Goal: Information Seeking & Learning: Learn about a topic

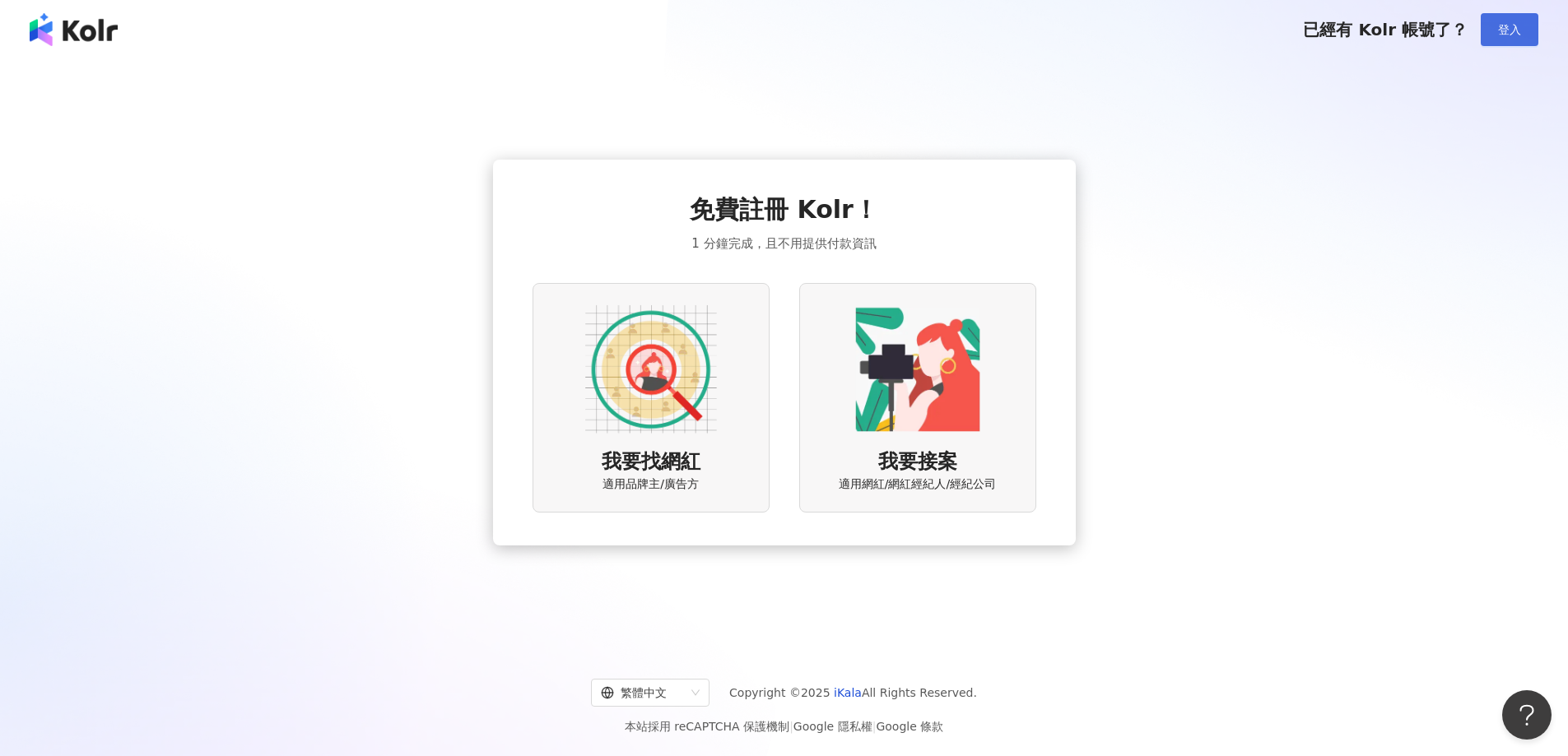
click at [1511, 35] on span "登入" at bounding box center [1509, 29] width 23 height 13
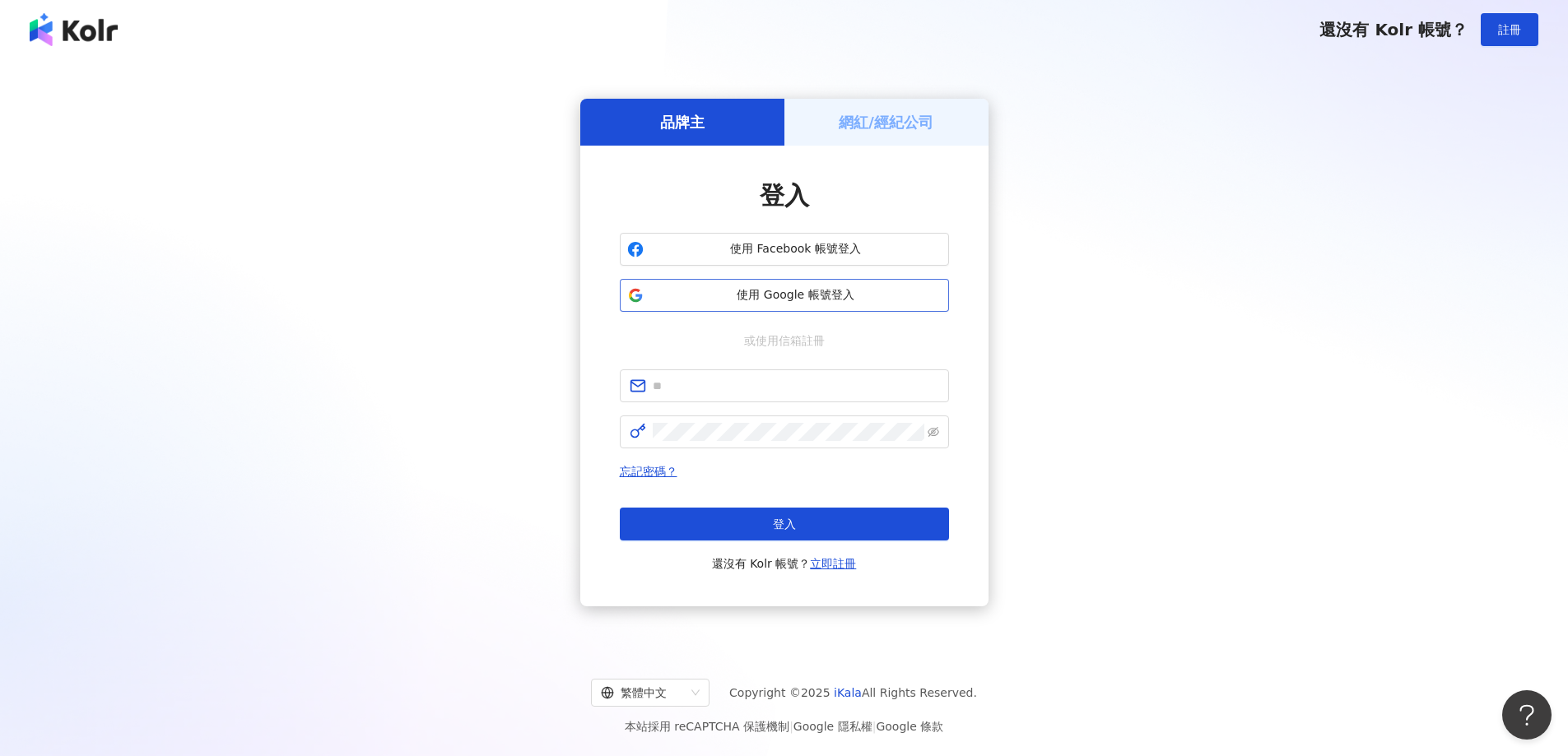
click at [842, 297] on span "使用 Google 帳號登入" at bounding box center [796, 295] width 291 height 17
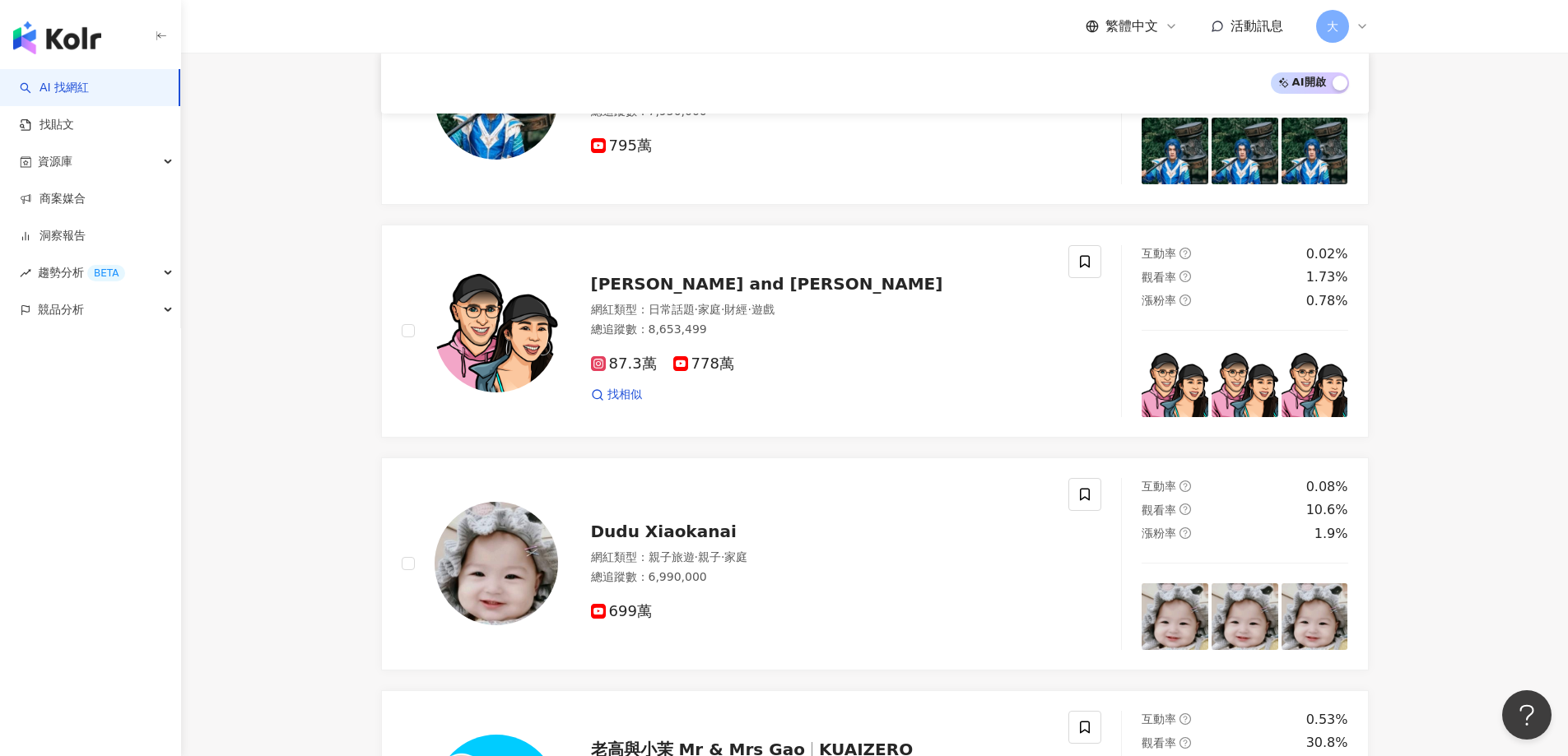
scroll to position [1481, 0]
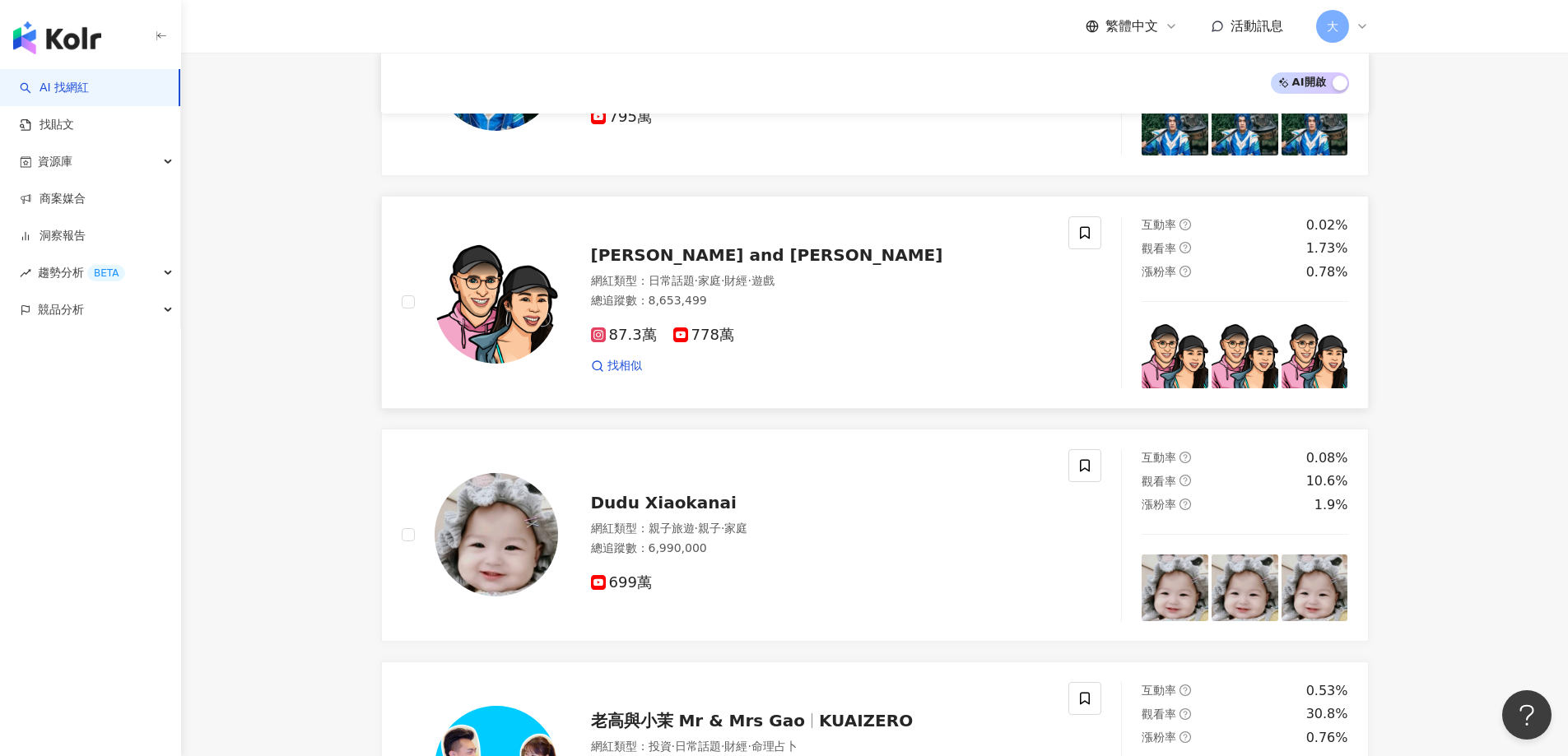
click at [526, 334] on img at bounding box center [496, 302] width 123 height 123
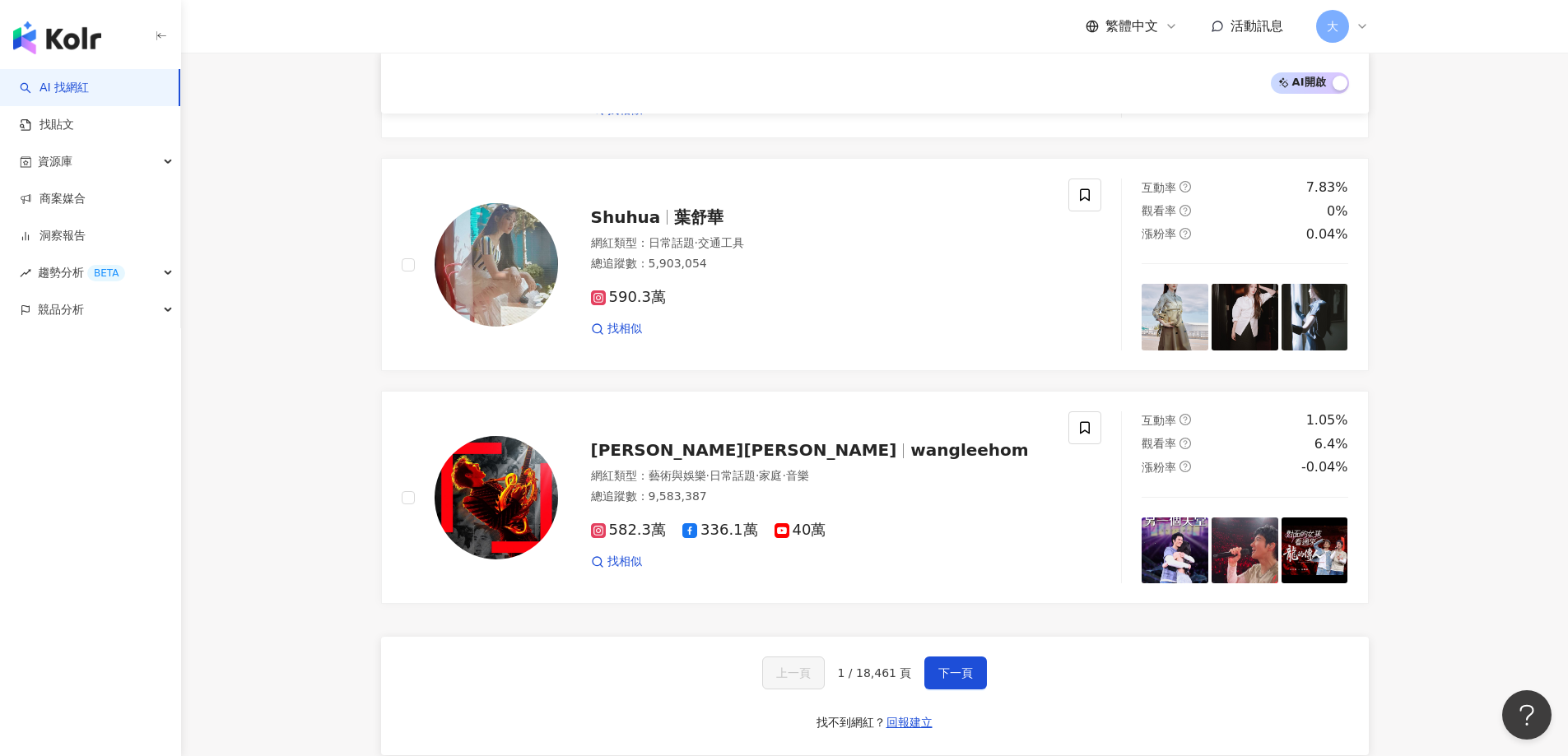
scroll to position [2551, 0]
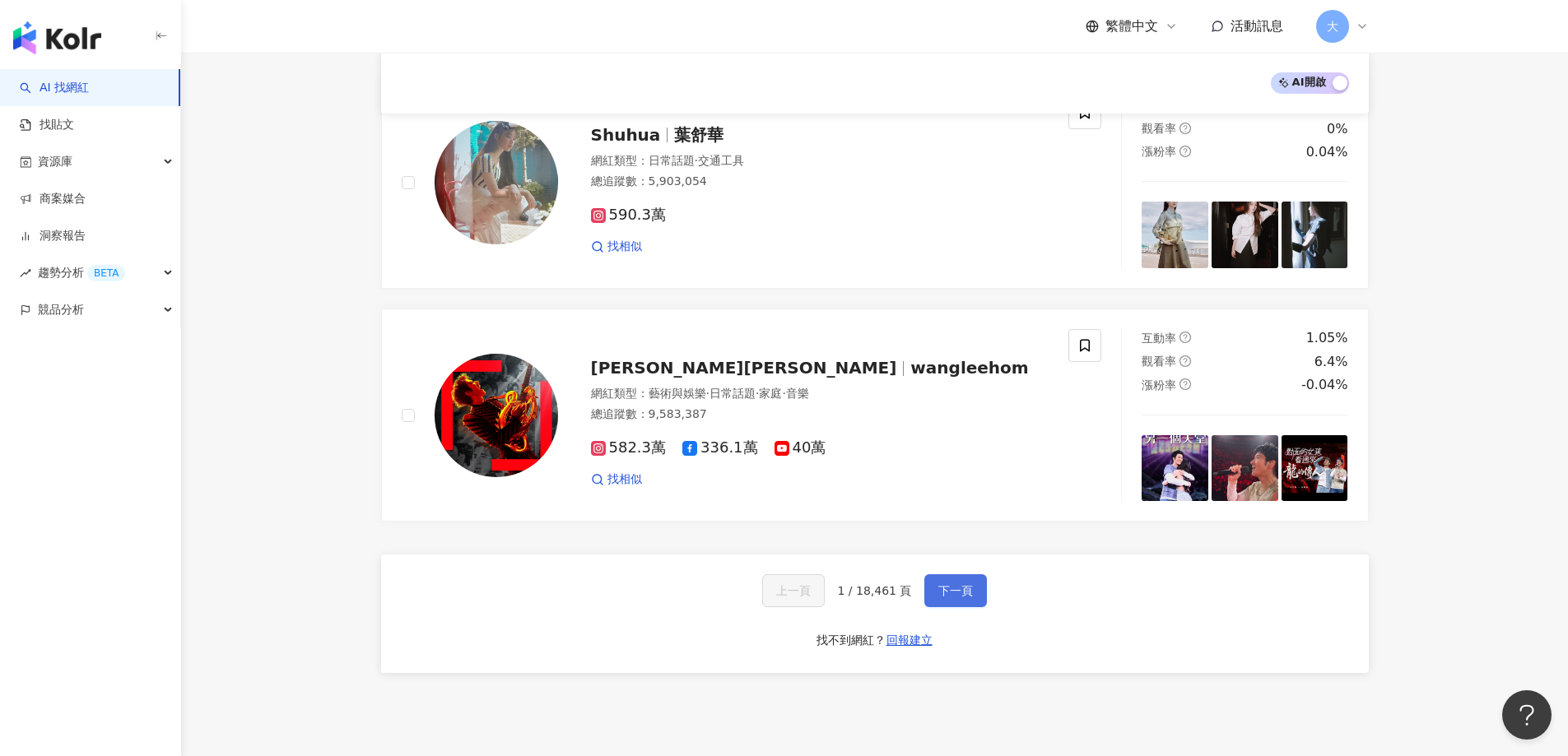
click at [967, 584] on span "下一頁" at bounding box center [955, 590] width 34 height 13
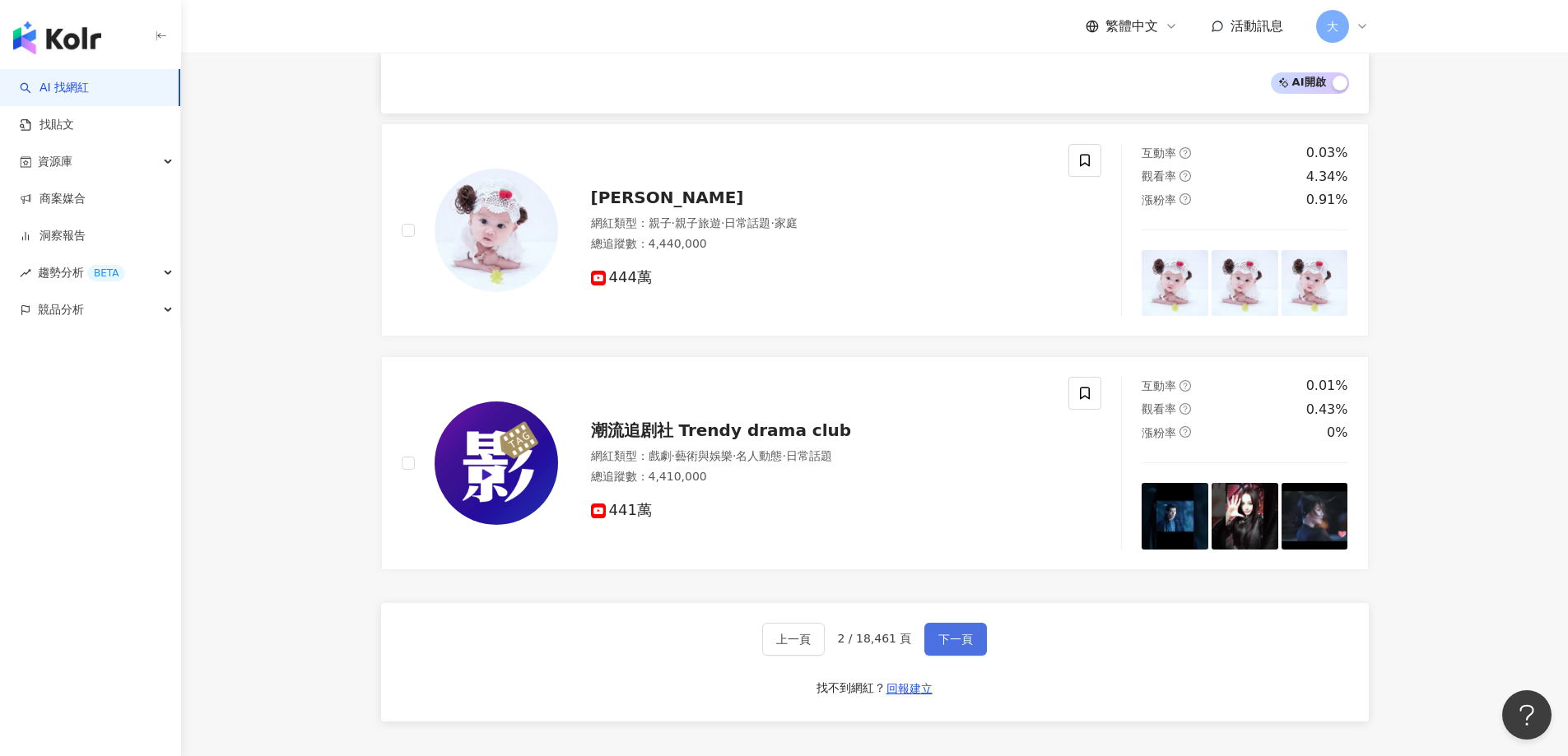
click at [959, 623] on button "下一頁" at bounding box center [956, 640] width 63 height 33
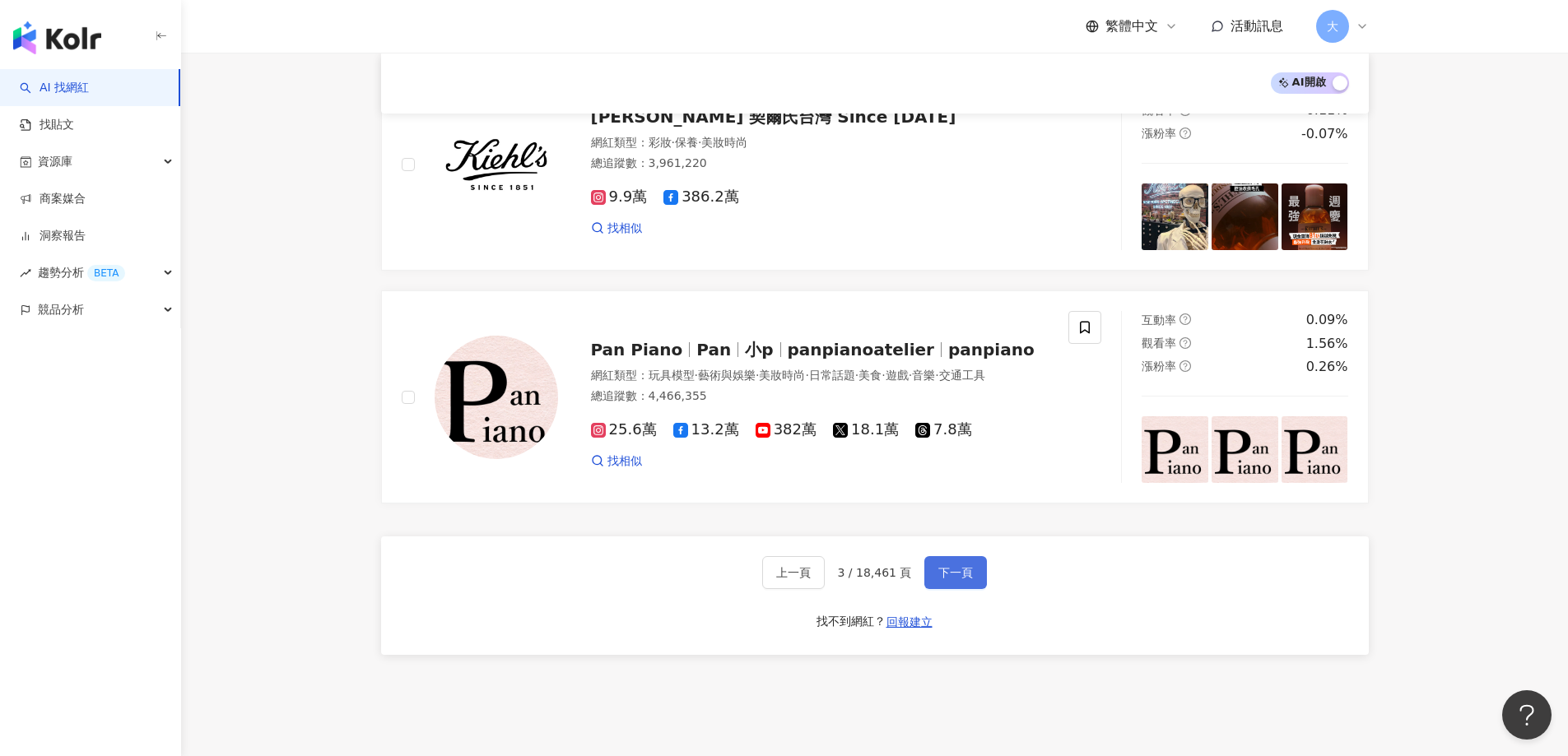
click at [963, 569] on span "下一頁" at bounding box center [955, 572] width 34 height 13
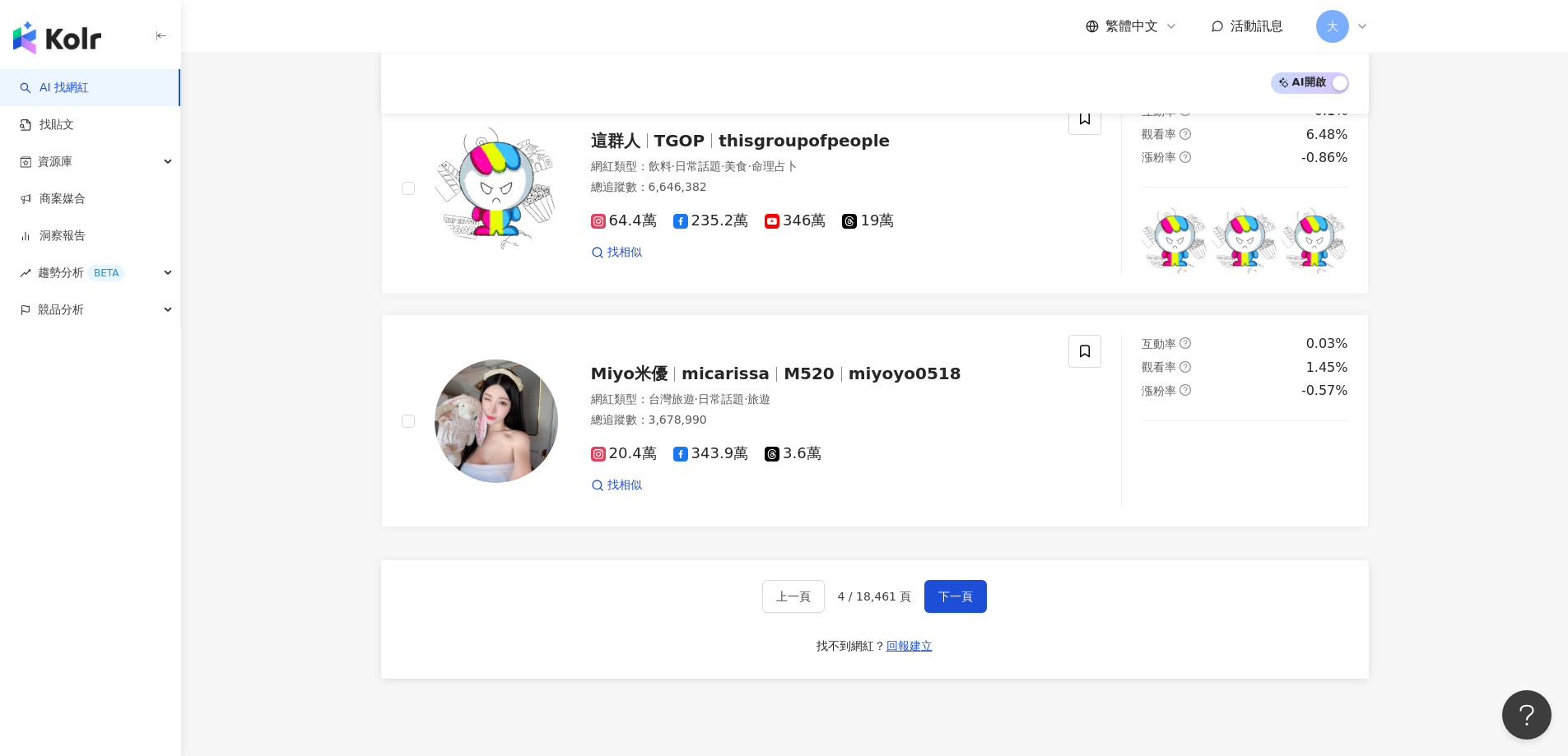
scroll to position [2673, 0]
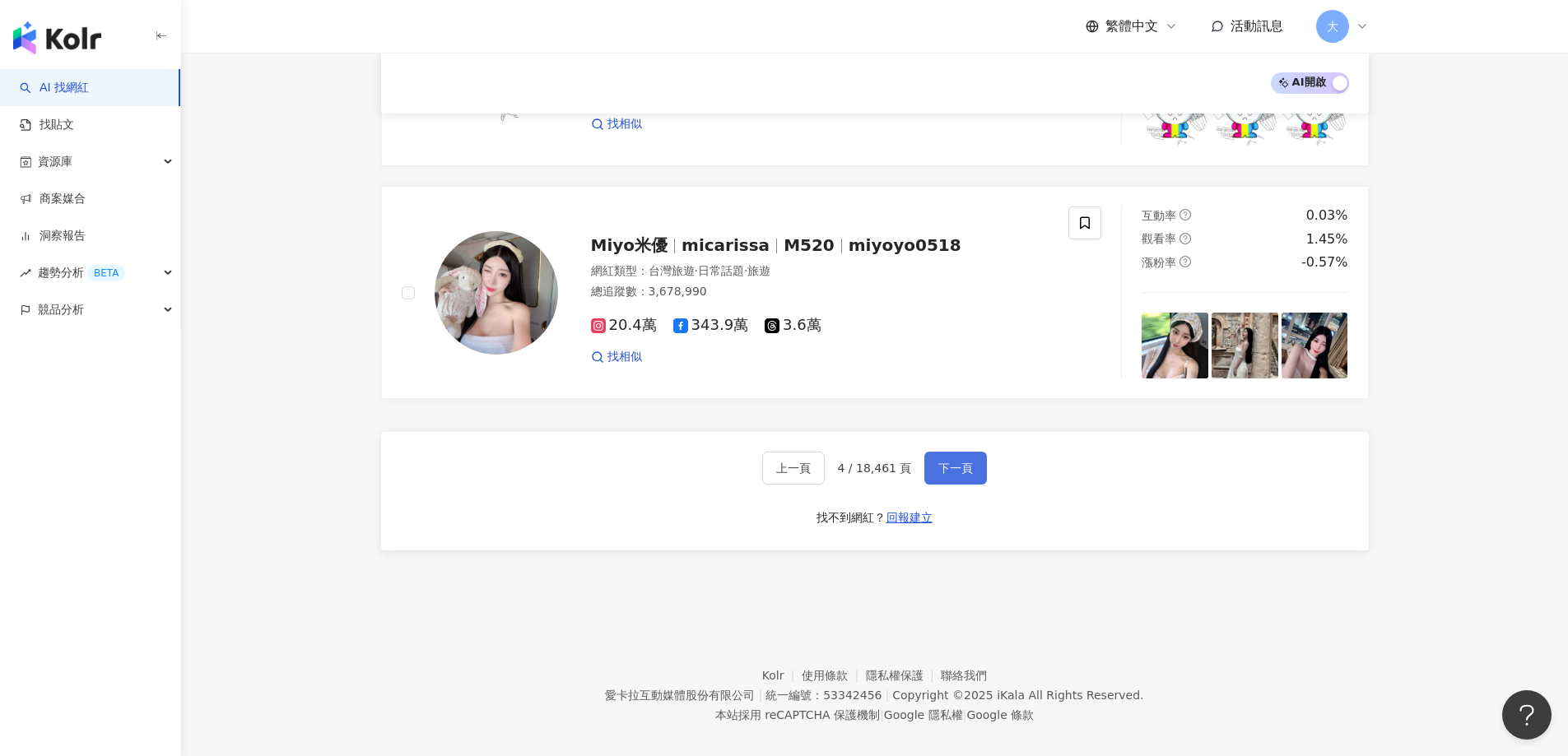
click at [965, 461] on button "下一頁" at bounding box center [956, 468] width 63 height 33
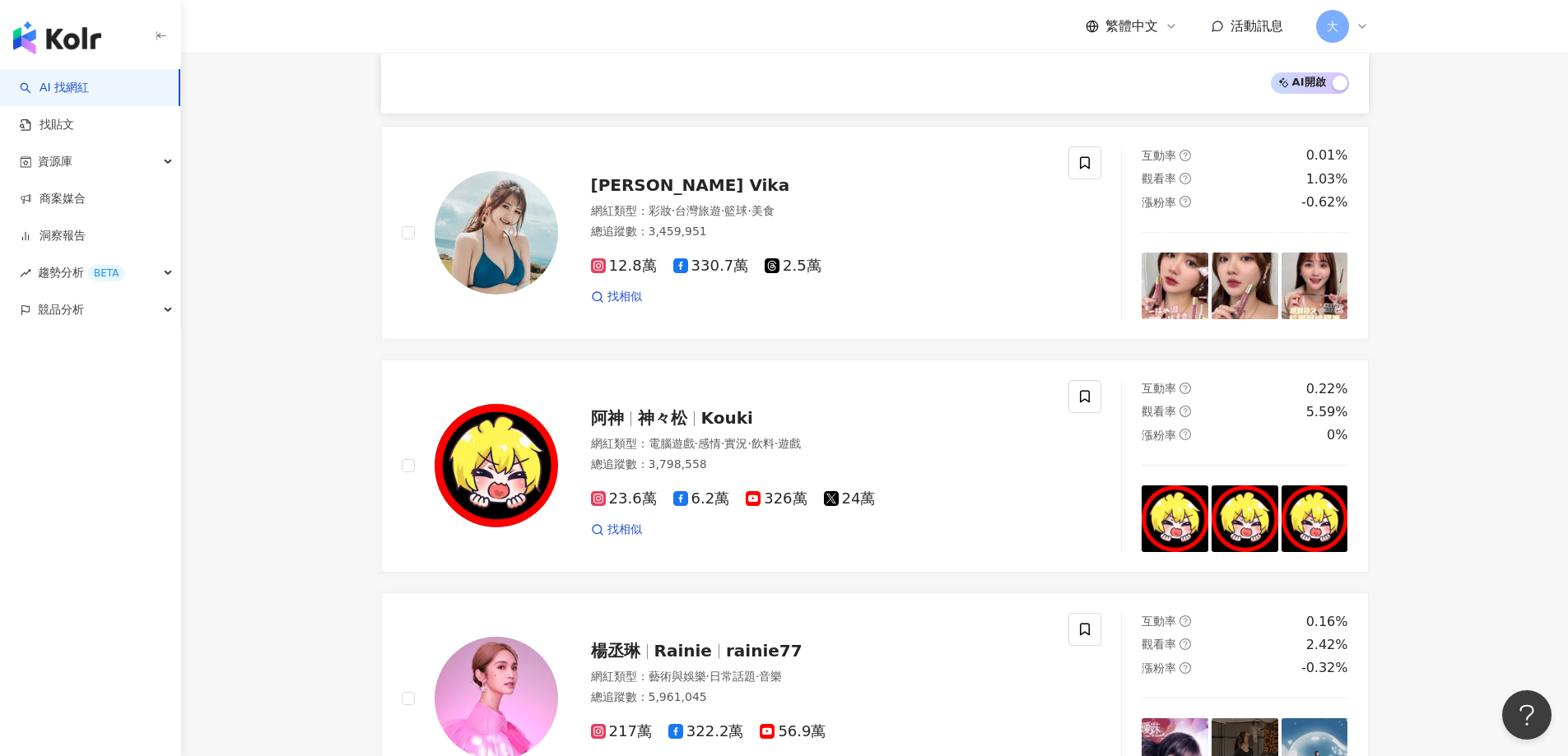
scroll to position [1234, 0]
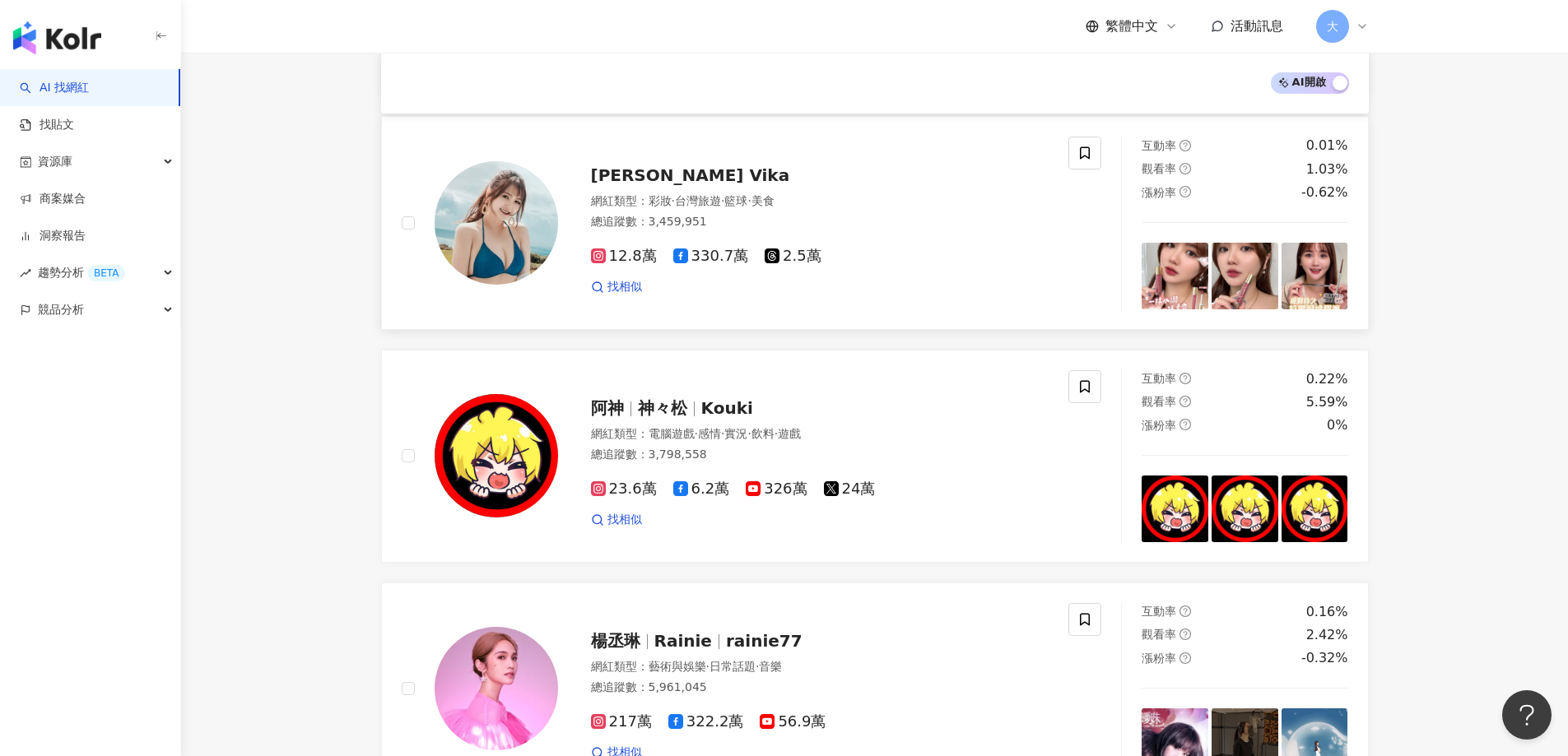
click at [499, 204] on img at bounding box center [496, 223] width 123 height 123
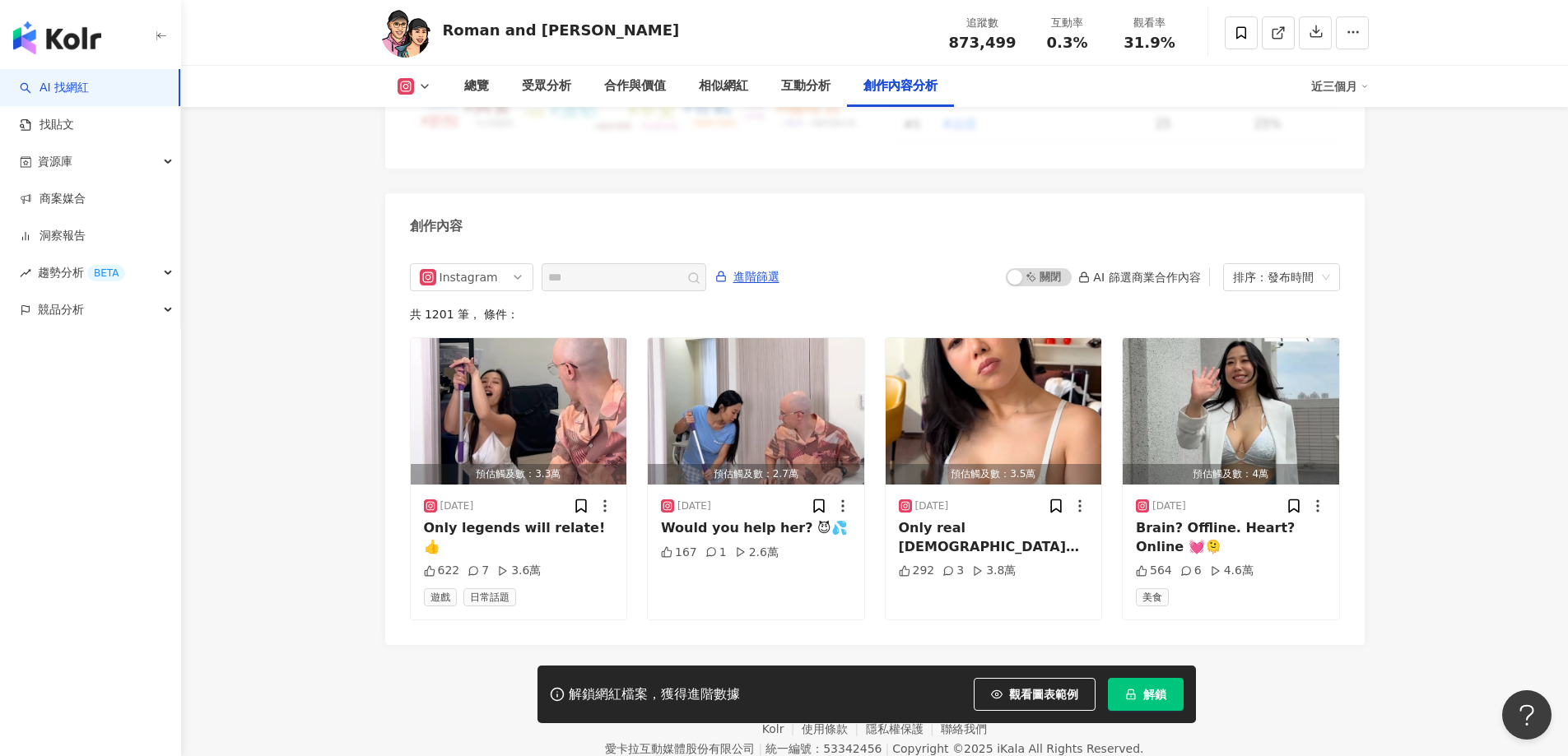
scroll to position [4968, 0]
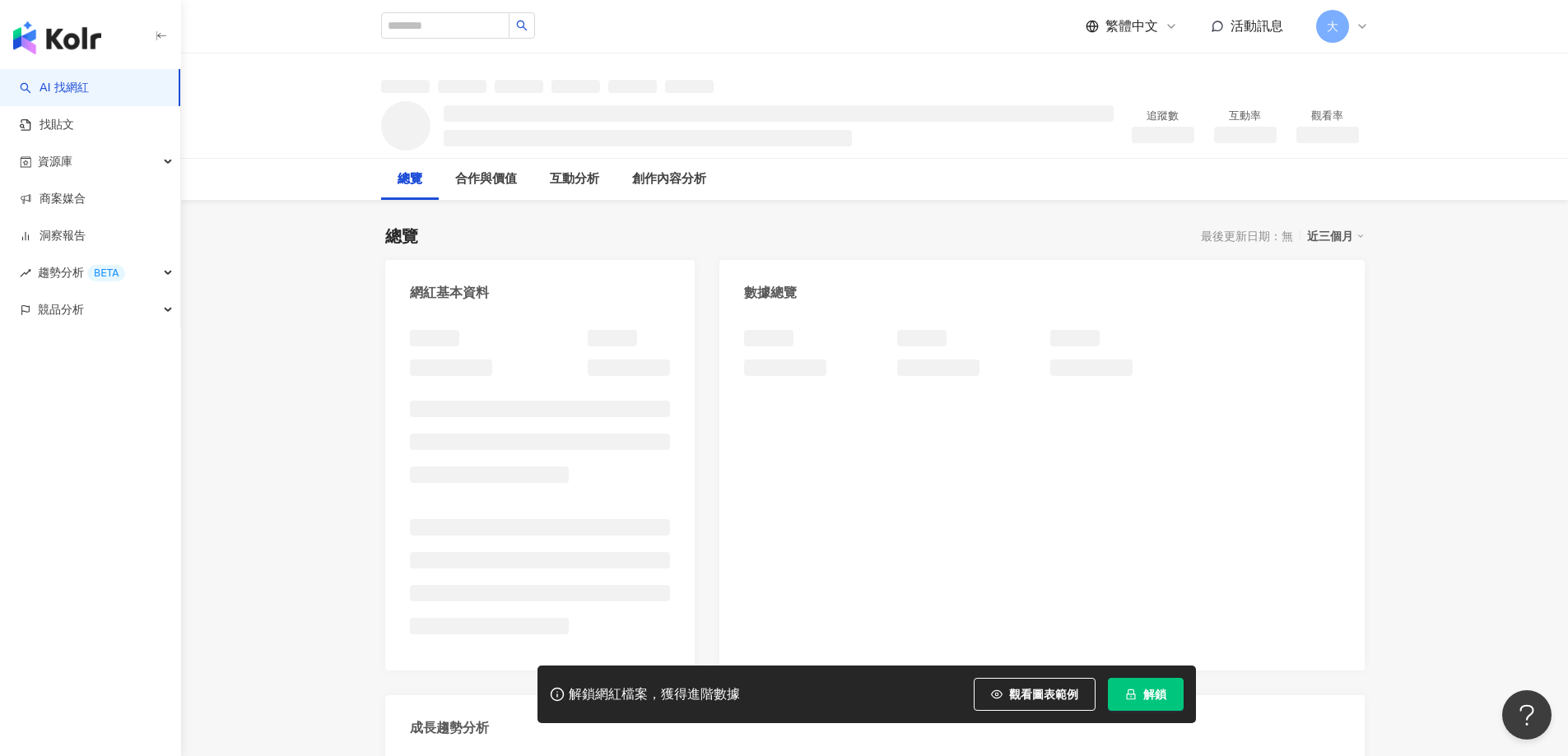
scroll to position [164, 0]
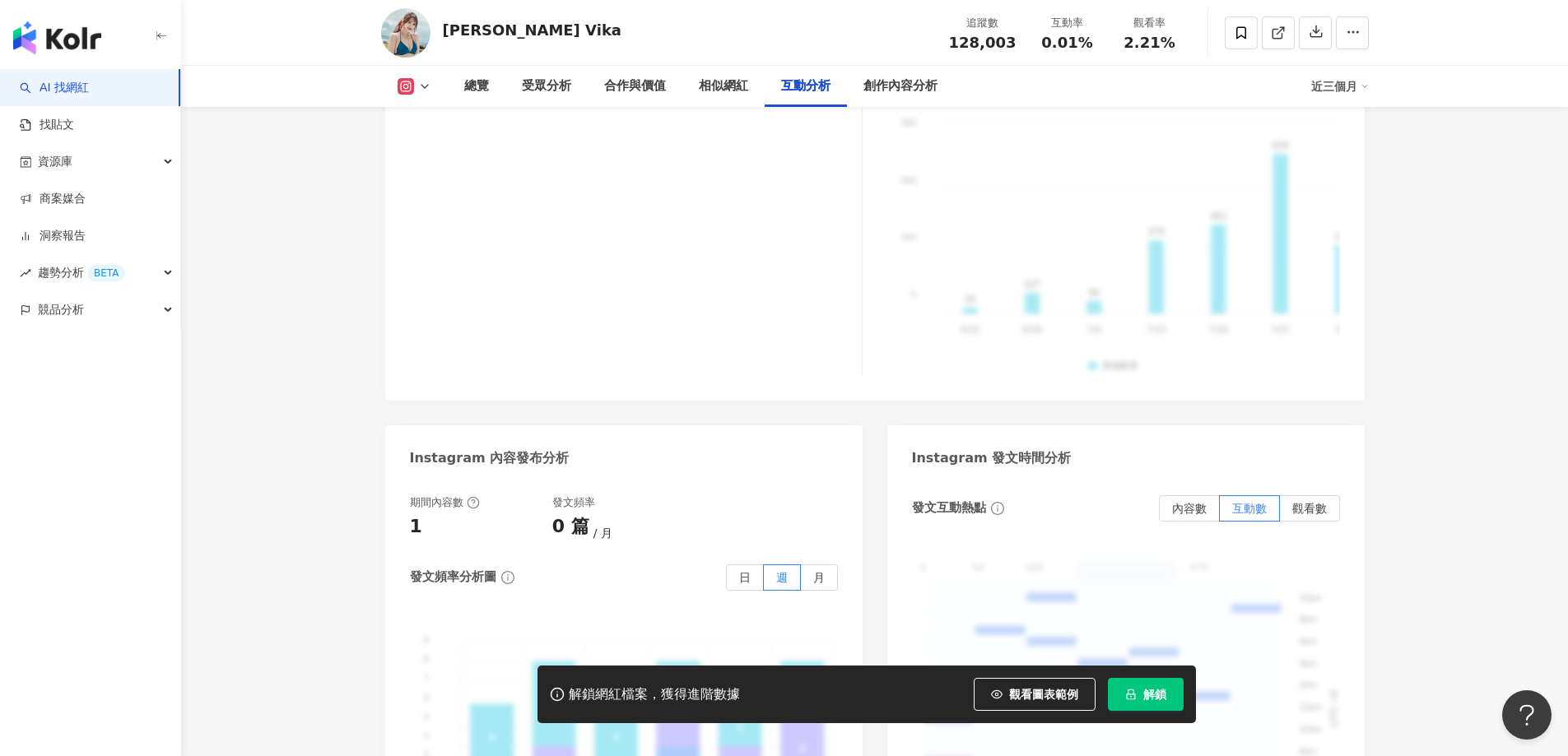
scroll to position [3949, 0]
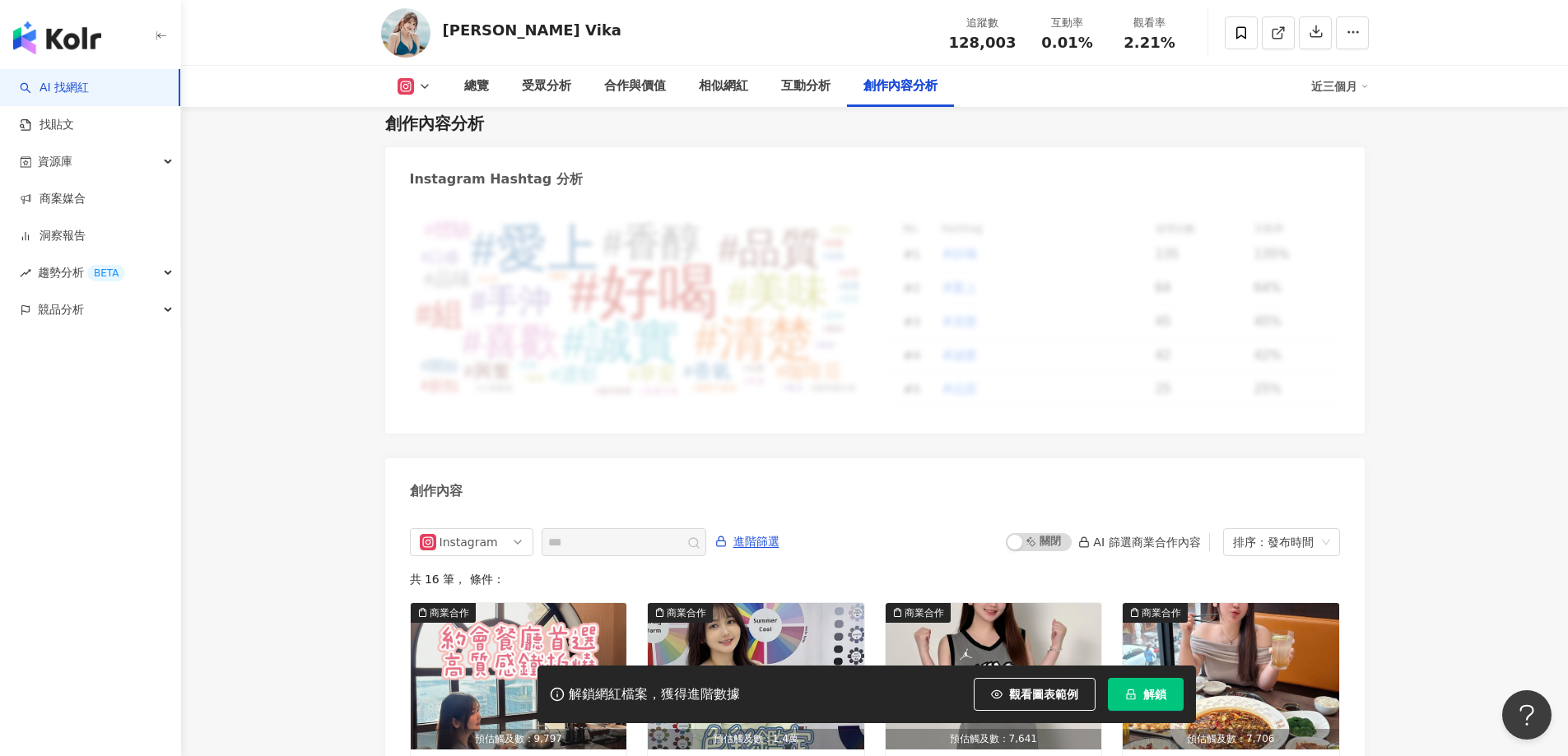
scroll to position [5013, 0]
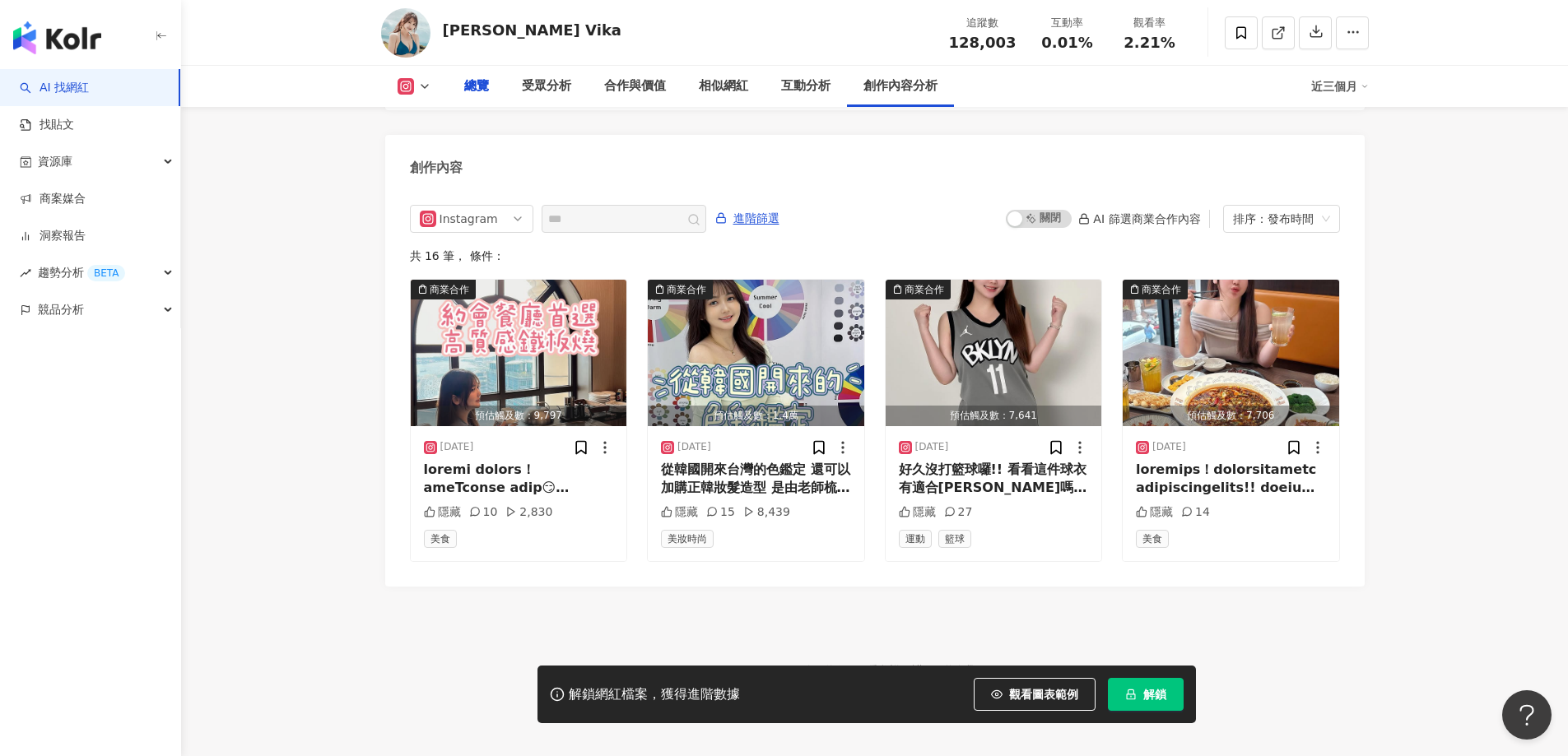
scroll to position [164, 0]
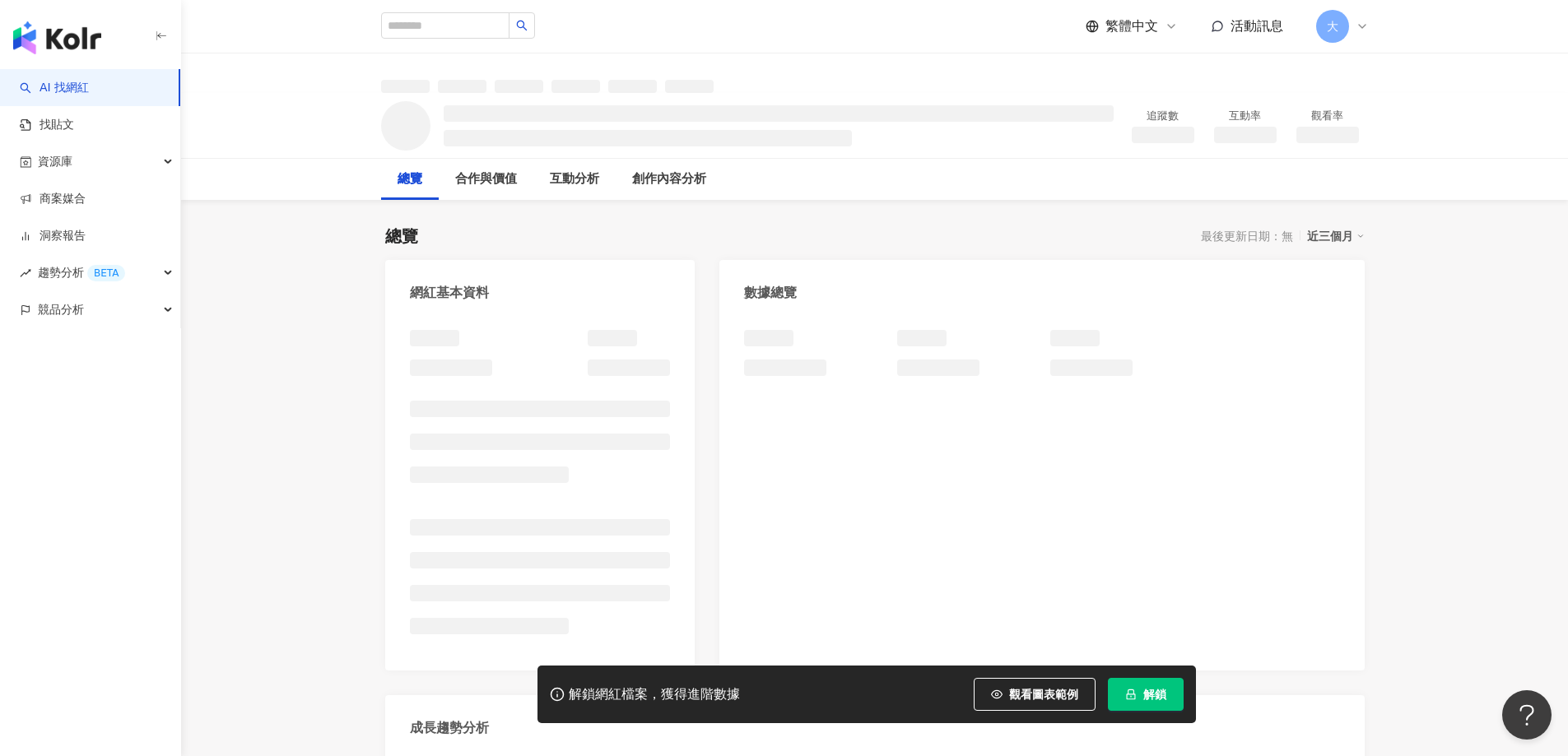
click at [69, 25] on img "button" at bounding box center [57, 38] width 88 height 33
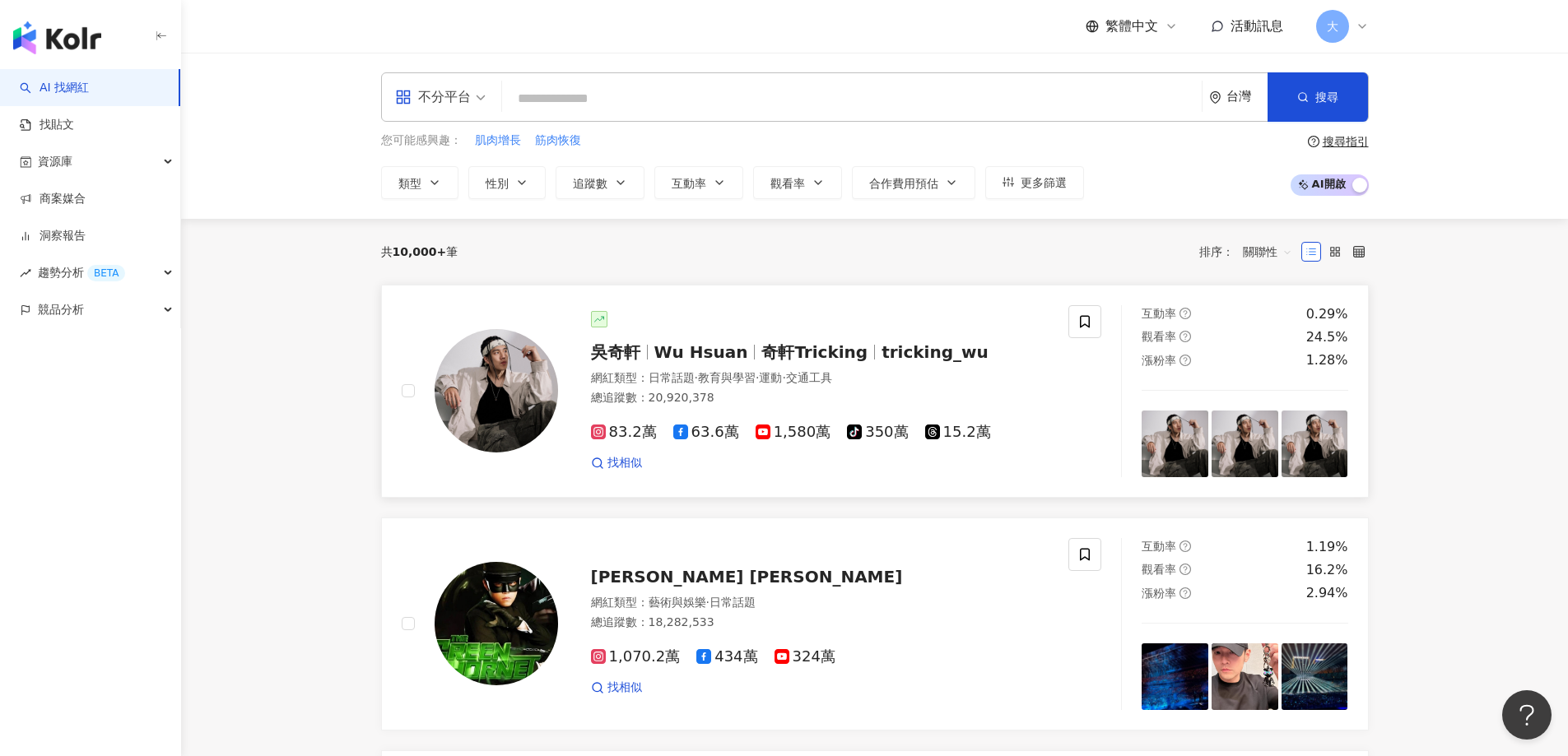
click at [702, 350] on span "Wu Hsuan" at bounding box center [701, 352] width 94 height 20
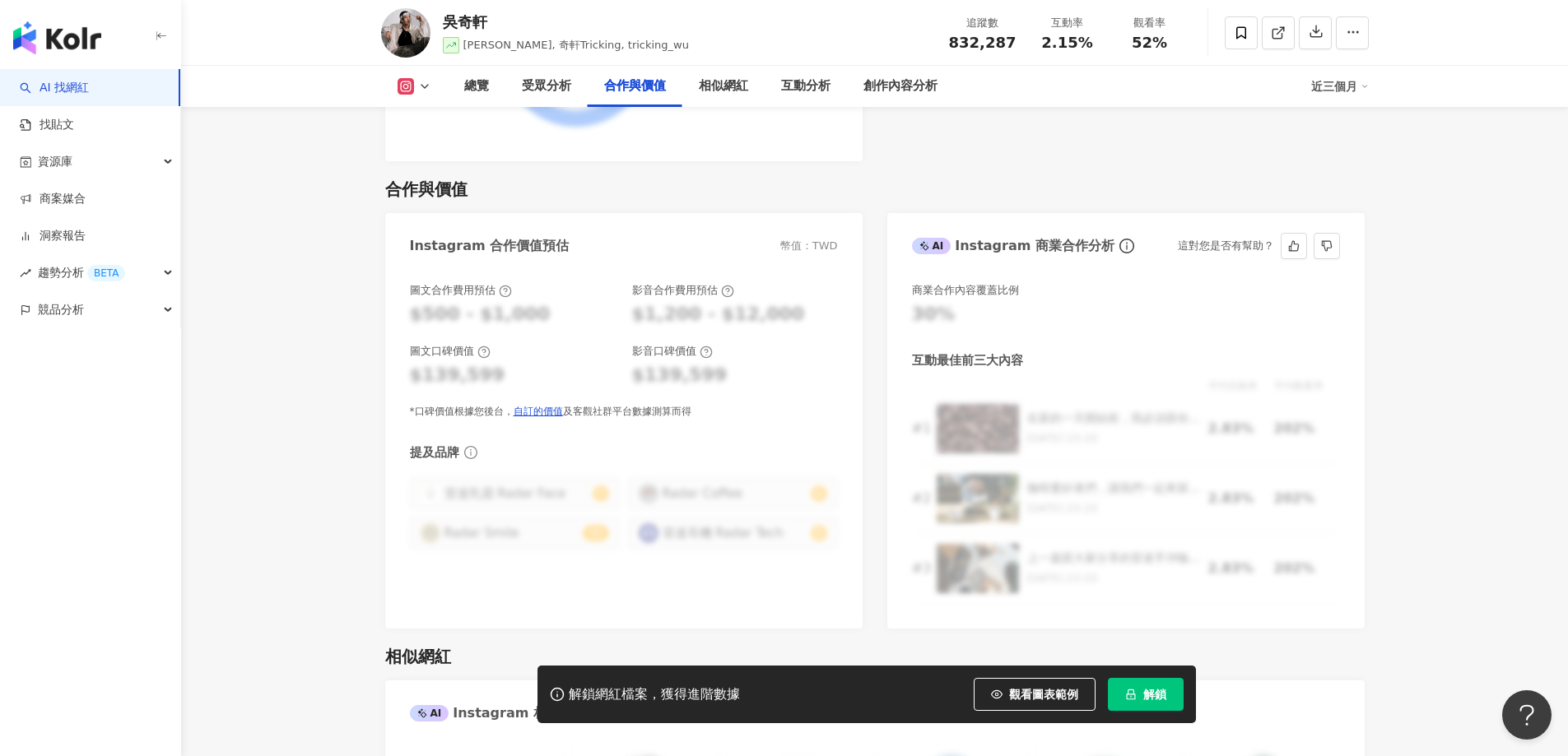
scroll to position [2221, 0]
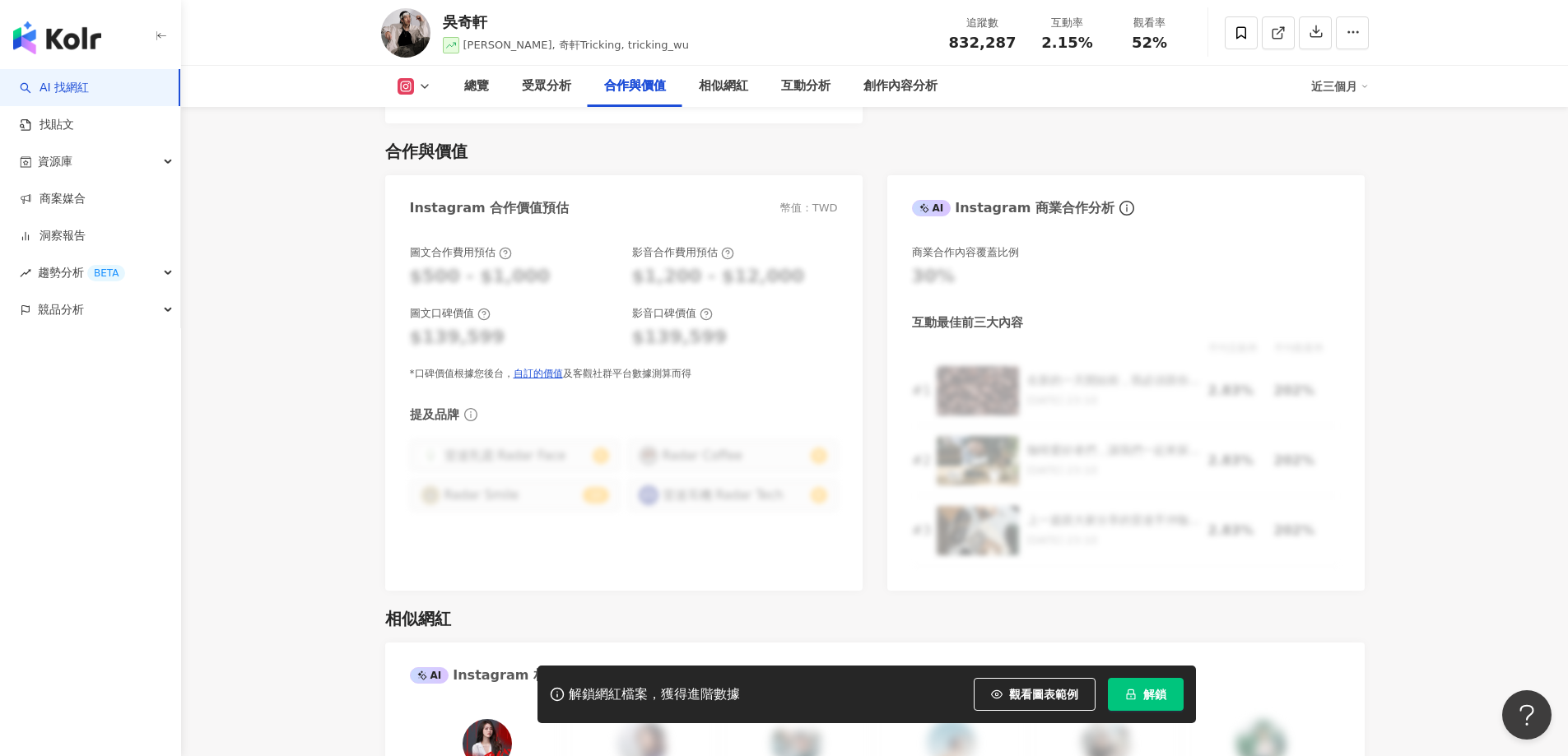
click at [700, 264] on div "$1,200 - $12,000" at bounding box center [718, 277] width 173 height 25
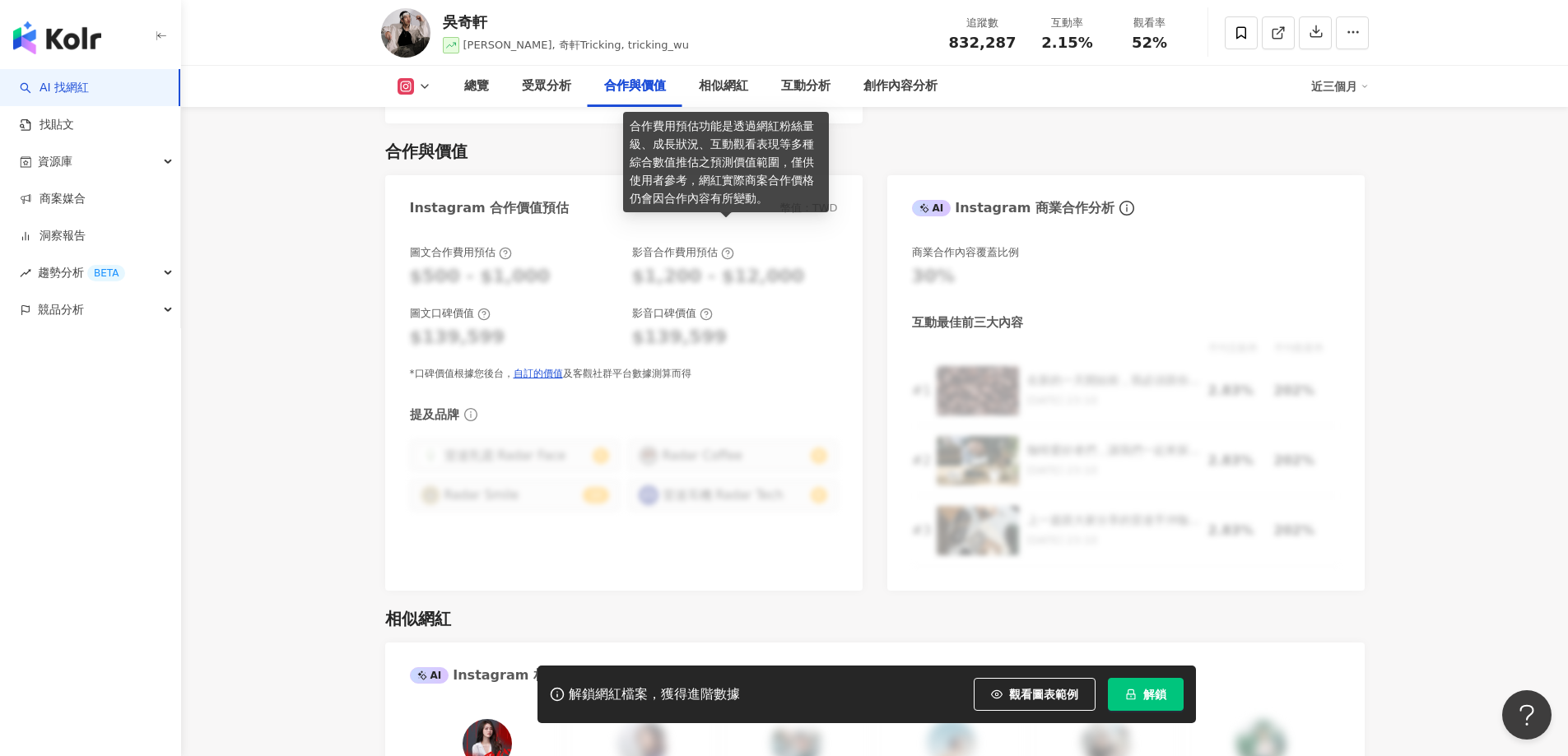
click at [727, 246] on icon at bounding box center [727, 252] width 13 height 13
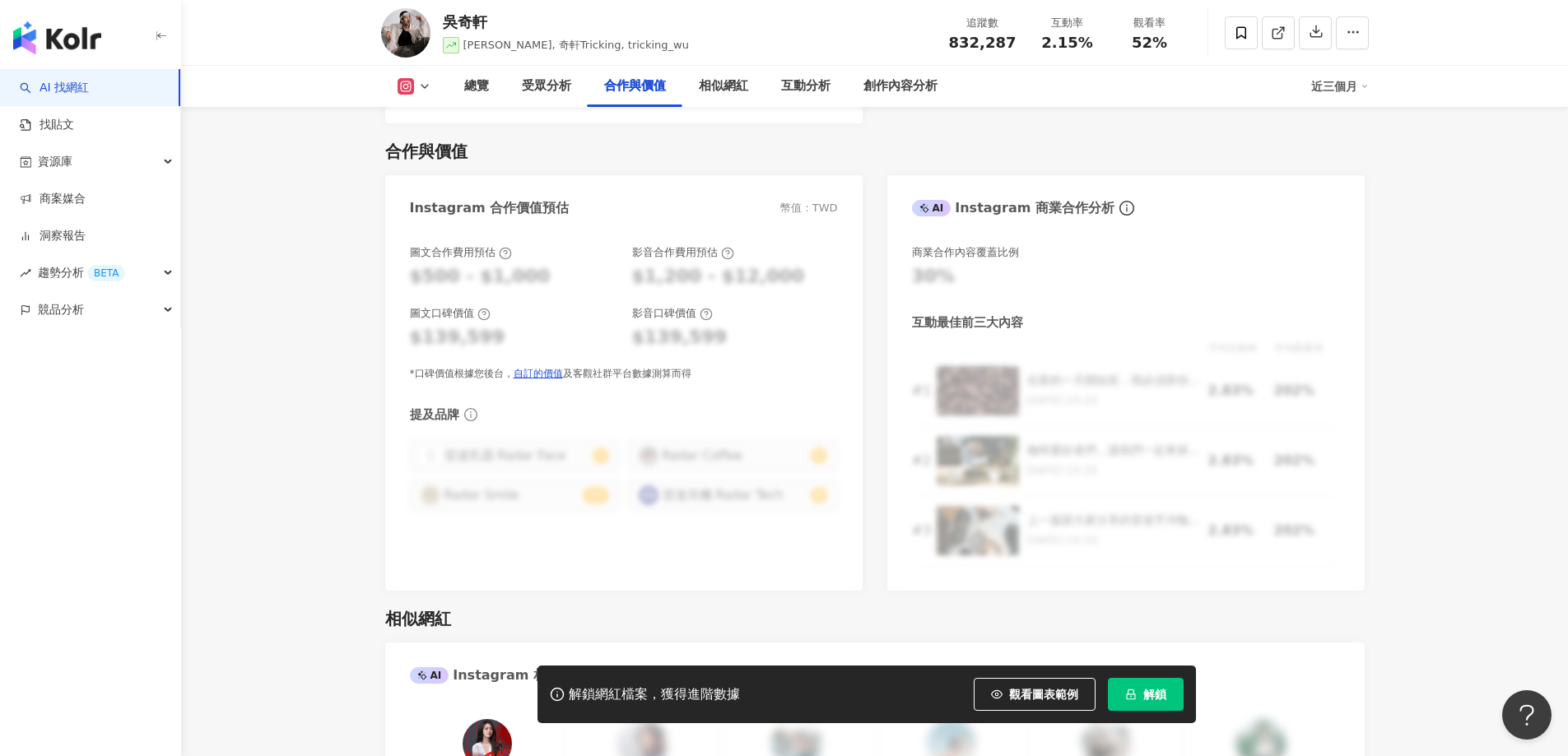
click at [842, 267] on div "圖文合作費用預估 $500 - $1,000 影音合作費用預估 $1,200 - $12,000 圖文口碑價值 $139,599 影音口碑價值 $139,59…" at bounding box center [624, 410] width 477 height 362
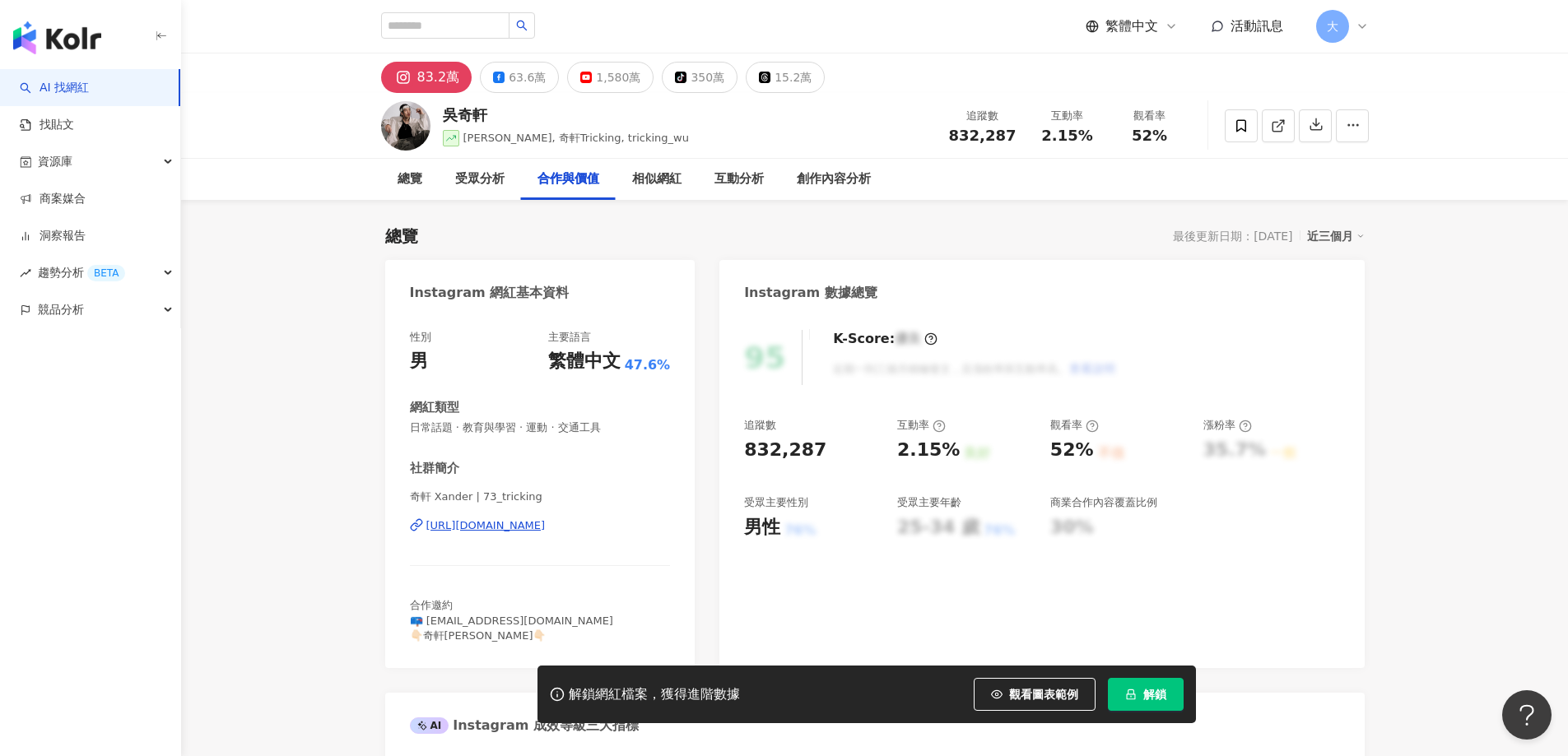
click at [67, 42] on img "button" at bounding box center [57, 38] width 88 height 33
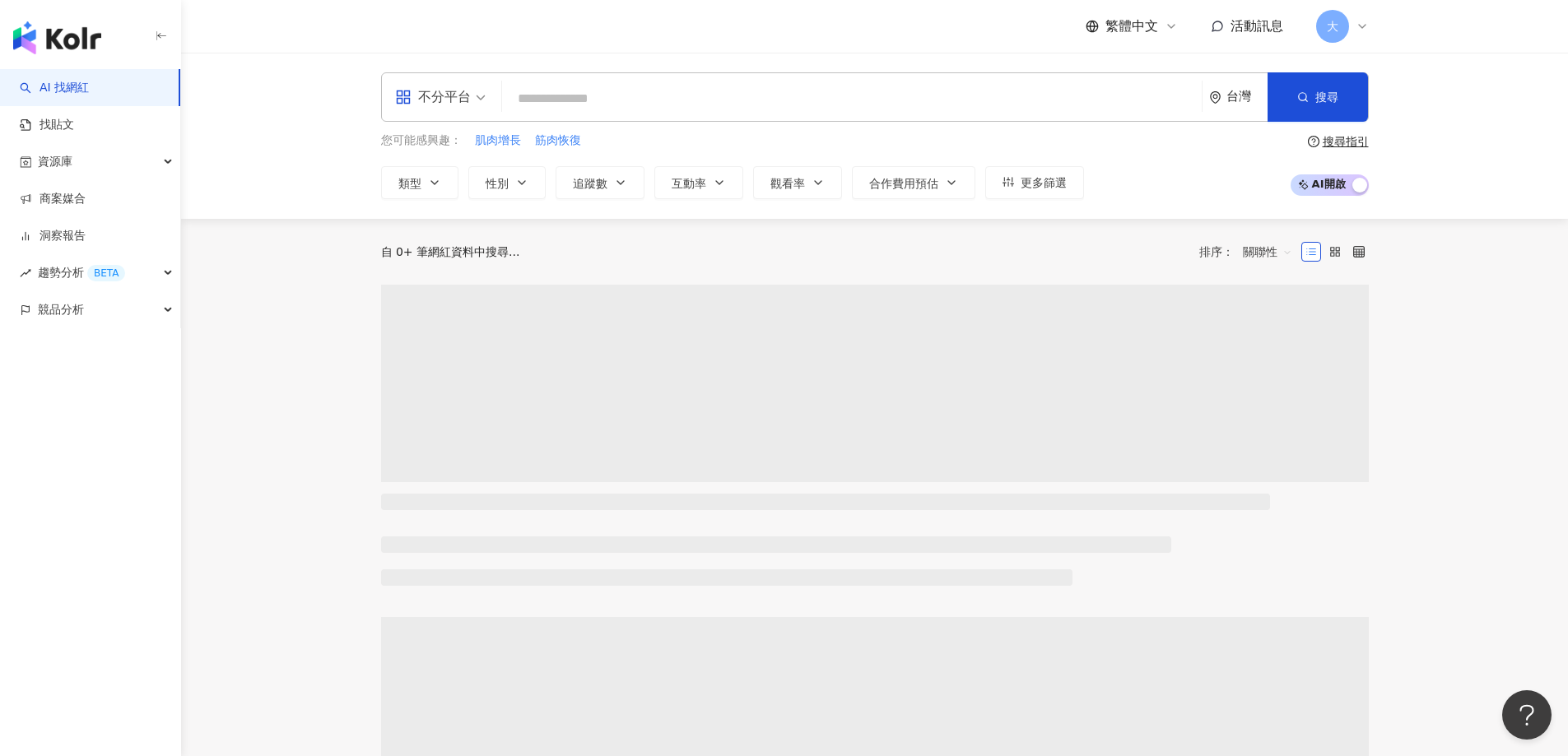
drag, startPoint x: 819, startPoint y: 122, endPoint x: 804, endPoint y: 79, distance: 45.5
click at [822, 114] on div "不分平台 台灣 搜尋 您可能感興趣： 肌肉增長 筋肉恢復 類型 性別 追蹤數 互動率 觀看率 合作費用預估 更多篩選 搜尋指引 AI 開啟 AI 關閉" at bounding box center [874, 136] width 1053 height 127
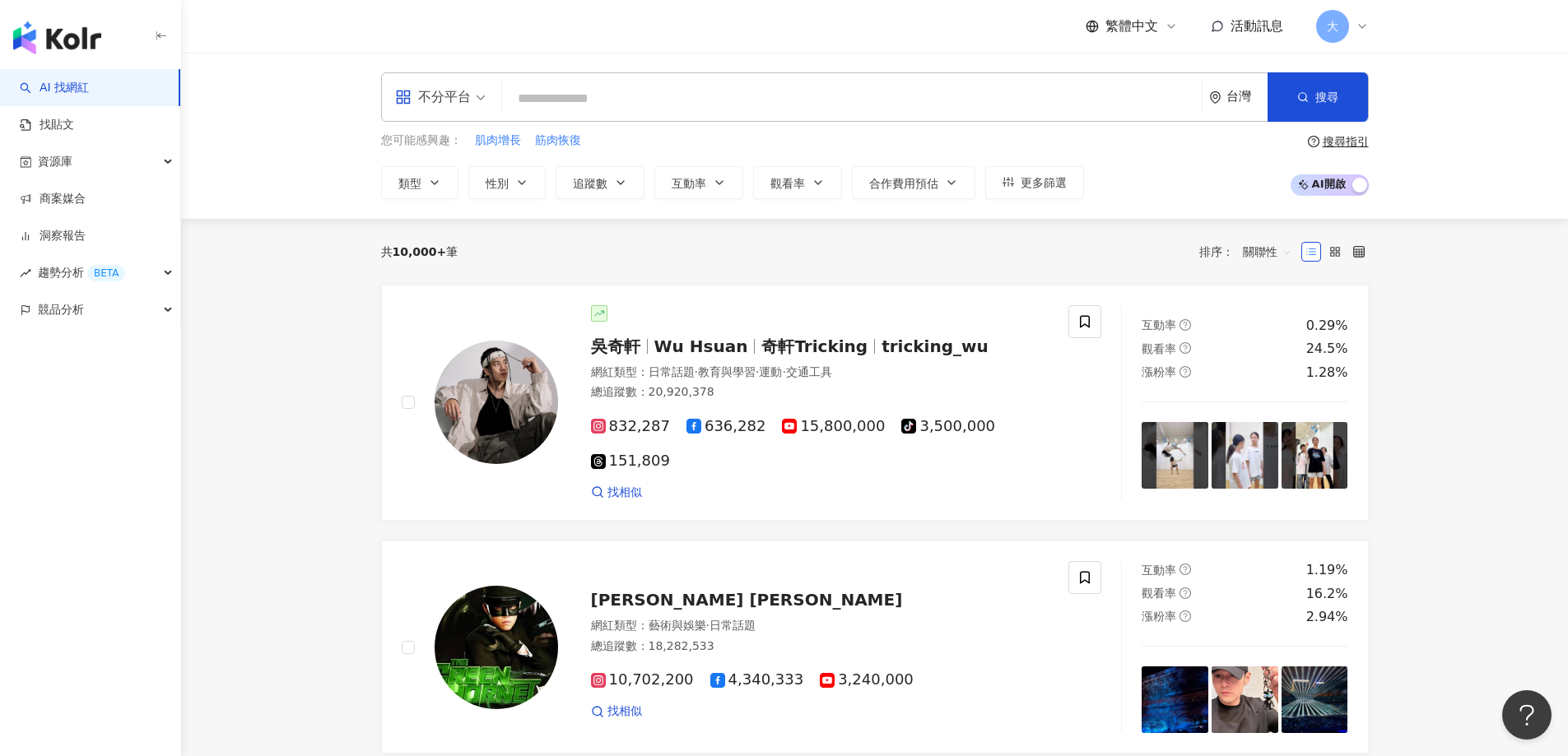
click at [802, 79] on div "不分平台 台灣 搜尋" at bounding box center [875, 97] width 988 height 49
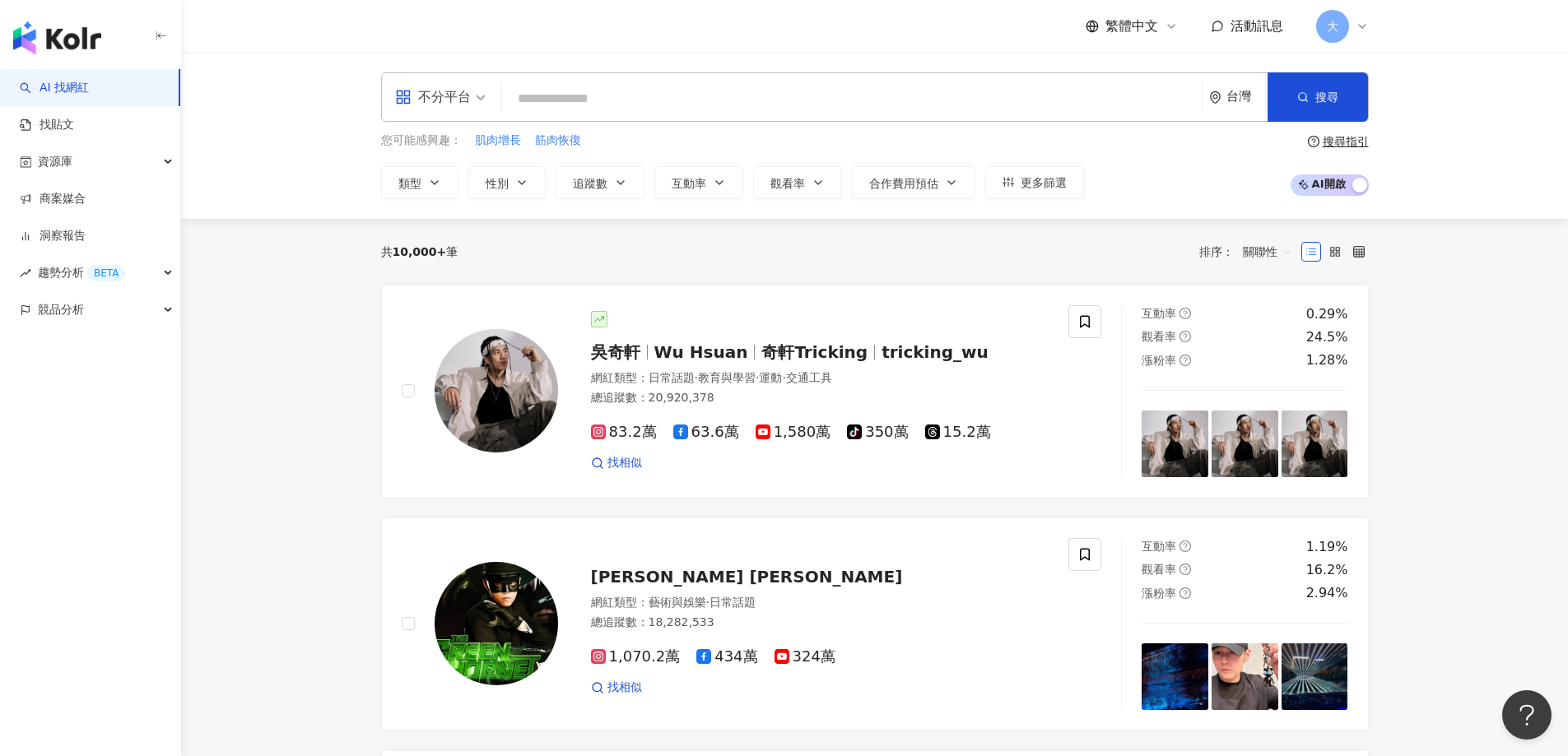
click at [697, 96] on input "search" at bounding box center [852, 99] width 687 height 31
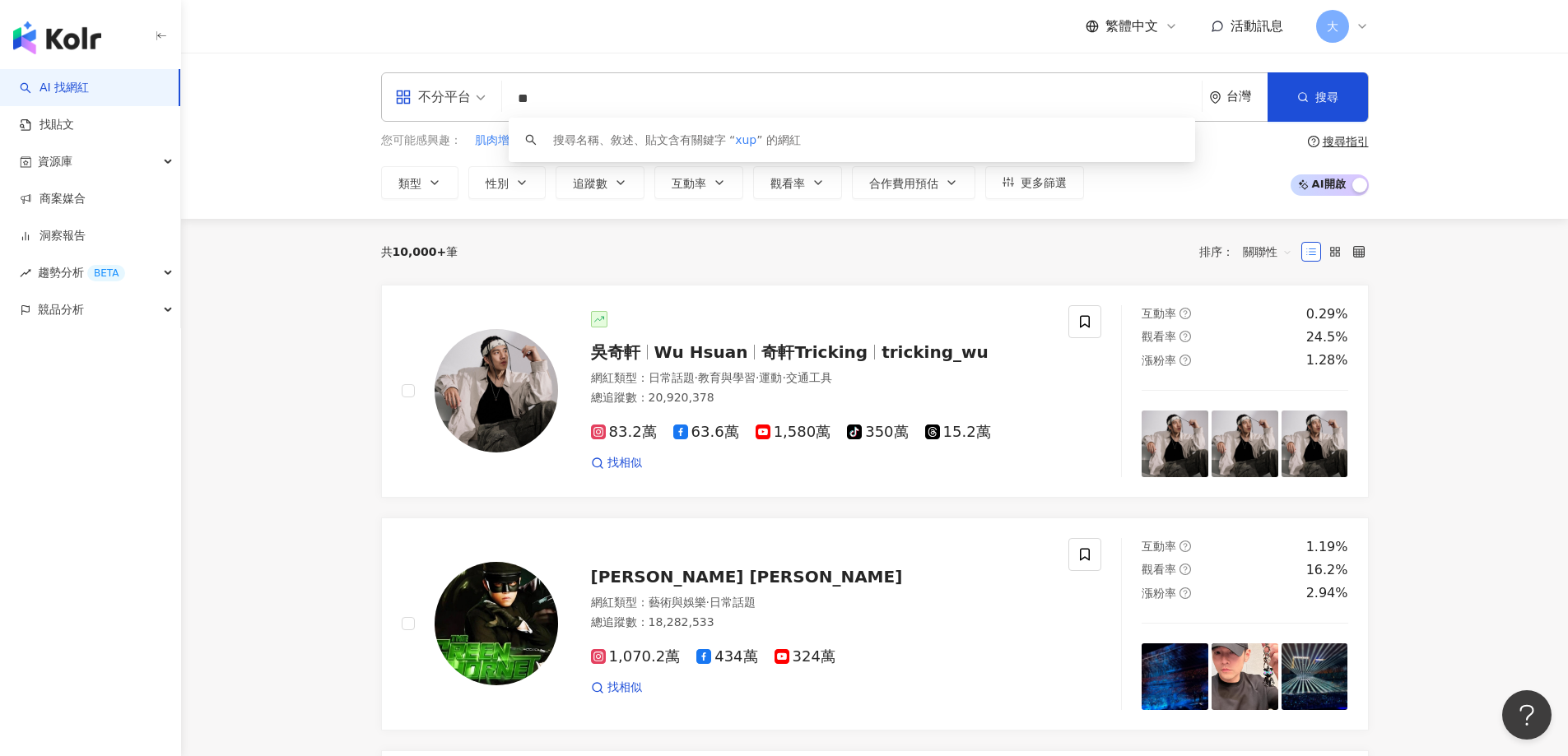
type input "*"
type input "***"
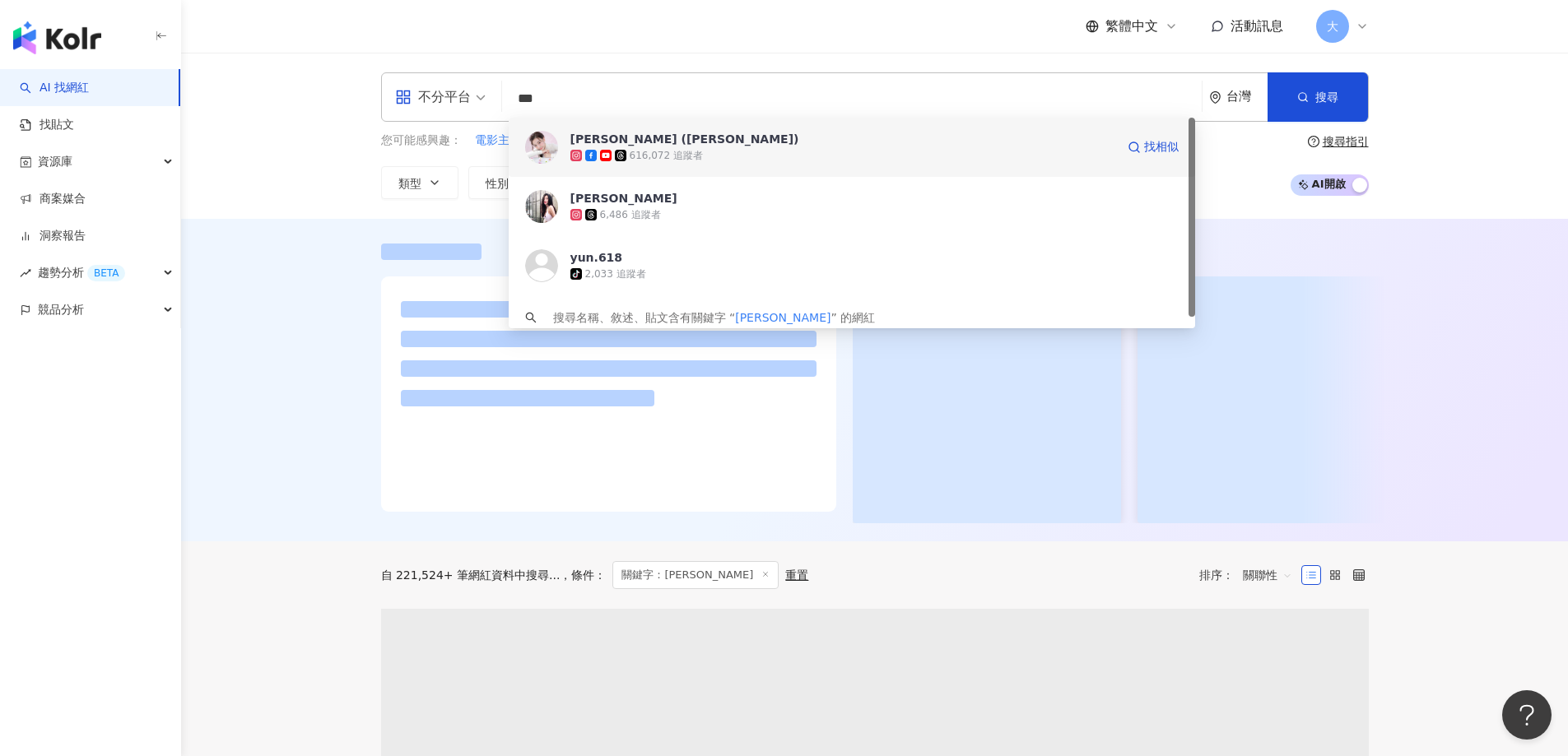
click at [806, 161] on div "616,072 追蹤者" at bounding box center [842, 156] width 545 height 17
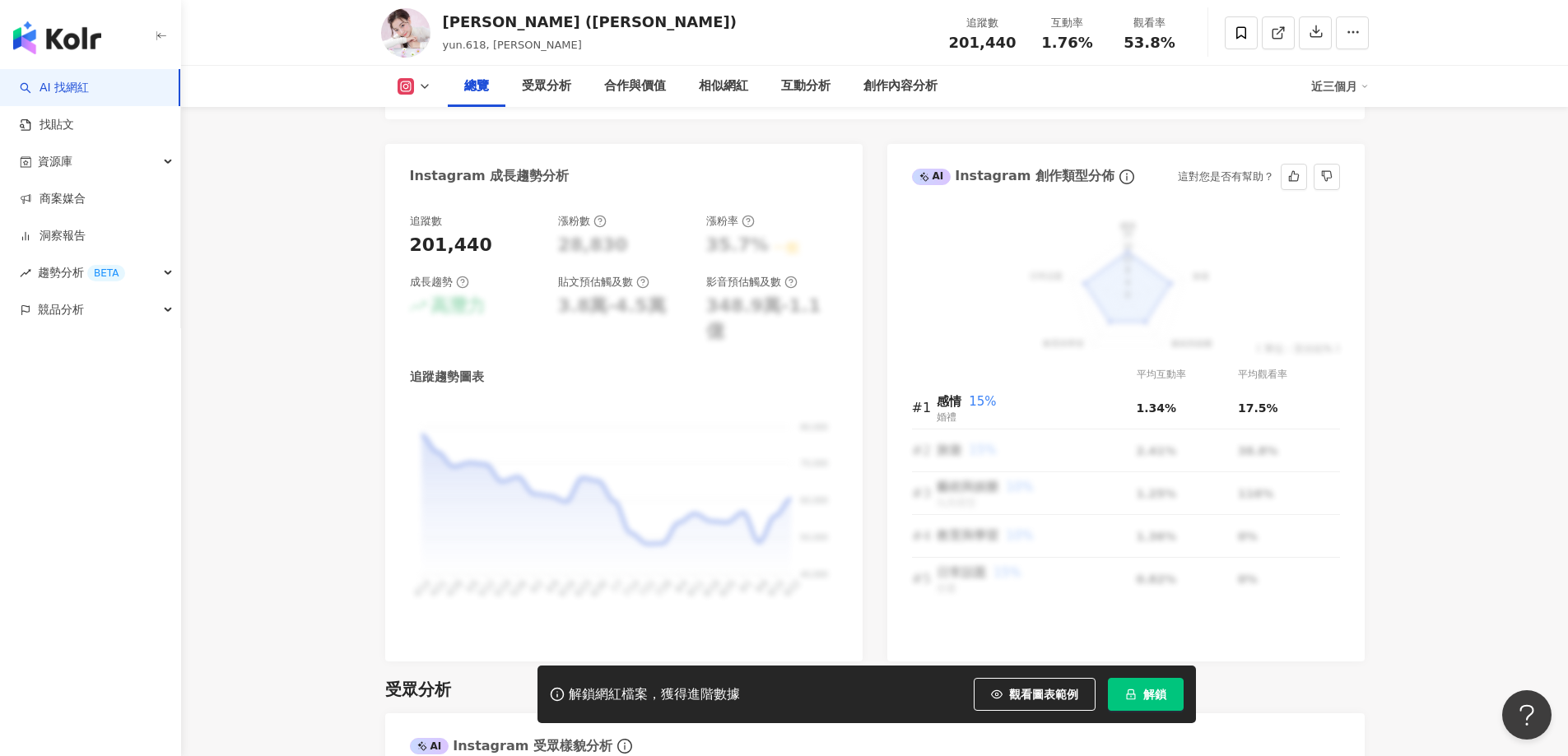
scroll to position [905, 0]
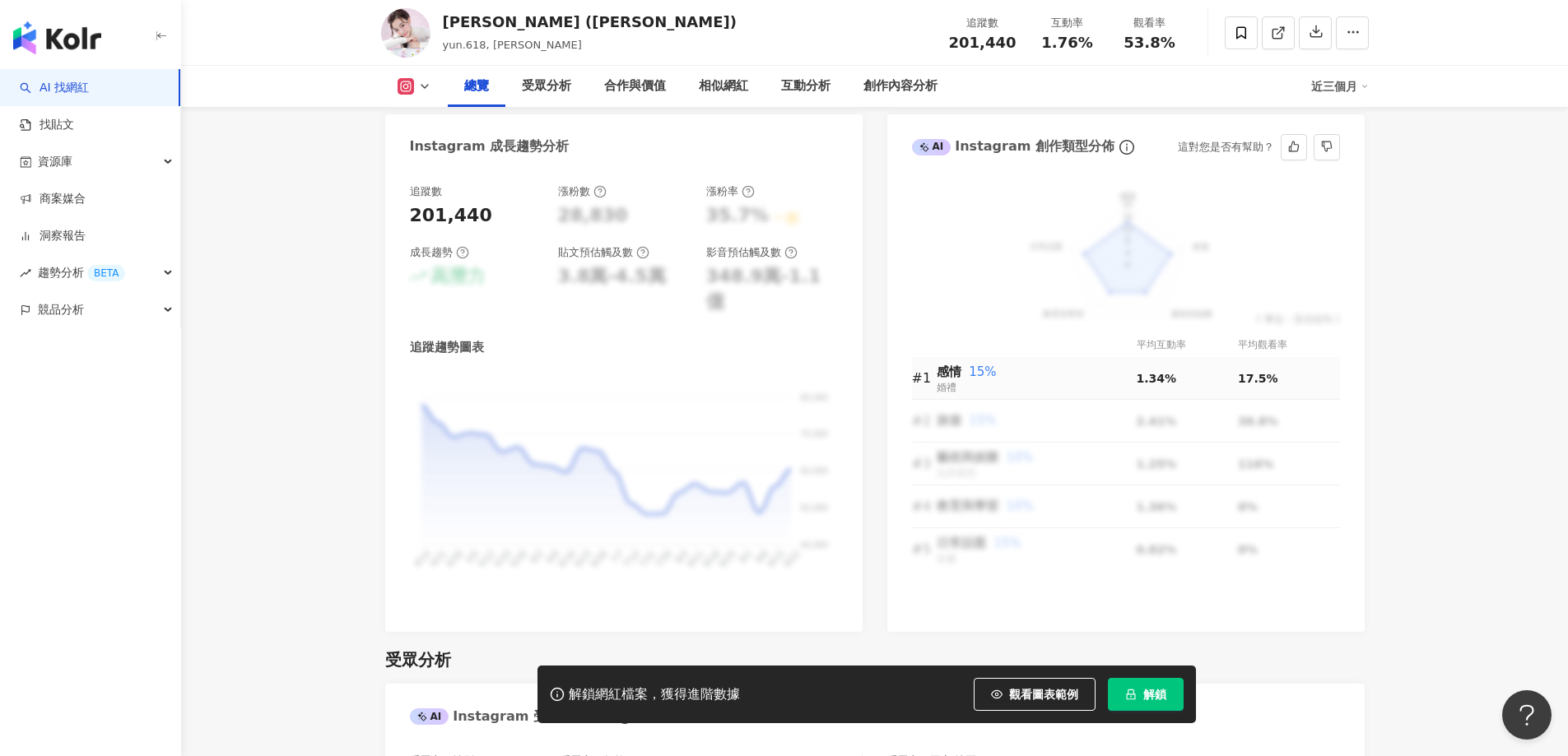
click at [1137, 388] on td "1.34%" at bounding box center [1187, 378] width 101 height 43
click at [967, 382] on div "感情 15% 婚禮" at bounding box center [1036, 378] width 200 height 33
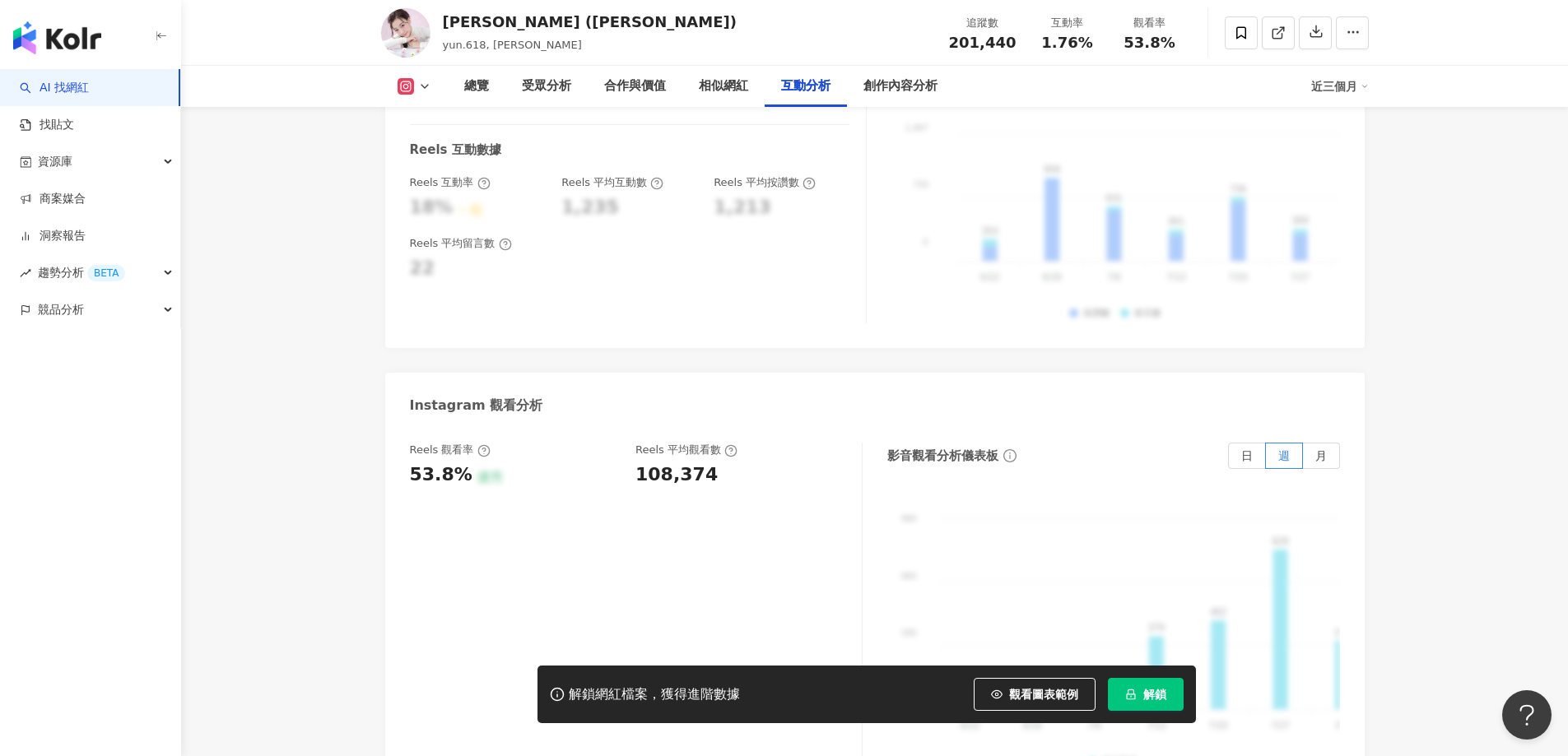
scroll to position [3621, 0]
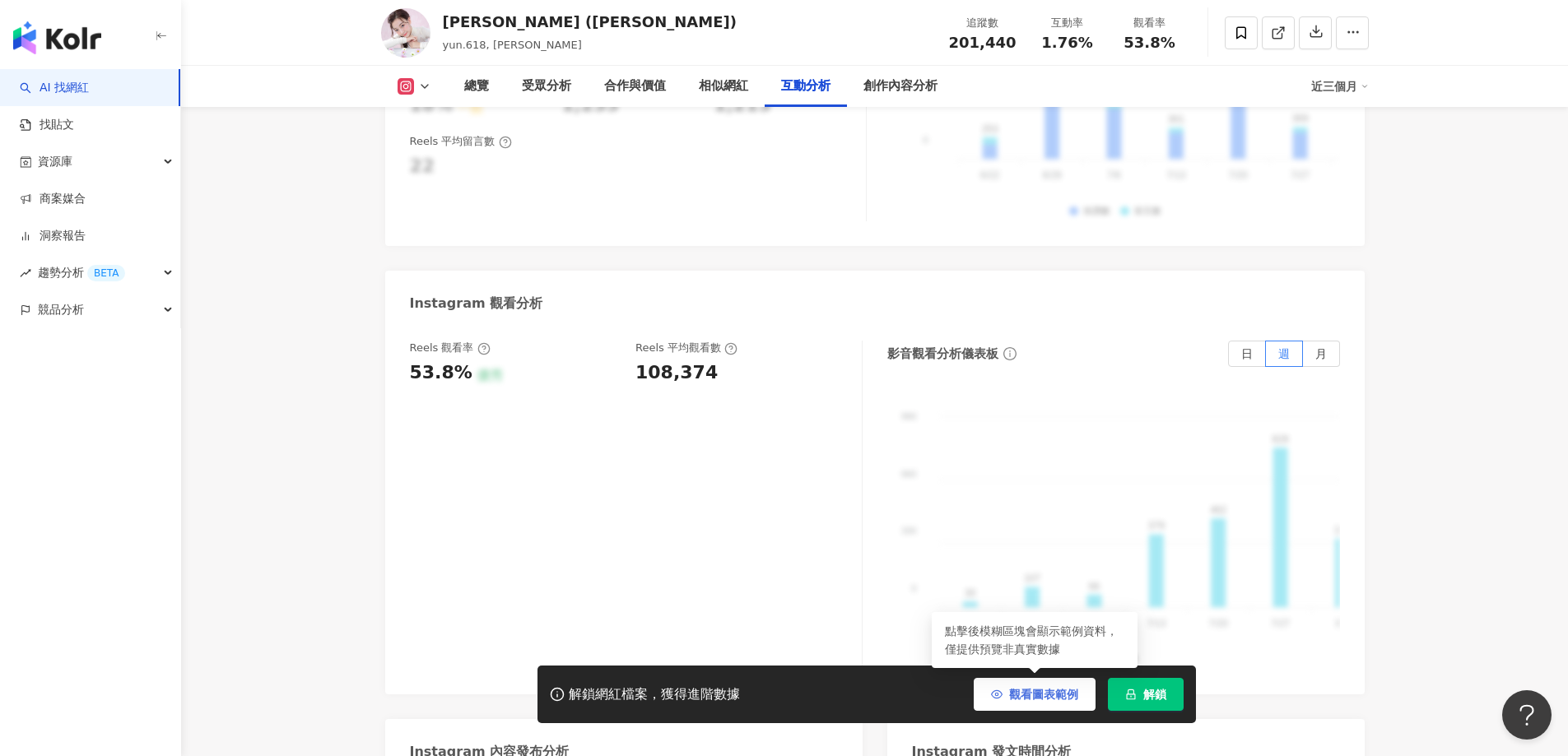
click at [1024, 701] on span "觀看圖表範例" at bounding box center [1043, 693] width 69 height 13
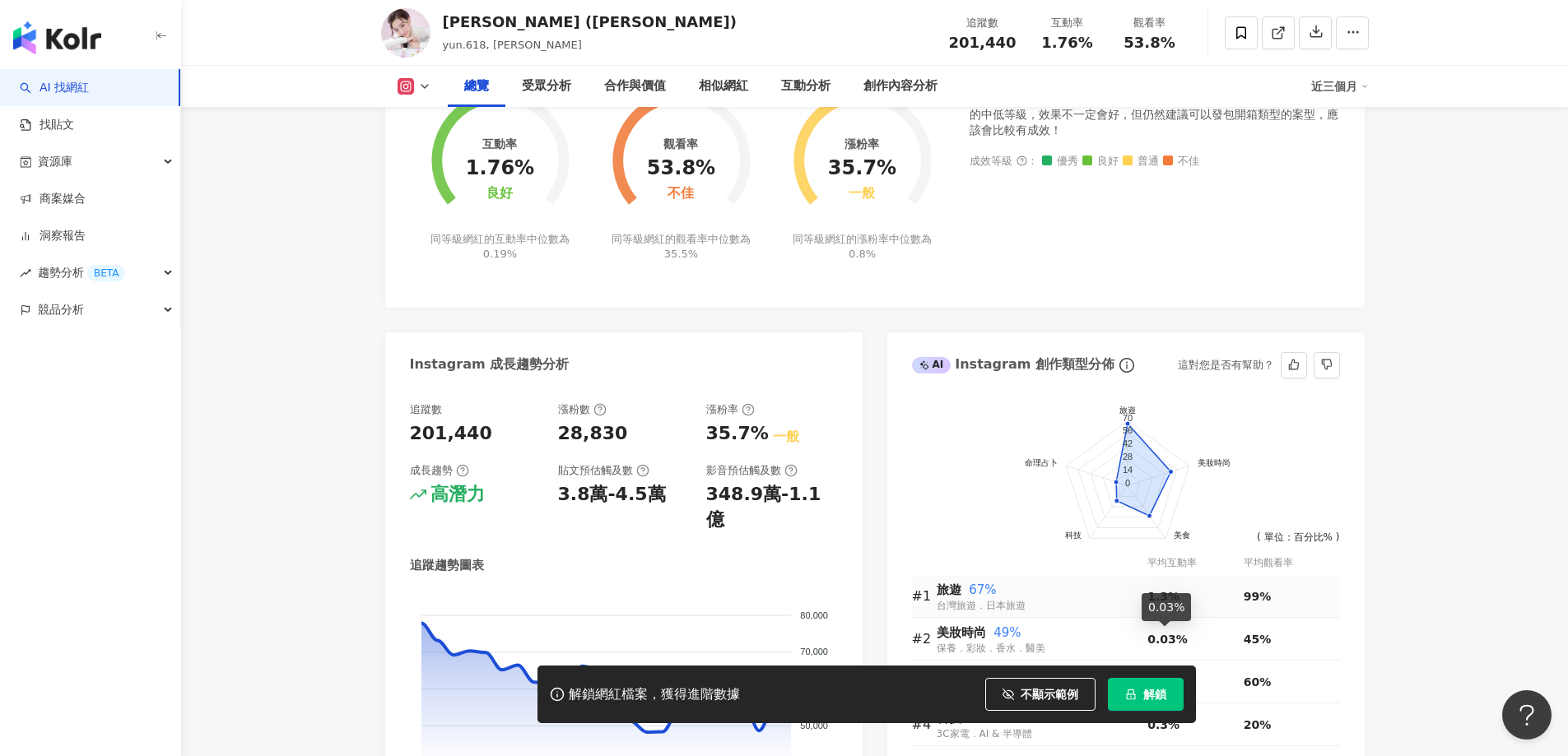
scroll to position [658, 0]
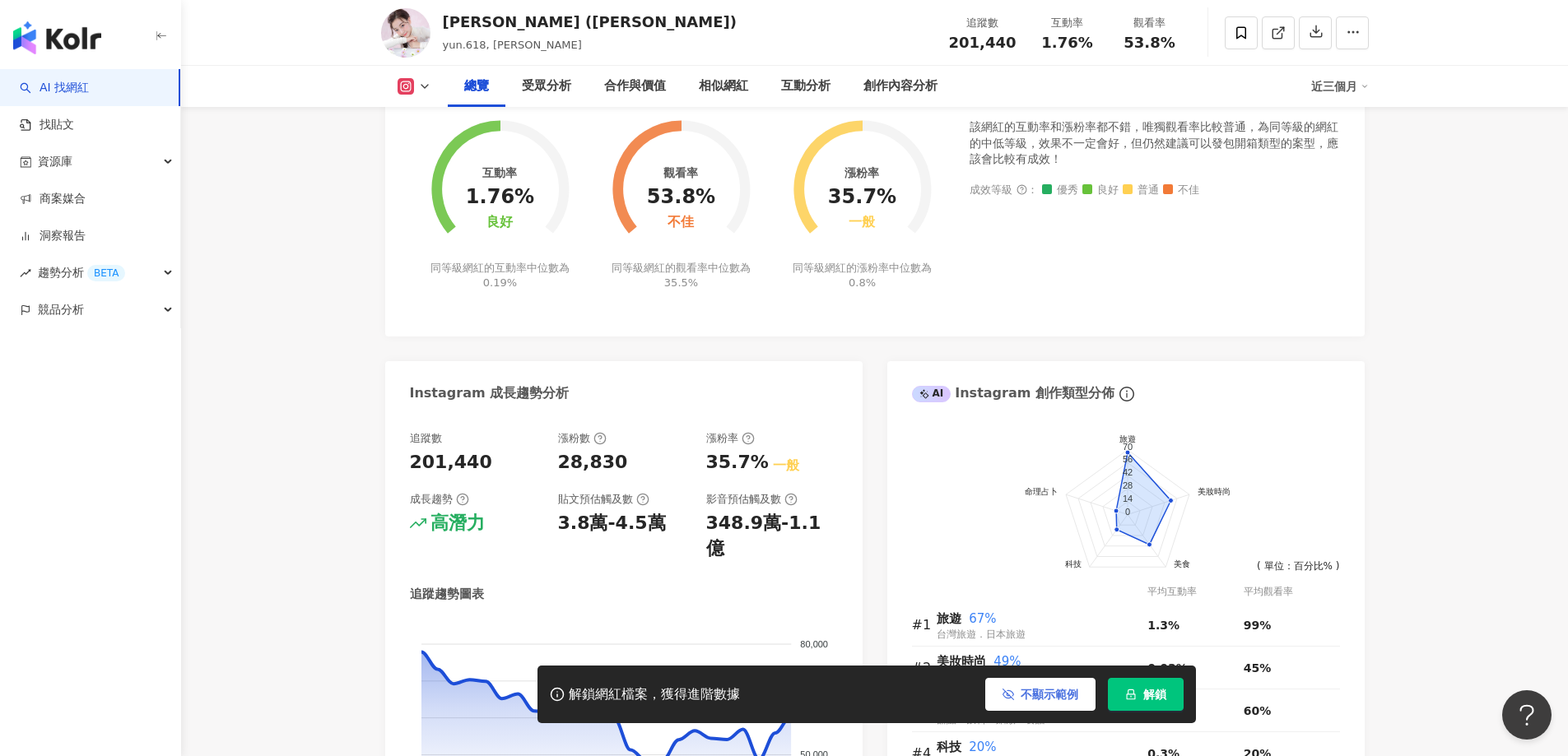
click at [1023, 690] on span "不顯示範例" at bounding box center [1049, 693] width 58 height 13
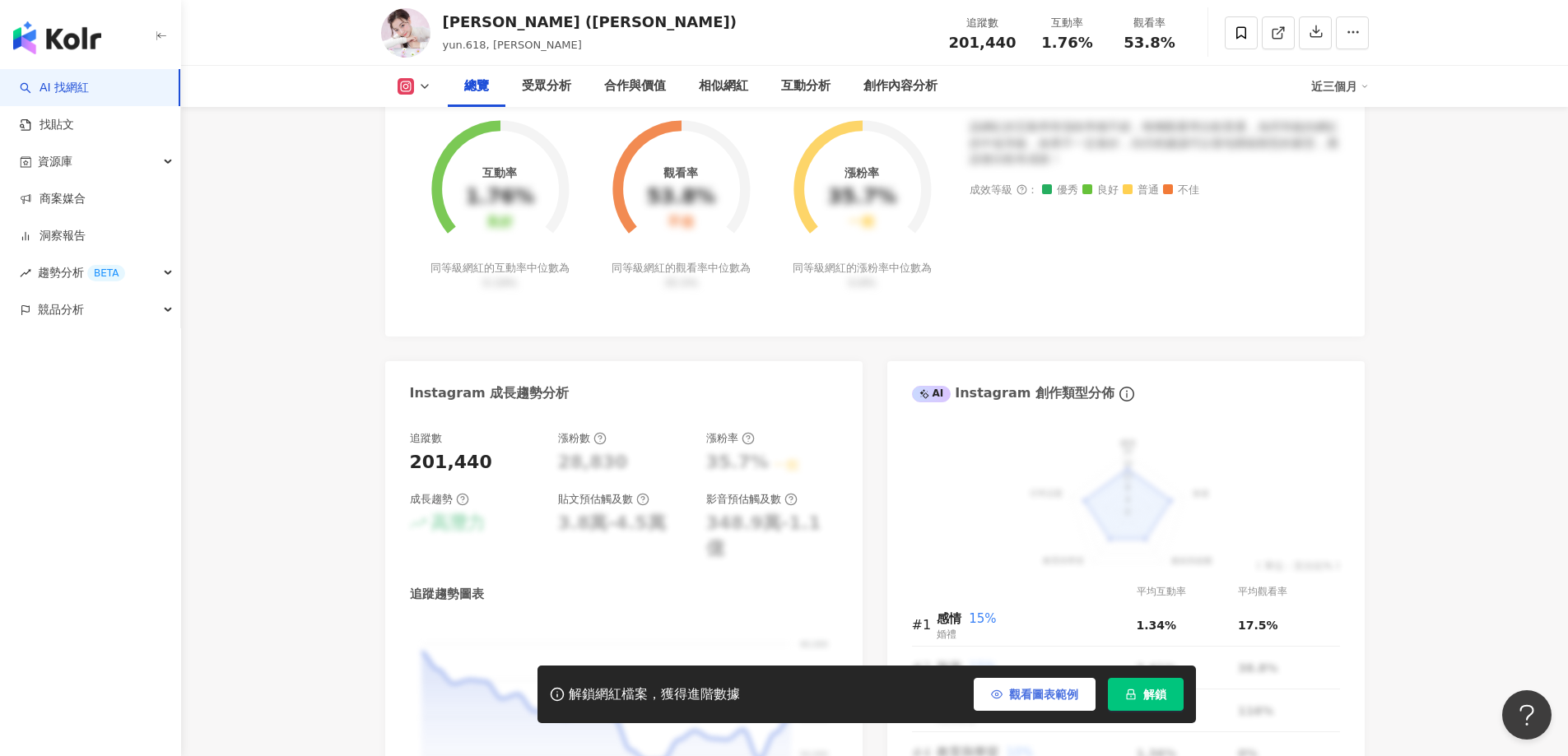
click at [1023, 690] on span "觀看圖表範例" at bounding box center [1043, 693] width 69 height 13
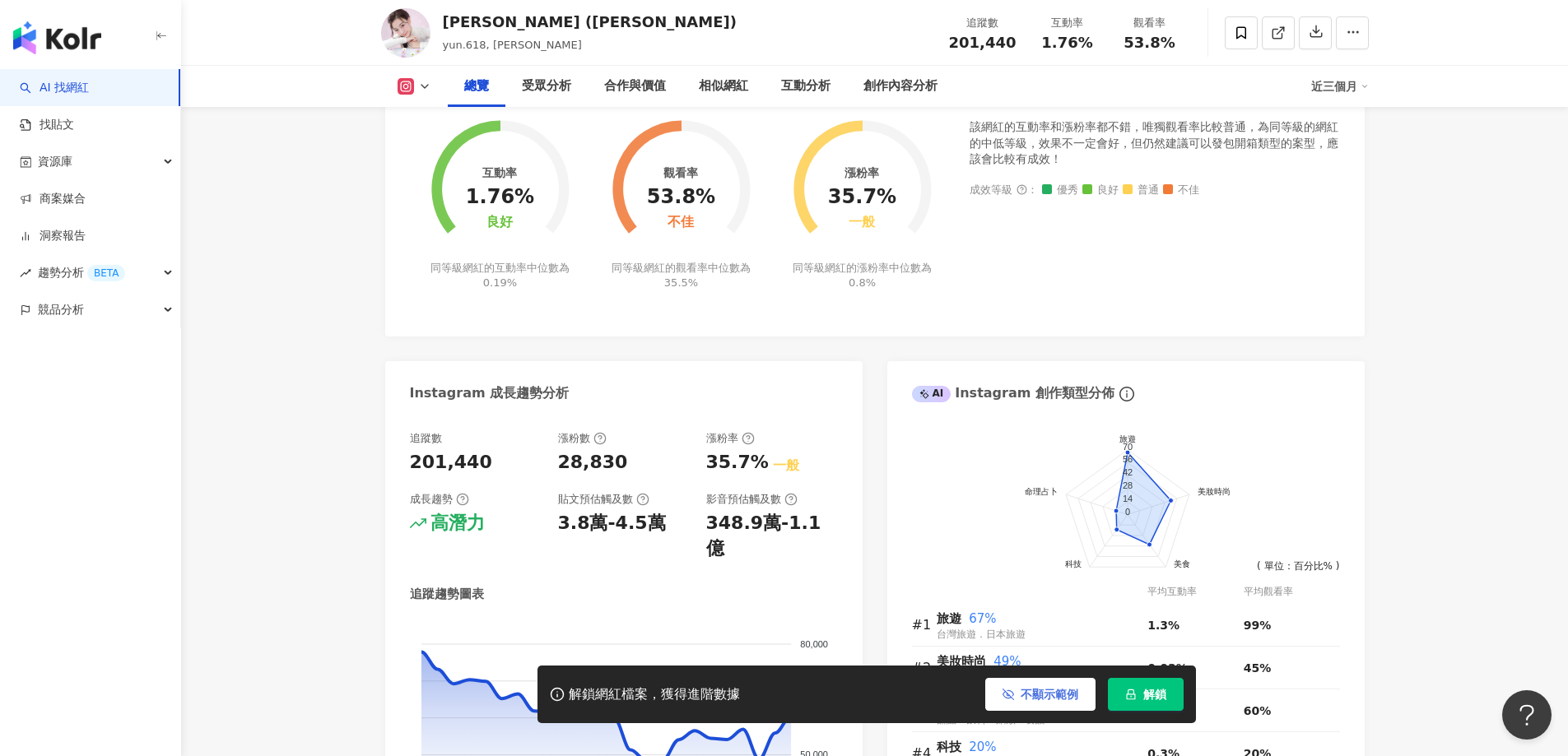
click at [1016, 688] on button "不顯示範例" at bounding box center [1040, 694] width 111 height 33
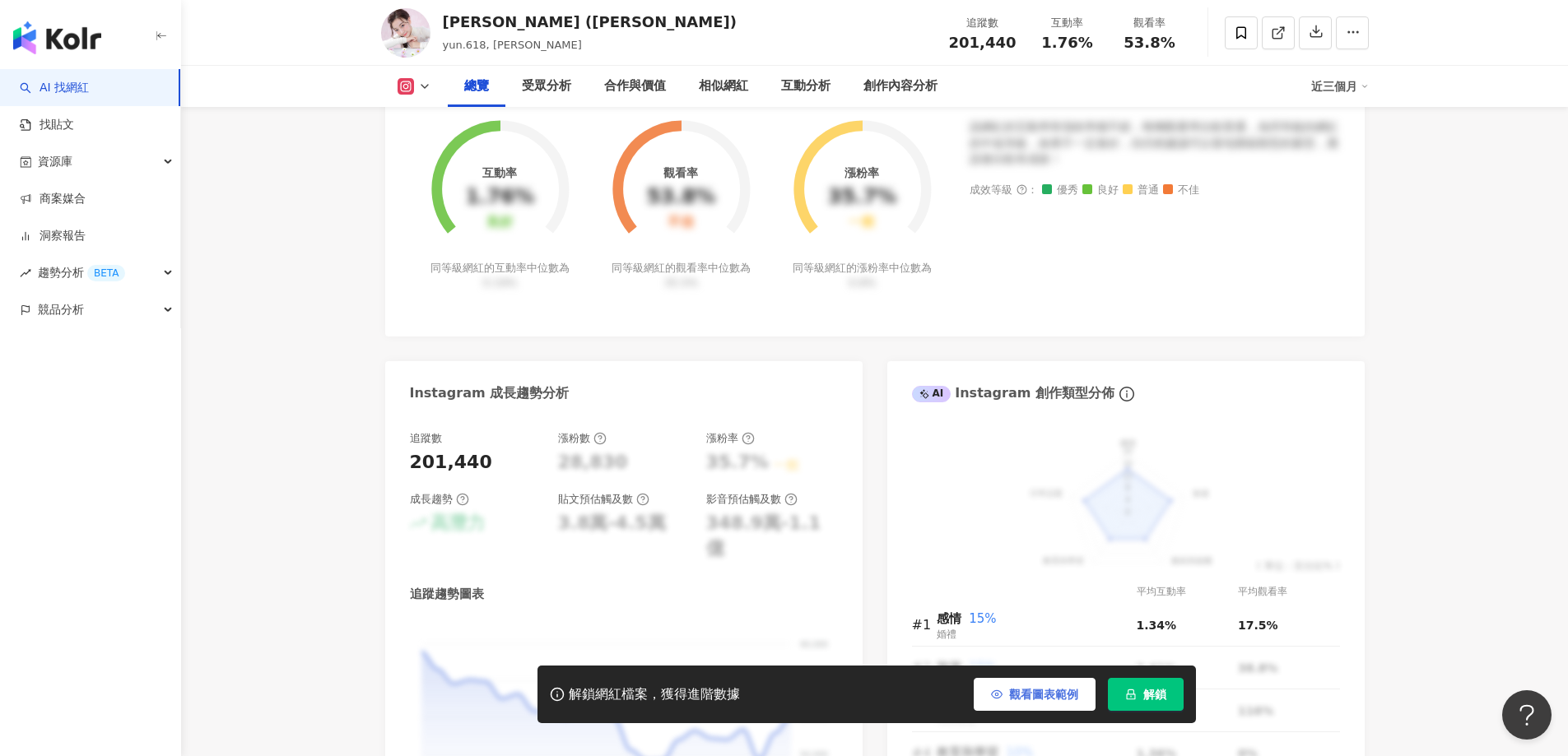
click at [1016, 688] on span "觀看圖表範例" at bounding box center [1043, 693] width 69 height 13
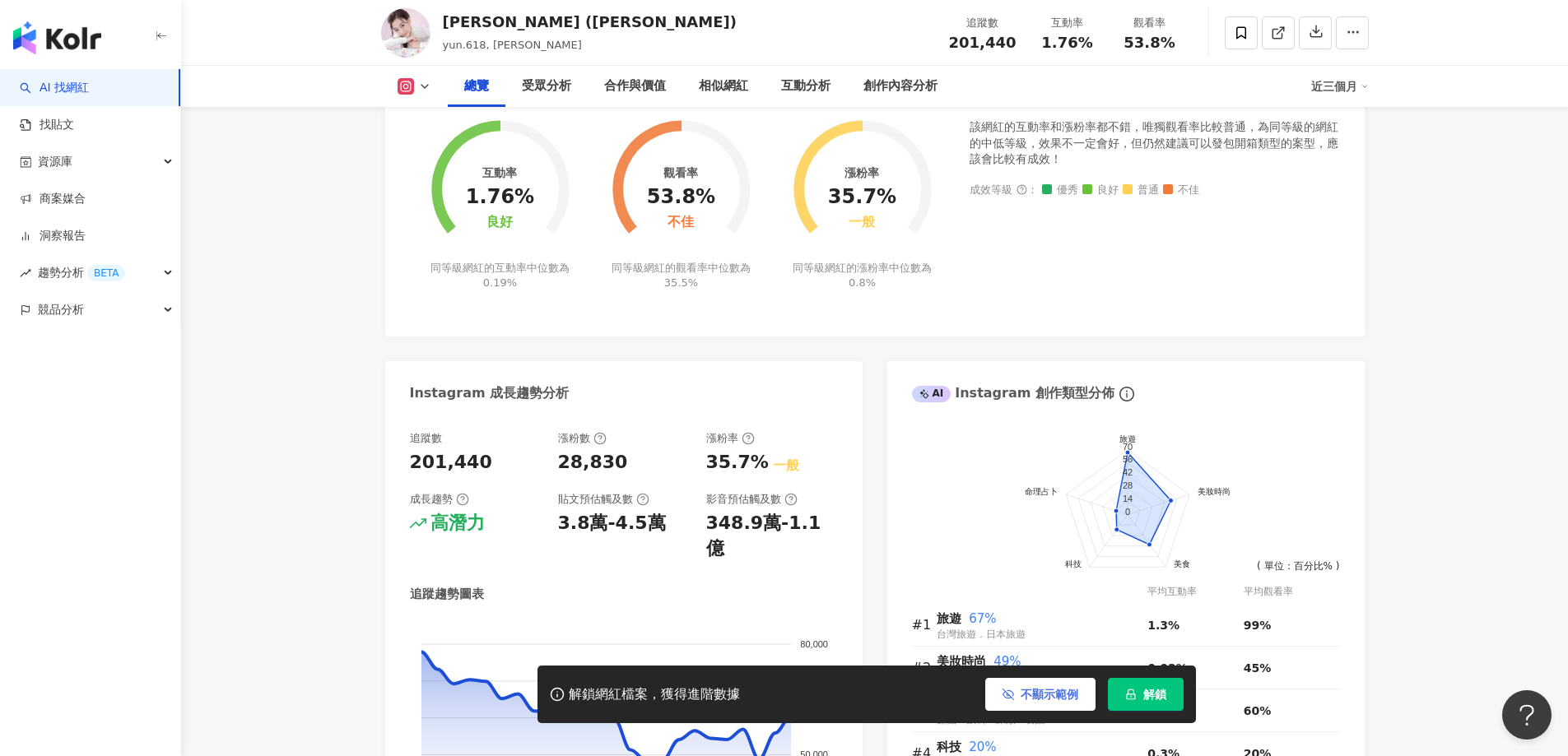
click at [1048, 696] on span "不顯示範例" at bounding box center [1049, 693] width 58 height 13
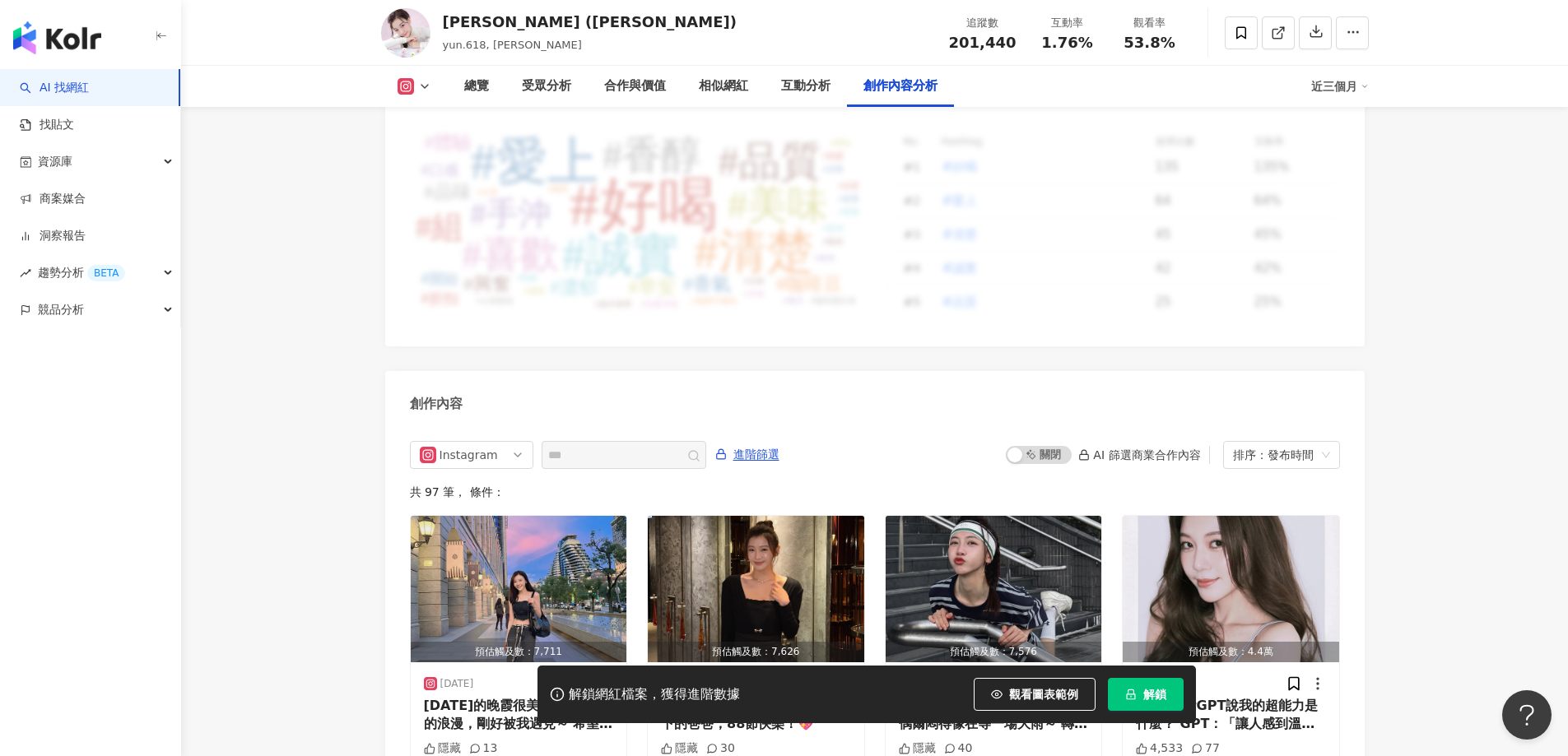
scroll to position [4937, 0]
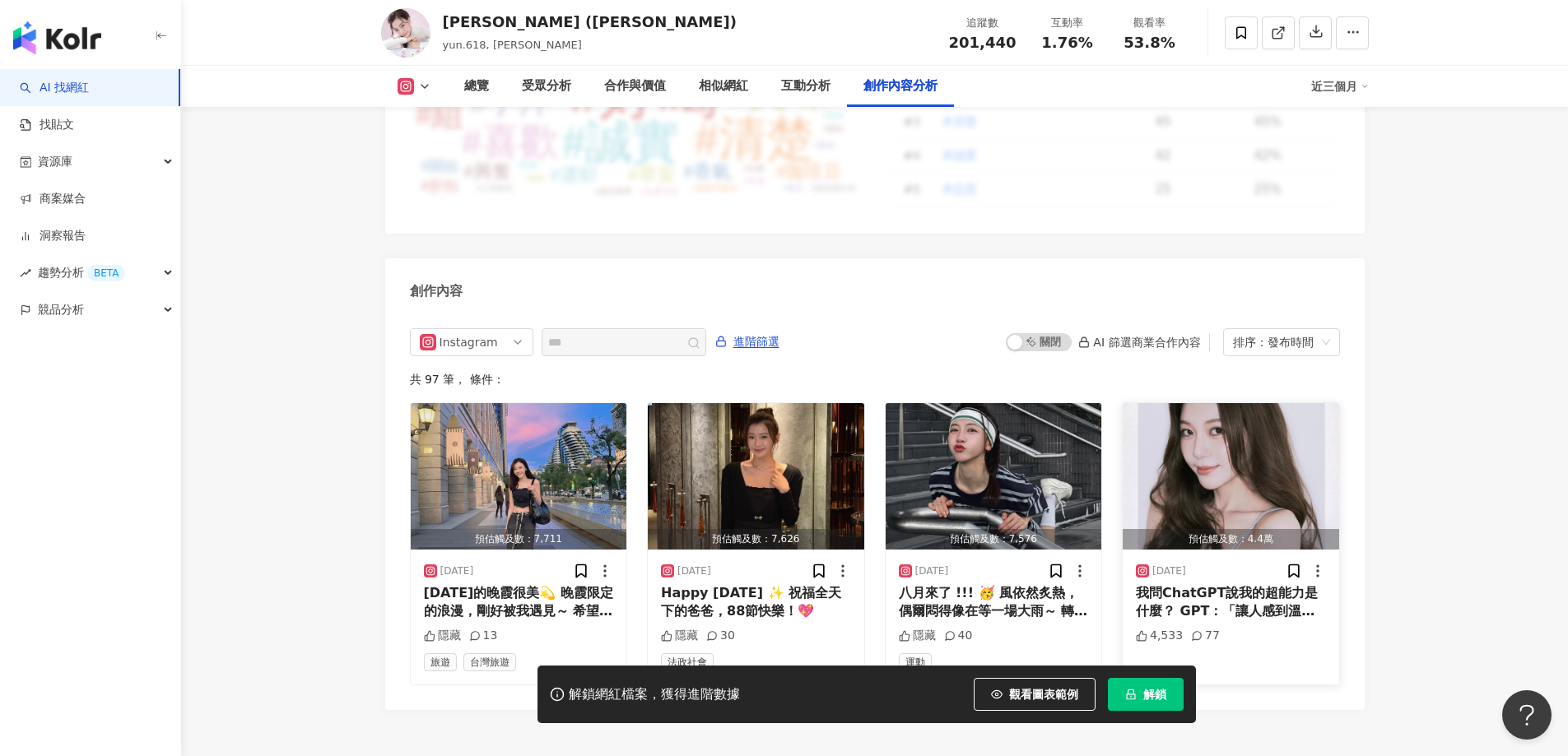
click at [1223, 433] on img "button" at bounding box center [1231, 476] width 216 height 147
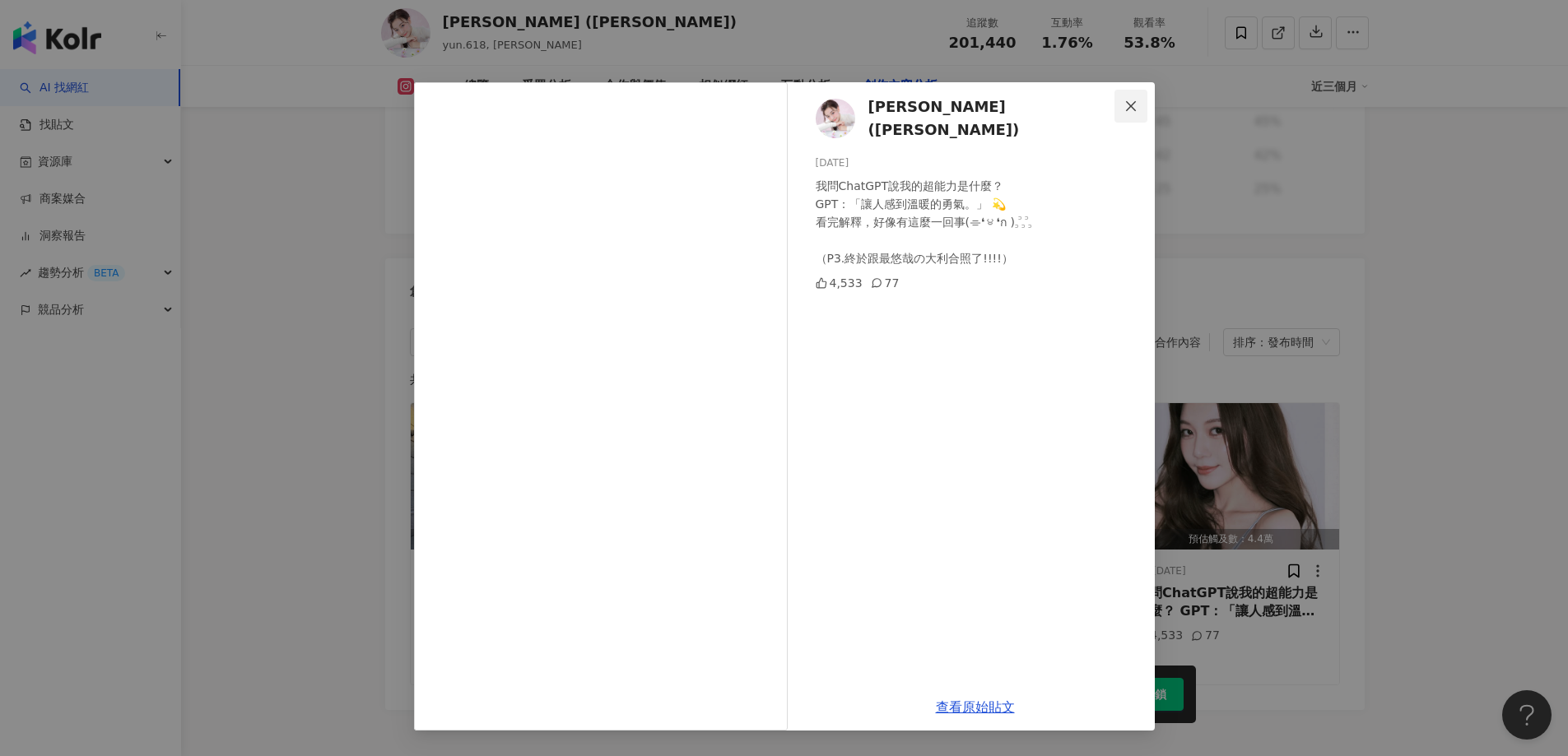
click at [1131, 110] on icon "close" at bounding box center [1130, 106] width 13 height 13
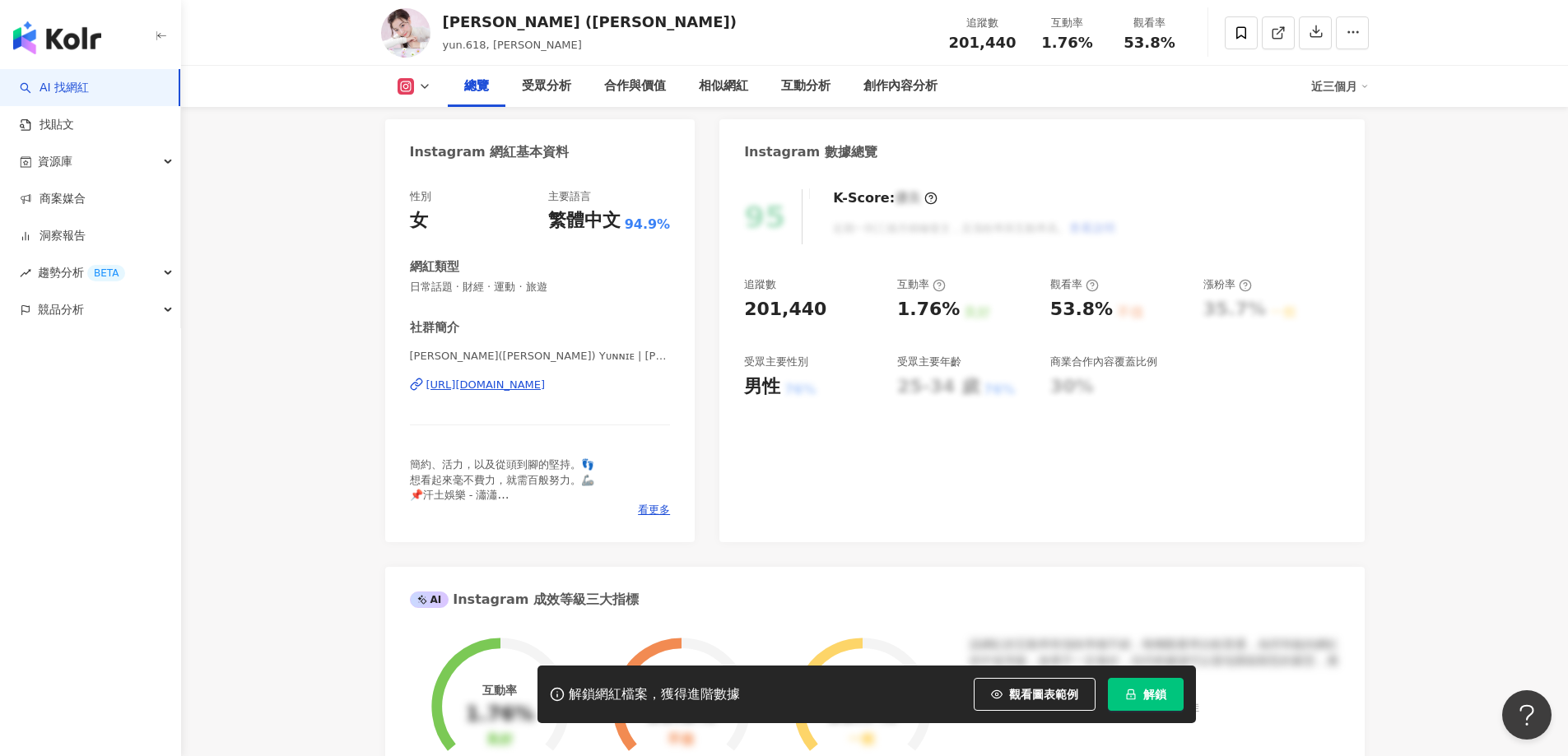
scroll to position [0, 0]
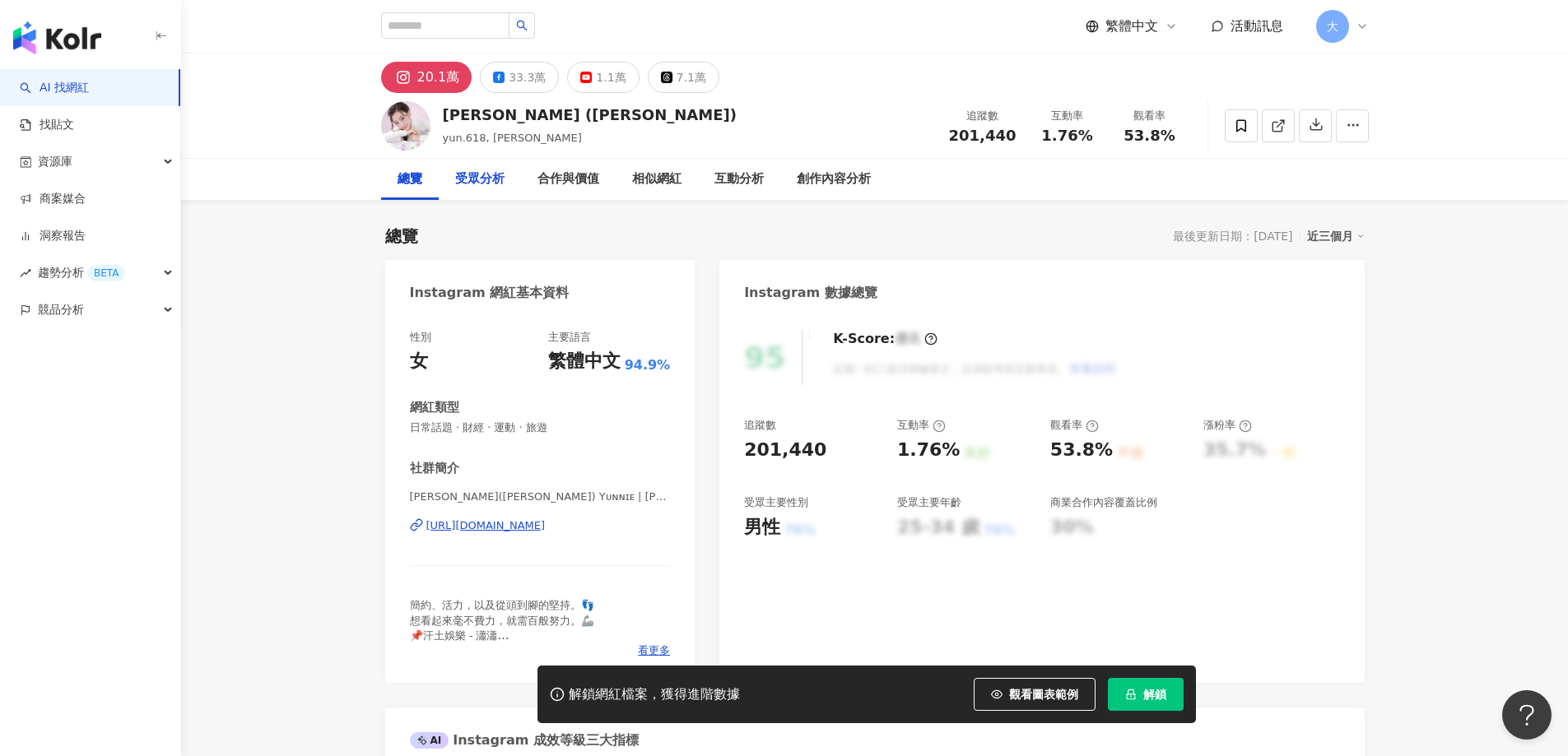
click at [482, 179] on div "受眾分析" at bounding box center [479, 179] width 49 height 20
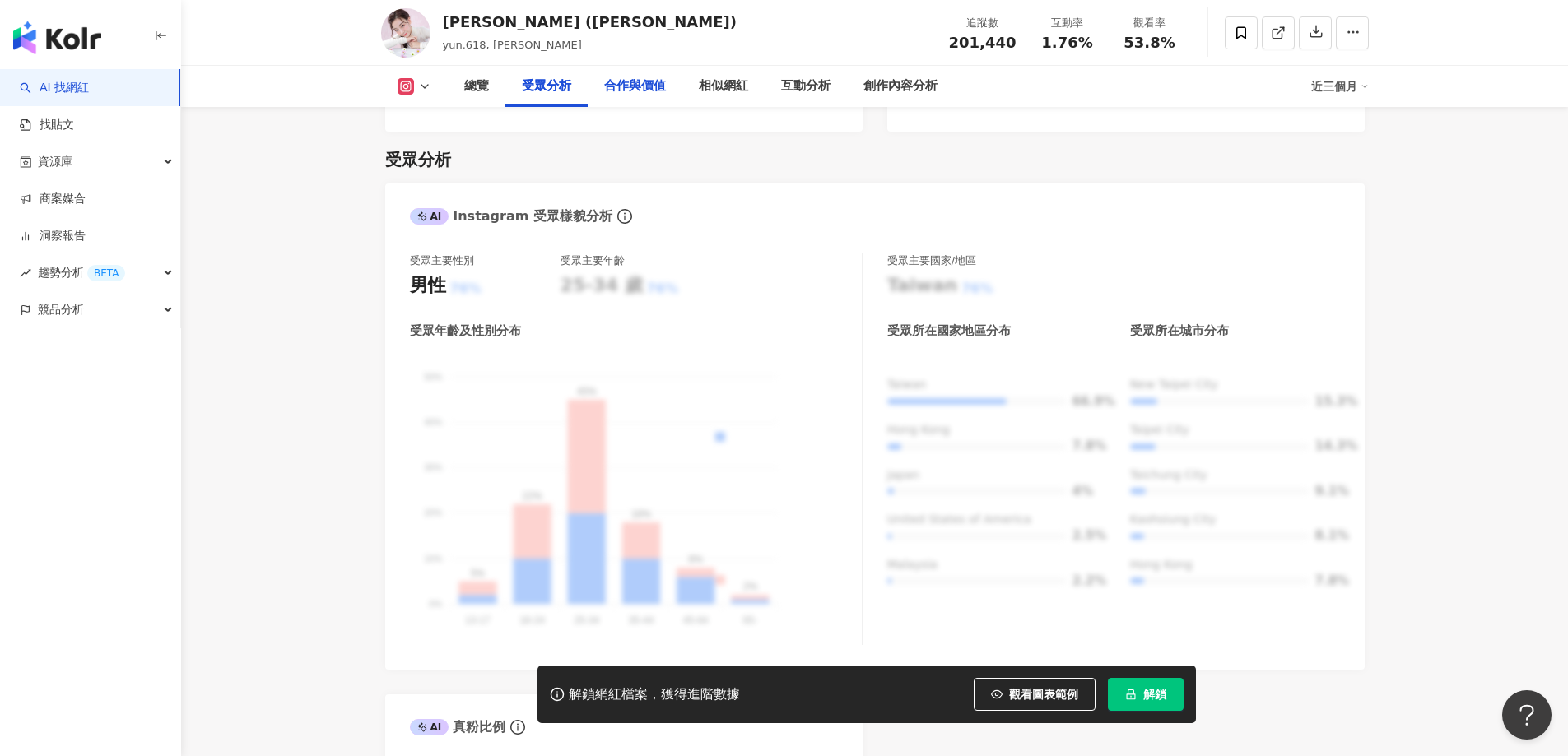
click at [634, 99] on div "合作與價值" at bounding box center [635, 86] width 95 height 41
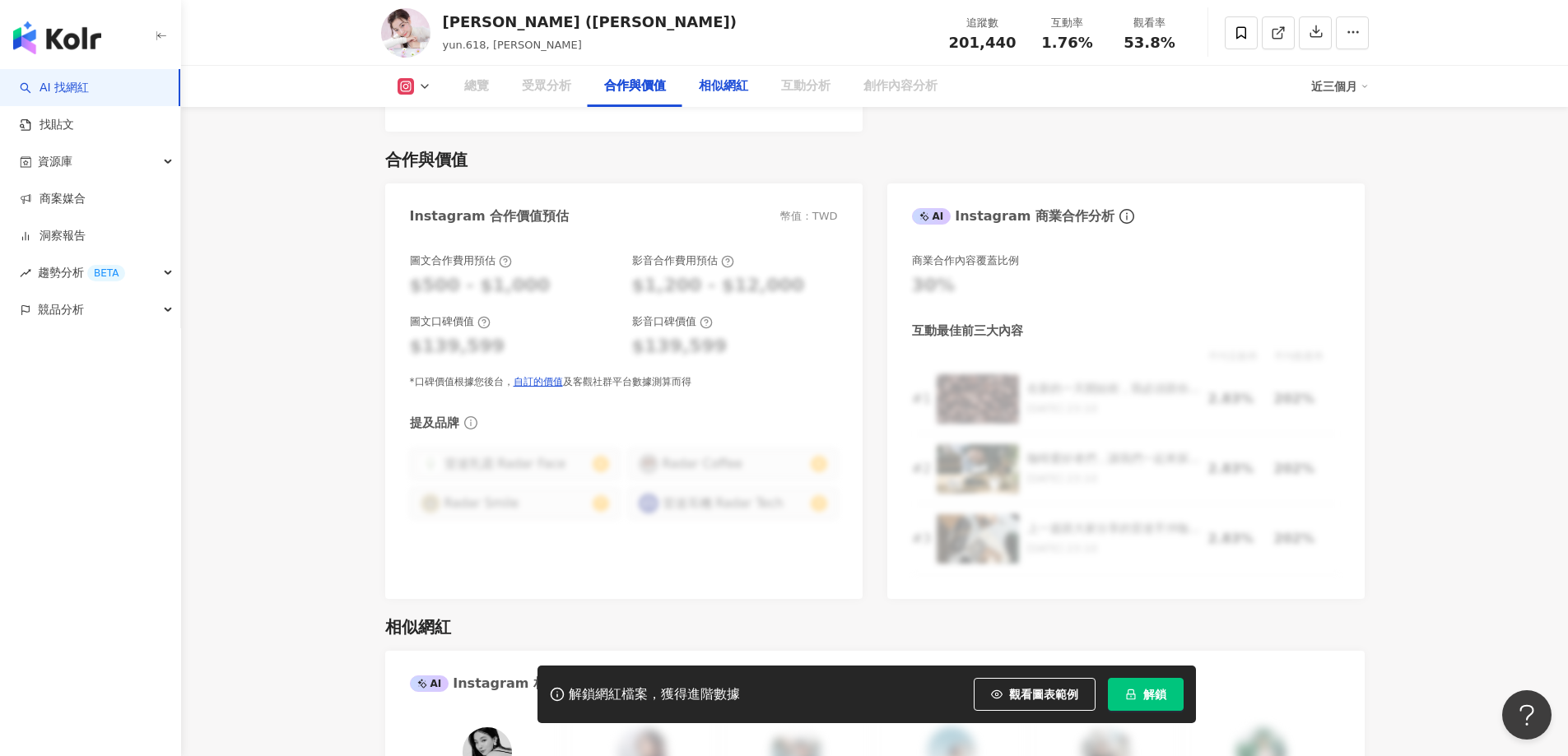
click at [713, 91] on div "相似網紅" at bounding box center [723, 86] width 49 height 20
click at [800, 99] on div "互動分析" at bounding box center [806, 86] width 82 height 41
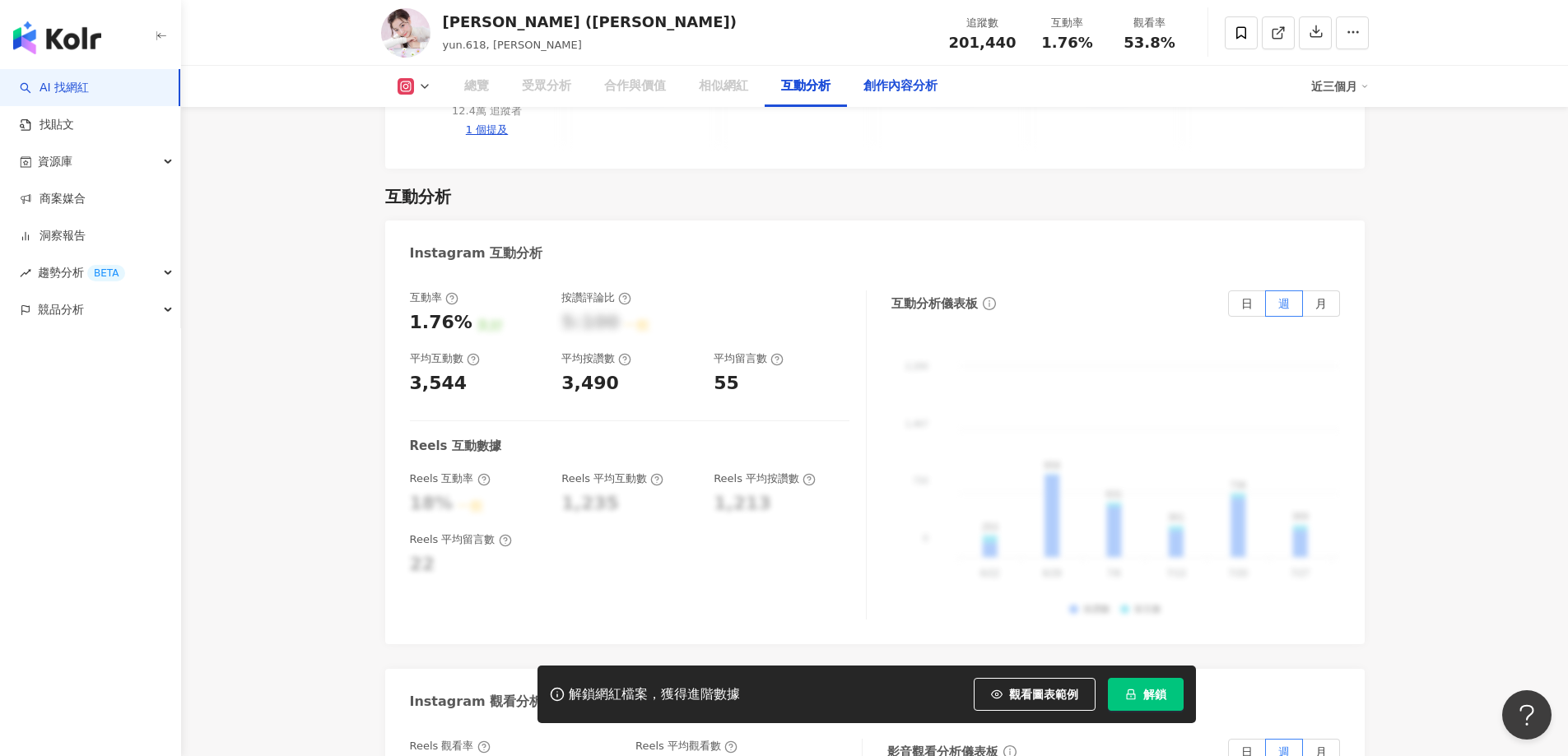
click at [743, 100] on div "相似網紅" at bounding box center [723, 86] width 82 height 41
click at [731, 88] on div "相似網紅" at bounding box center [723, 86] width 49 height 20
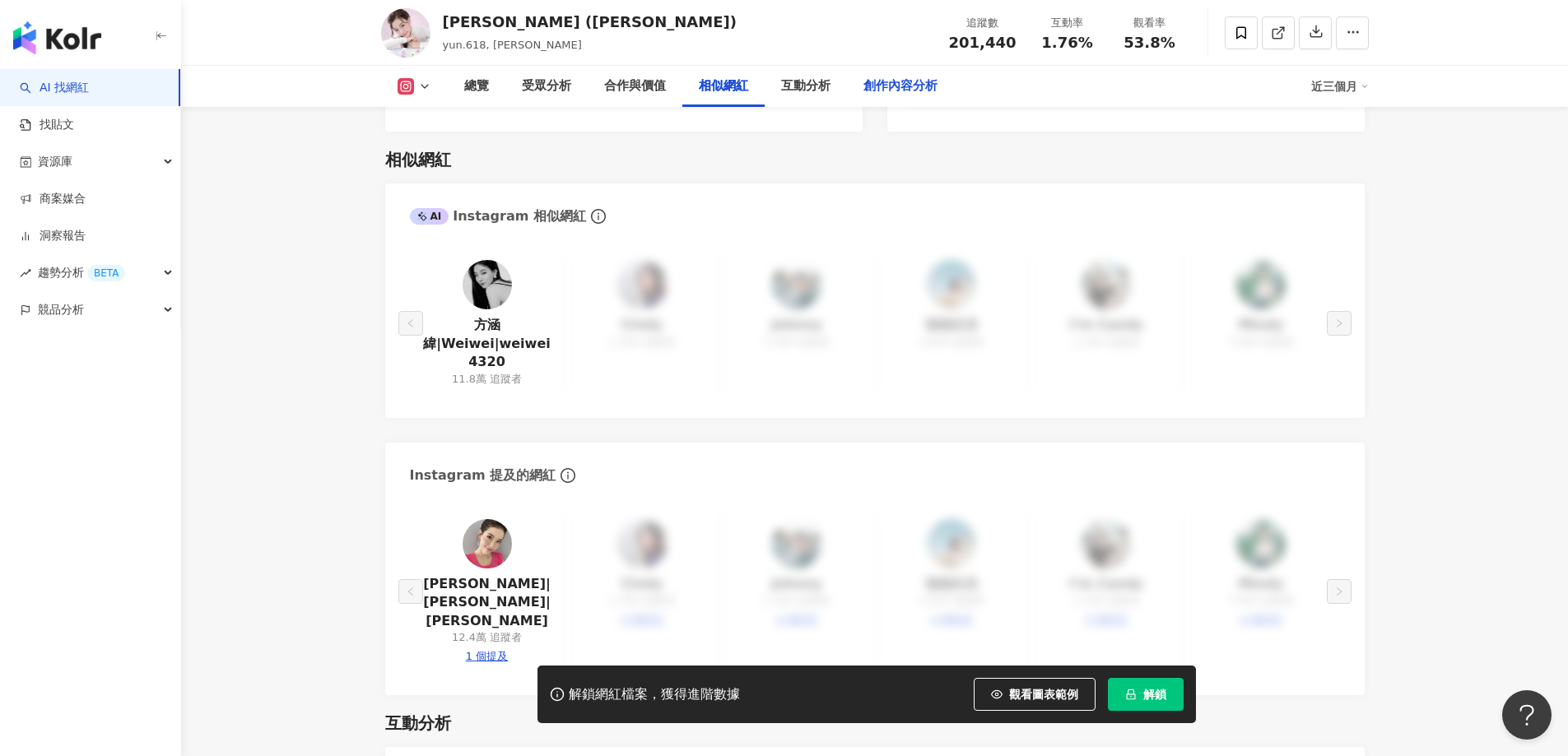
click at [875, 91] on div "創作內容分析" at bounding box center [901, 86] width 74 height 20
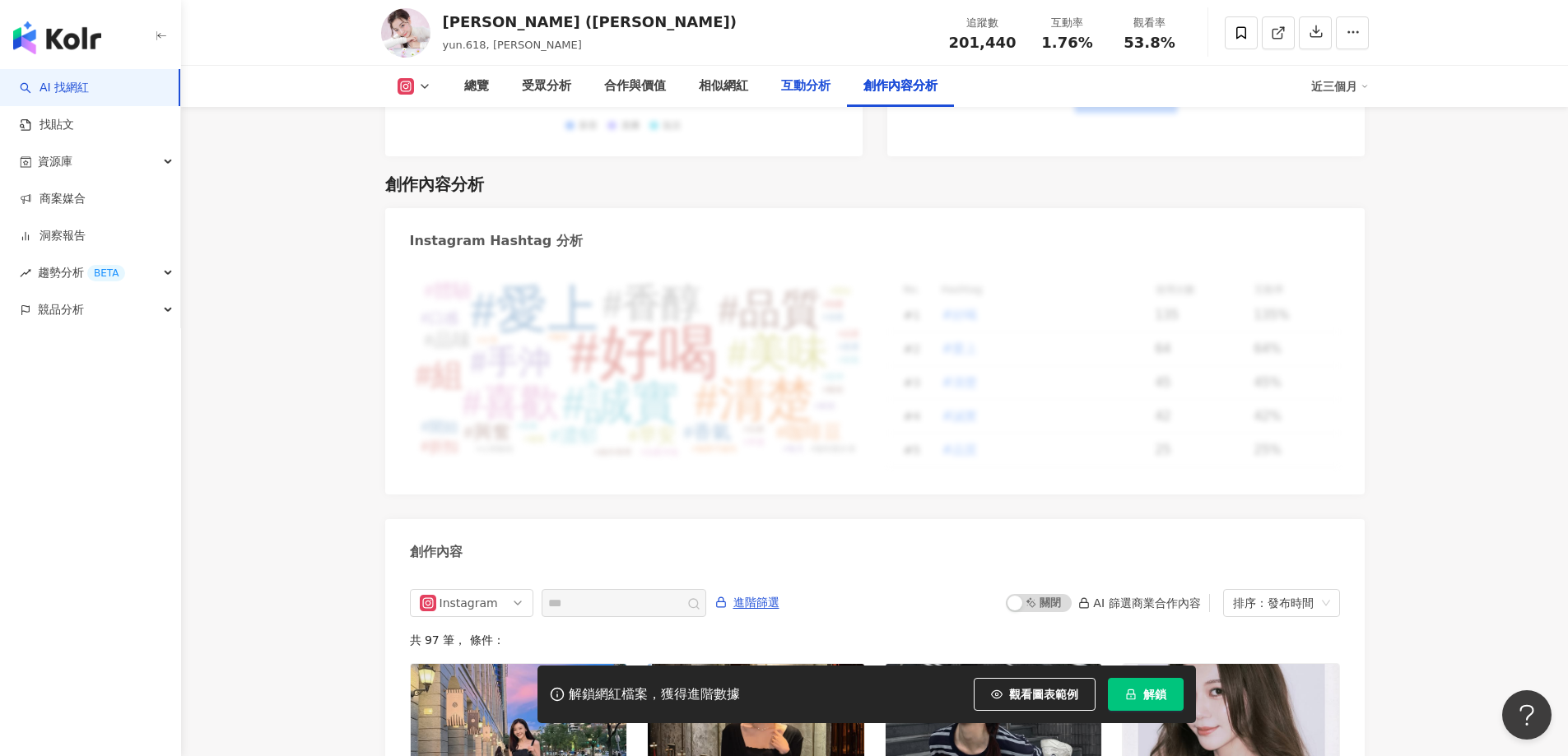
click at [842, 100] on div "互動分析" at bounding box center [806, 86] width 82 height 41
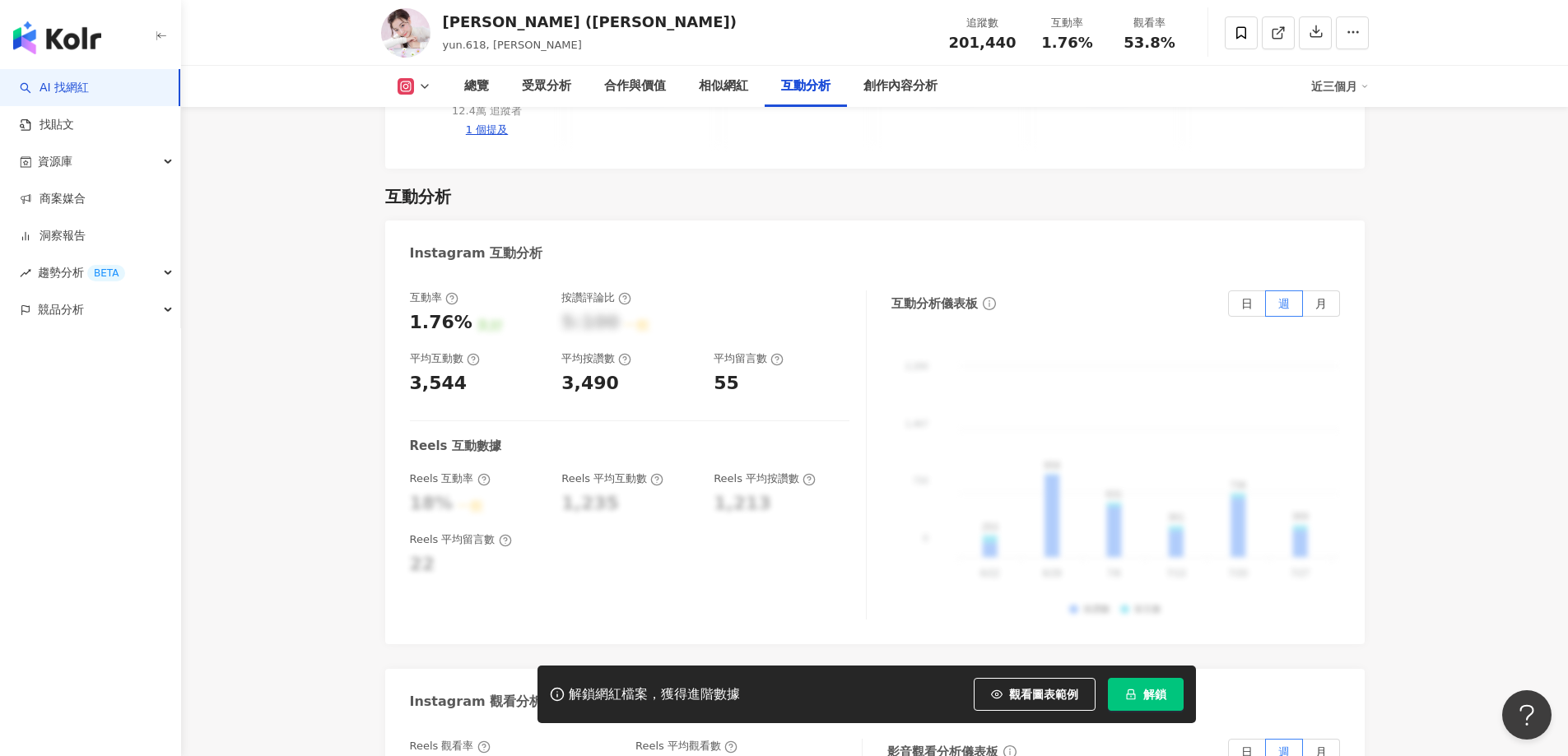
click at [575, 310] on div "5:100" at bounding box center [590, 323] width 58 height 25
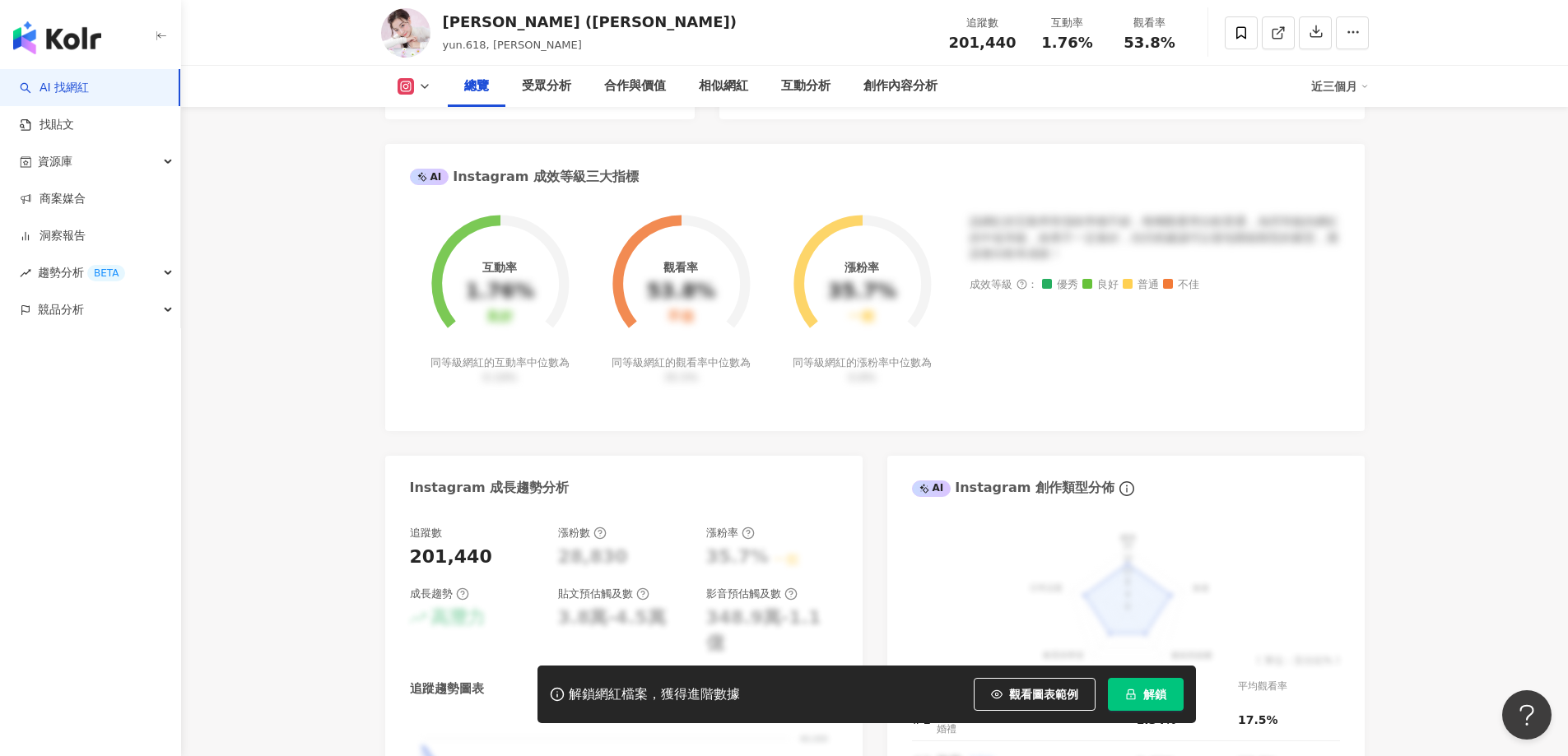
scroll to position [1001, 0]
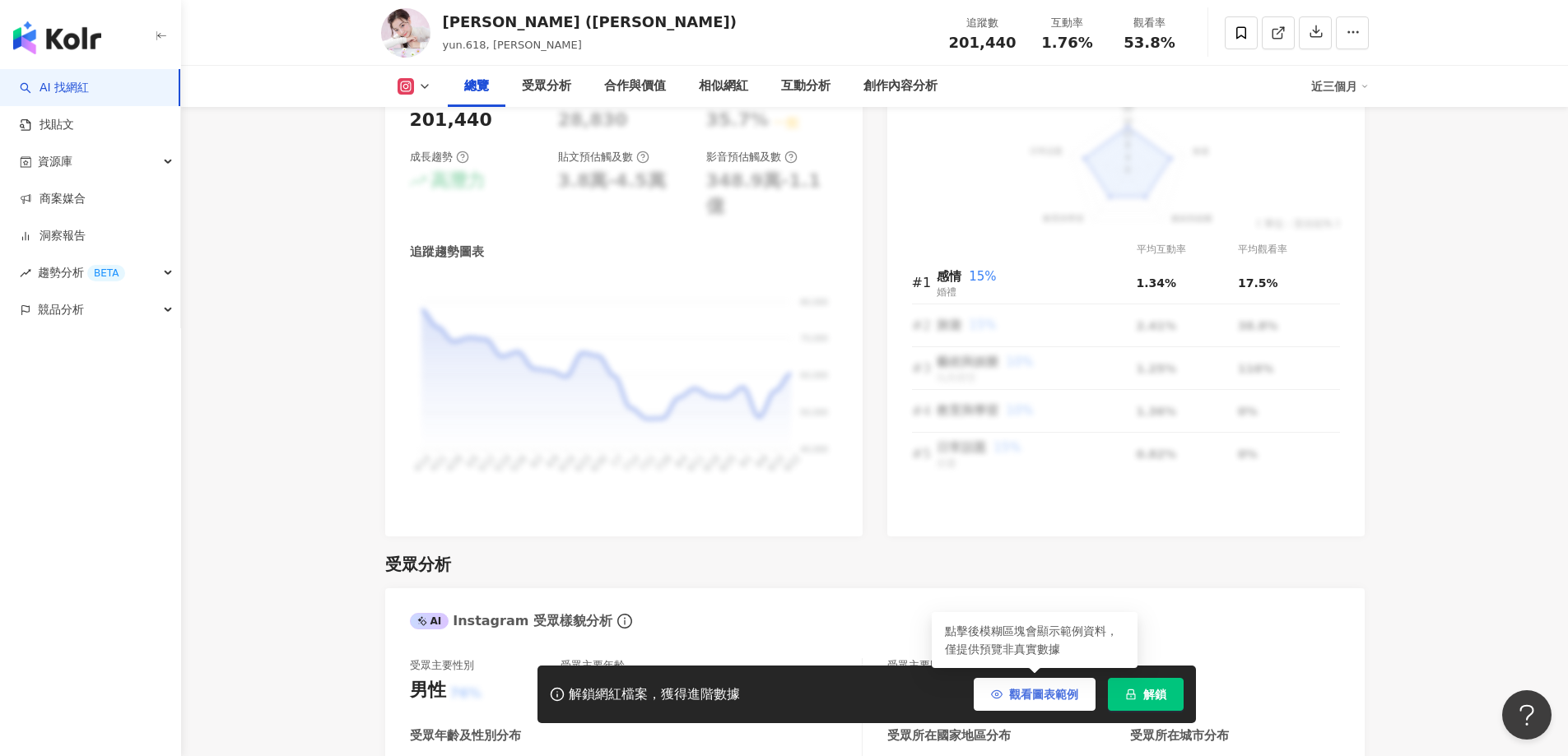
click at [1028, 695] on span "觀看圖表範例" at bounding box center [1043, 693] width 69 height 13
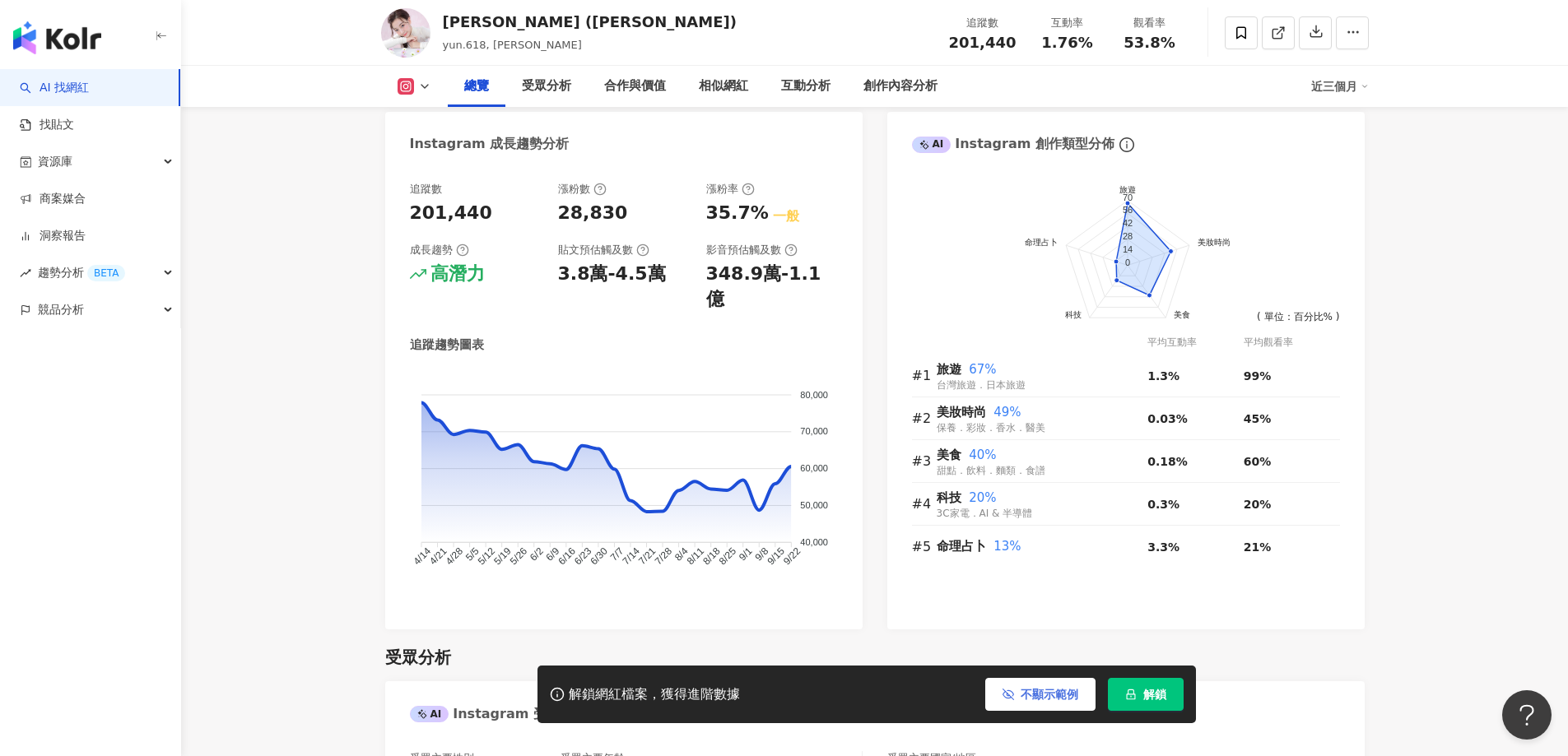
scroll to position [918, 0]
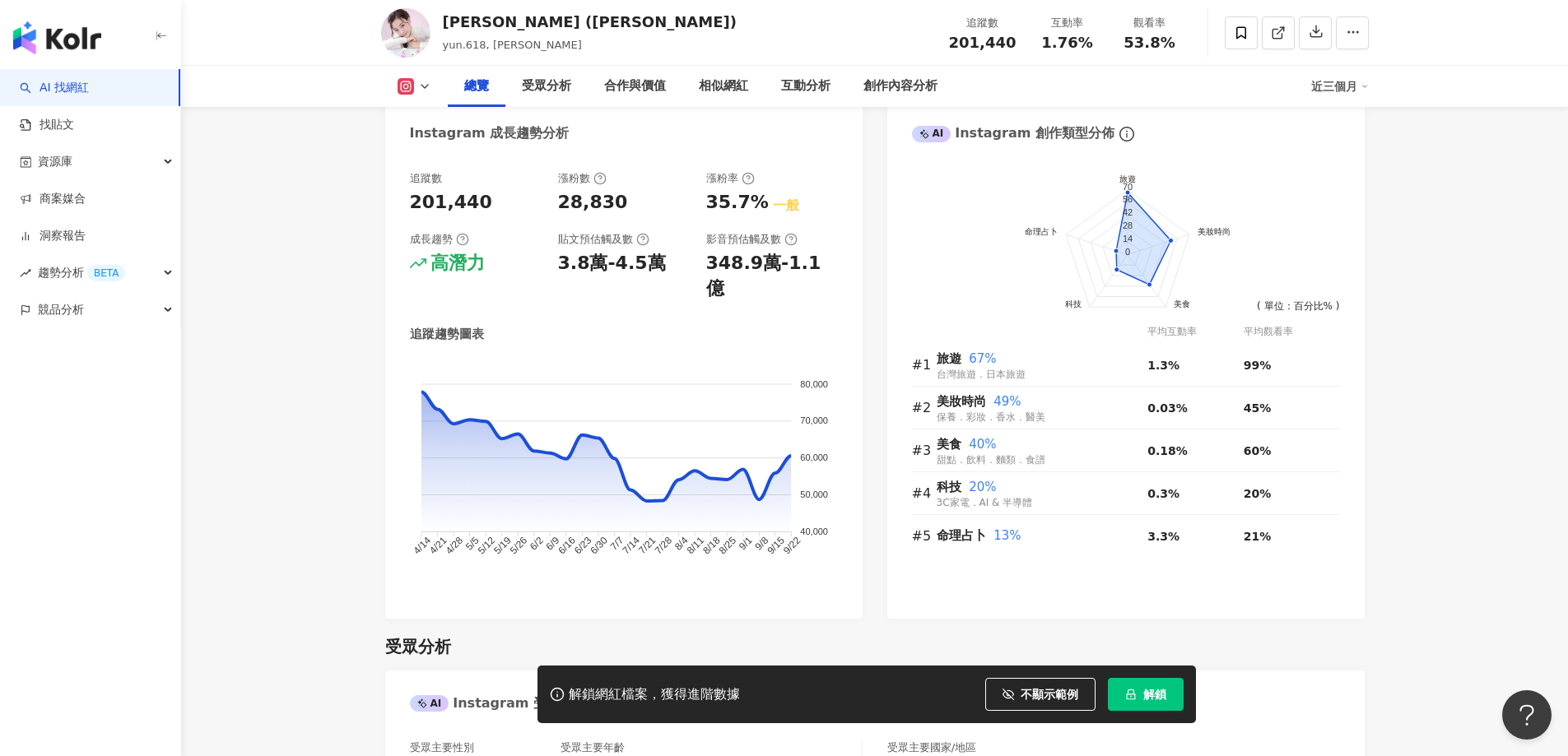
click at [1012, 713] on div "解鎖網紅檔案，獲得進階數據 不顯示範例 點擊後模糊區塊會顯示範例資料，僅提供預覽非真實數據 解鎖" at bounding box center [866, 694] width 658 height 58
click at [1013, 707] on button "不顯示範例" at bounding box center [1040, 694] width 111 height 33
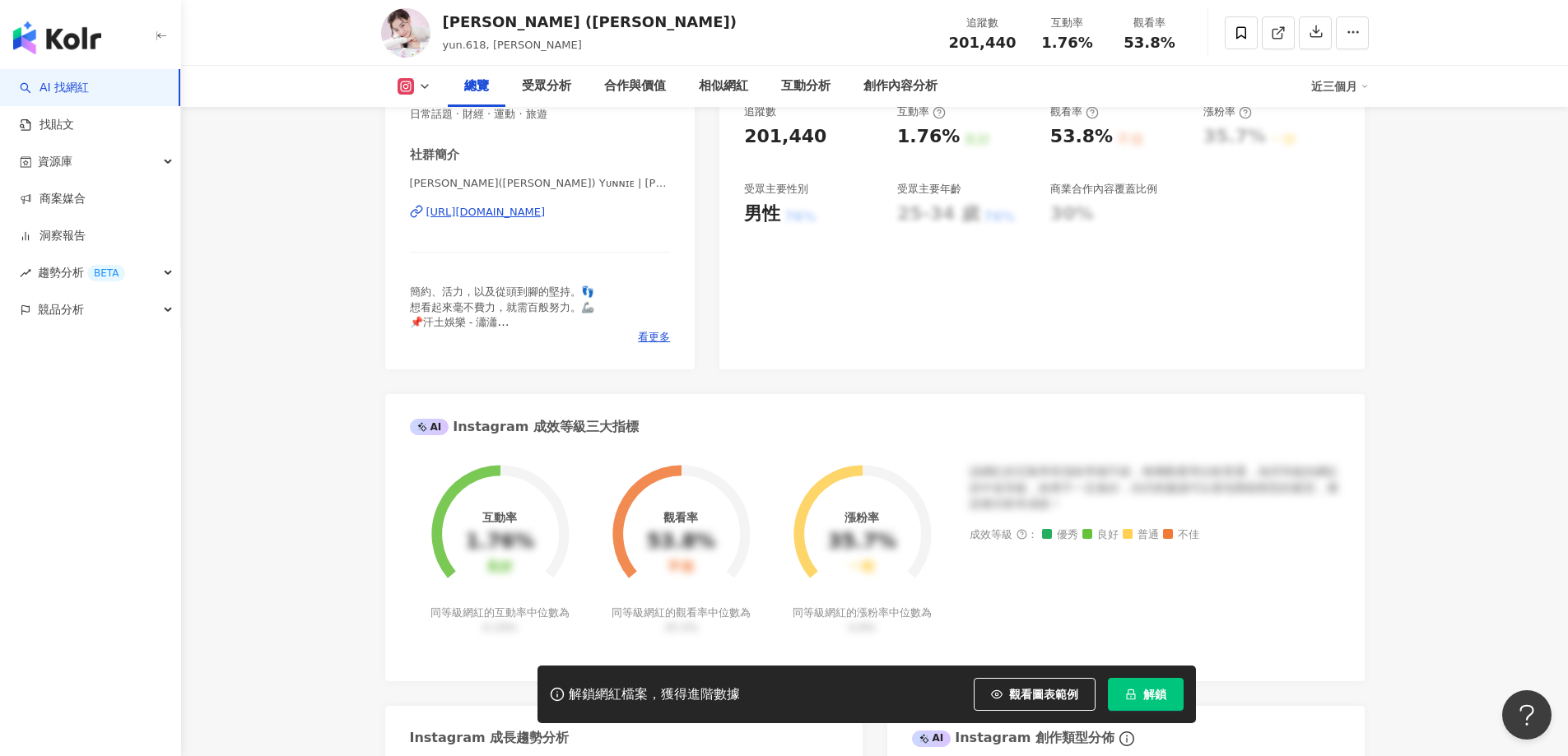
scroll to position [342, 0]
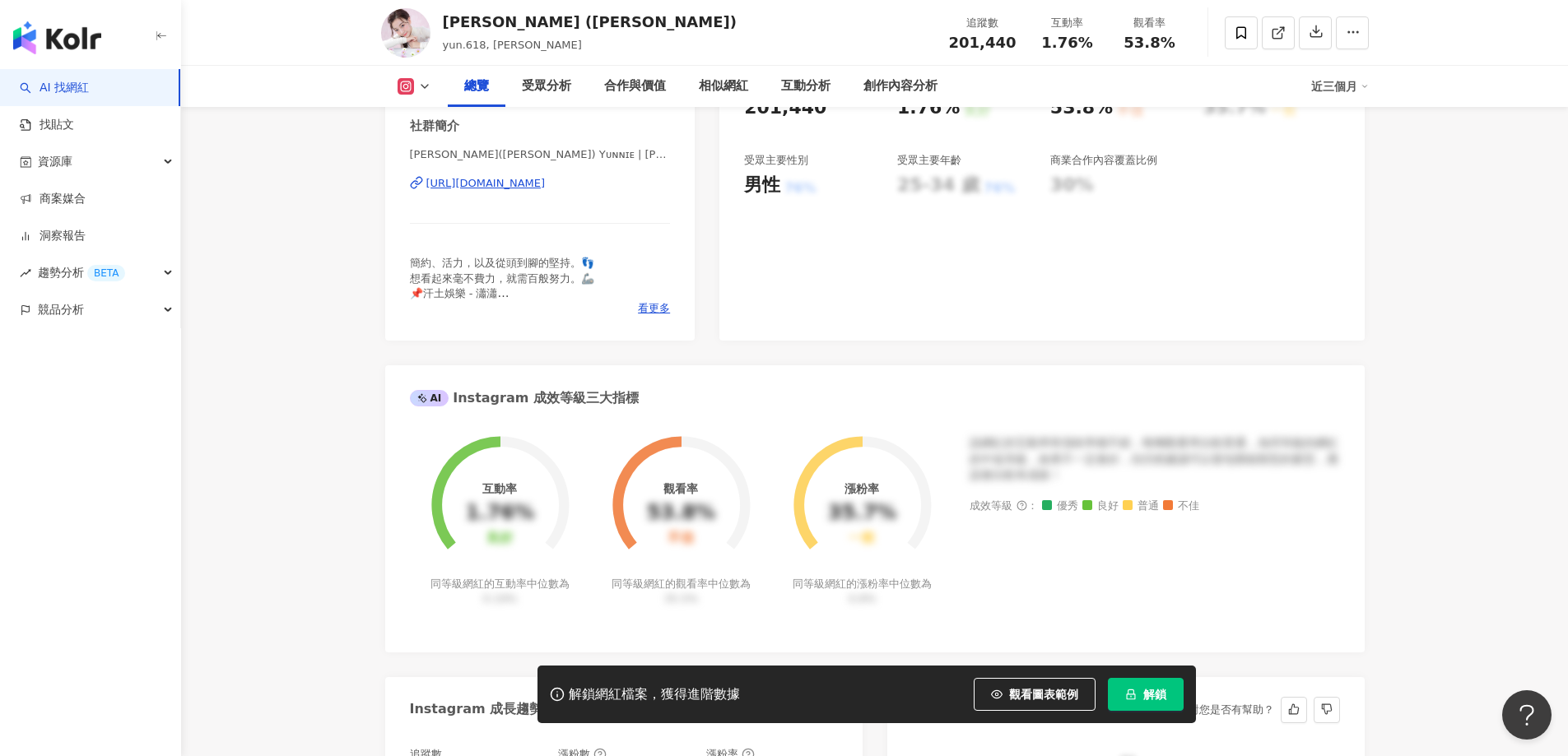
click at [1005, 728] on div "AI Instagram 創作類型分佈 這對您是否有幫助？" at bounding box center [1126, 703] width 477 height 54
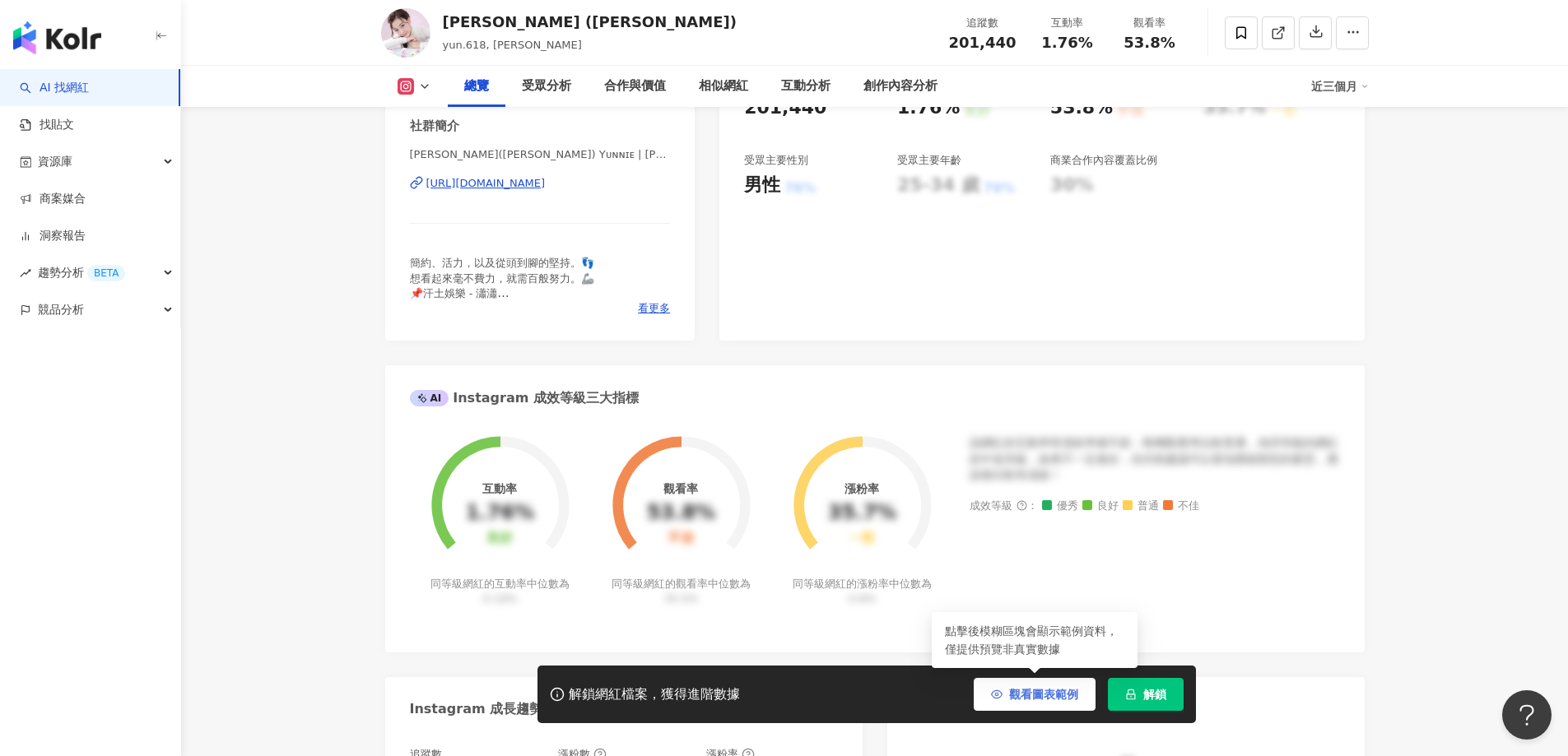
click at [1004, 708] on button "觀看圖表範例" at bounding box center [1034, 694] width 122 height 33
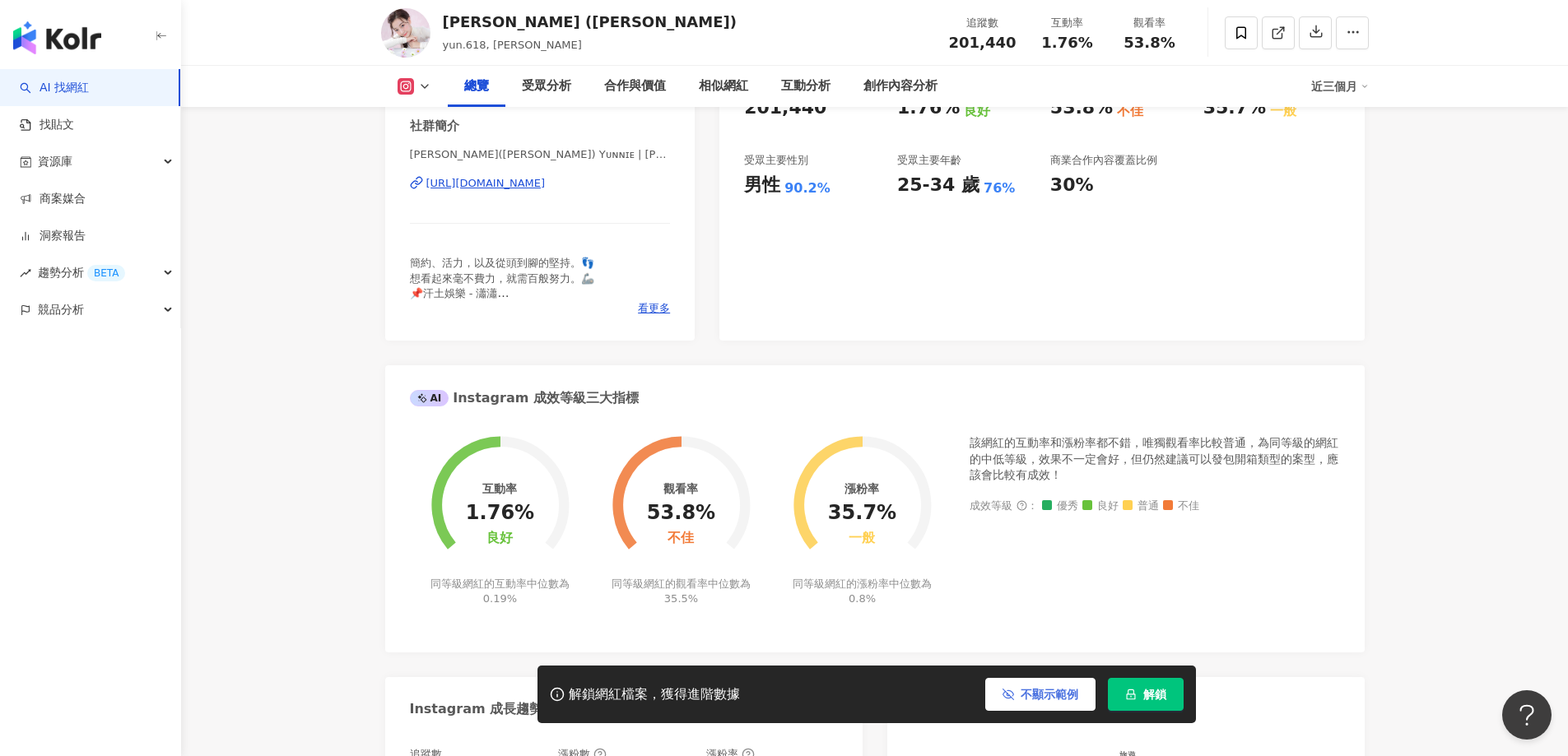
click at [1004, 708] on button "不顯示範例" at bounding box center [1040, 694] width 111 height 33
click at [63, 44] on img "button" at bounding box center [57, 38] width 88 height 33
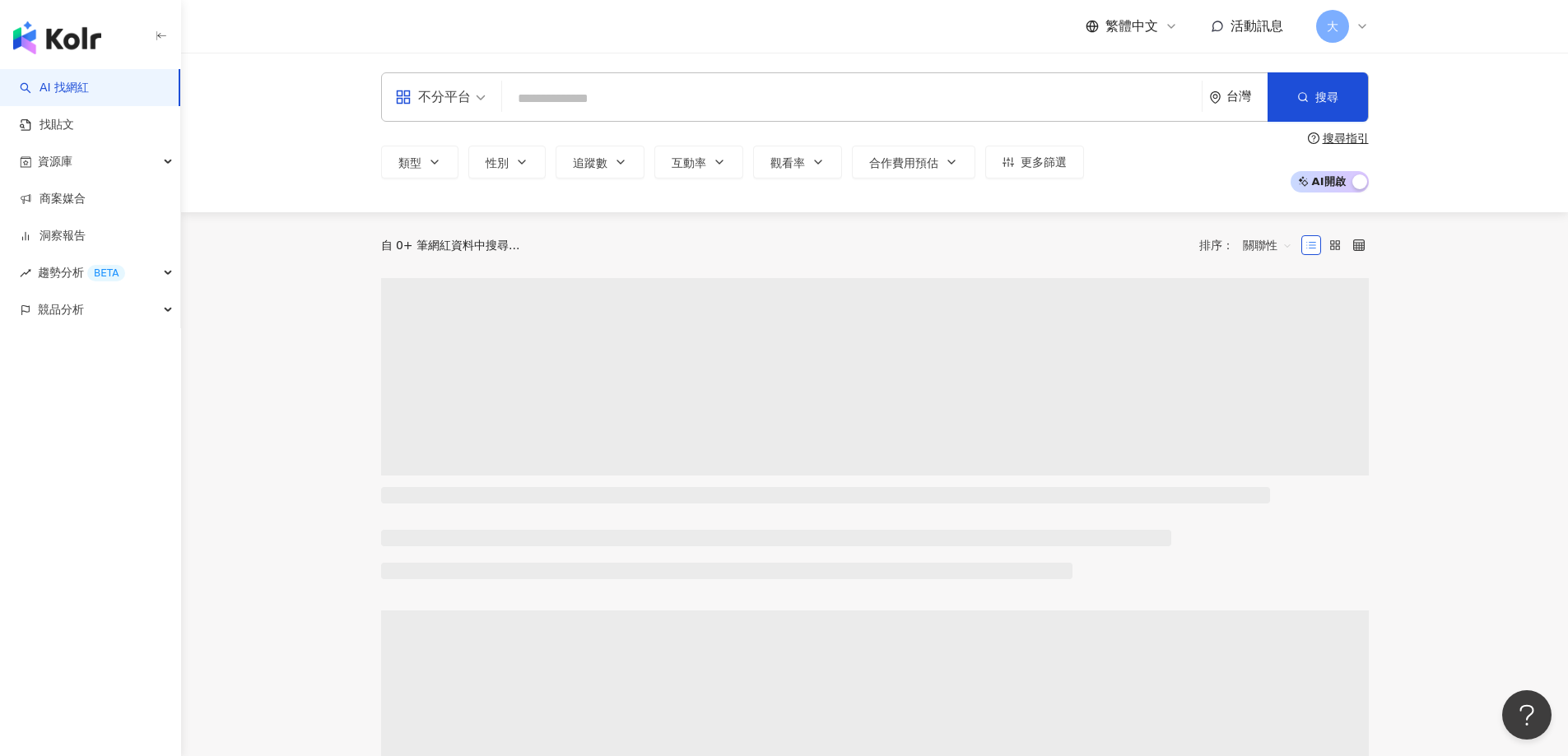
click at [1324, 34] on span "大" at bounding box center [1332, 26] width 33 height 33
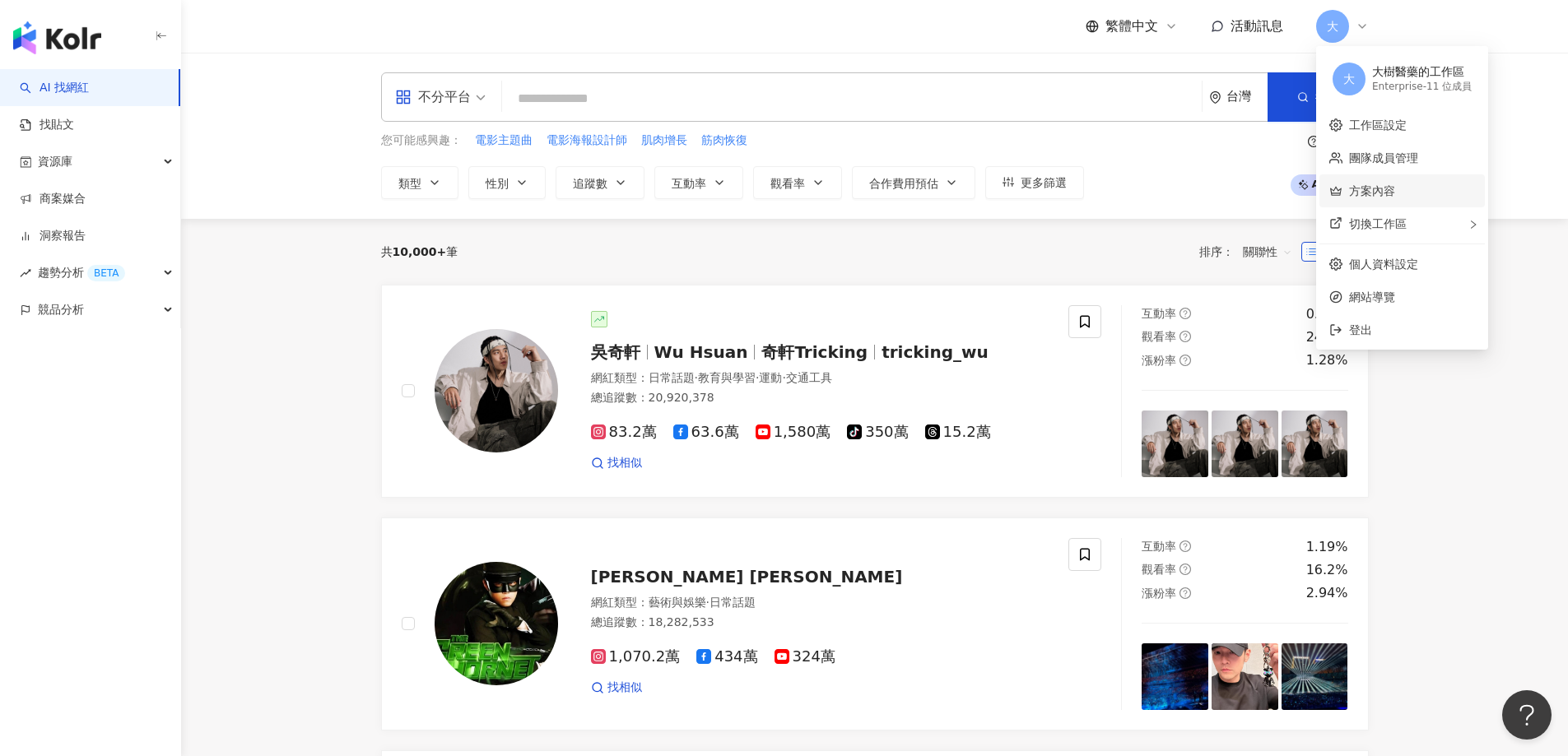
click at [1387, 189] on link "方案內容" at bounding box center [1371, 190] width 46 height 13
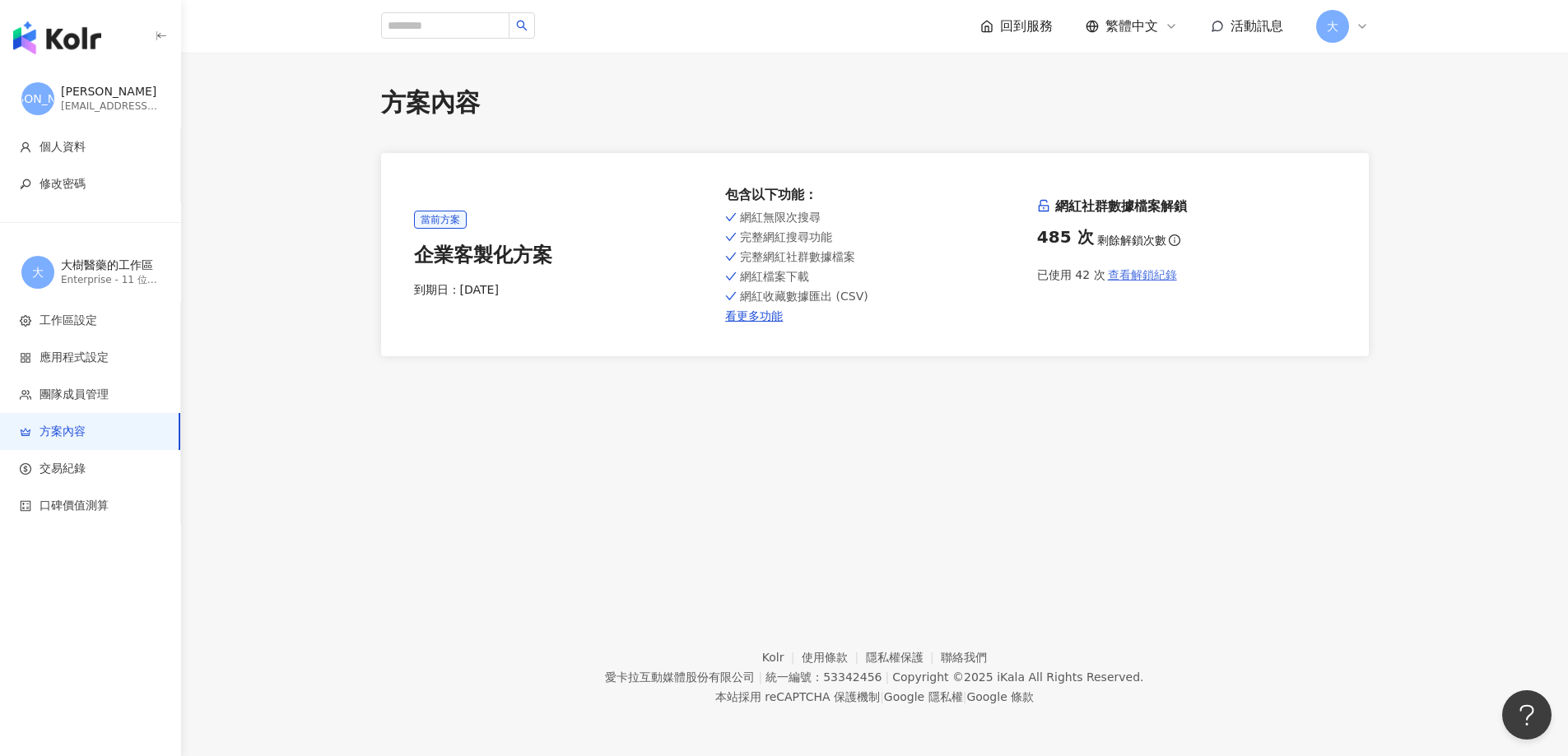
click at [1121, 277] on span "查看解鎖紀錄" at bounding box center [1142, 274] width 69 height 13
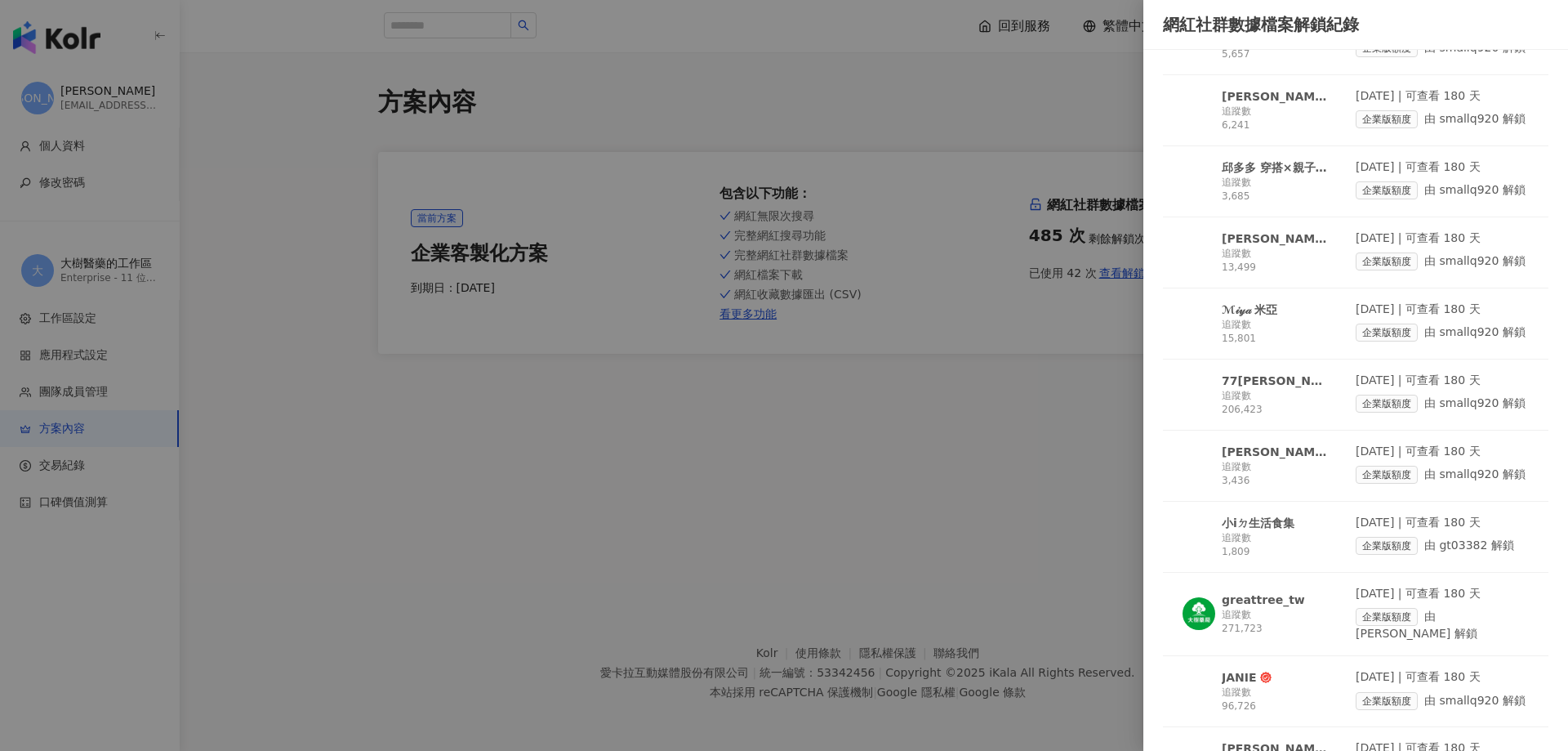
scroll to position [1717, 0]
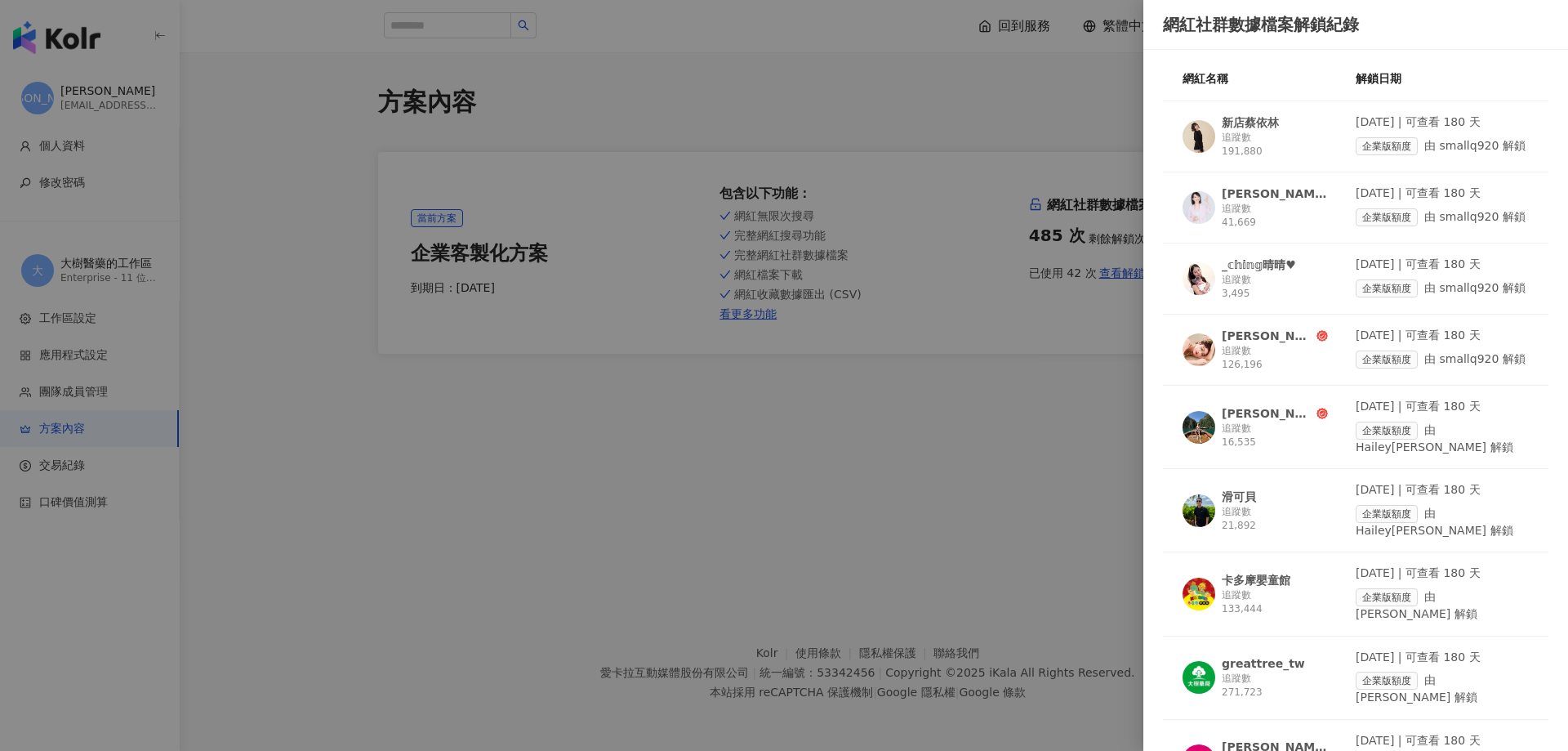
scroll to position [1717, 0]
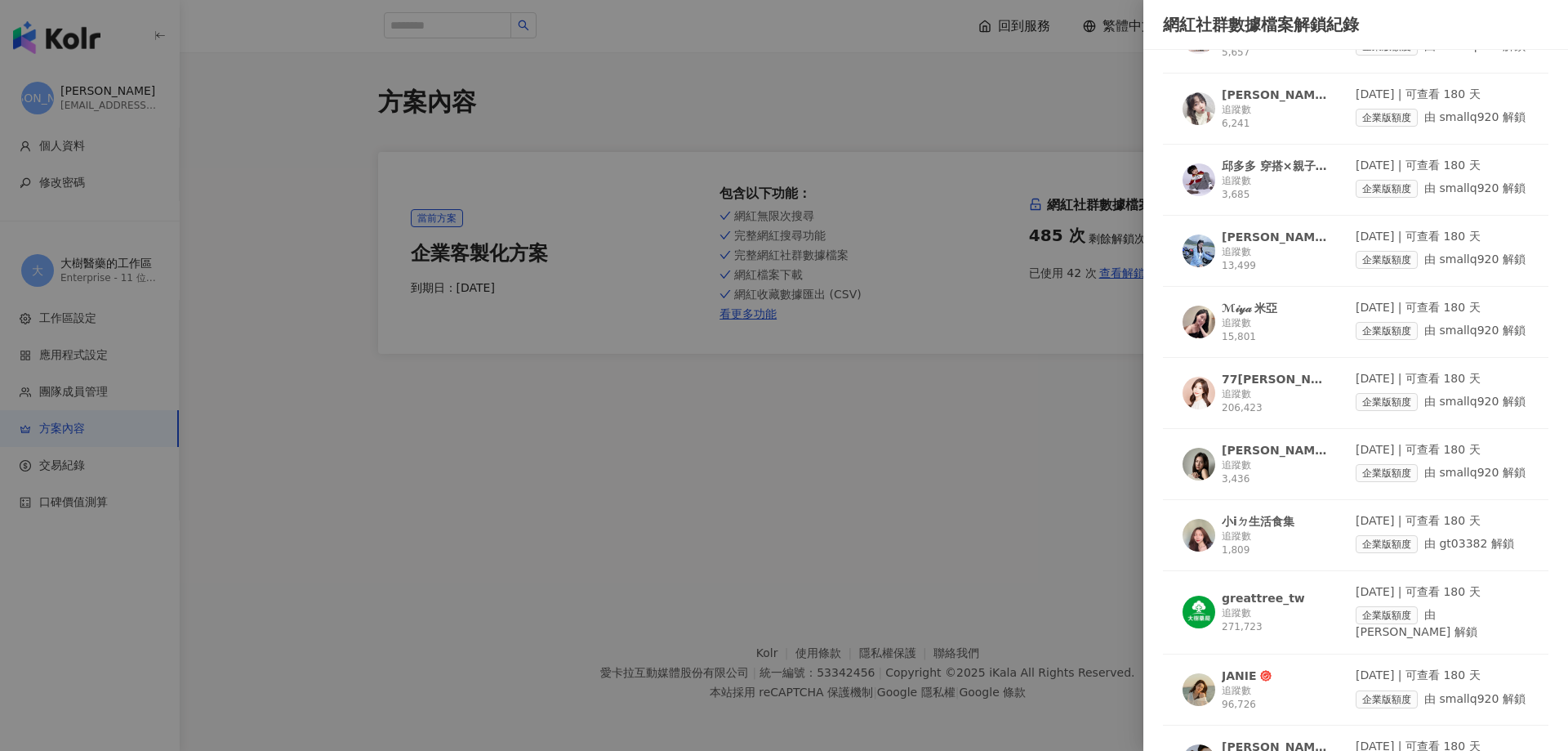
click at [598, 621] on div at bounding box center [784, 375] width 1568 height 751
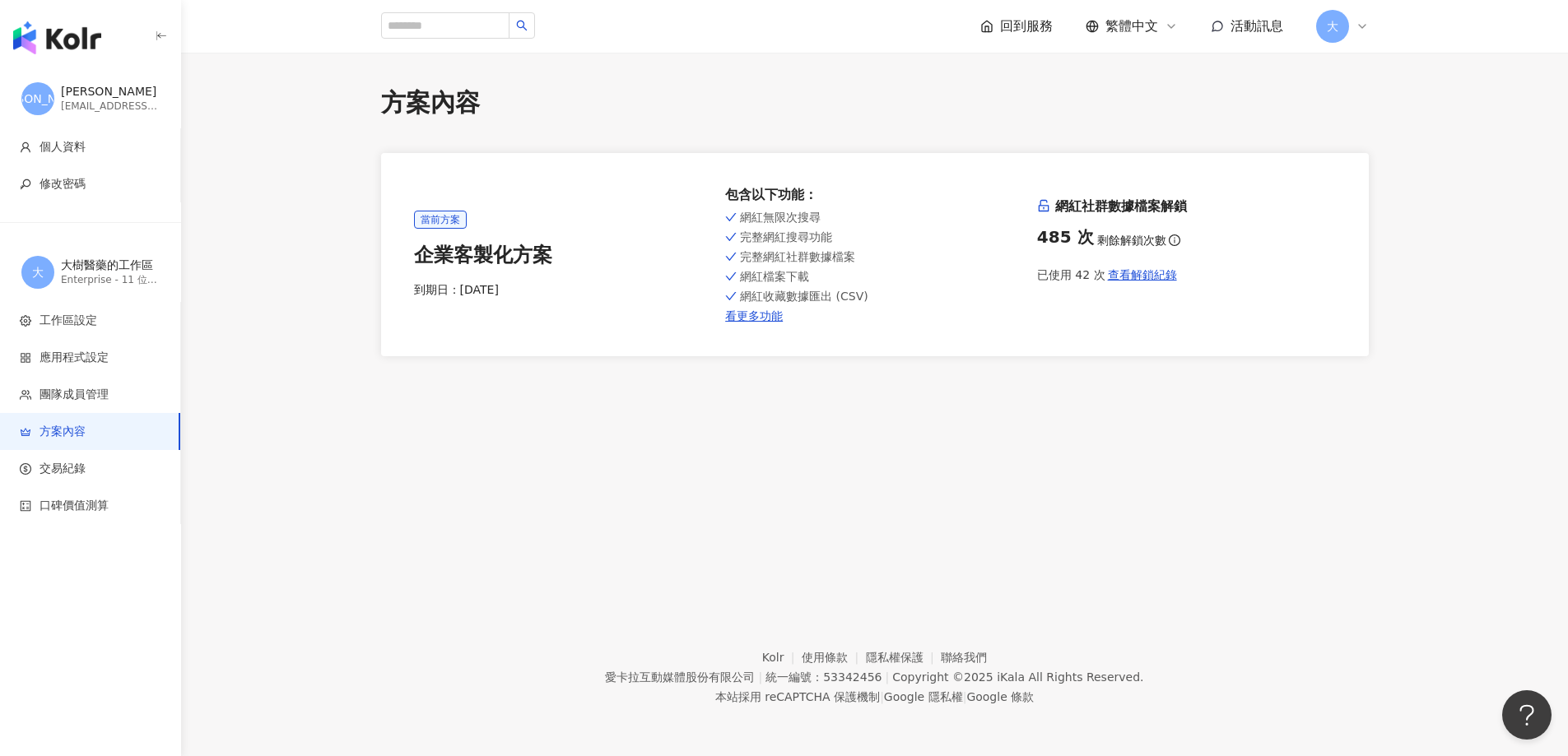
drag, startPoint x: 1238, startPoint y: 443, endPoint x: 1216, endPoint y: 438, distance: 22.6
click at [1238, 443] on div "方案內容 當前方案 企業客製化方案 到期日： 2026/8/11 包含以下功能 ： 網紅無限次搜尋 完整網紅搜尋功能 完整網紅社群數據檔案 網紅檔案下載 網紅…" at bounding box center [874, 313] width 1387 height 521
click at [1169, 241] on icon "info-circle" at bounding box center [1175, 241] width 12 height 12
click at [1154, 275] on span "查看解鎖紀錄" at bounding box center [1142, 274] width 69 height 13
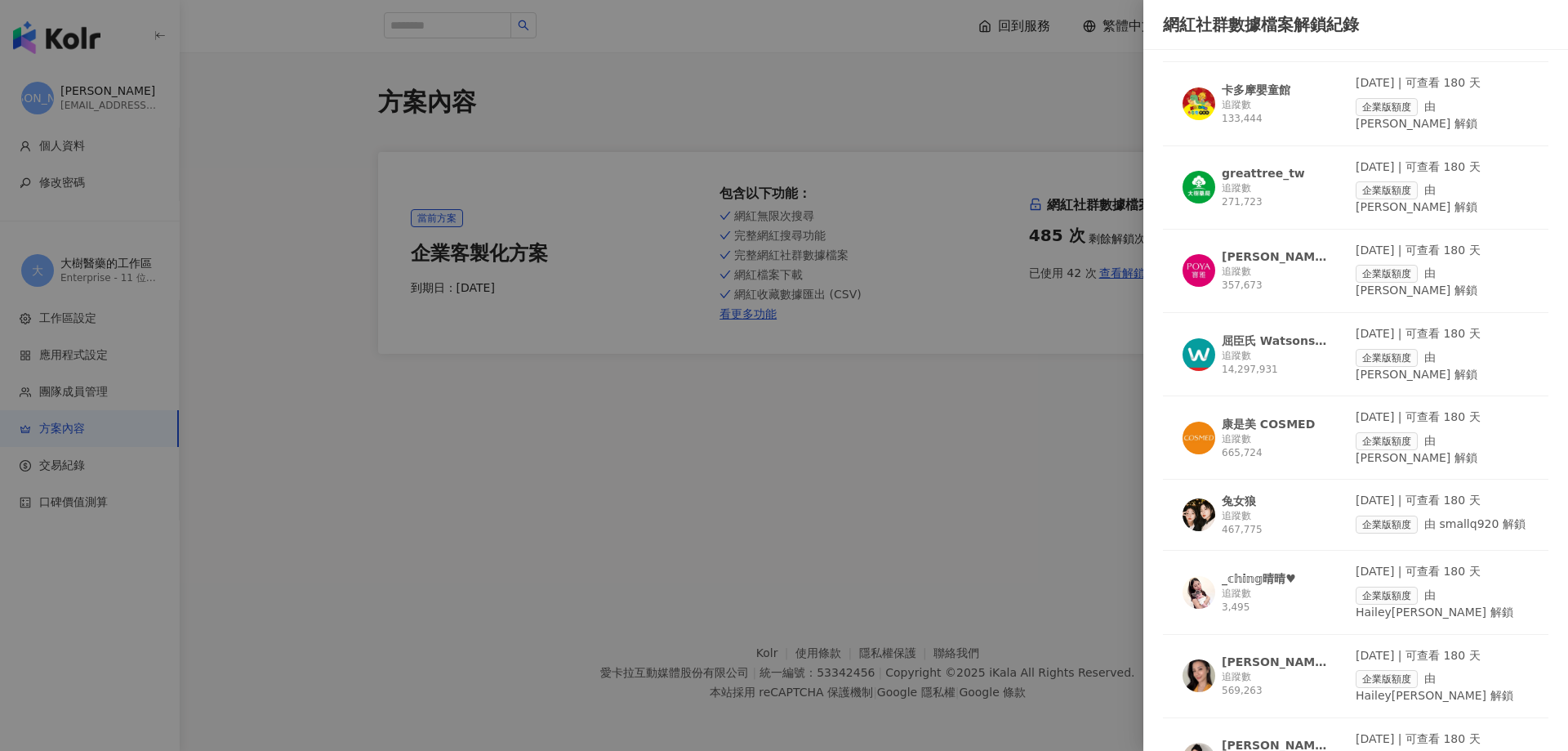
scroll to position [572, 0]
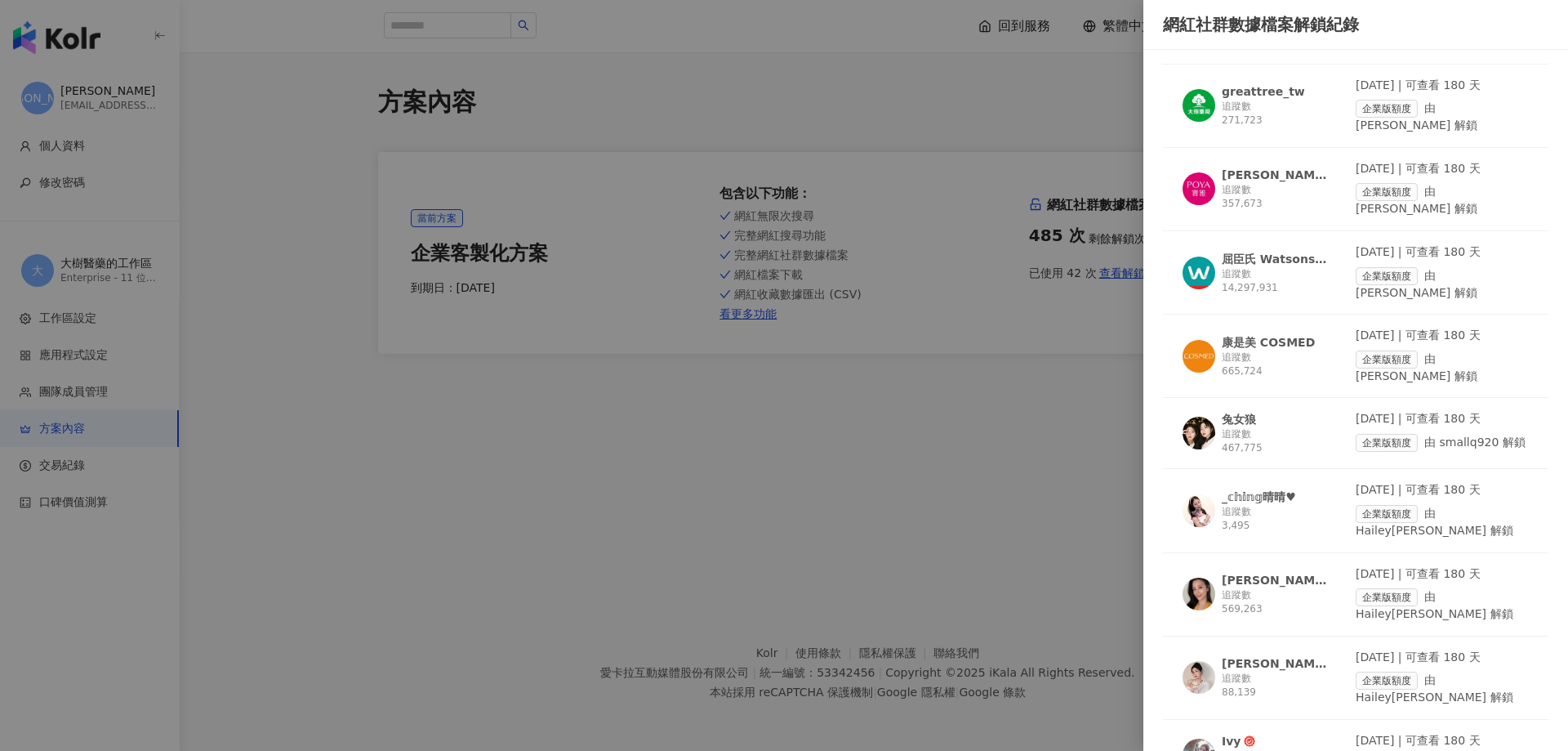
click at [1465, 434] on div "企業版額度 由 smallq920 解鎖" at bounding box center [1443, 443] width 173 height 18
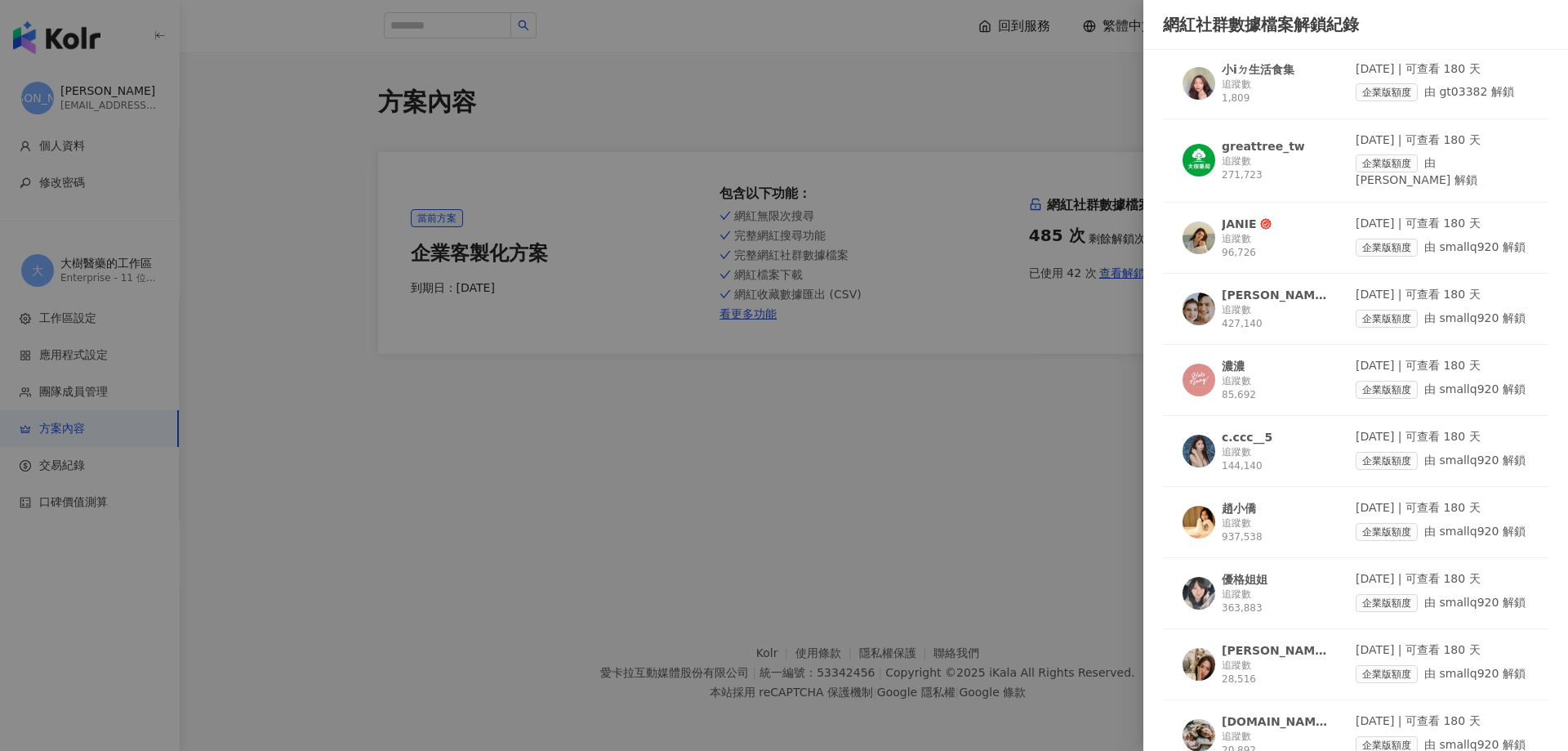
scroll to position [2206, 0]
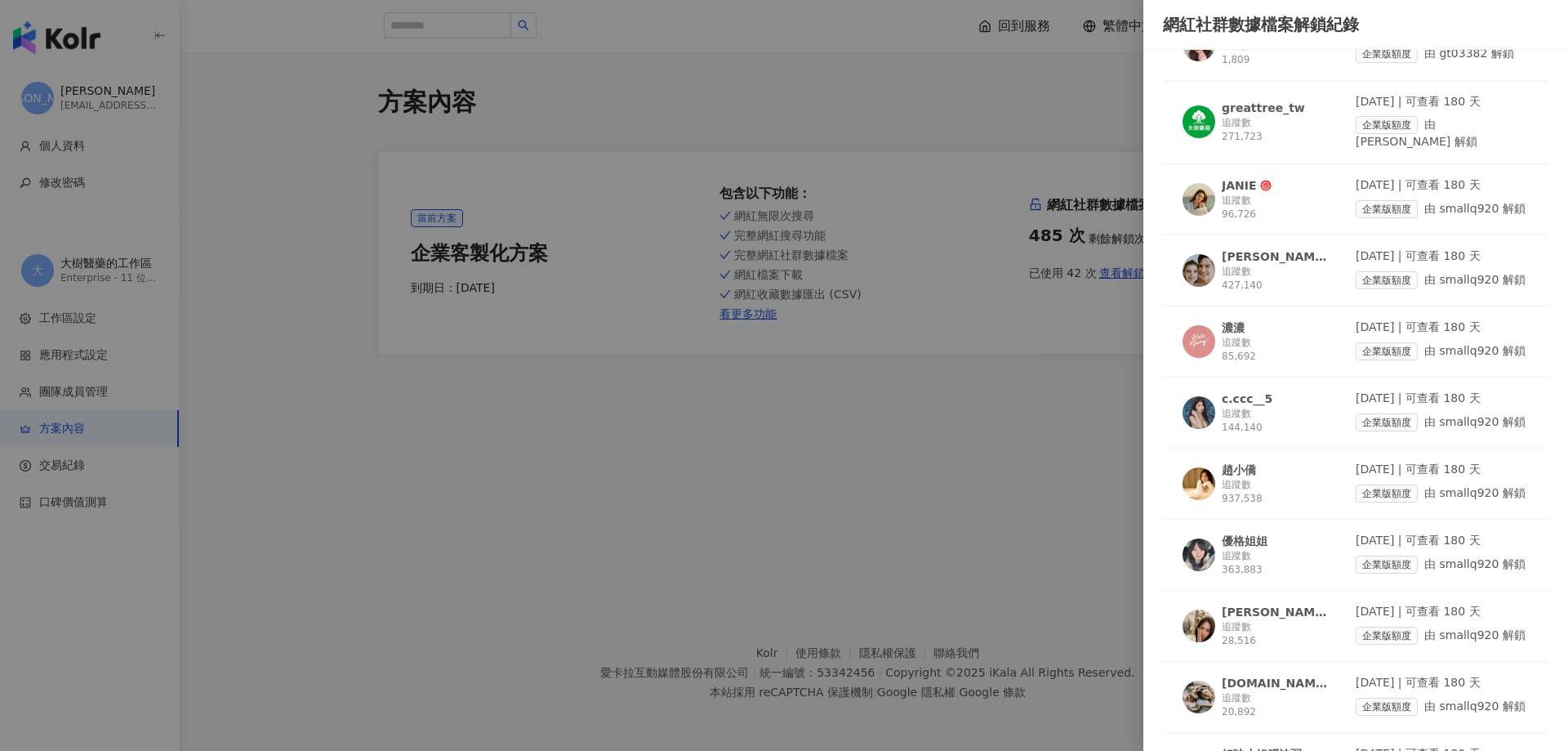
click at [1193, 467] on img at bounding box center [1199, 484] width 33 height 33
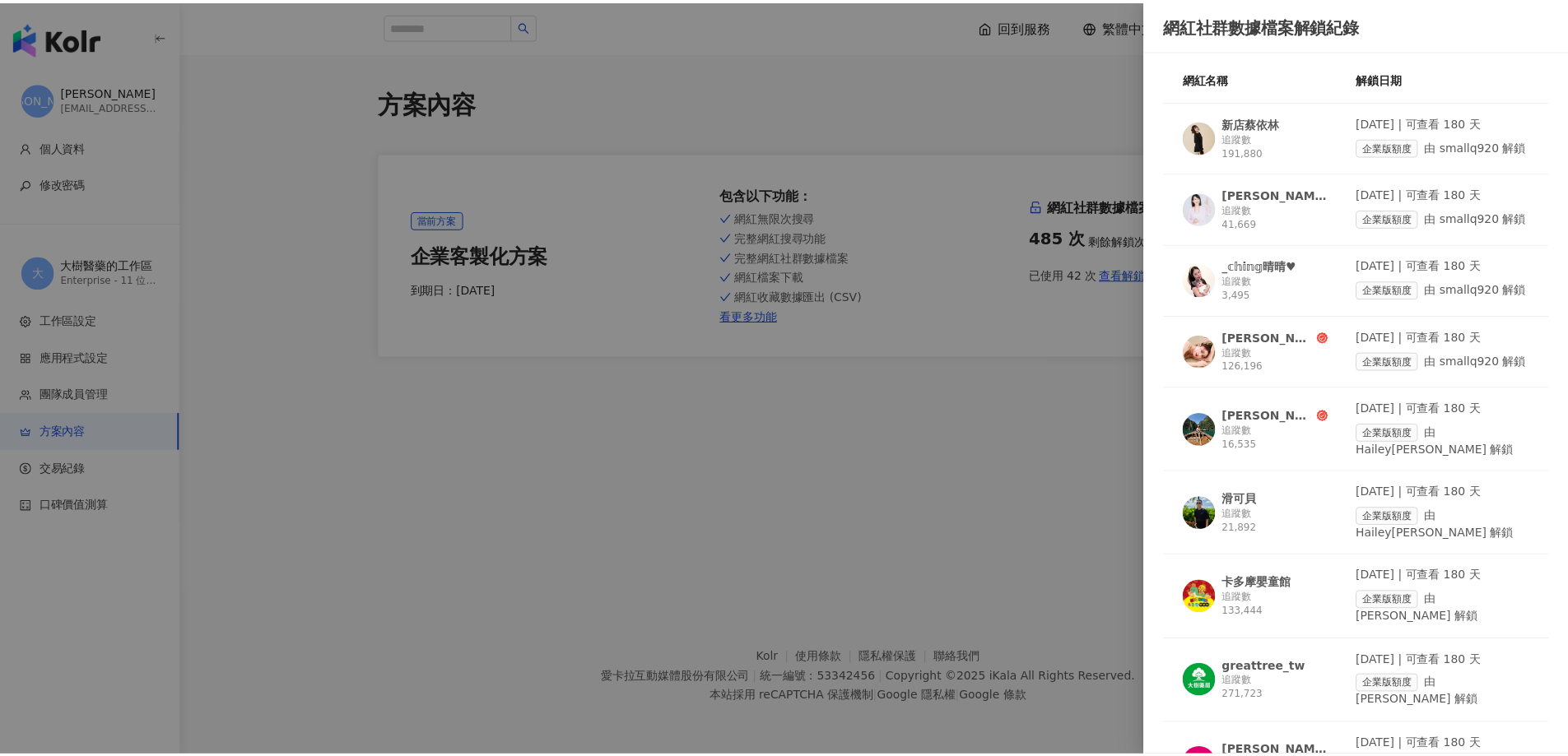
scroll to position [0, 0]
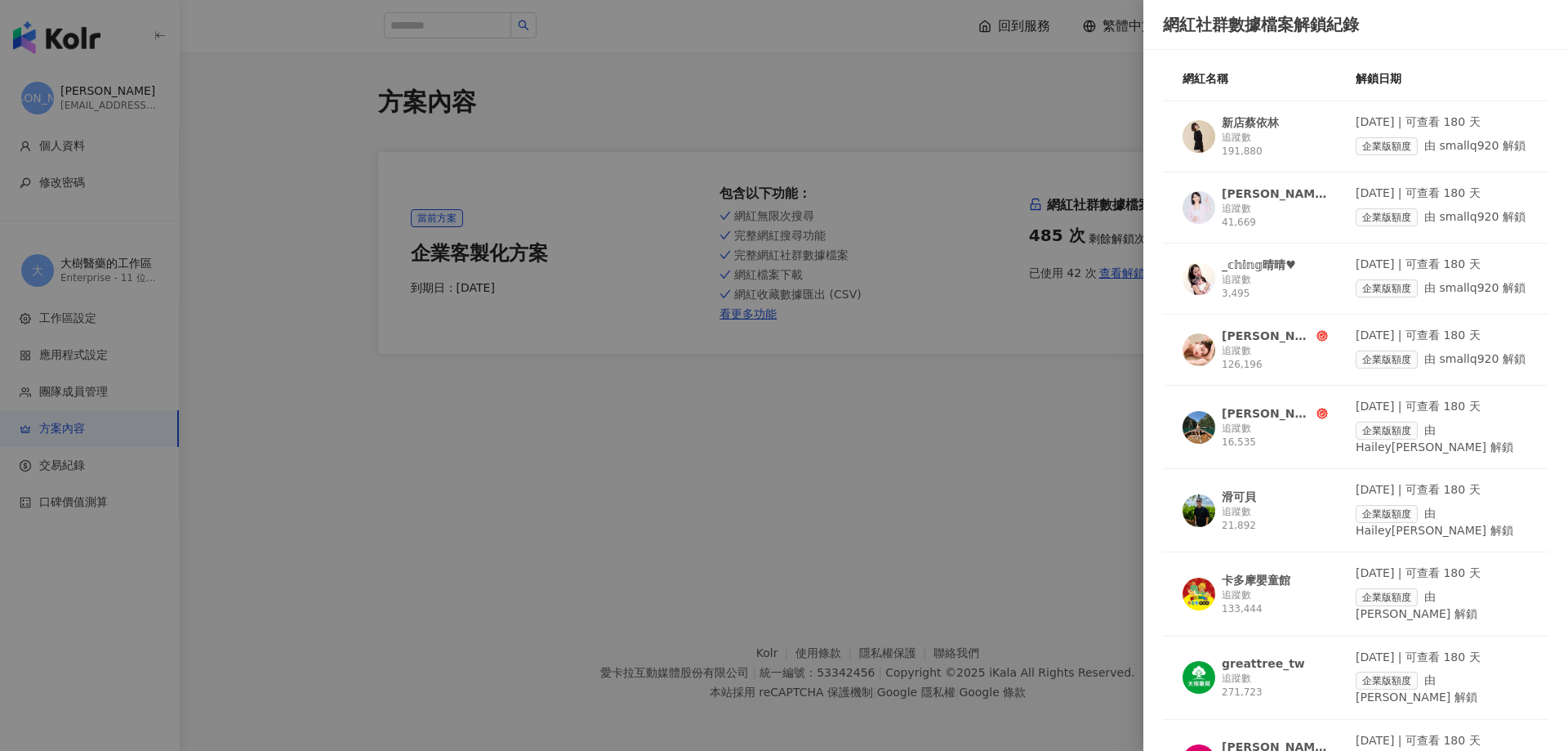
click at [1066, 601] on div at bounding box center [784, 375] width 1568 height 751
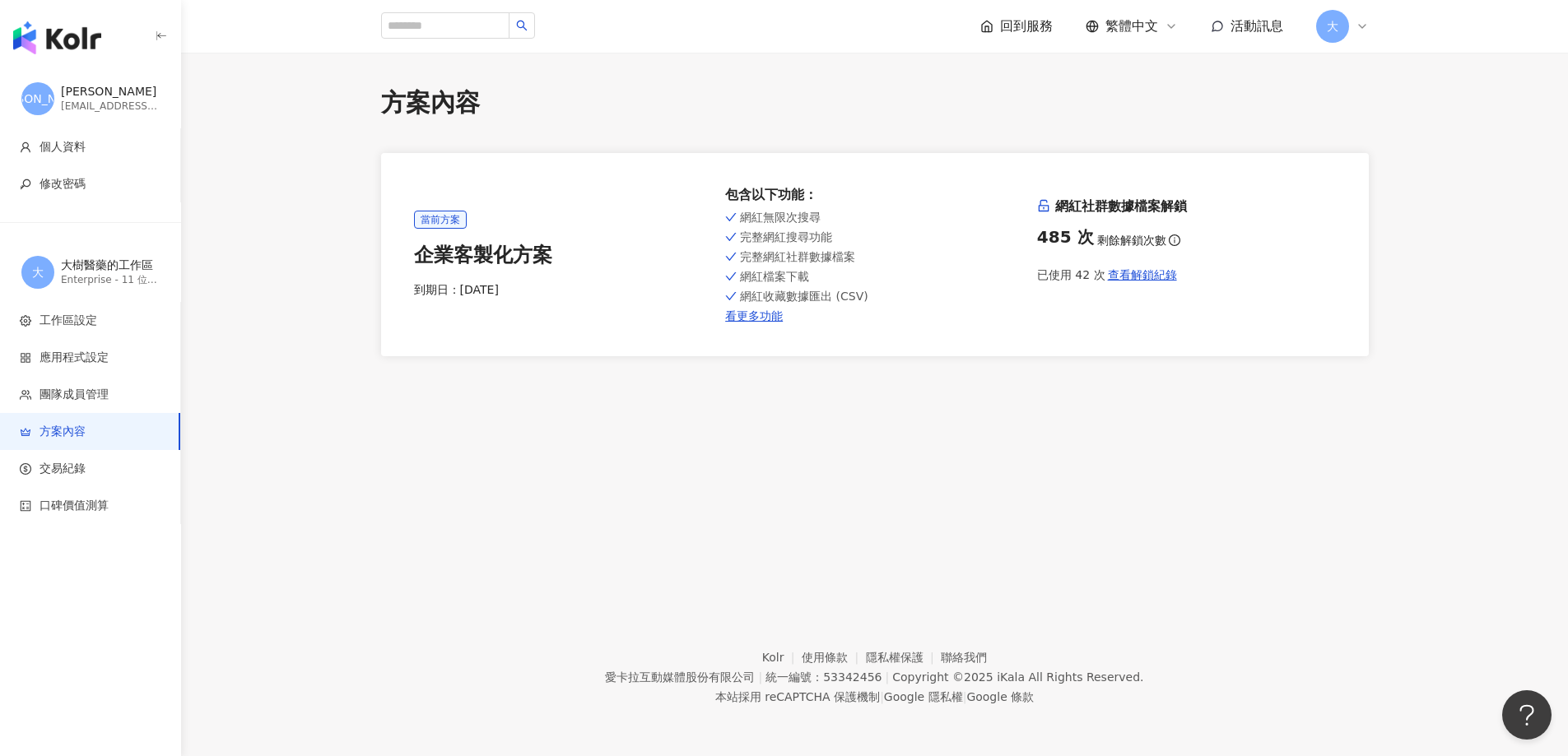
click at [103, 100] on div "greattree11291@gmail.com" at bounding box center [110, 107] width 99 height 14
click at [70, 111] on div "greattree11291@gmail.com" at bounding box center [110, 107] width 99 height 14
click at [75, 85] on div "楊亞蓁" at bounding box center [110, 92] width 99 height 17
click at [44, 98] on span "楊" at bounding box center [38, 99] width 33 height 33
click at [112, 105] on div "greattree11291@gmail.com" at bounding box center [110, 107] width 99 height 14
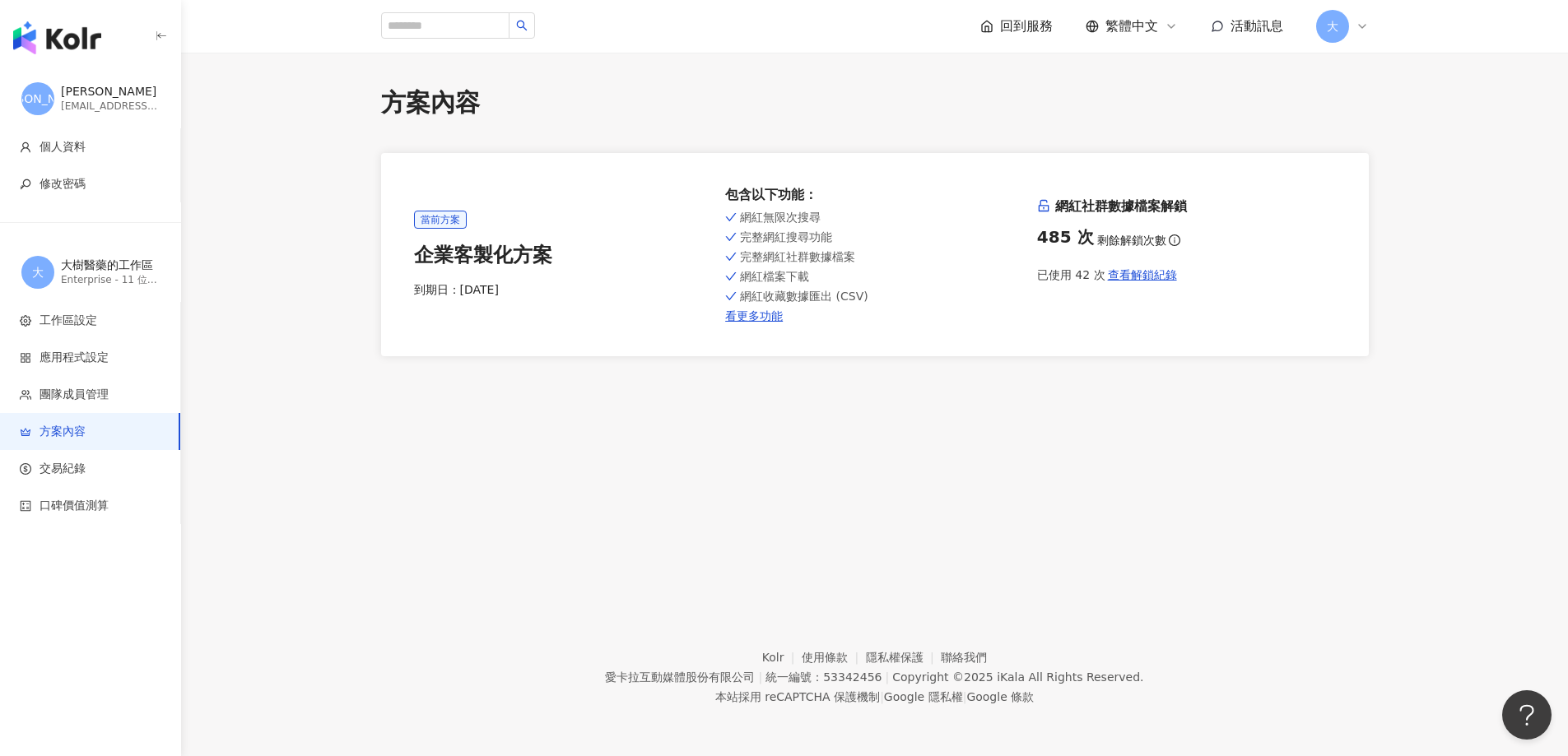
click at [144, 109] on div "greattree11291@gmail.com" at bounding box center [110, 107] width 99 height 14
click at [44, 100] on span "楊" at bounding box center [38, 99] width 33 height 33
click at [183, 118] on main "方案內容 當前方案 企業客製化方案 到期日： 2026/8/11 包含以下功能 ： 網紅無限次搜尋 完整網紅搜尋功能 完整網紅社群數據檔案 網紅檔案下載 網紅…" at bounding box center [874, 220] width 1387 height 271
click at [33, 95] on span "楊" at bounding box center [38, 99] width 96 height 19
click at [1348, 26] on span "大" at bounding box center [1332, 26] width 33 height 33
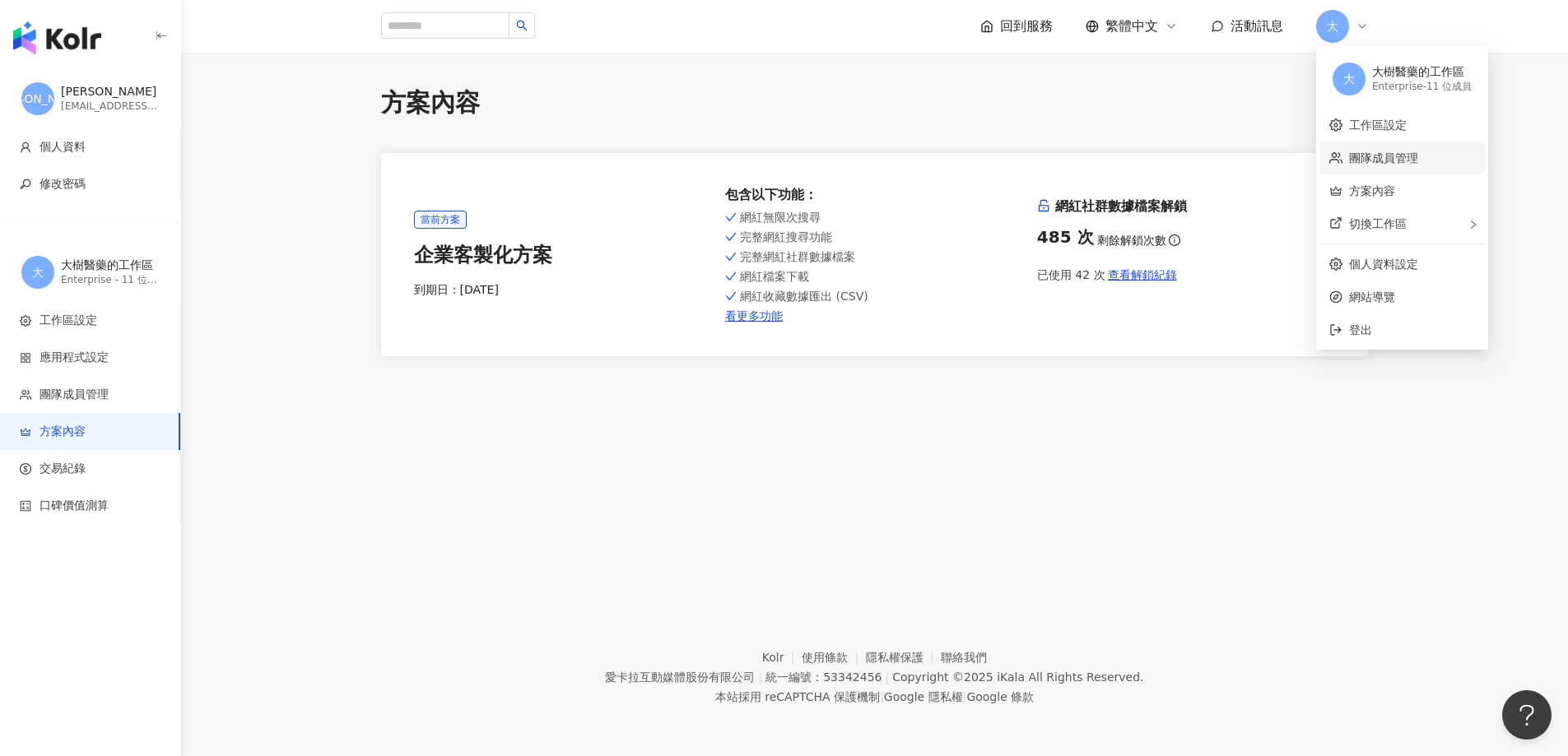
click at [1357, 164] on link "團隊成員管理" at bounding box center [1383, 157] width 69 height 13
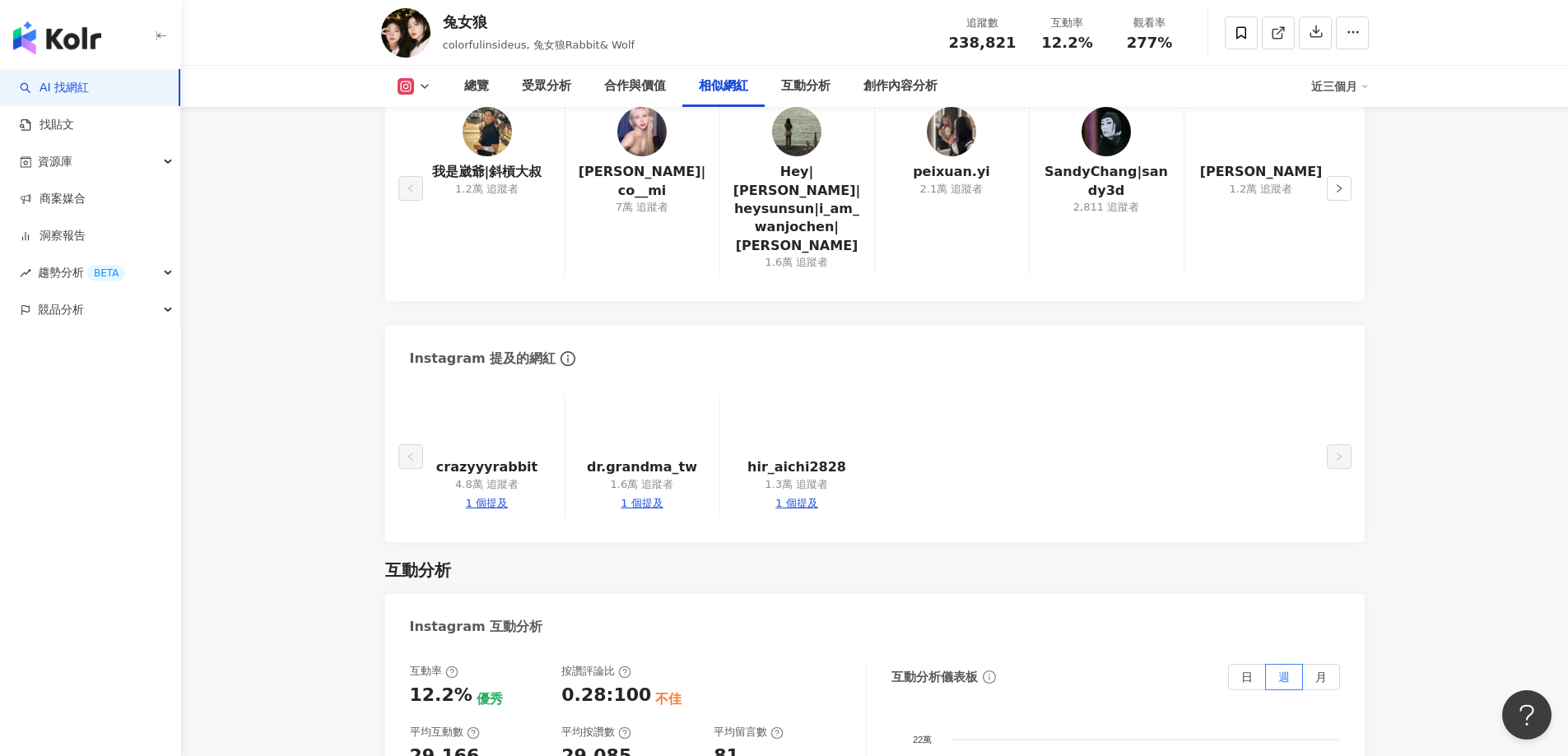
scroll to position [2797, 0]
click at [1109, 434] on div "crazyyyrabbit 4.8萬 追蹤者 1 個提及 dr.grandma_tw 1.6萬 追蹤者 1 個提及 hir_aichi2828 1.3萬 追蹤…" at bounding box center [874, 456] width 930 height 122
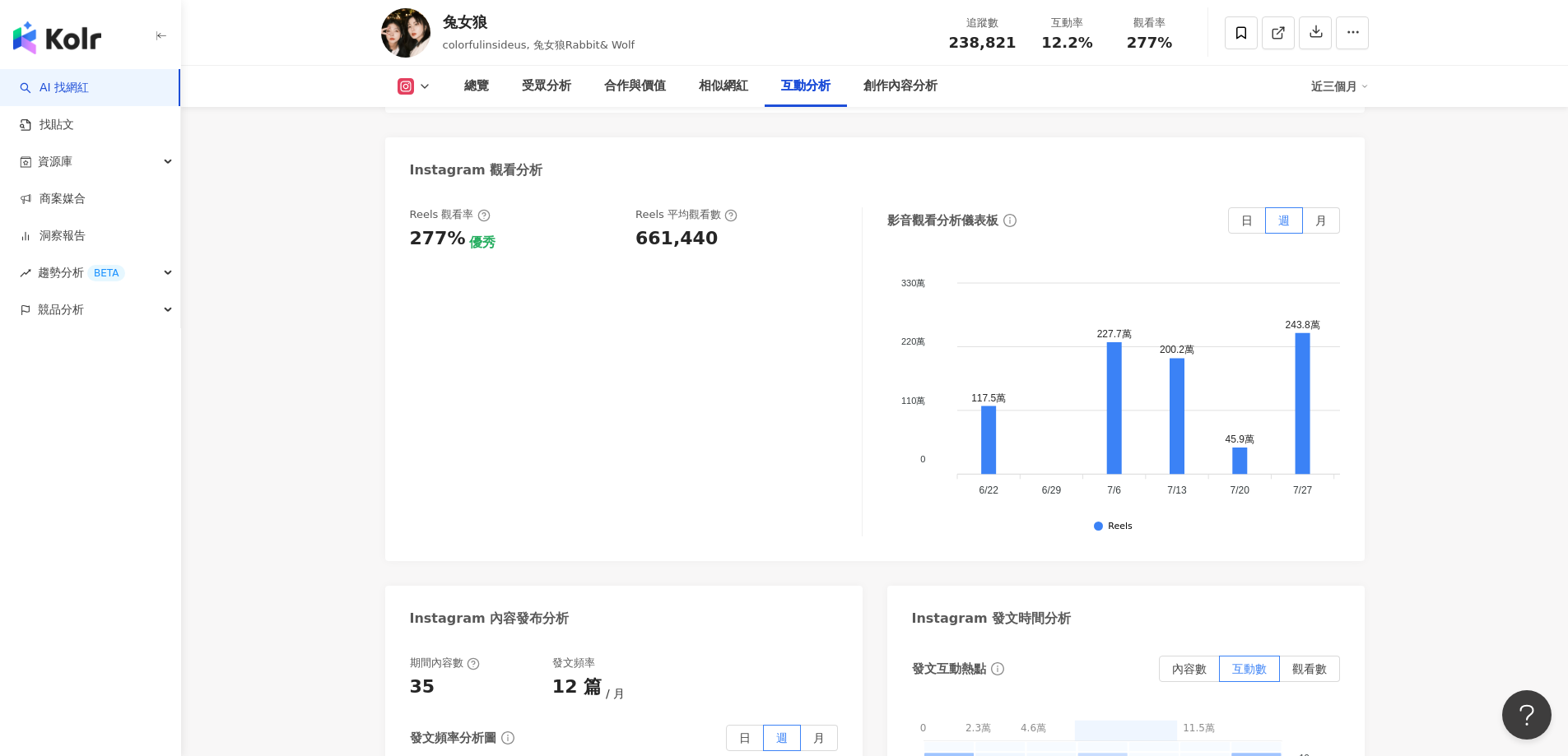
scroll to position [3703, 0]
click at [1120, 206] on div "影音觀看分析儀表板 日 週 月" at bounding box center [1113, 219] width 453 height 26
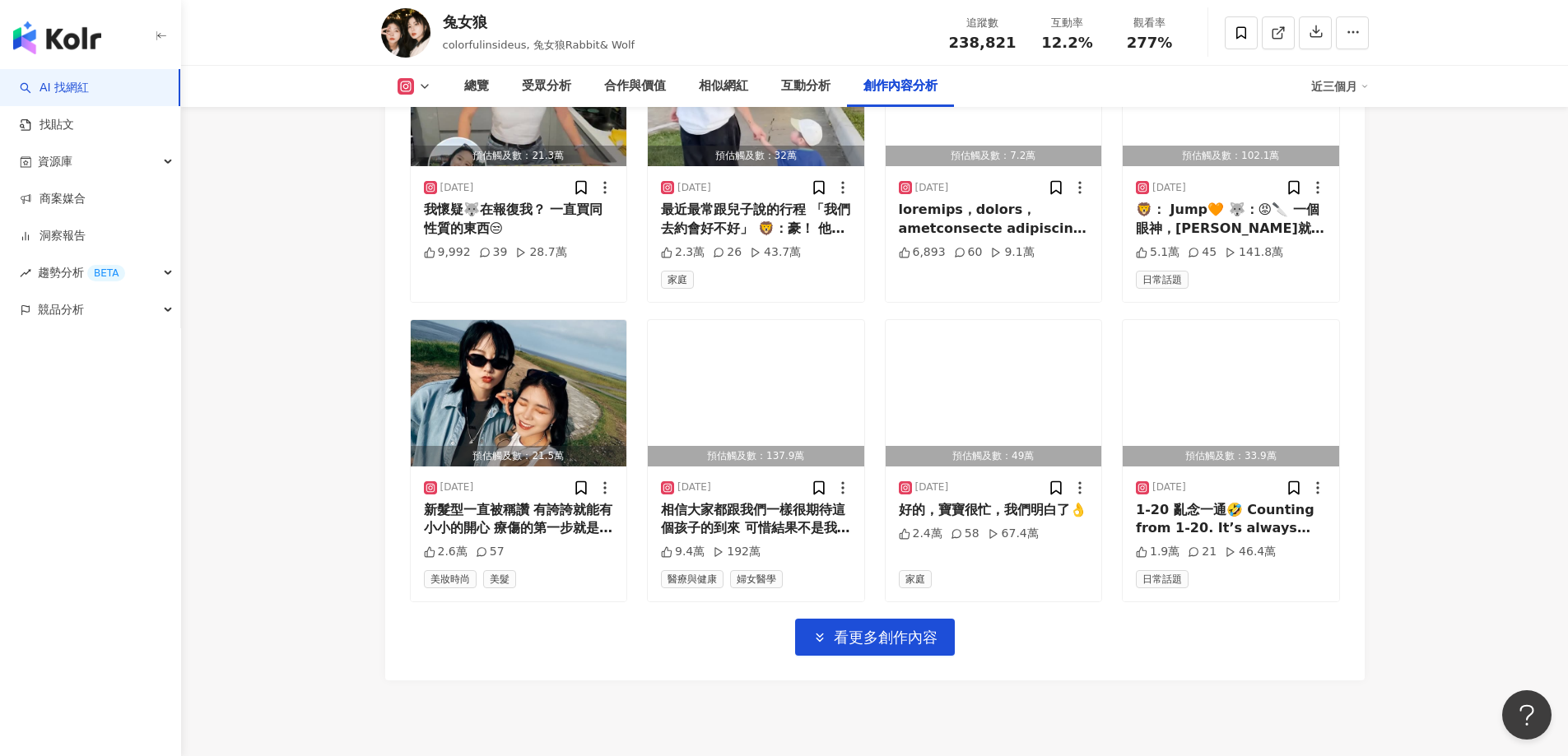
scroll to position [5643, 0]
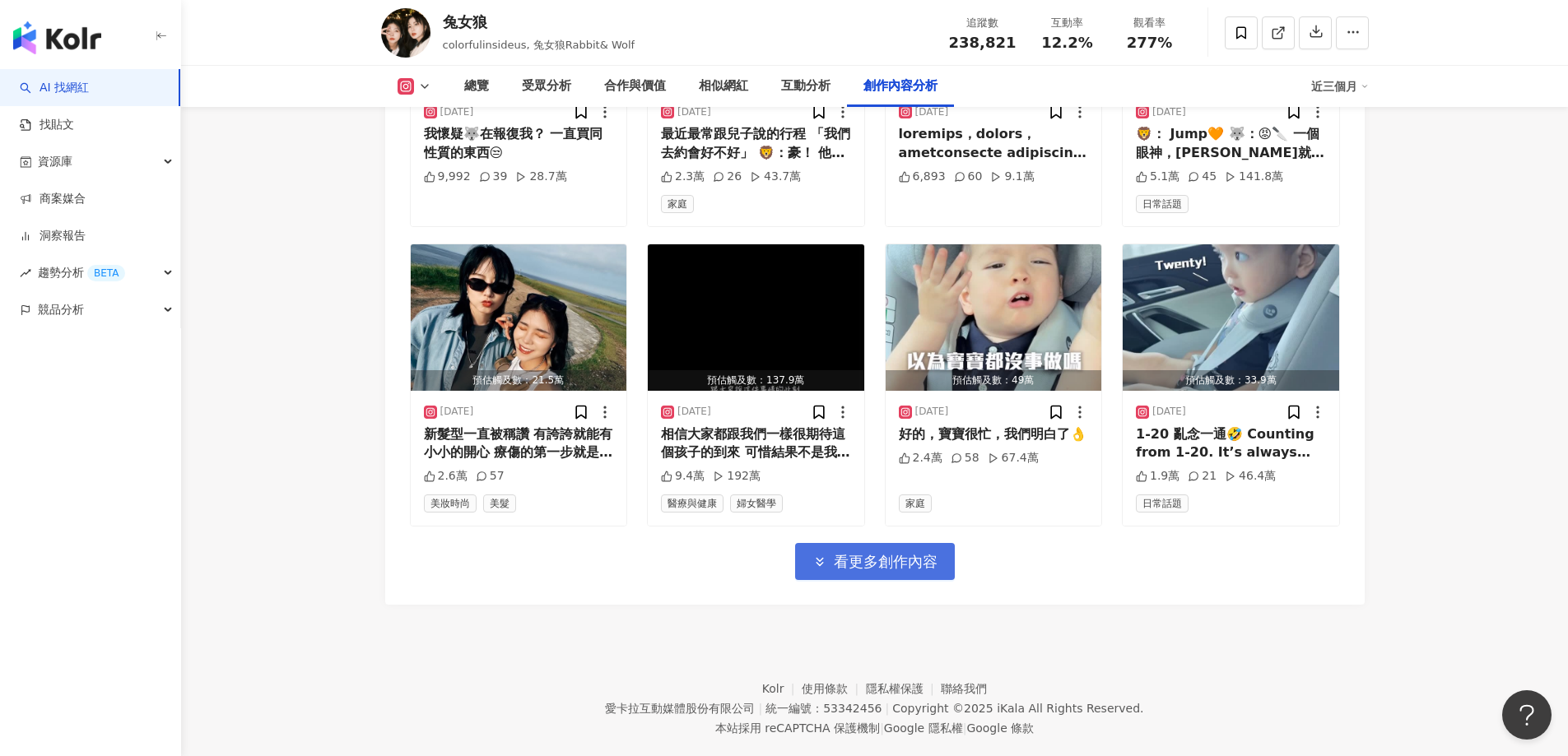
click at [858, 553] on span "看更多創作內容" at bounding box center [885, 561] width 104 height 19
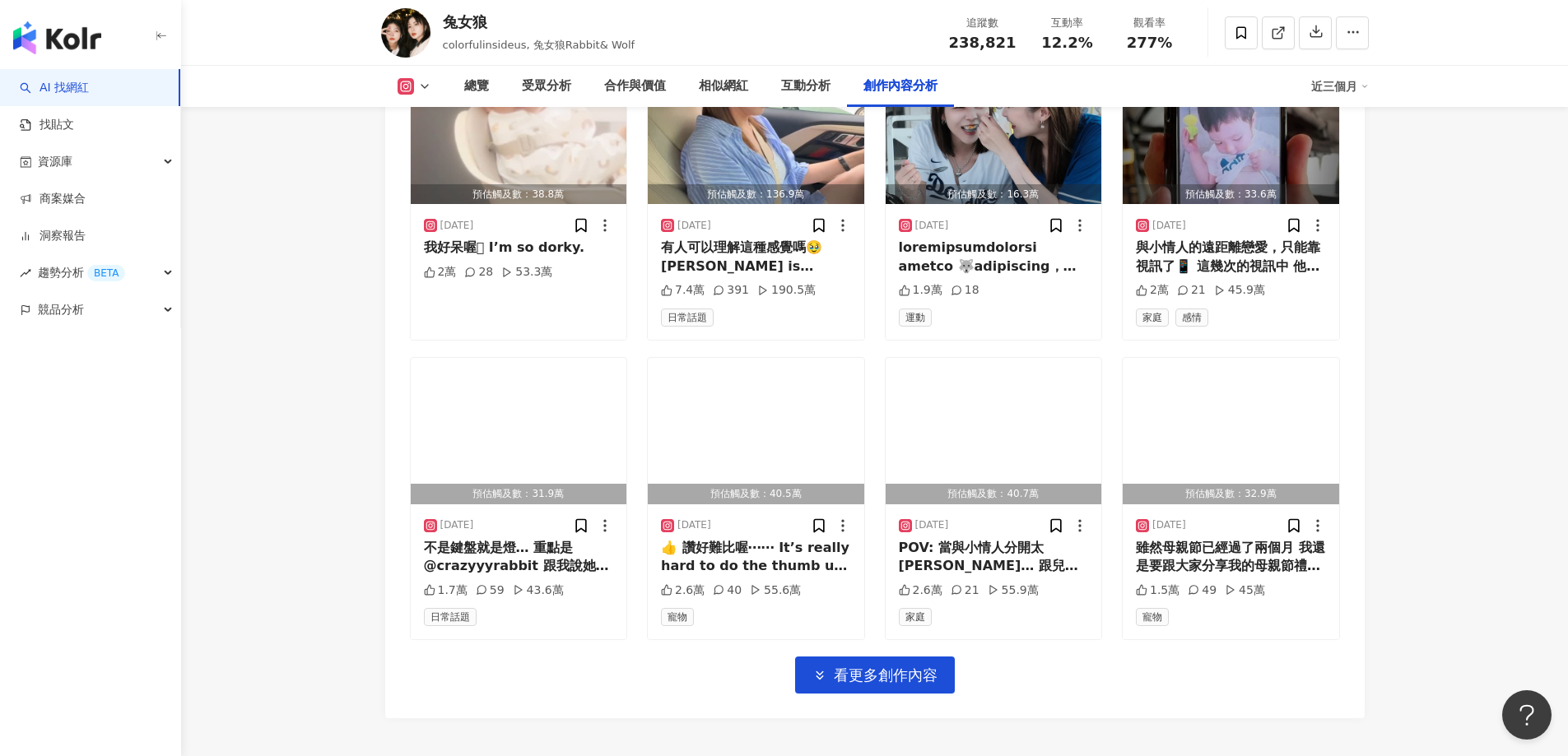
scroll to position [6467, 0]
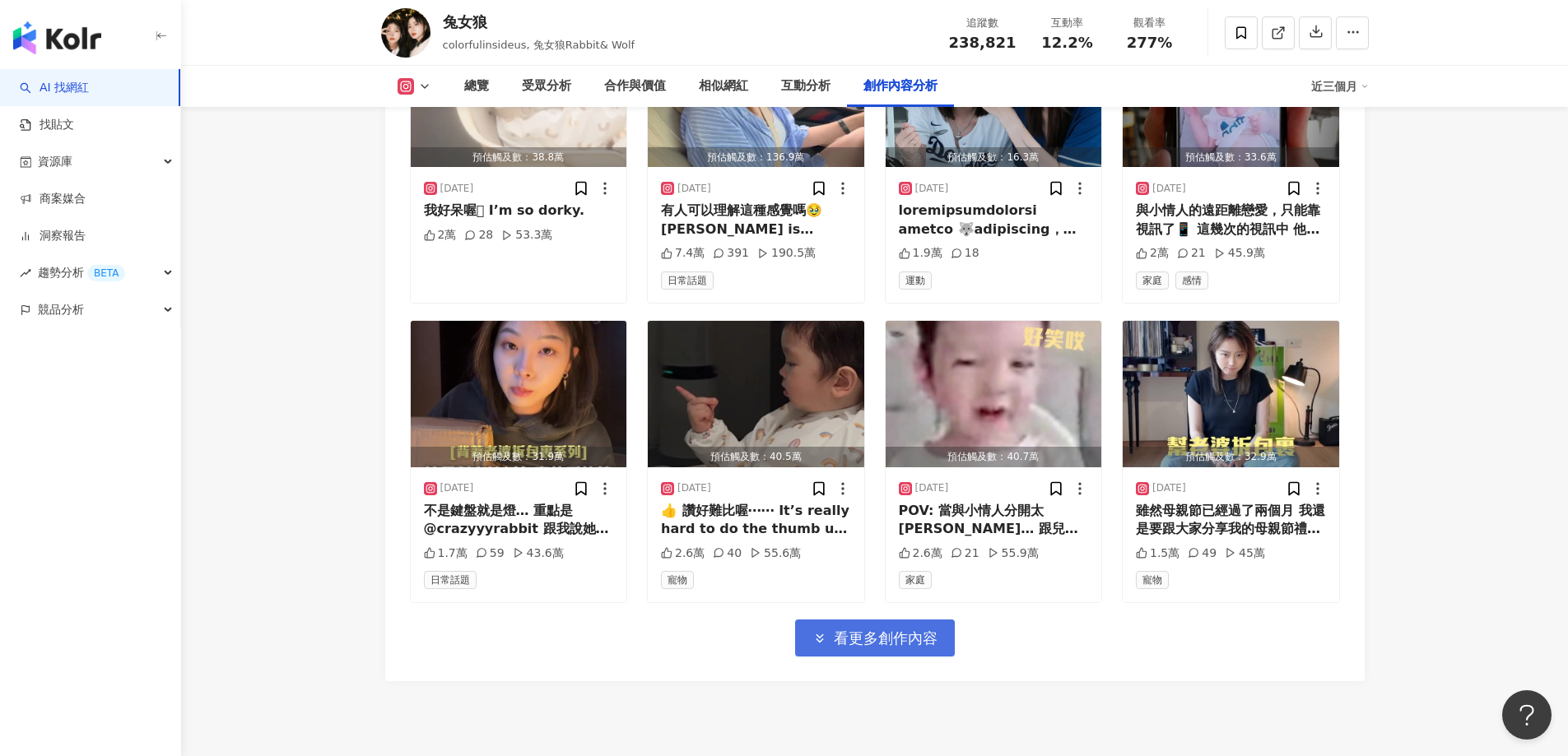
click at [910, 619] on button "看更多創作內容" at bounding box center [874, 638] width 159 height 37
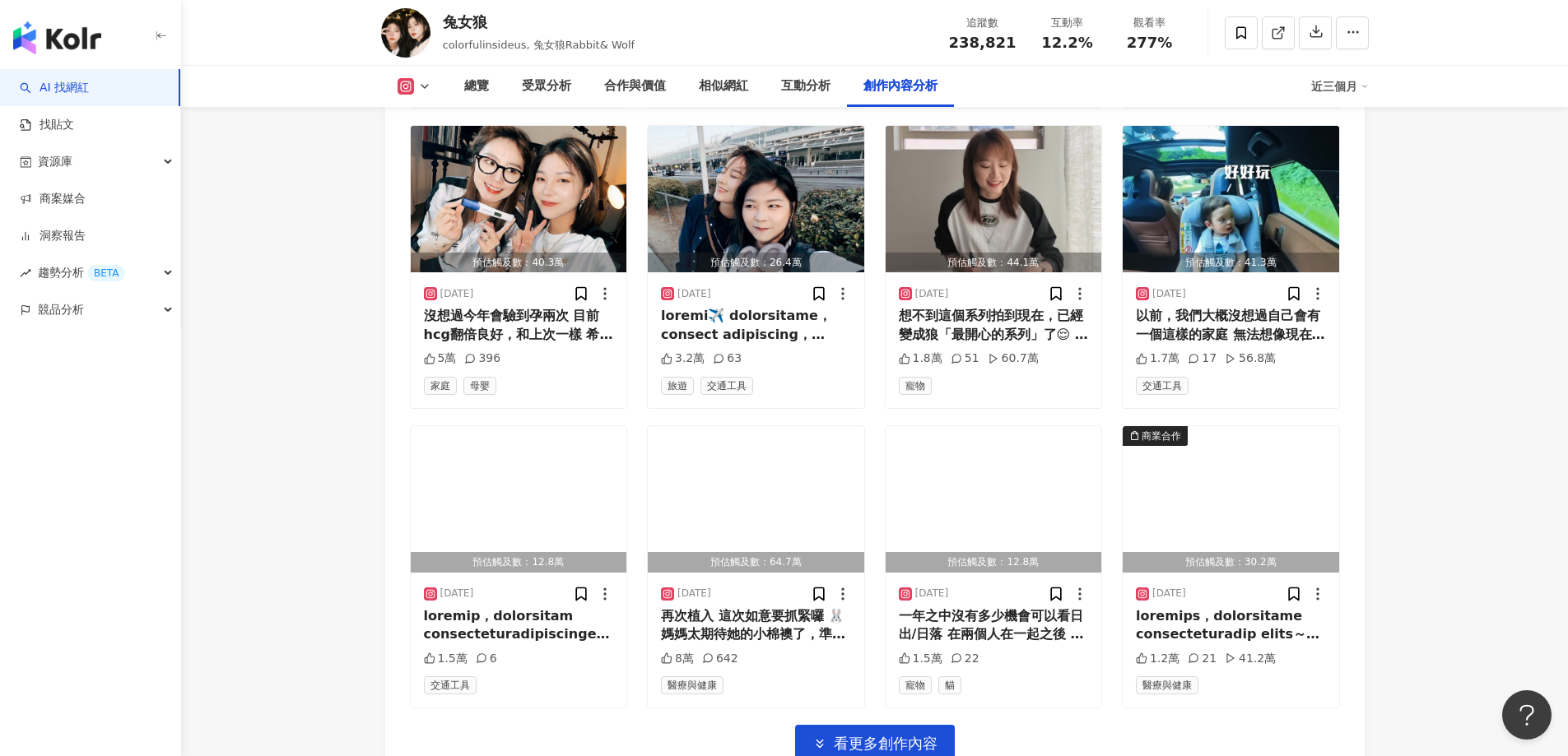
scroll to position [7289, 0]
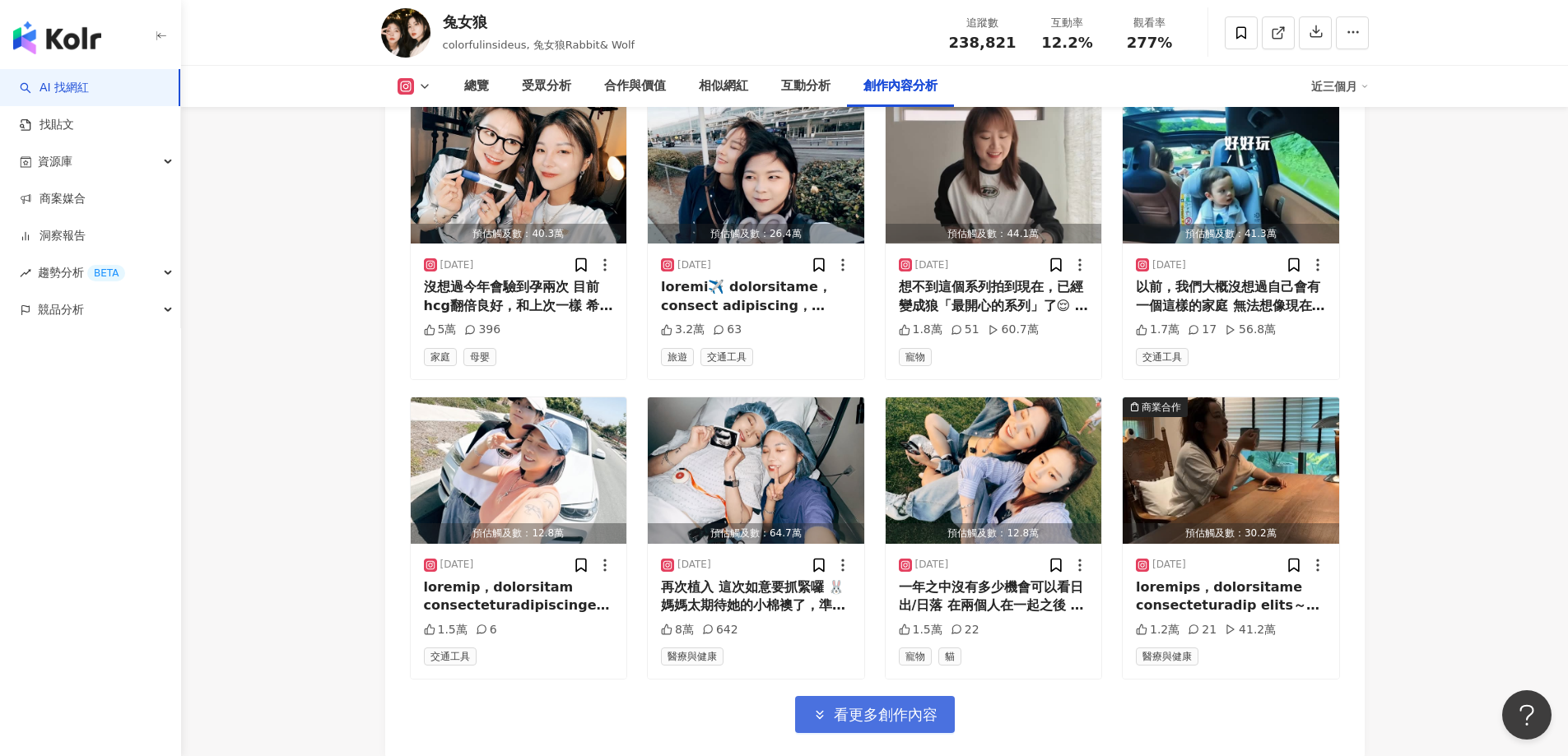
click at [886, 706] on span "看更多創作內容" at bounding box center [885, 715] width 104 height 19
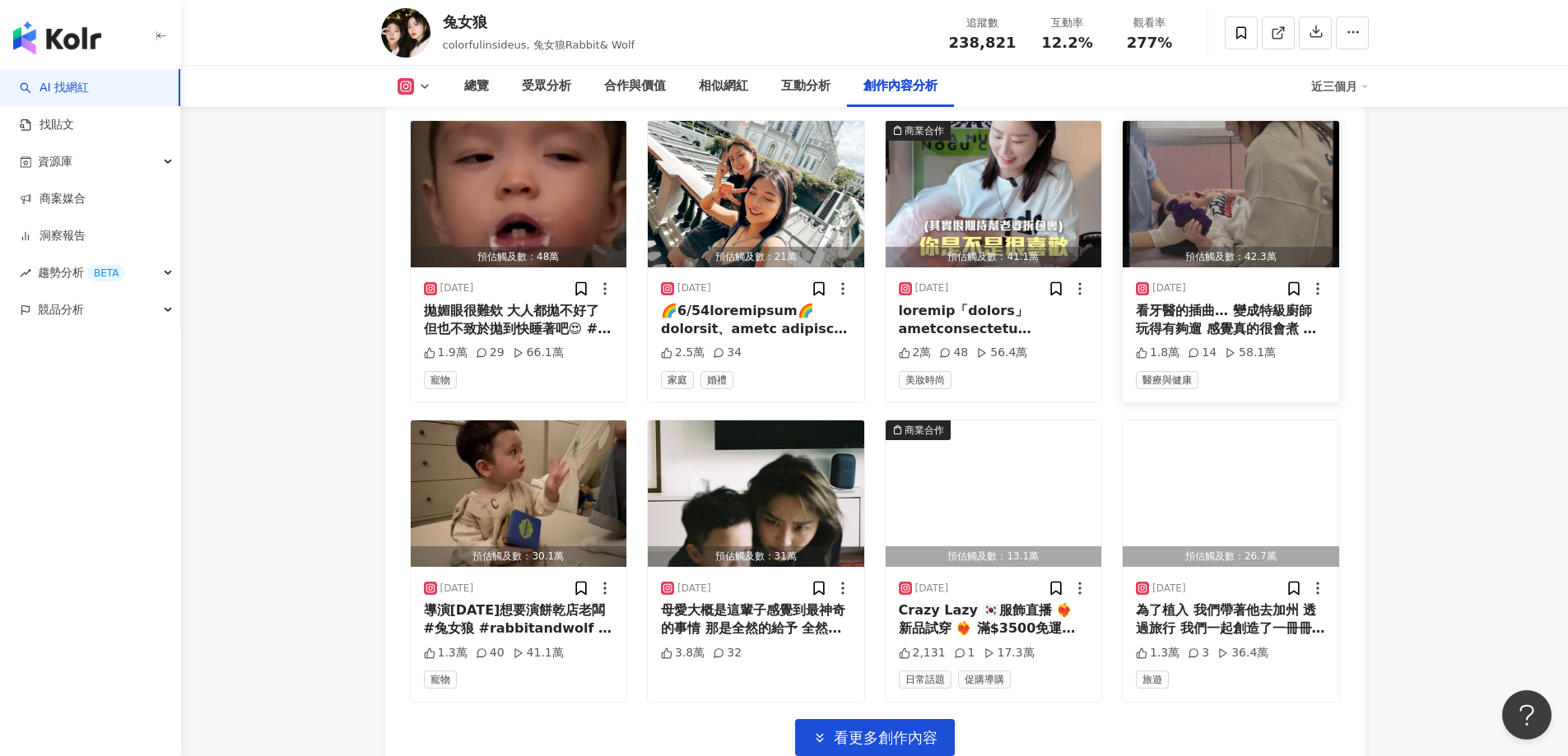
scroll to position [8194, 0]
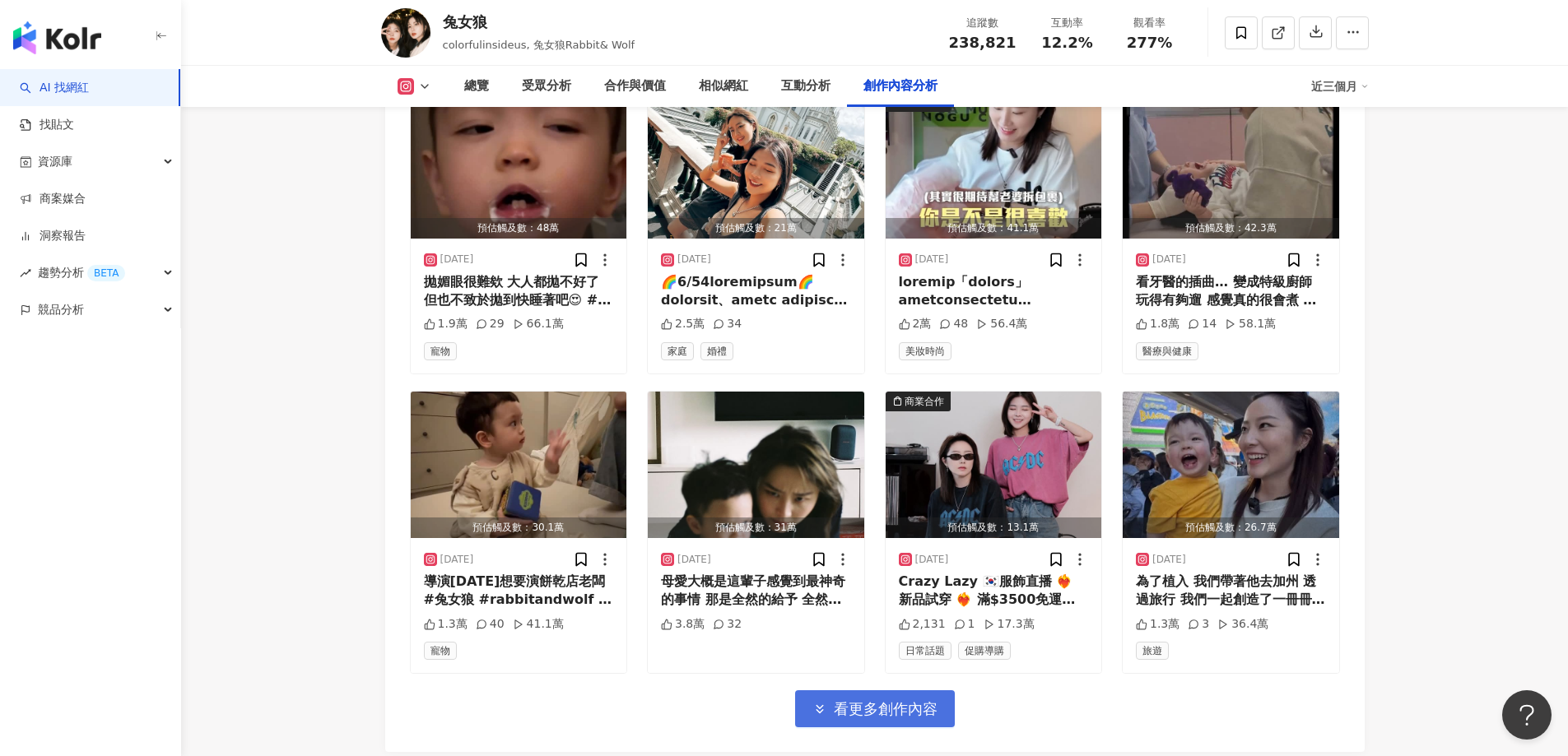
click at [928, 700] on span "看更多創作內容" at bounding box center [885, 709] width 104 height 19
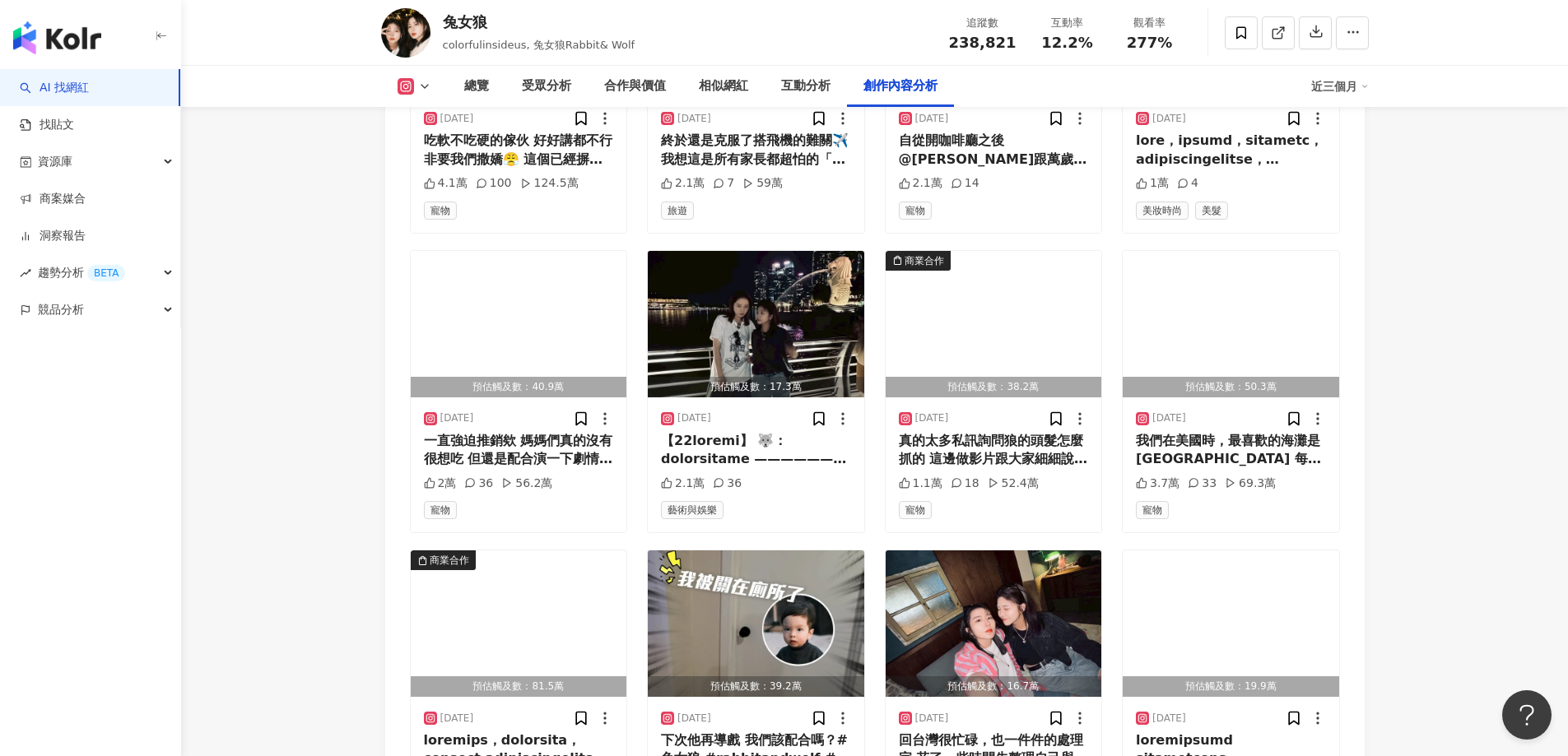
scroll to position [9017, 0]
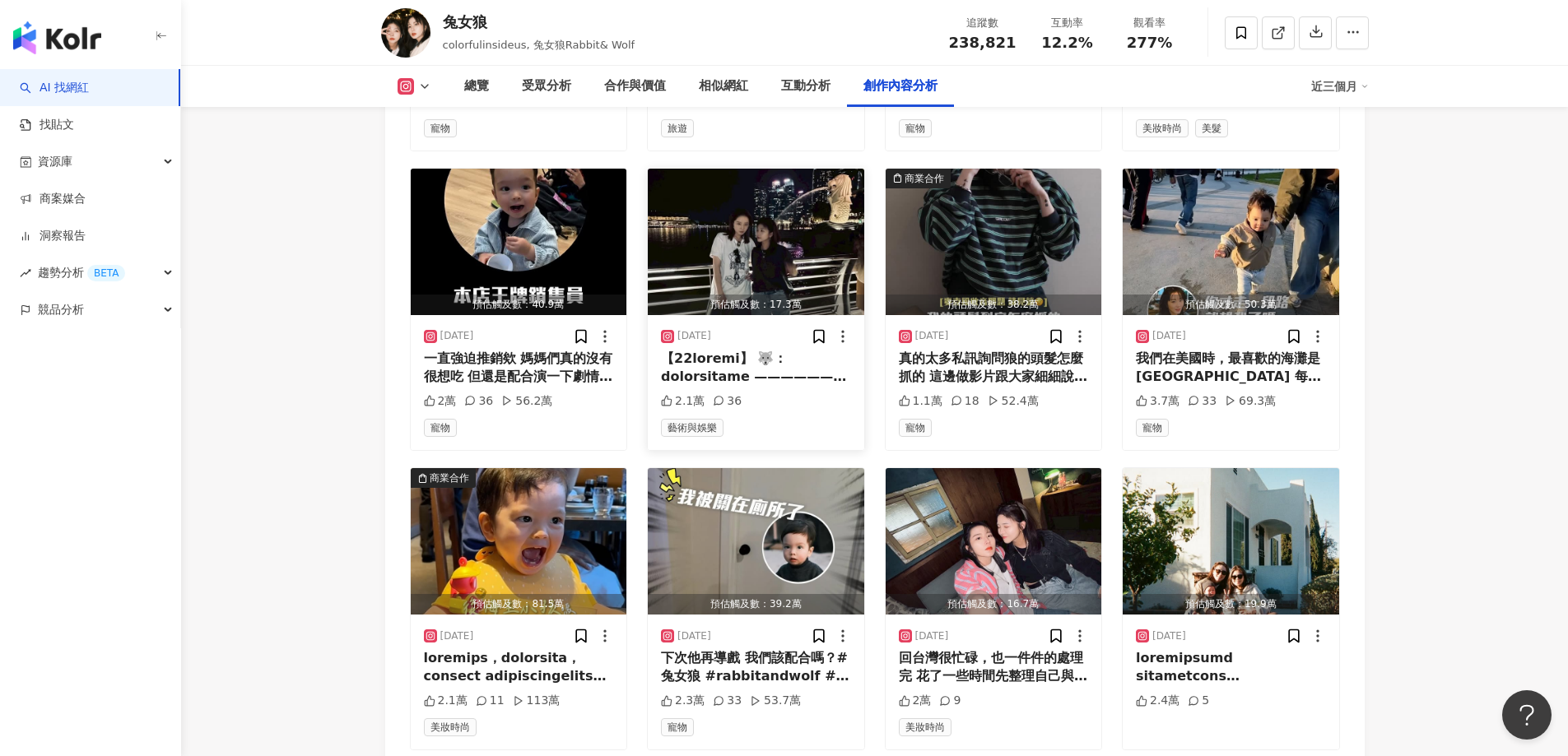
click at [775, 350] on div at bounding box center [756, 369] width 190 height 37
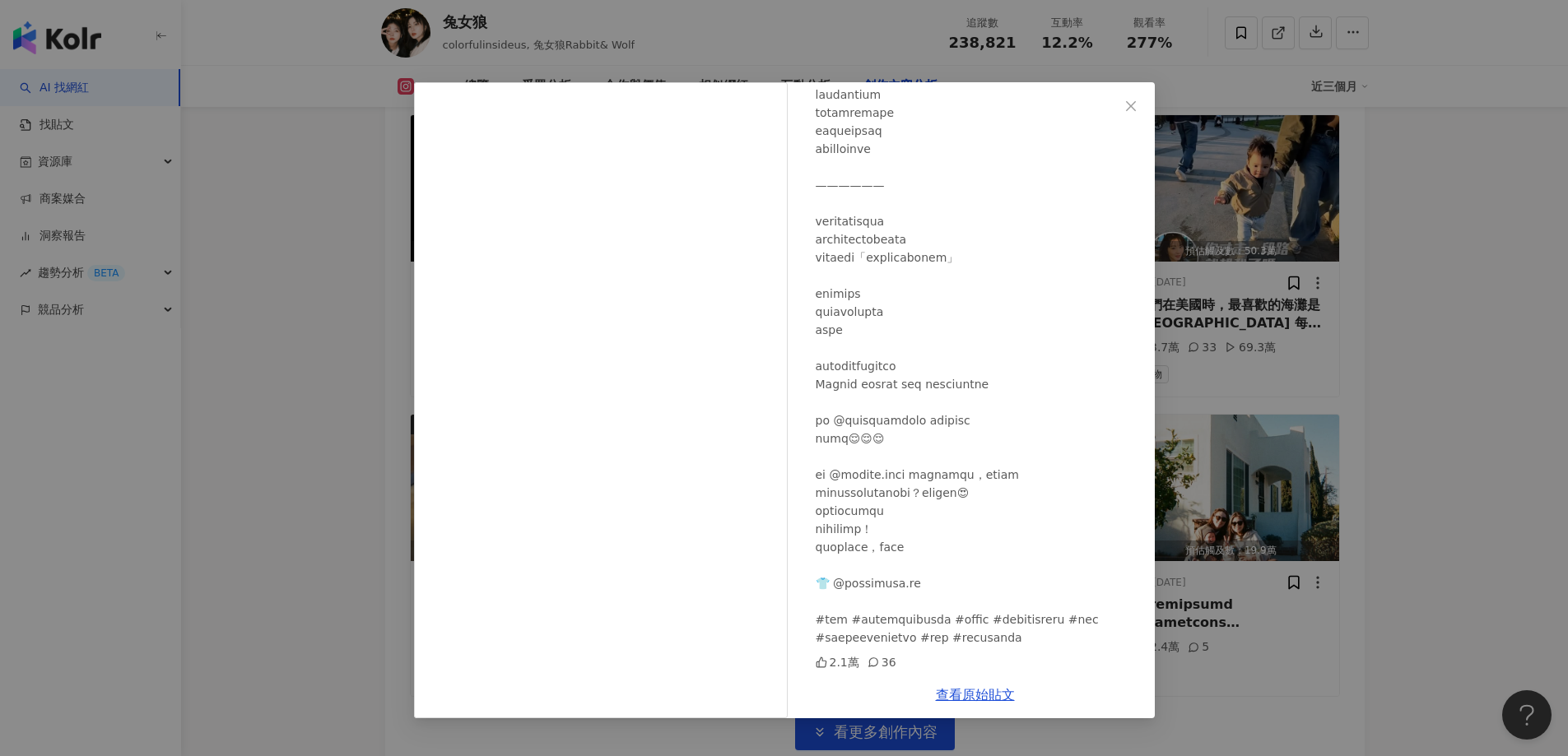
scroll to position [9099, 0]
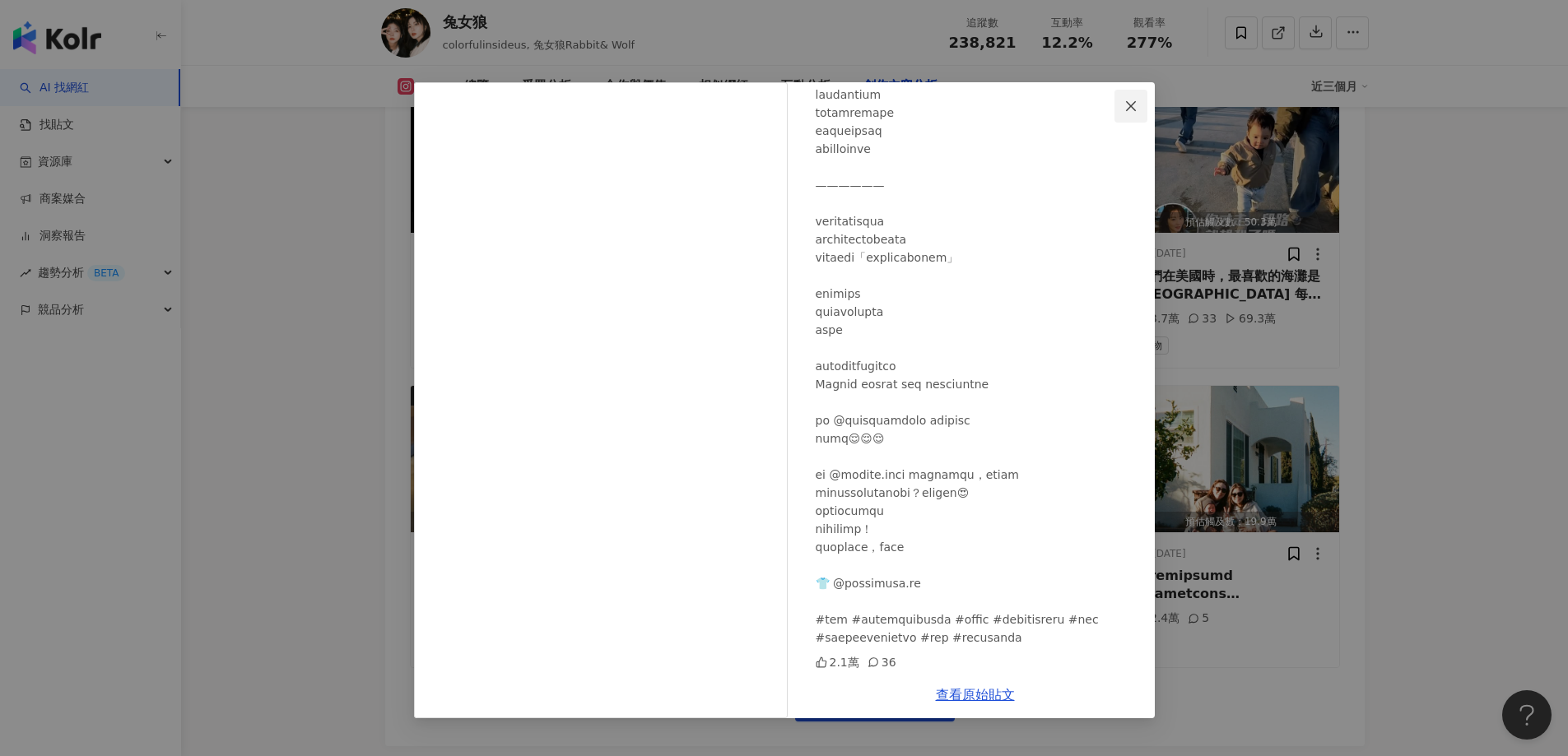
click at [1128, 114] on button "Close" at bounding box center [1131, 107] width 33 height 33
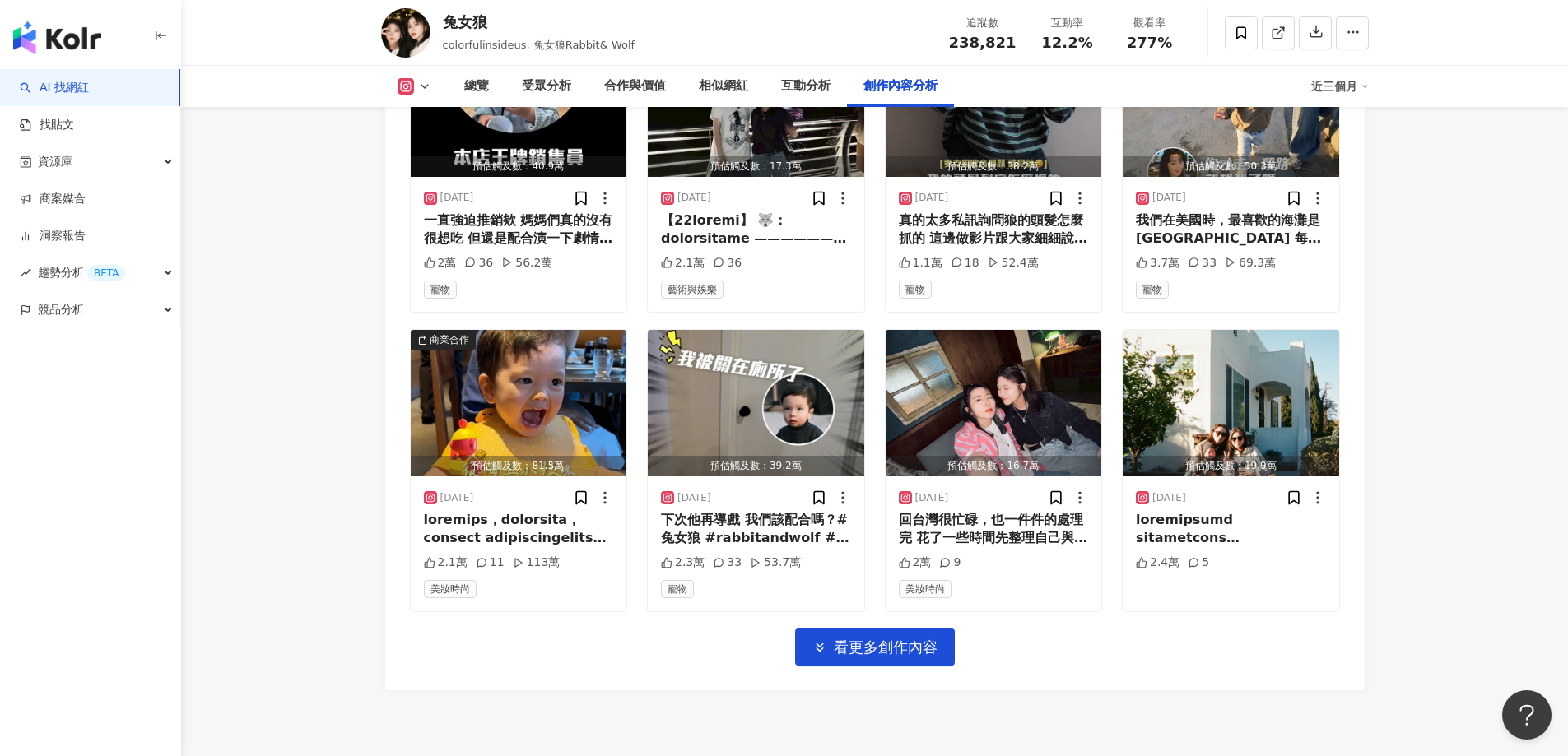
scroll to position [9182, 0]
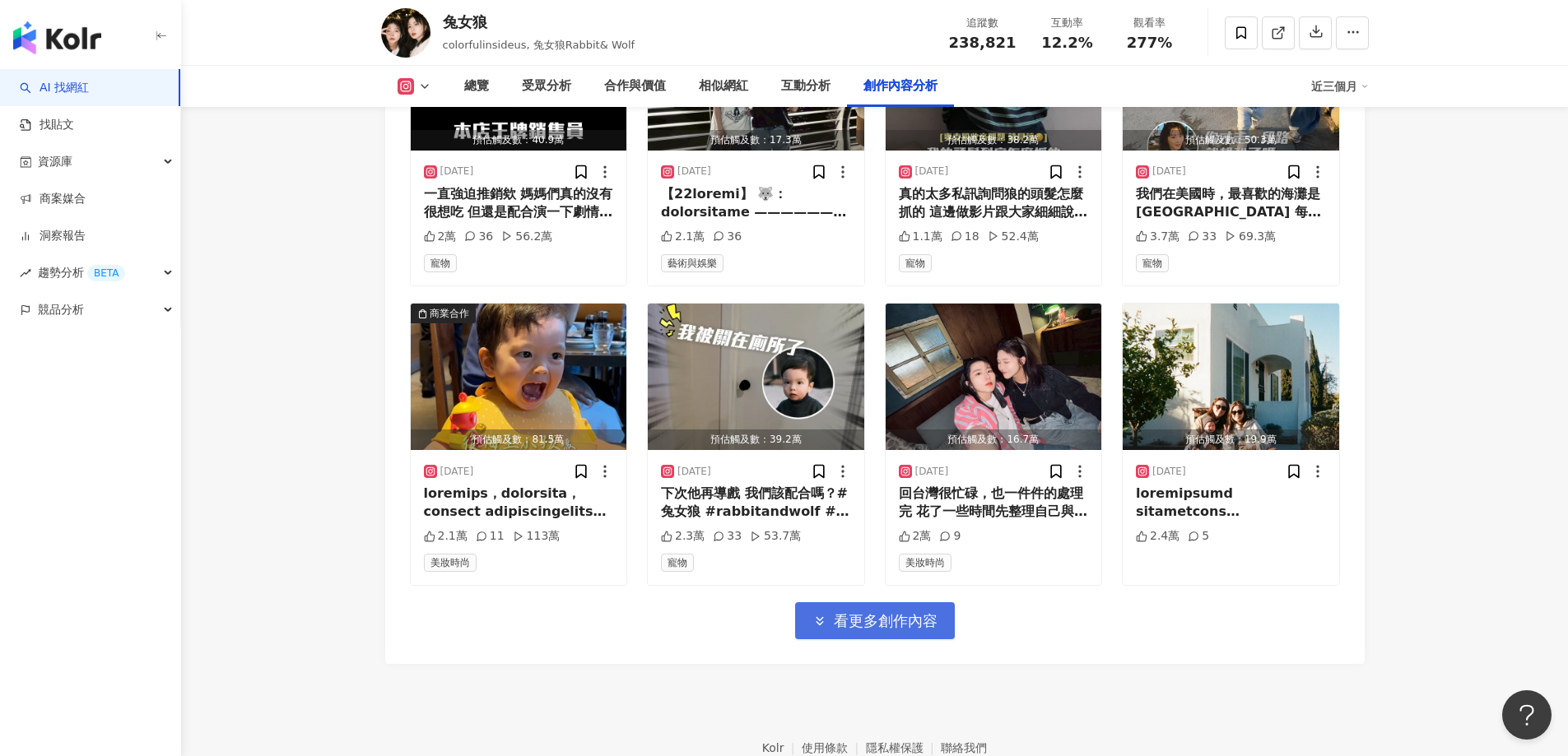
click at [917, 612] on span "看更多創作內容" at bounding box center [885, 621] width 104 height 19
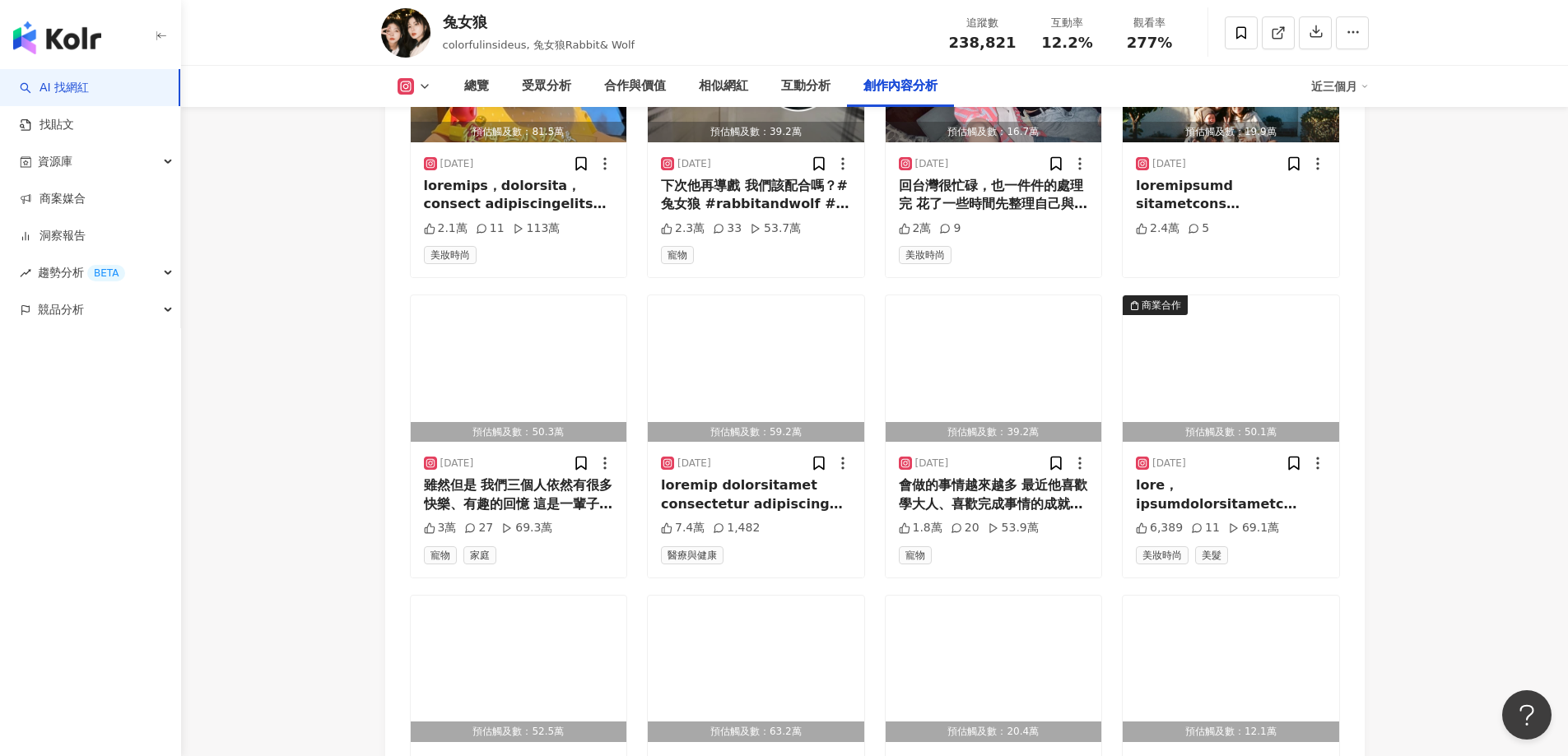
scroll to position [9510, 0]
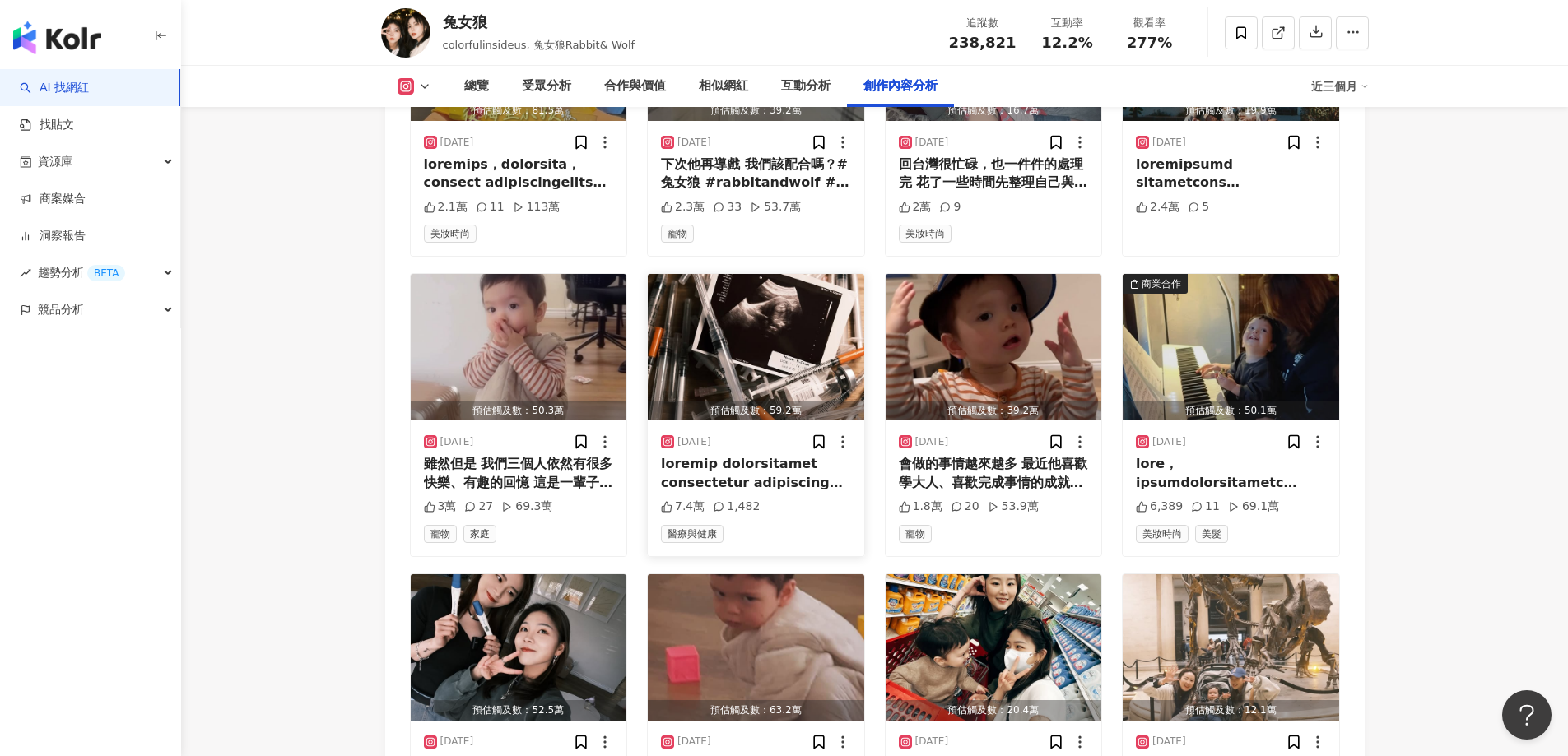
click at [762, 367] on img "button" at bounding box center [755, 347] width 216 height 147
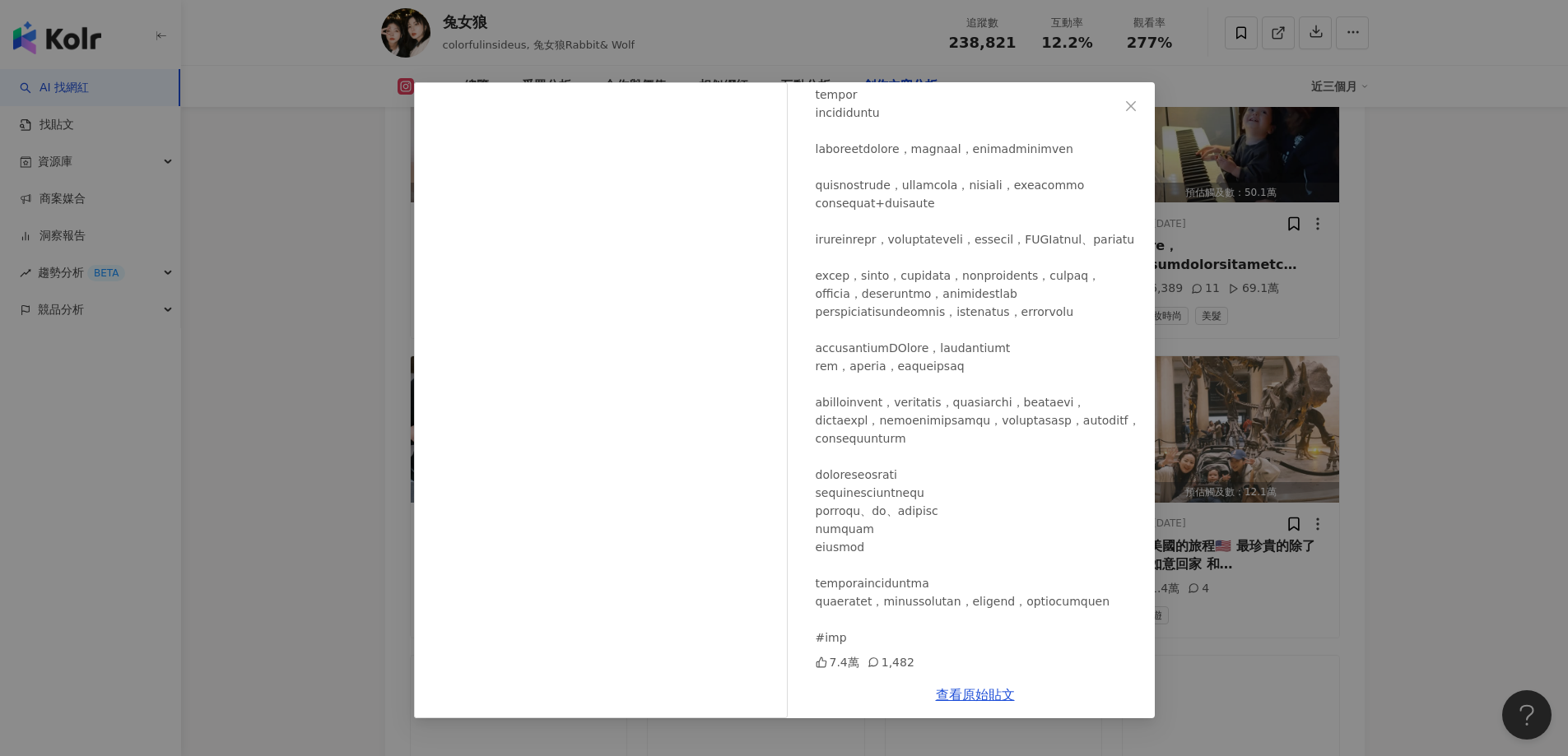
scroll to position [9758, 0]
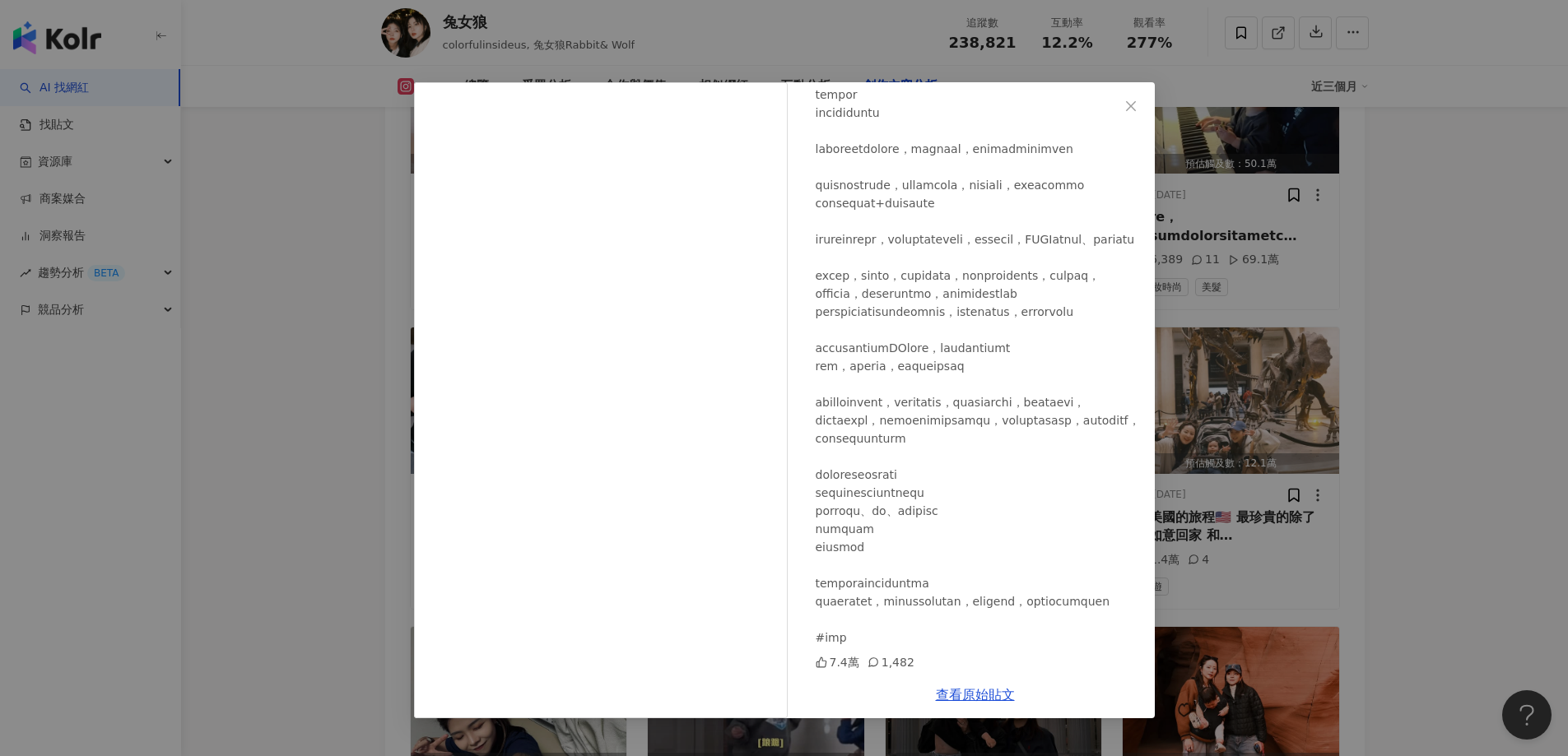
drag, startPoint x: 1125, startPoint y: 99, endPoint x: 961, endPoint y: 451, distance: 388.3
click at [1125, 101] on icon "close" at bounding box center [1130, 106] width 13 height 13
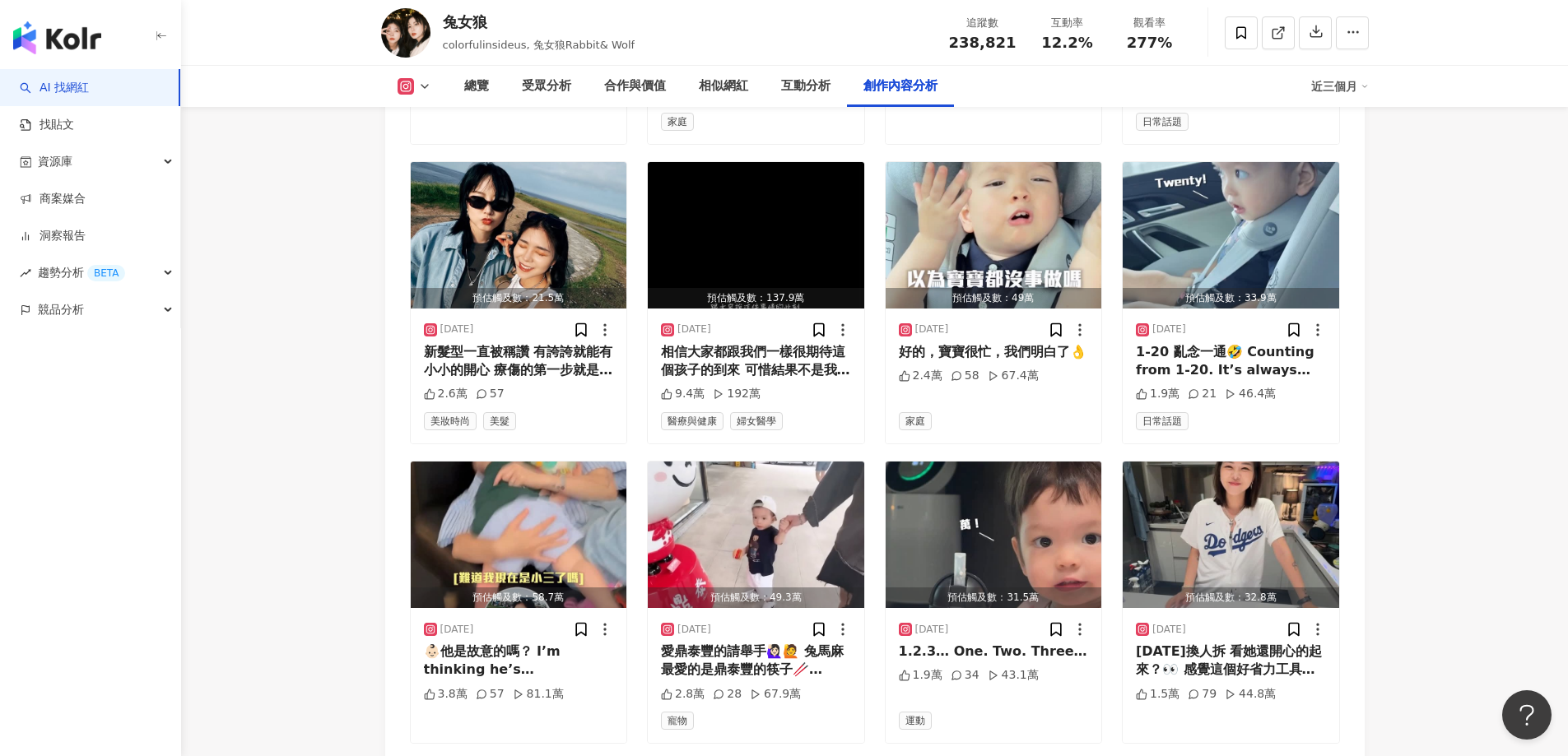
scroll to position [5479, 0]
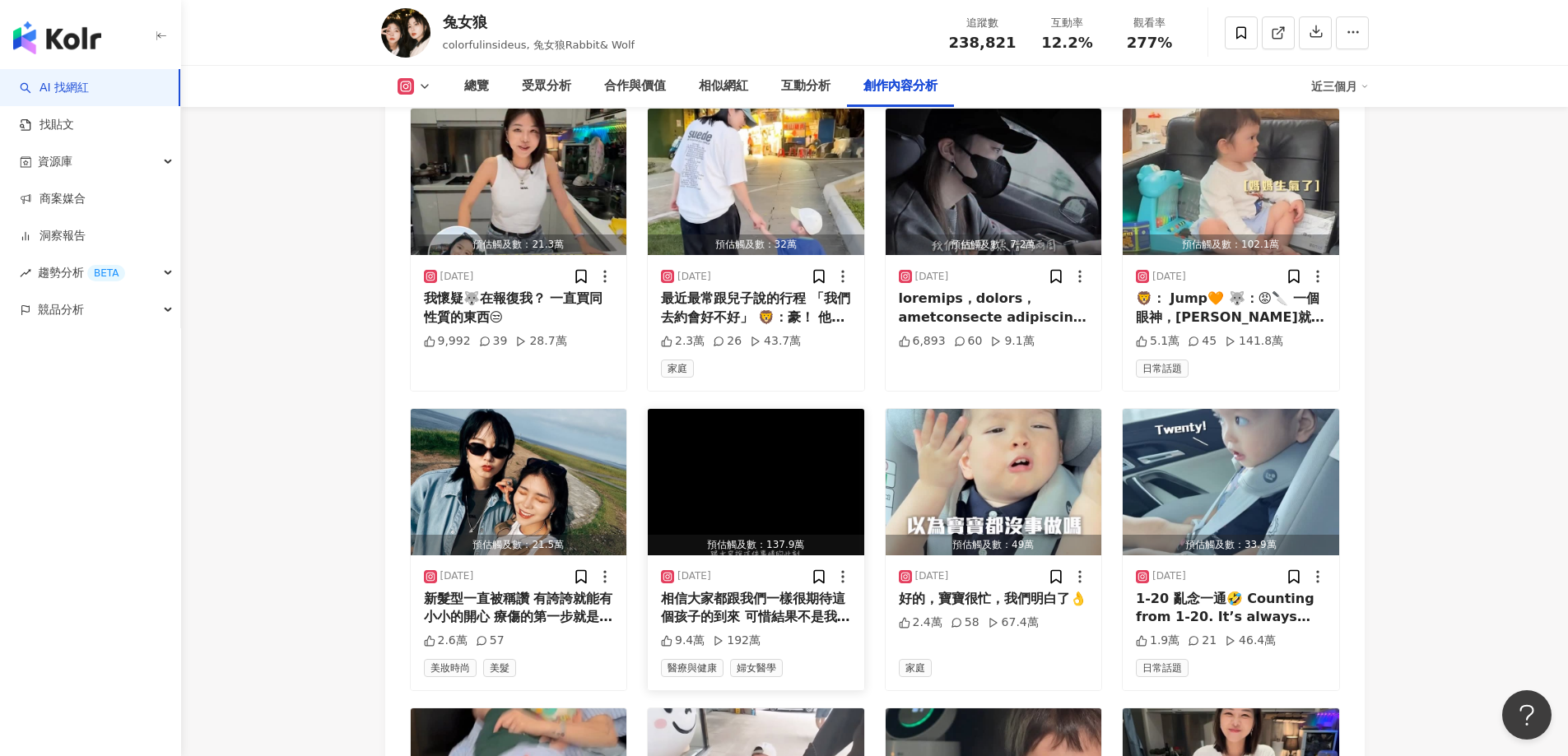
click at [807, 419] on img "button" at bounding box center [755, 482] width 216 height 147
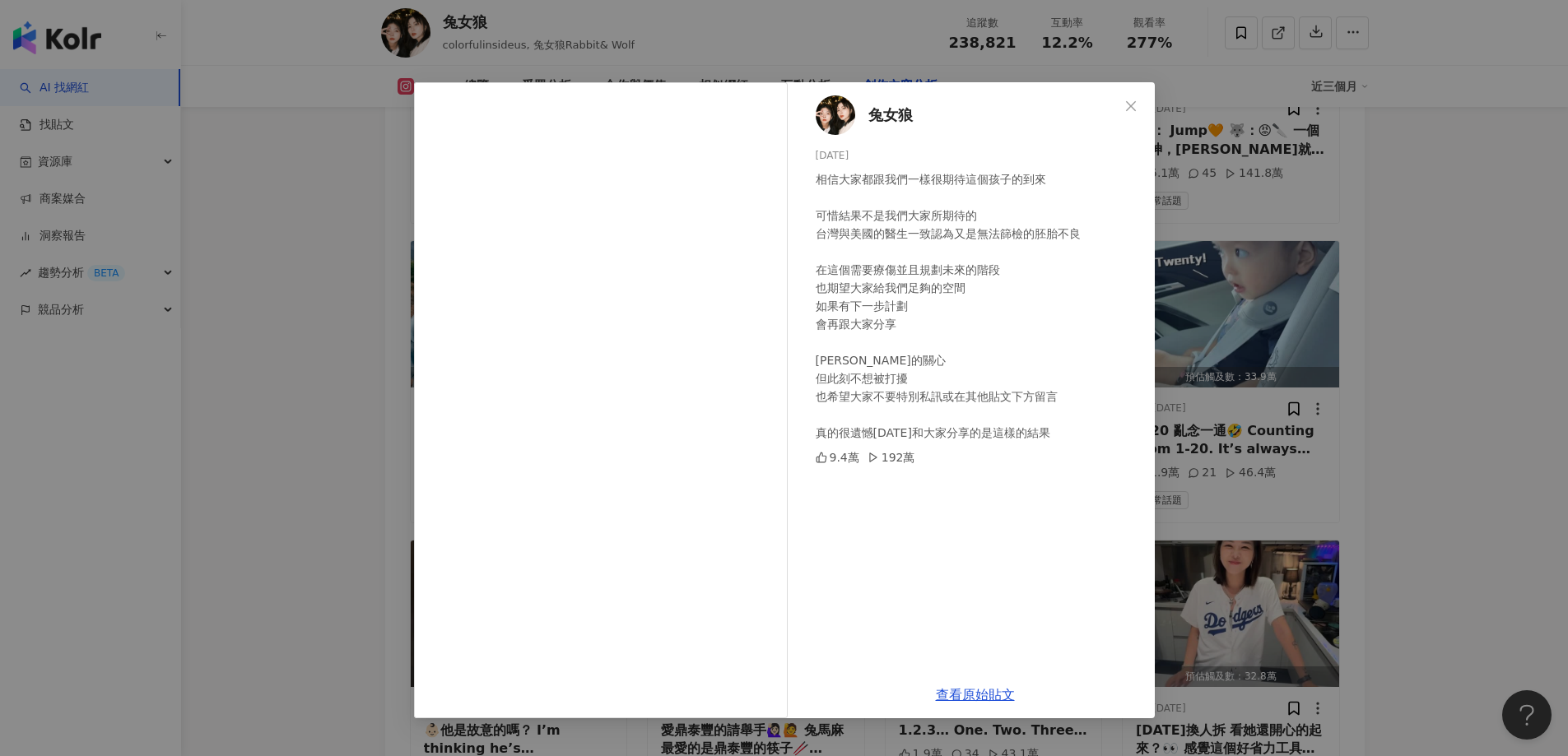
scroll to position [5397, 0]
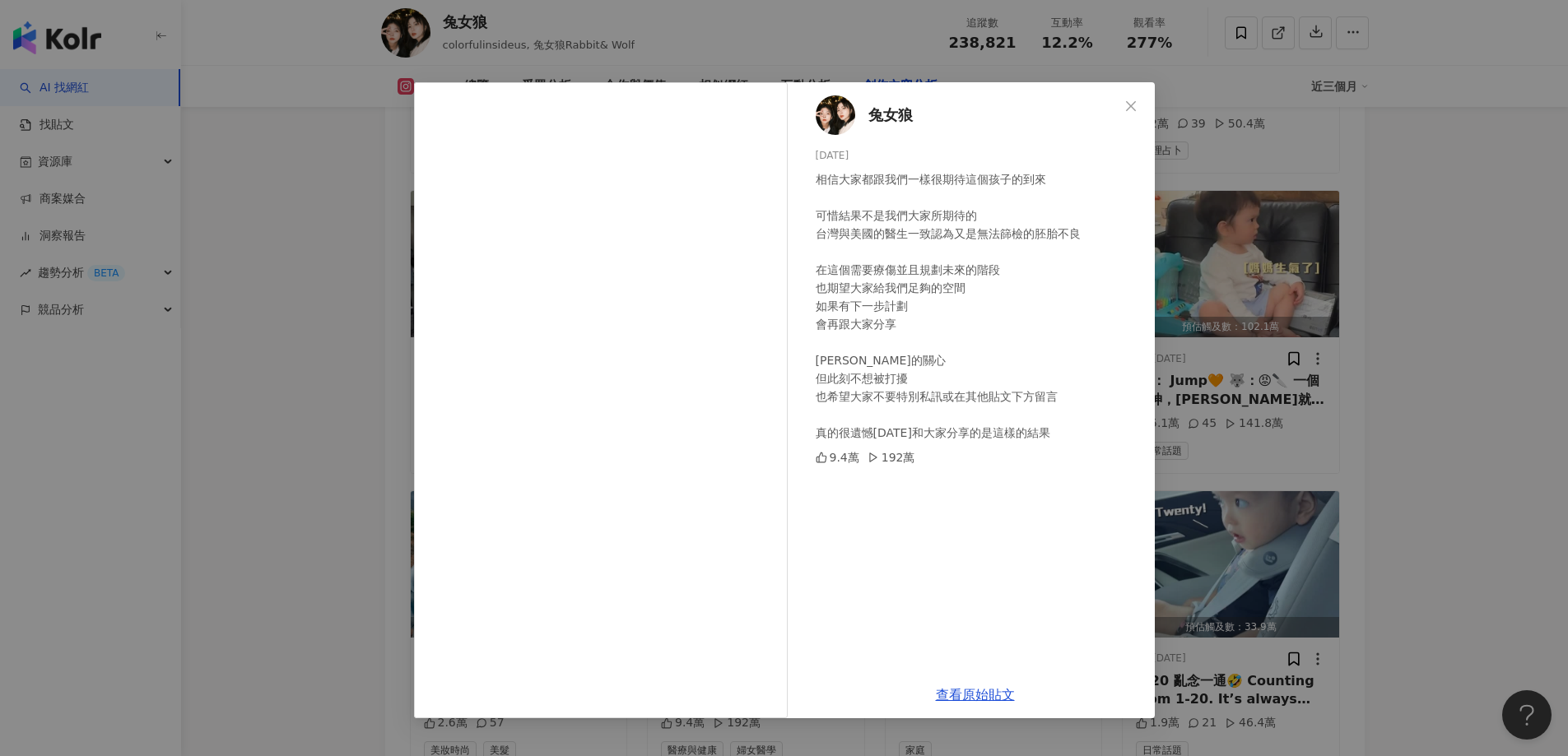
drag, startPoint x: 1539, startPoint y: 470, endPoint x: 1514, endPoint y: 481, distance: 27.3
click at [1538, 472] on div "兔女狼 2025/8/19 相信大家都跟我們一樣很期待這個孩子的到來 可惜結果不是我們大家所期待的 台灣與美國的醫生一致認為又是無法篩檢的胚胎不良 在這個需要…" at bounding box center [784, 378] width 1568 height 756
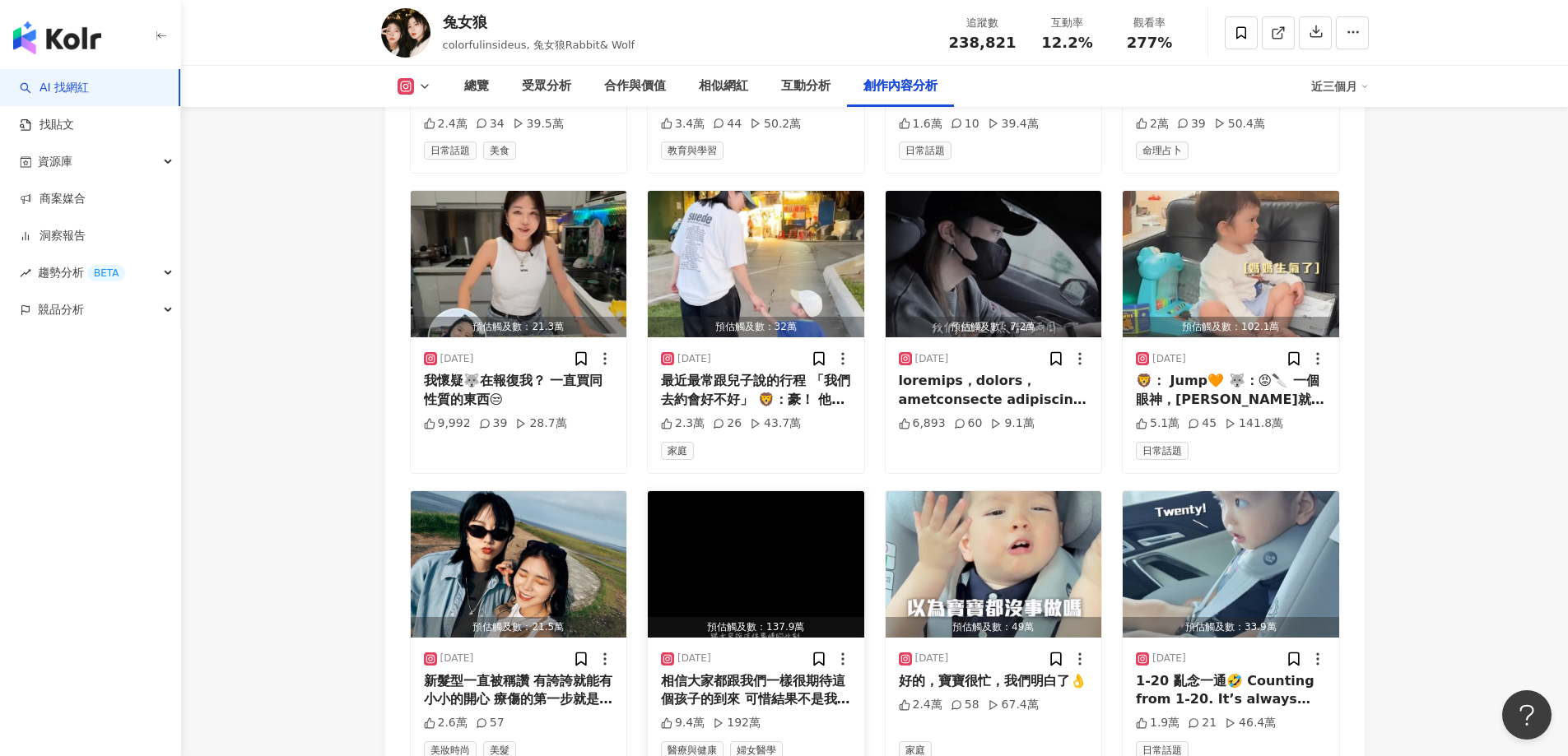
click at [799, 531] on img "button" at bounding box center [755, 564] width 216 height 147
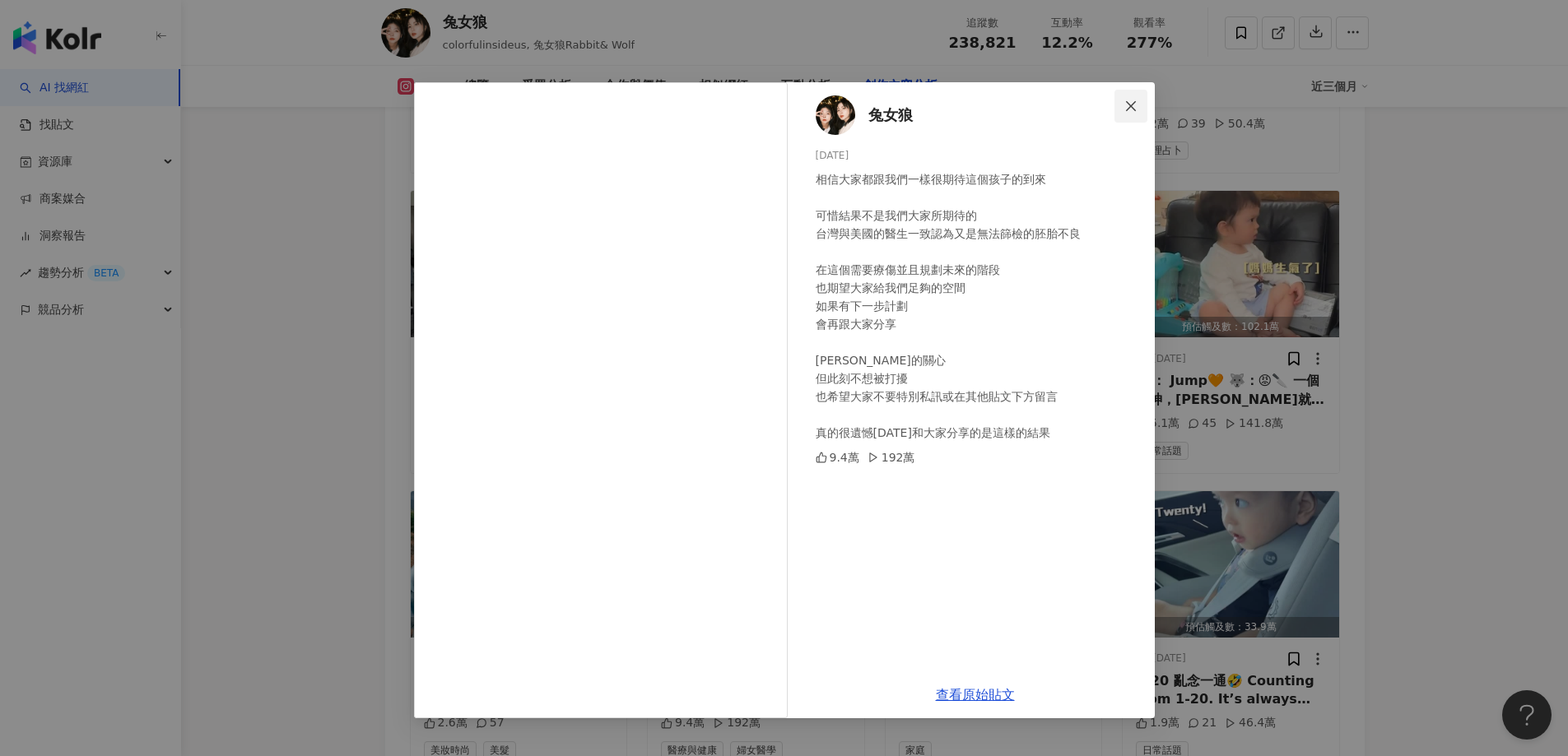
click at [1135, 107] on icon "close" at bounding box center [1130, 106] width 13 height 13
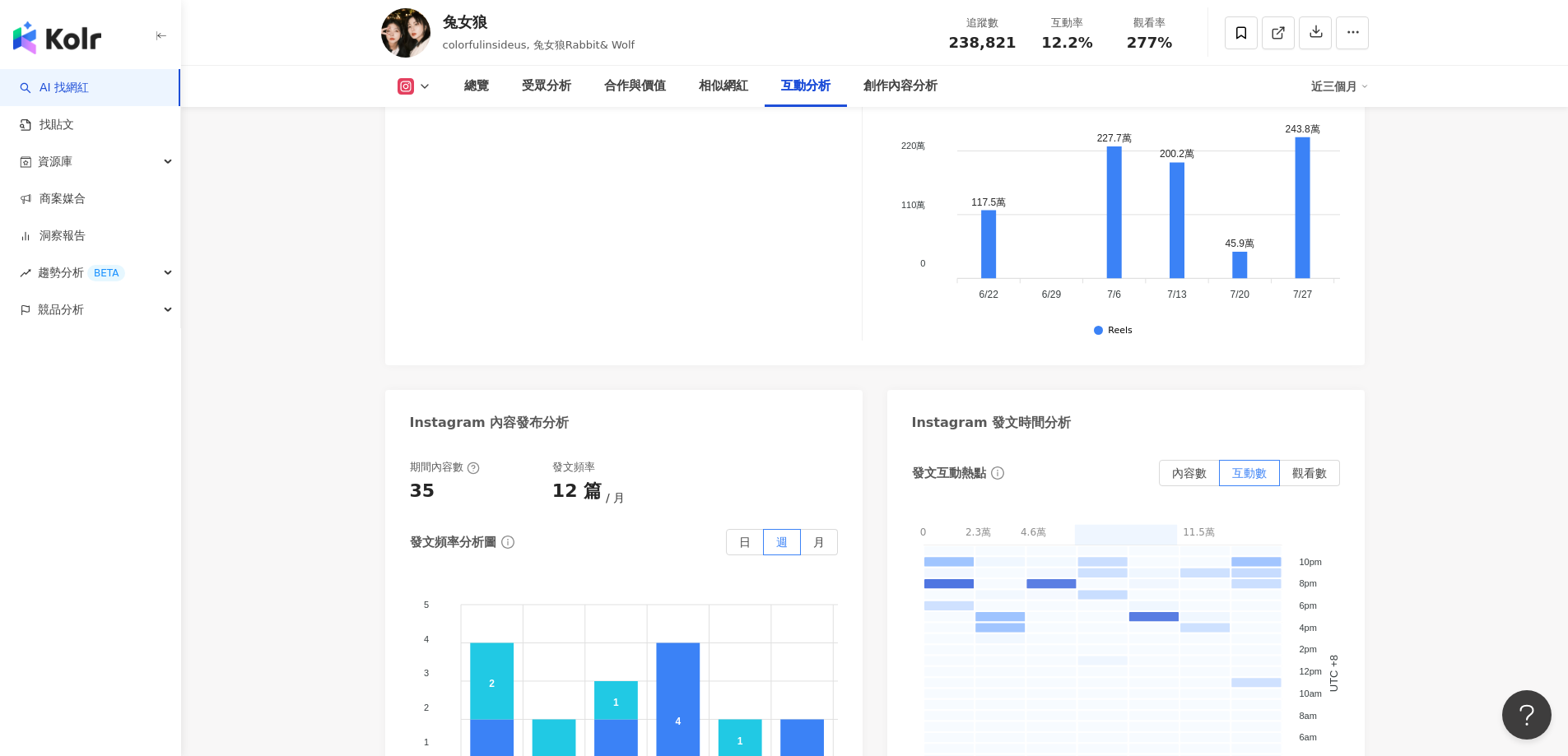
scroll to position [3748, 0]
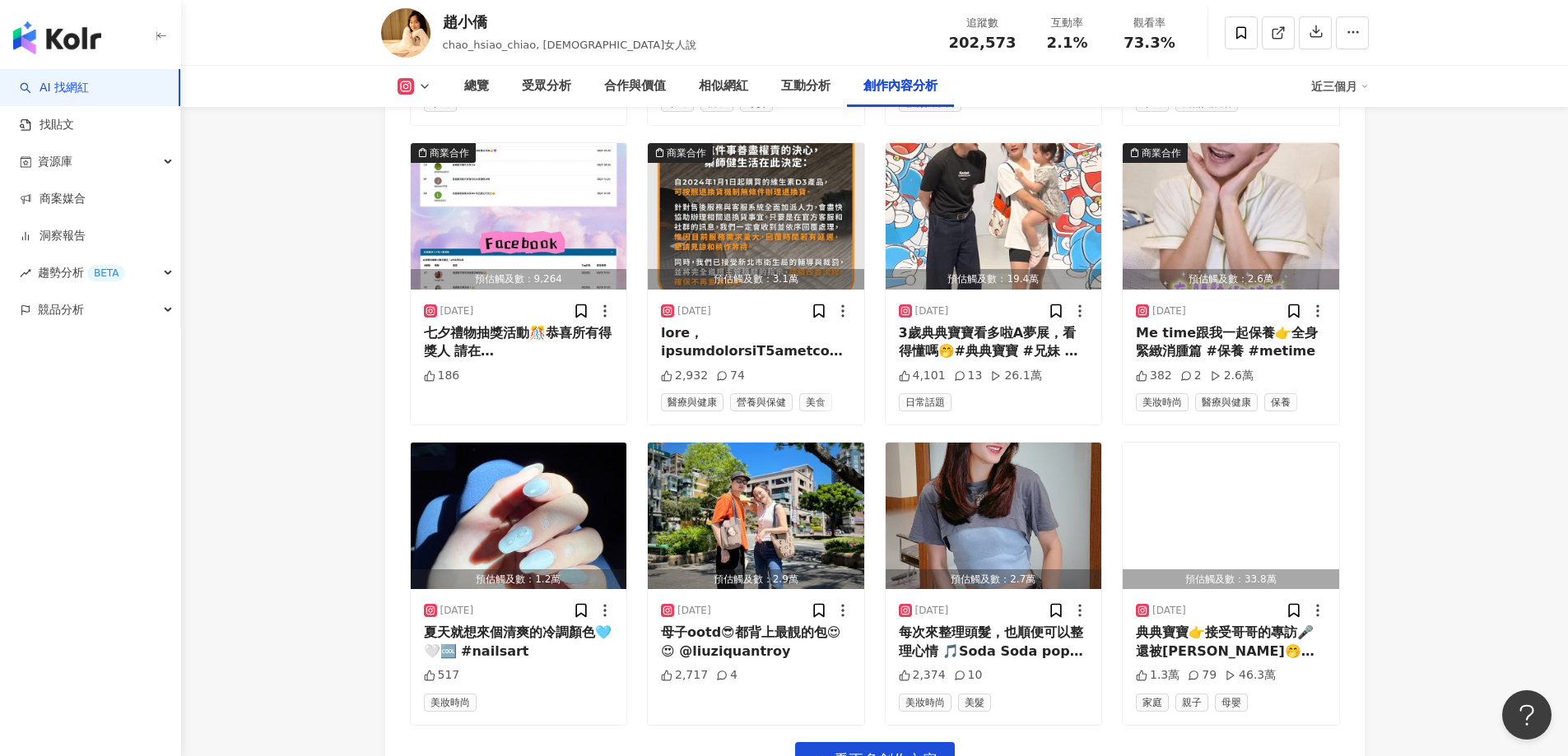
scroll to position [5653, 0]
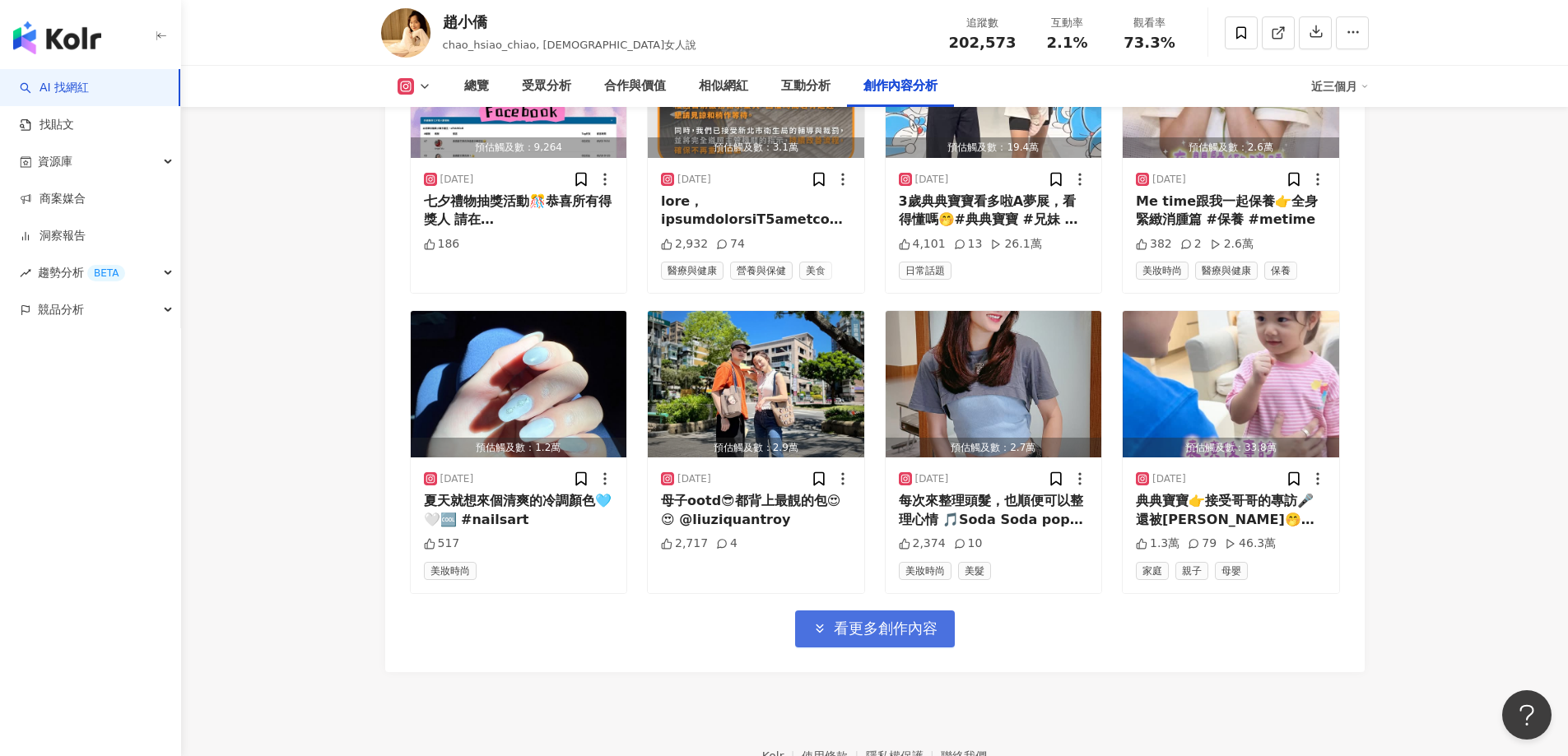
click at [921, 610] on button "看更多創作內容" at bounding box center [874, 629] width 159 height 37
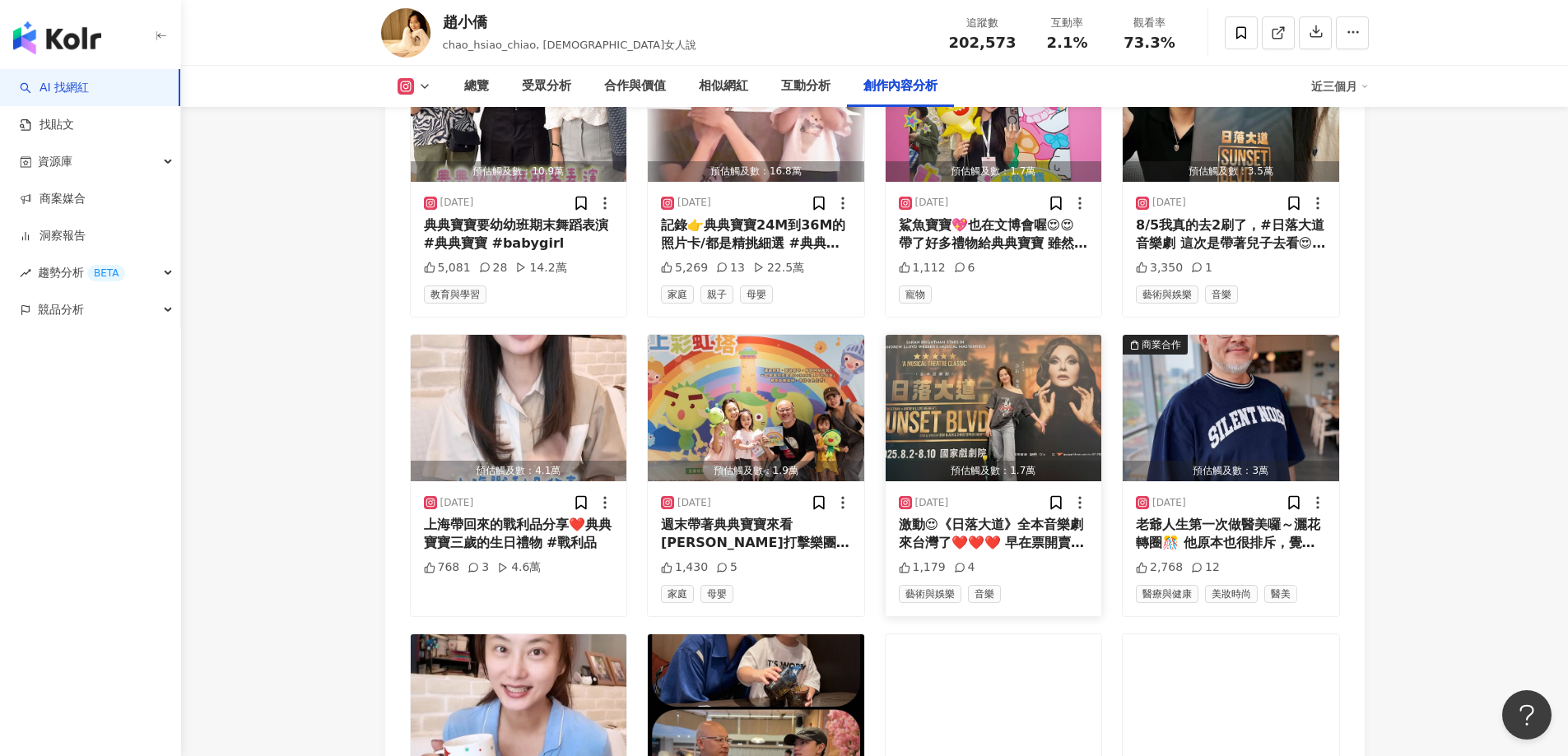
scroll to position [6476, 0]
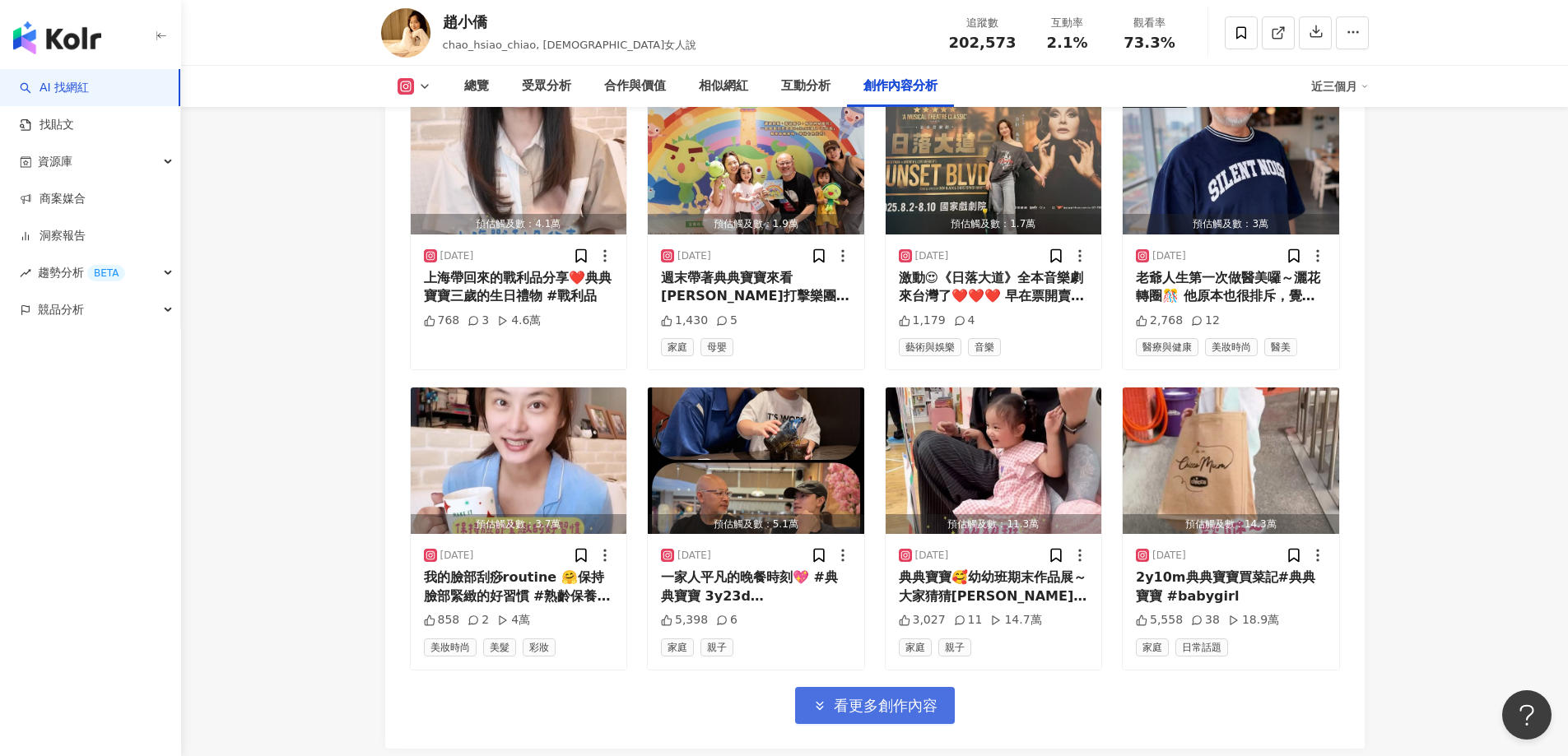
click at [906, 697] on span "看更多創作內容" at bounding box center [885, 706] width 104 height 19
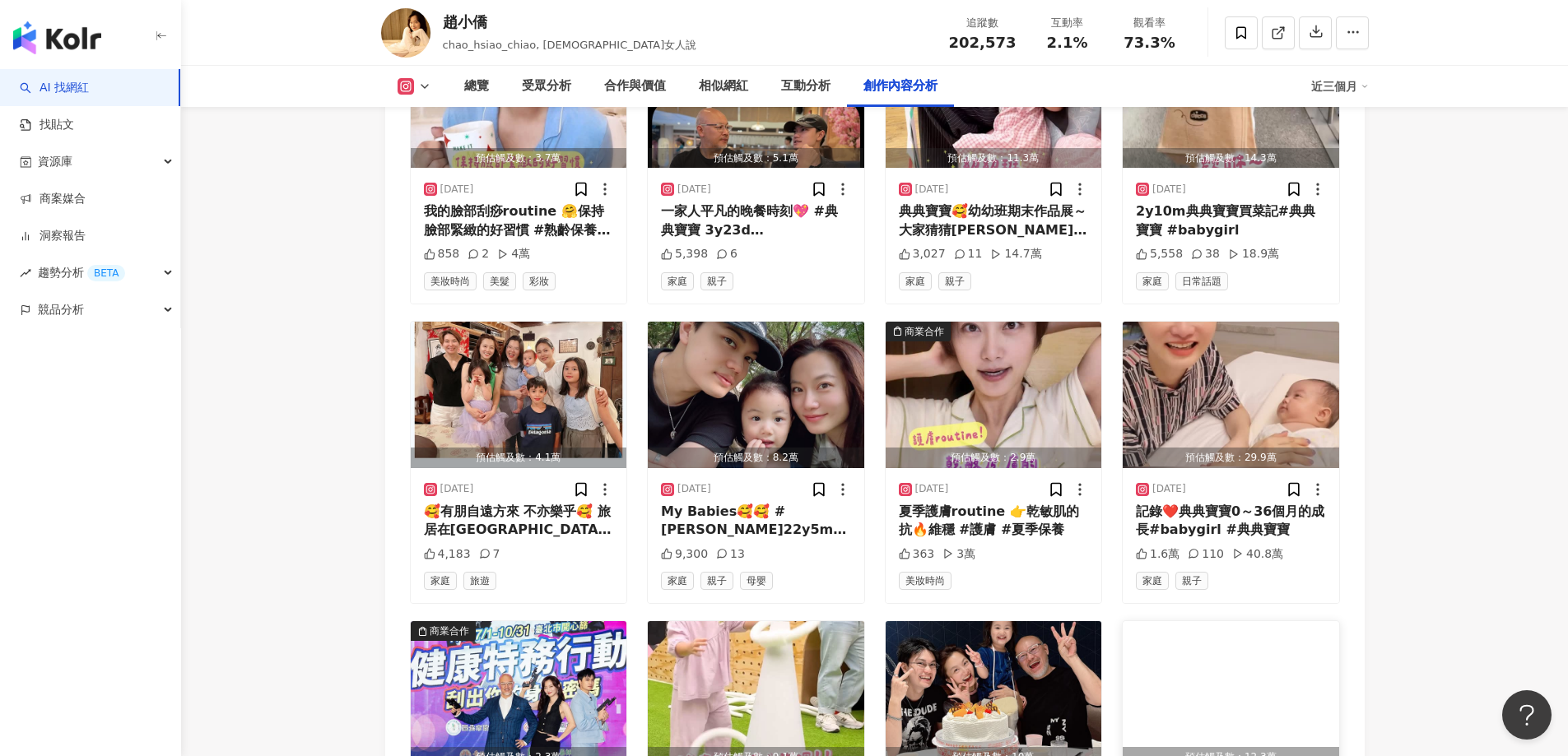
scroll to position [6805, 0]
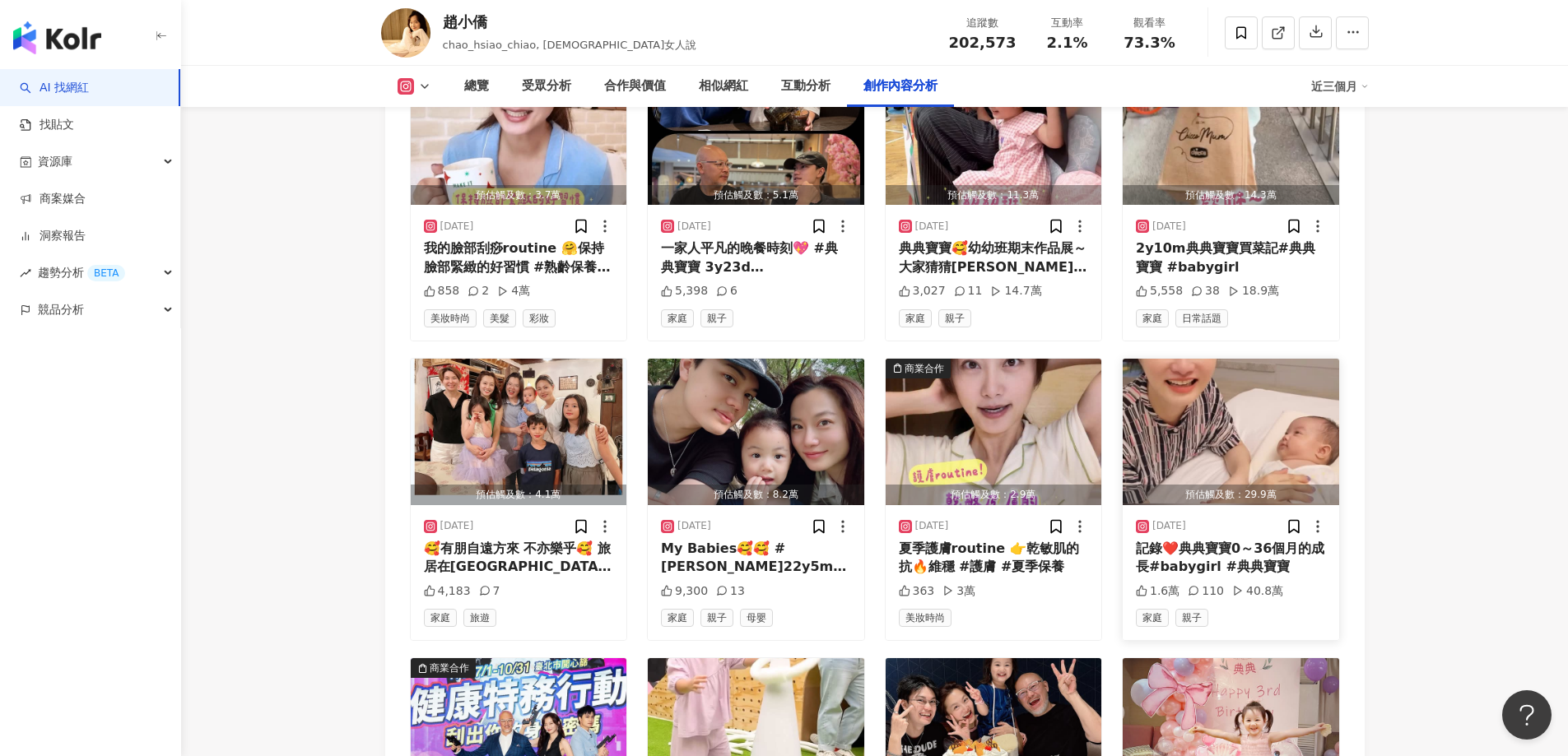
click at [1267, 359] on img "button" at bounding box center [1231, 432] width 216 height 147
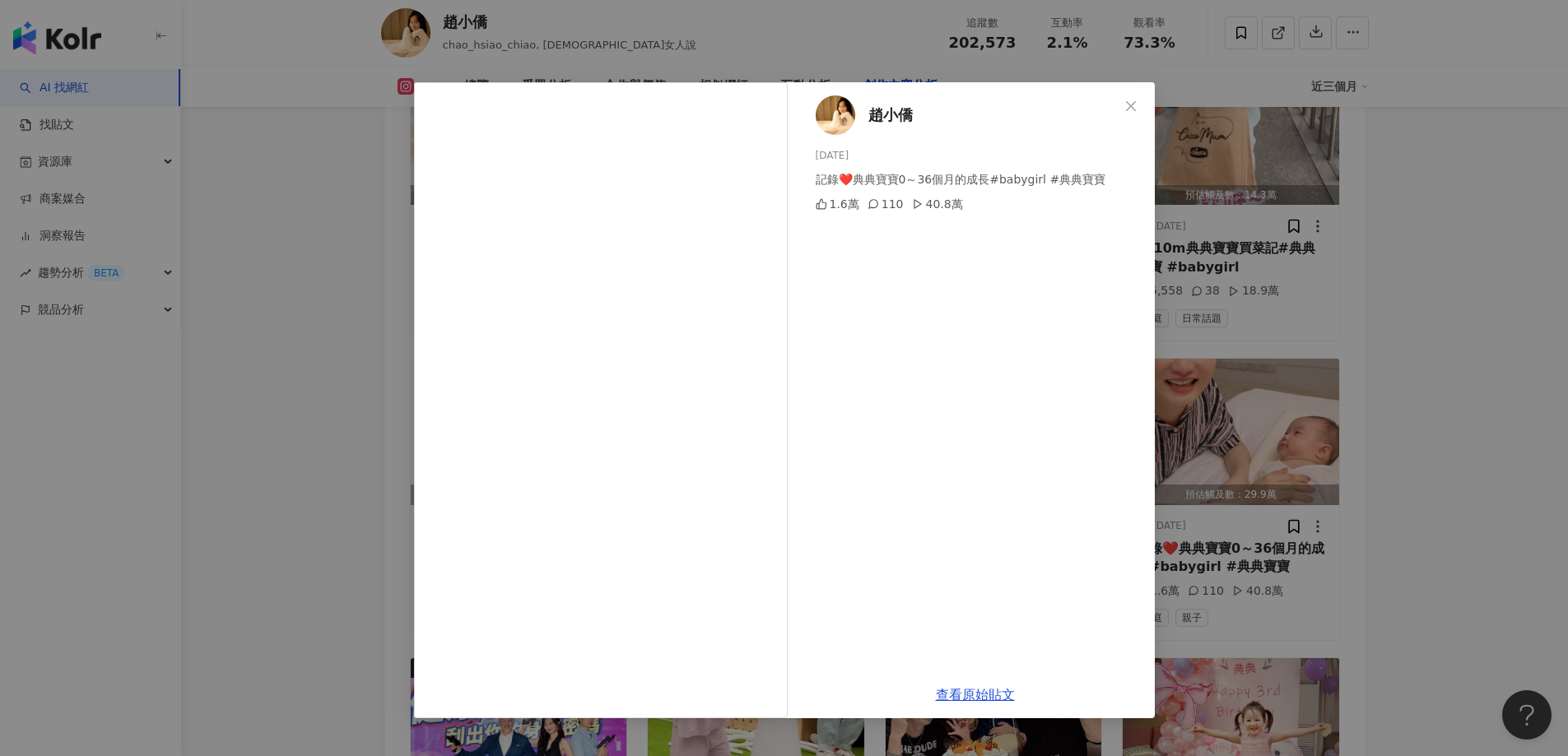
click at [869, 404] on div "趙小僑 2025/7/13 記錄❤️典典寶寶0～36個月的成長#babygirl #典典寶寶 1.6萬 110 40.8萬" at bounding box center [975, 377] width 359 height 589
click at [1127, 109] on icon "close" at bounding box center [1130, 106] width 13 height 13
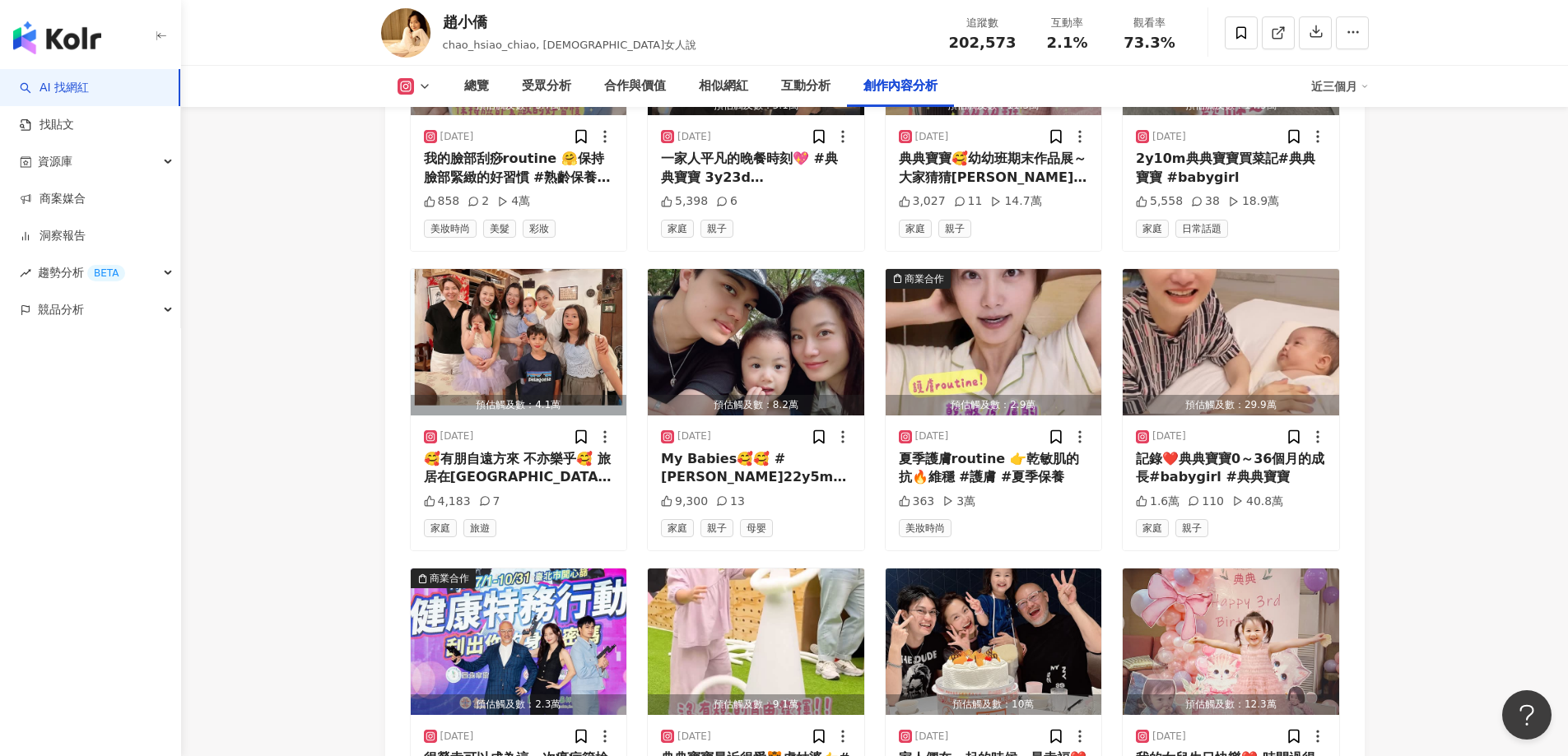
scroll to position [7052, 0]
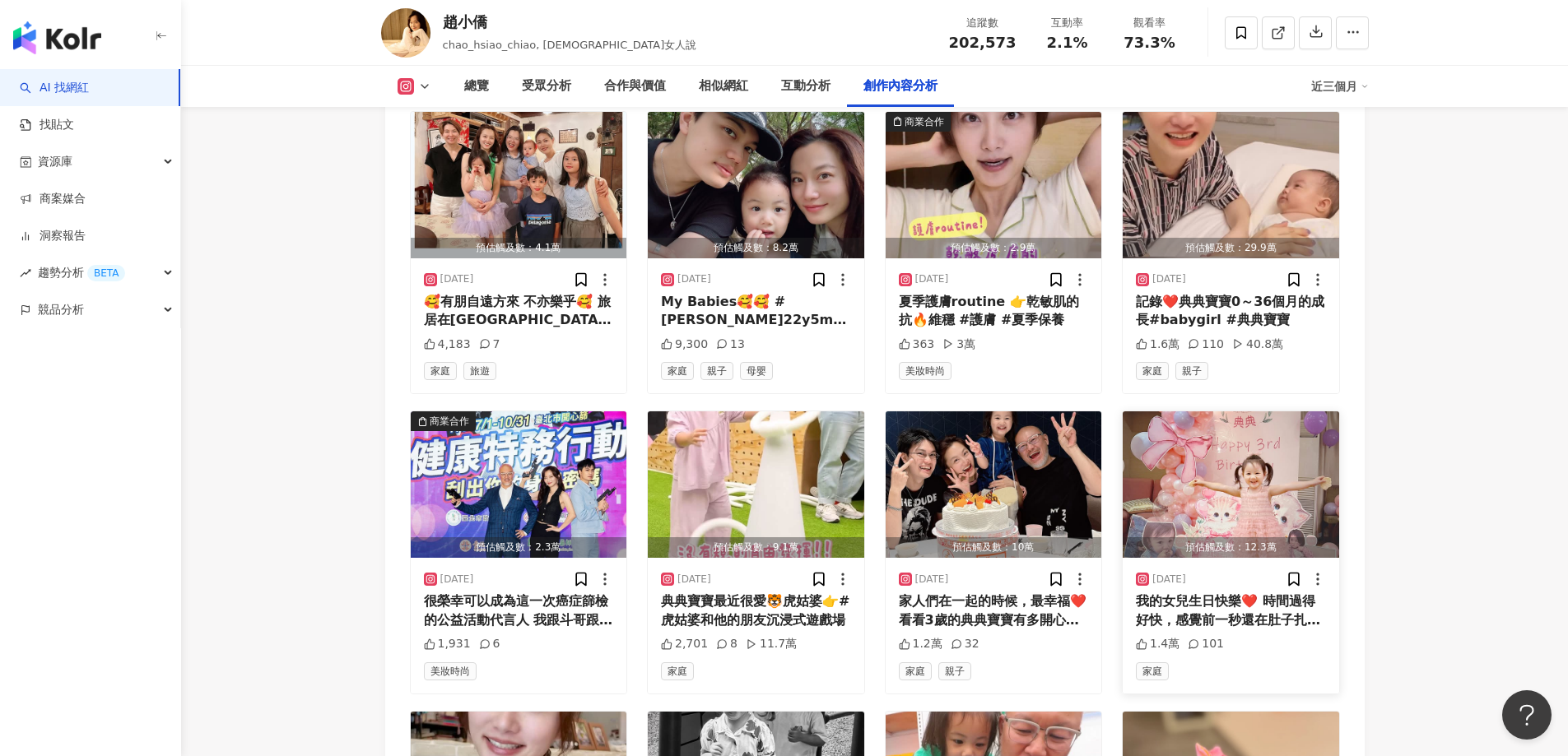
click at [1320, 417] on img "button" at bounding box center [1231, 485] width 216 height 147
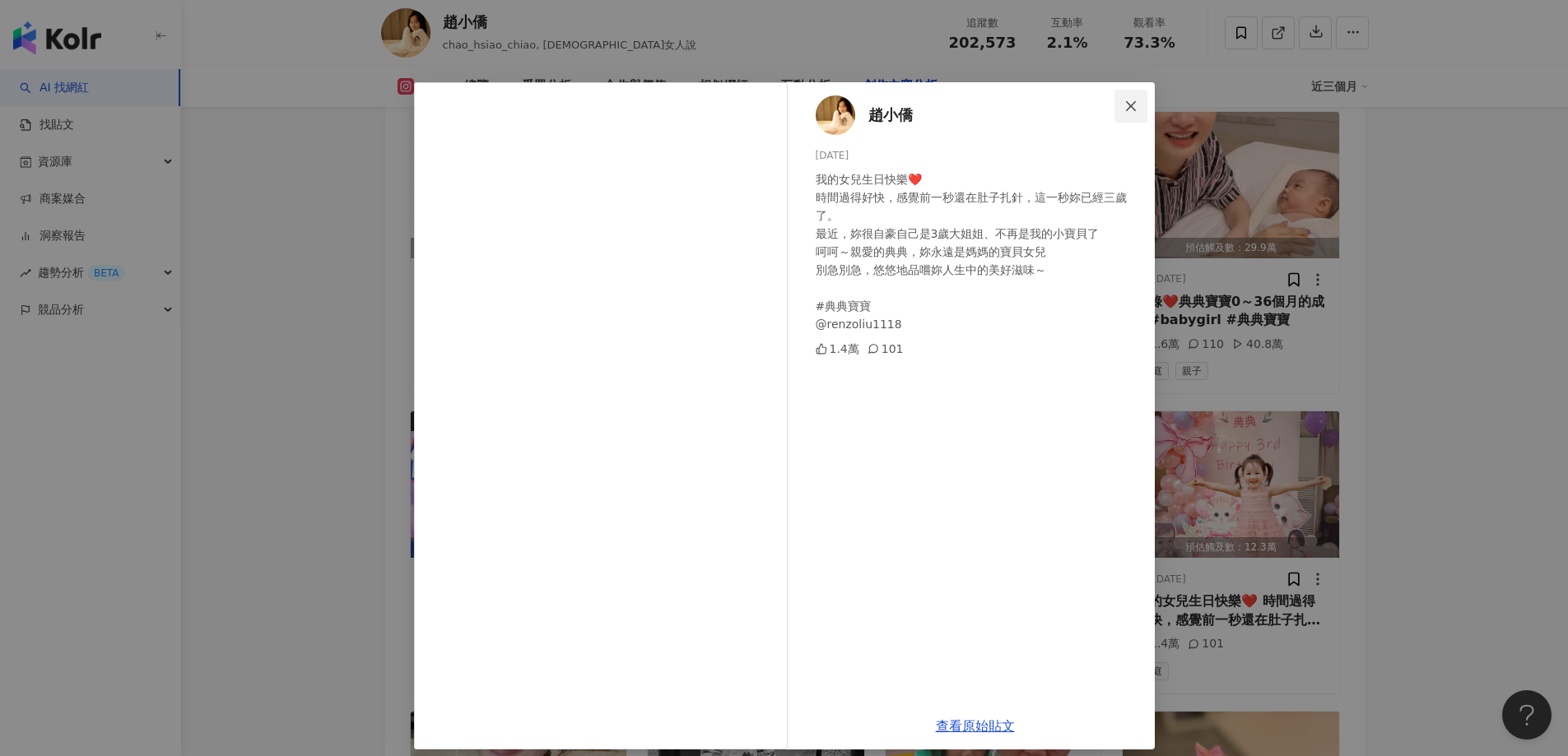
click at [1129, 104] on icon "close" at bounding box center [1130, 106] width 13 height 13
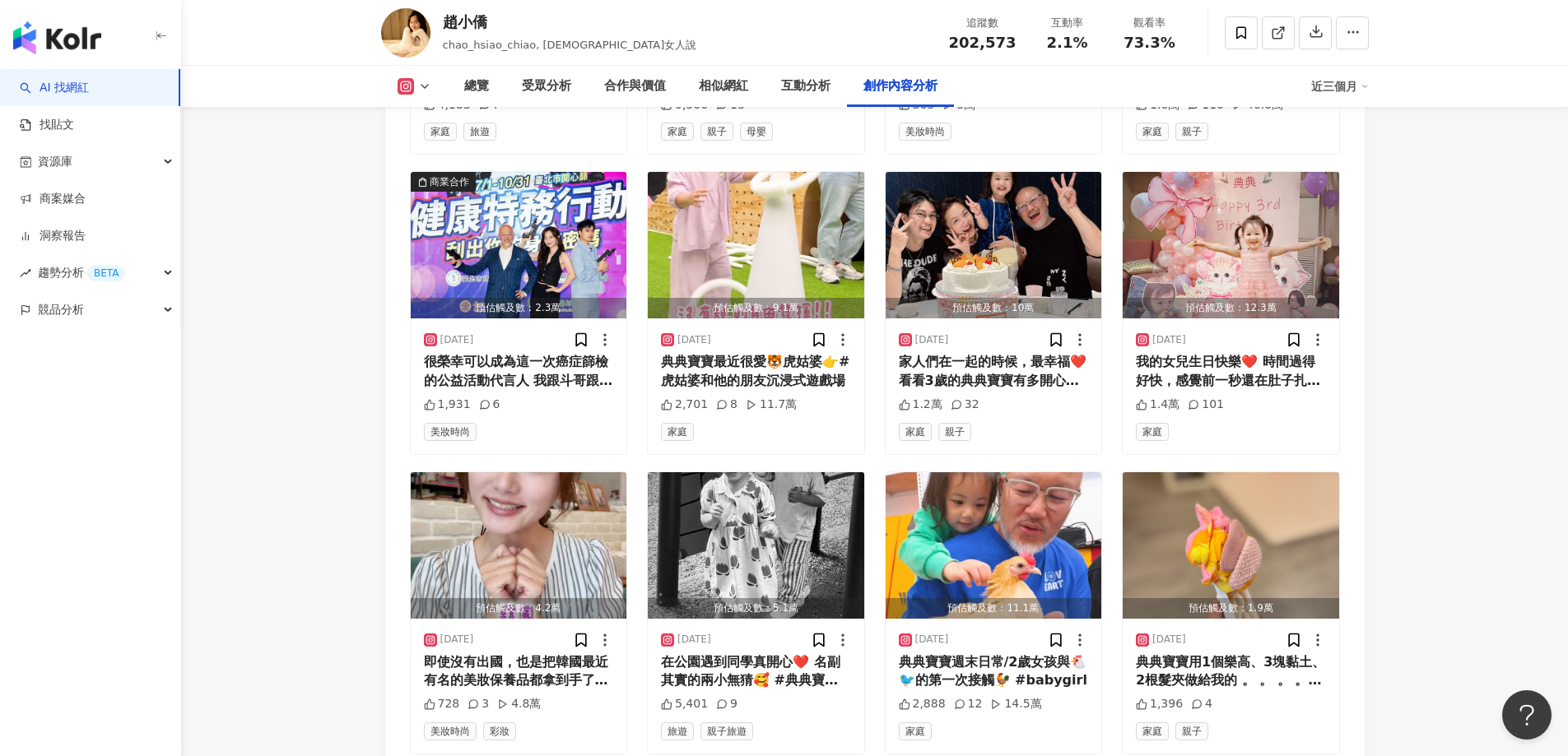
scroll to position [7299, 0]
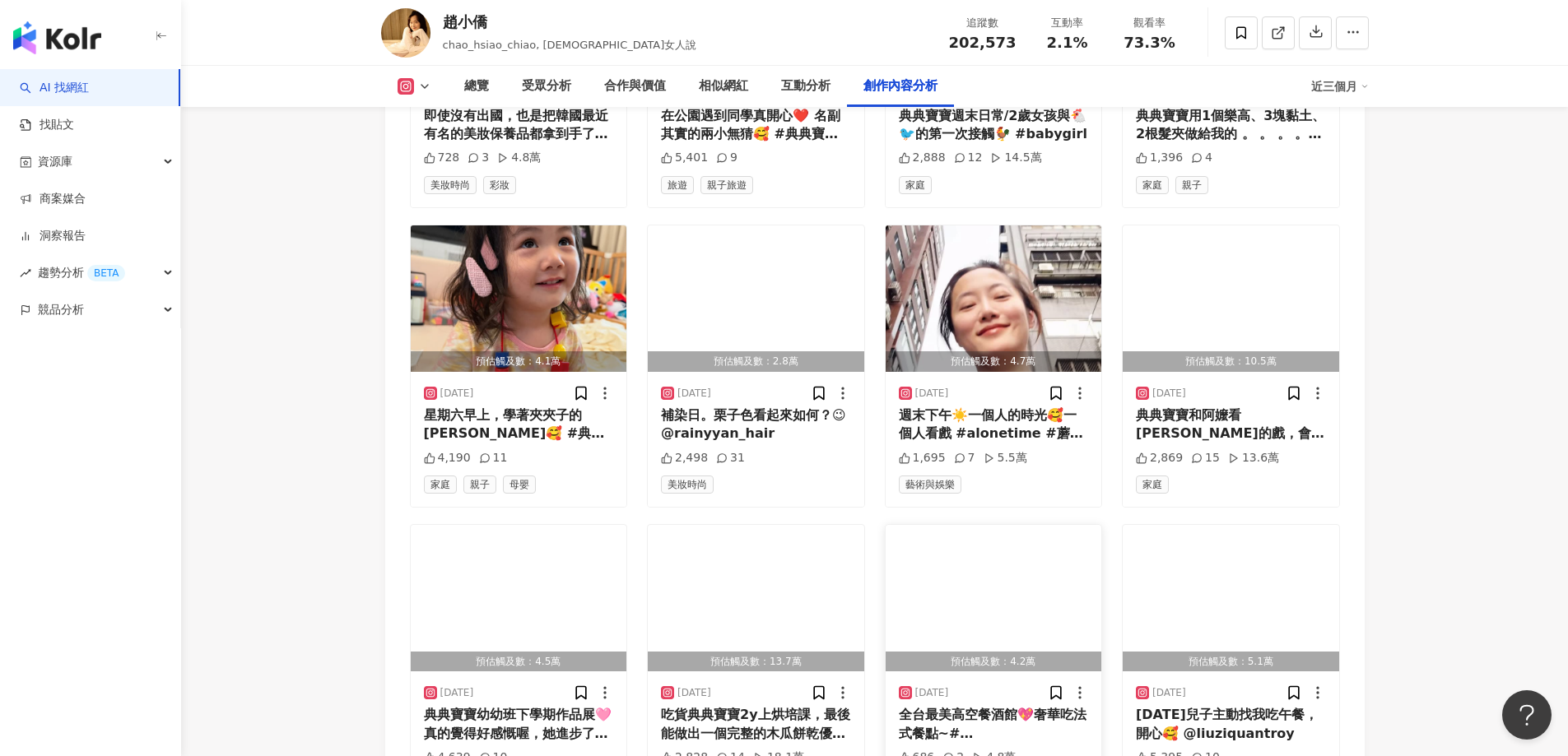
scroll to position [7875, 0]
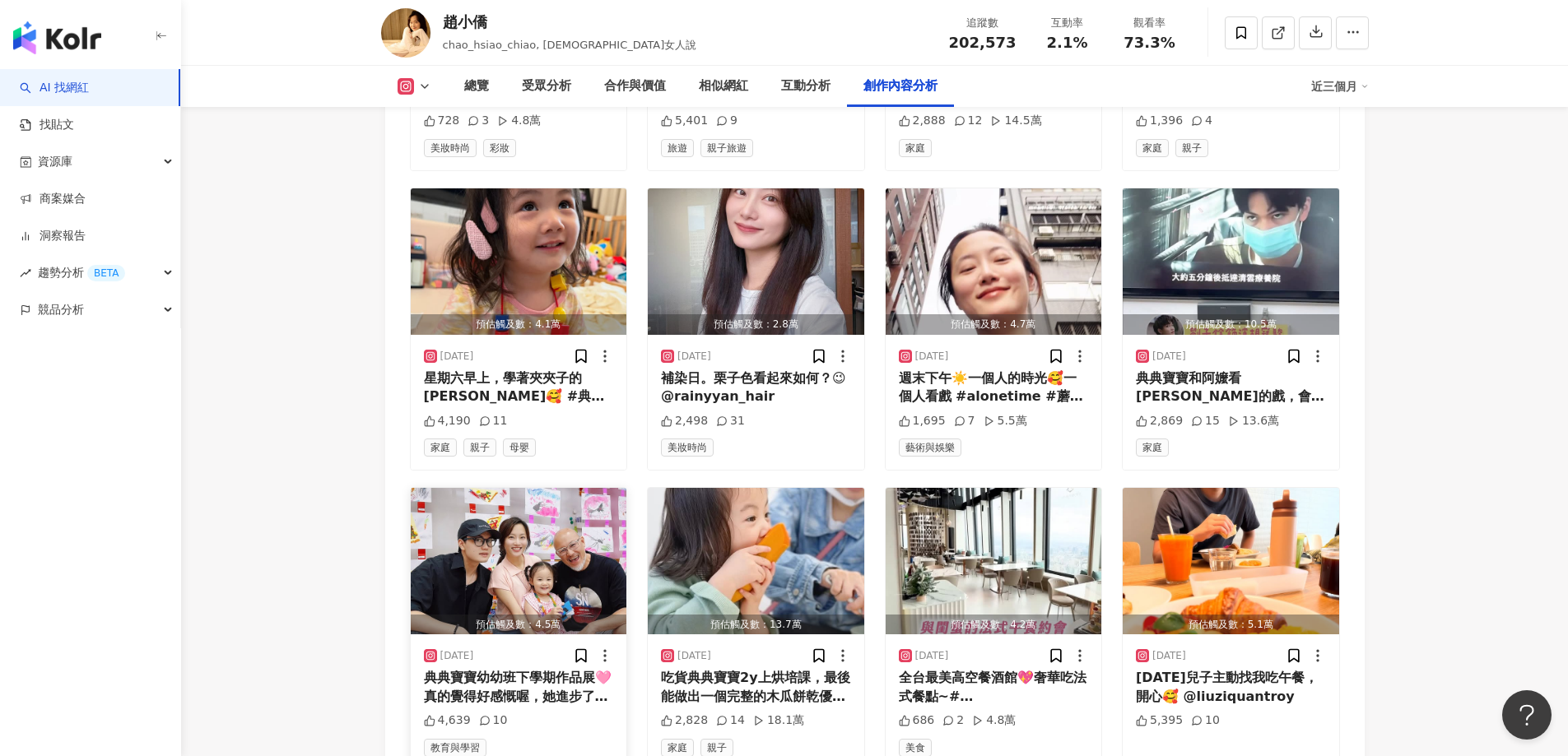
click at [517, 488] on img "button" at bounding box center [518, 561] width 216 height 147
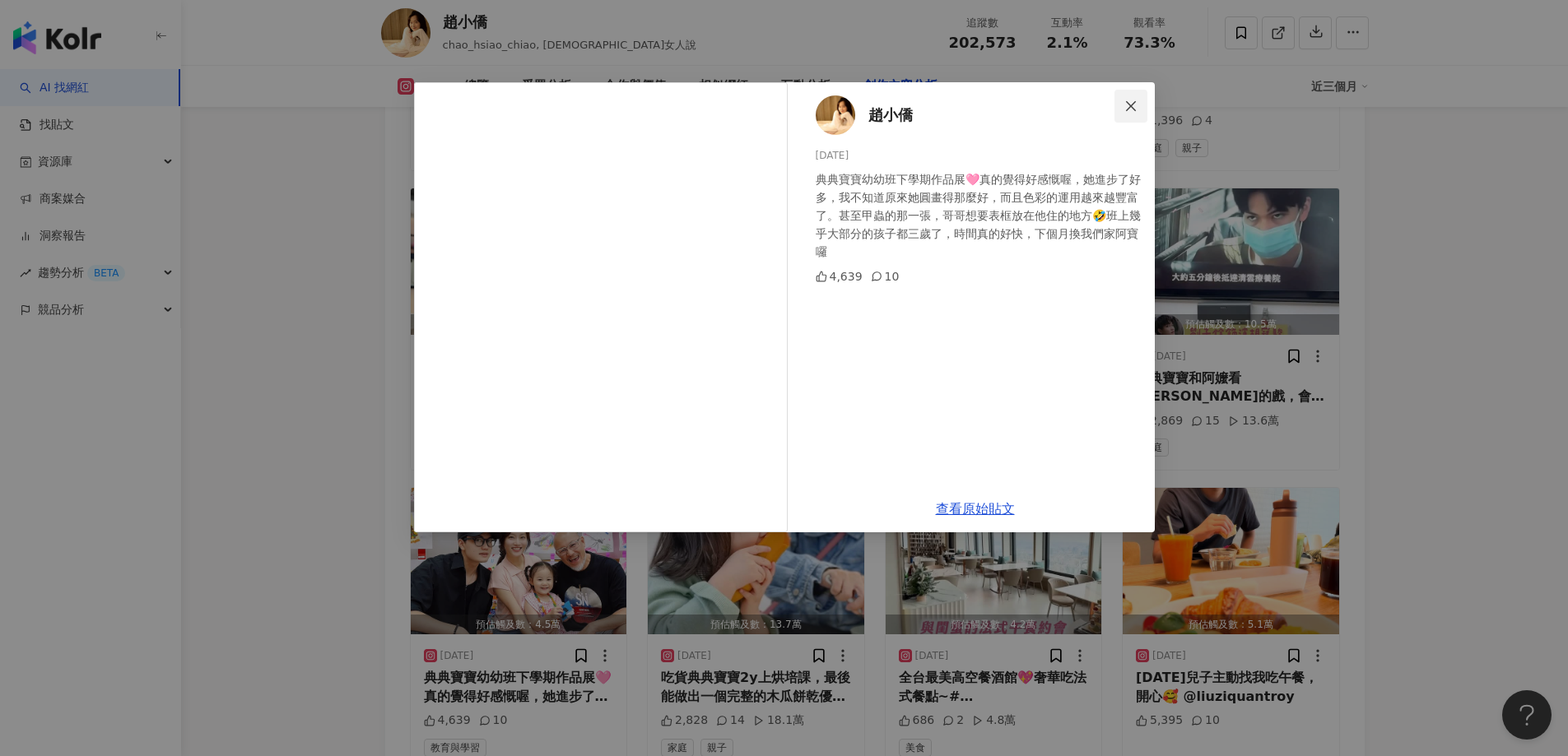
click at [1135, 101] on icon "close" at bounding box center [1131, 106] width 10 height 10
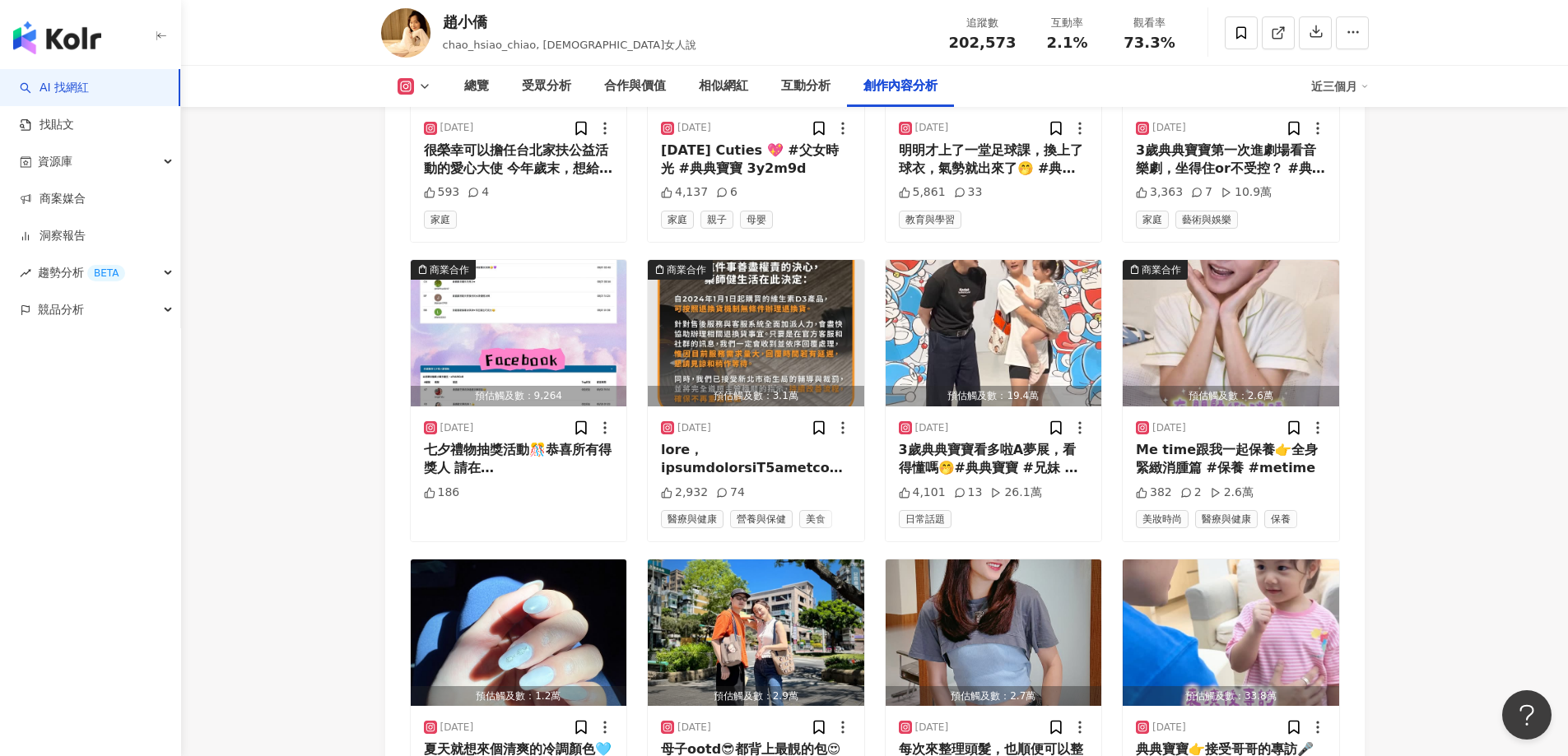
scroll to position [5406, 0]
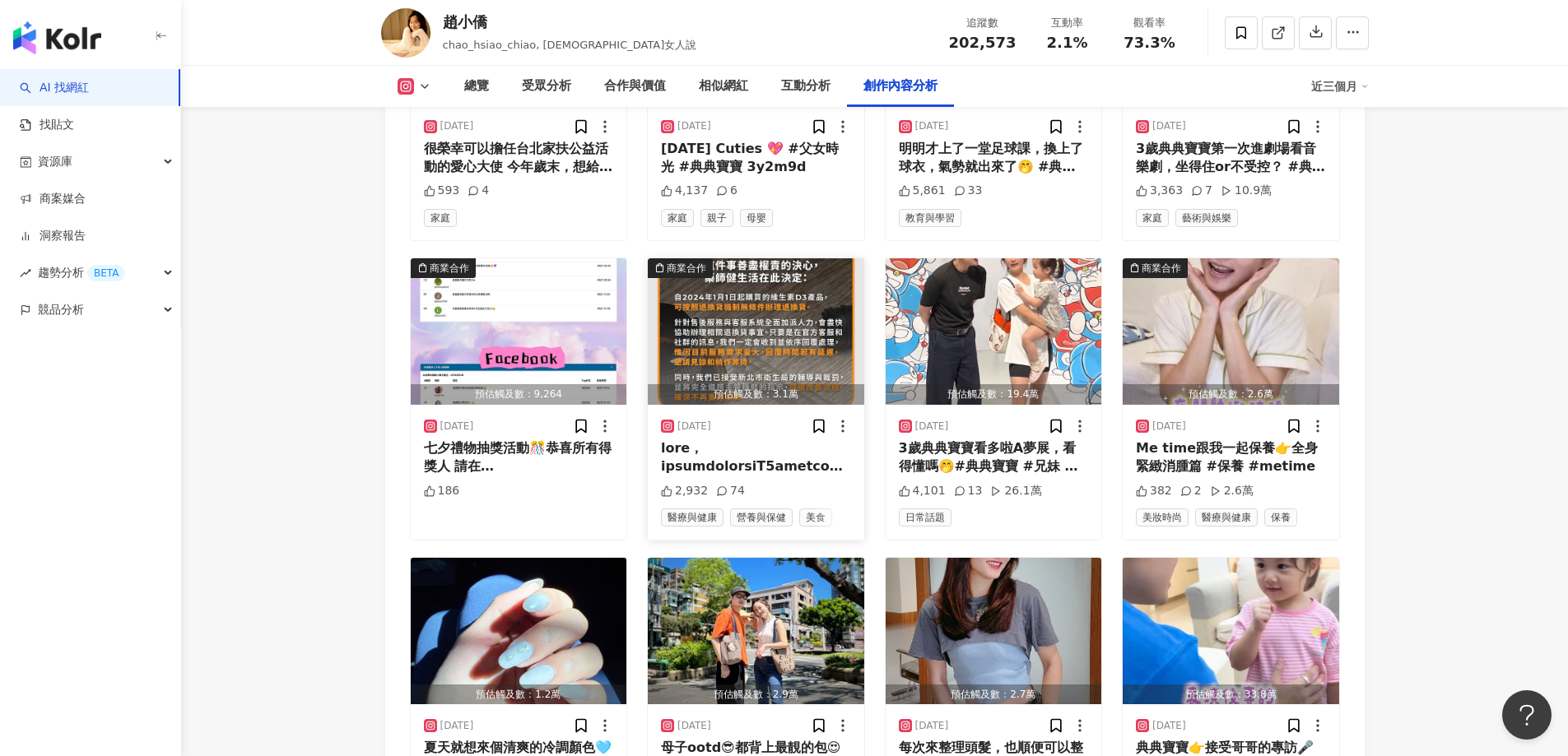
click at [737, 258] on img "button" at bounding box center [755, 332] width 216 height 147
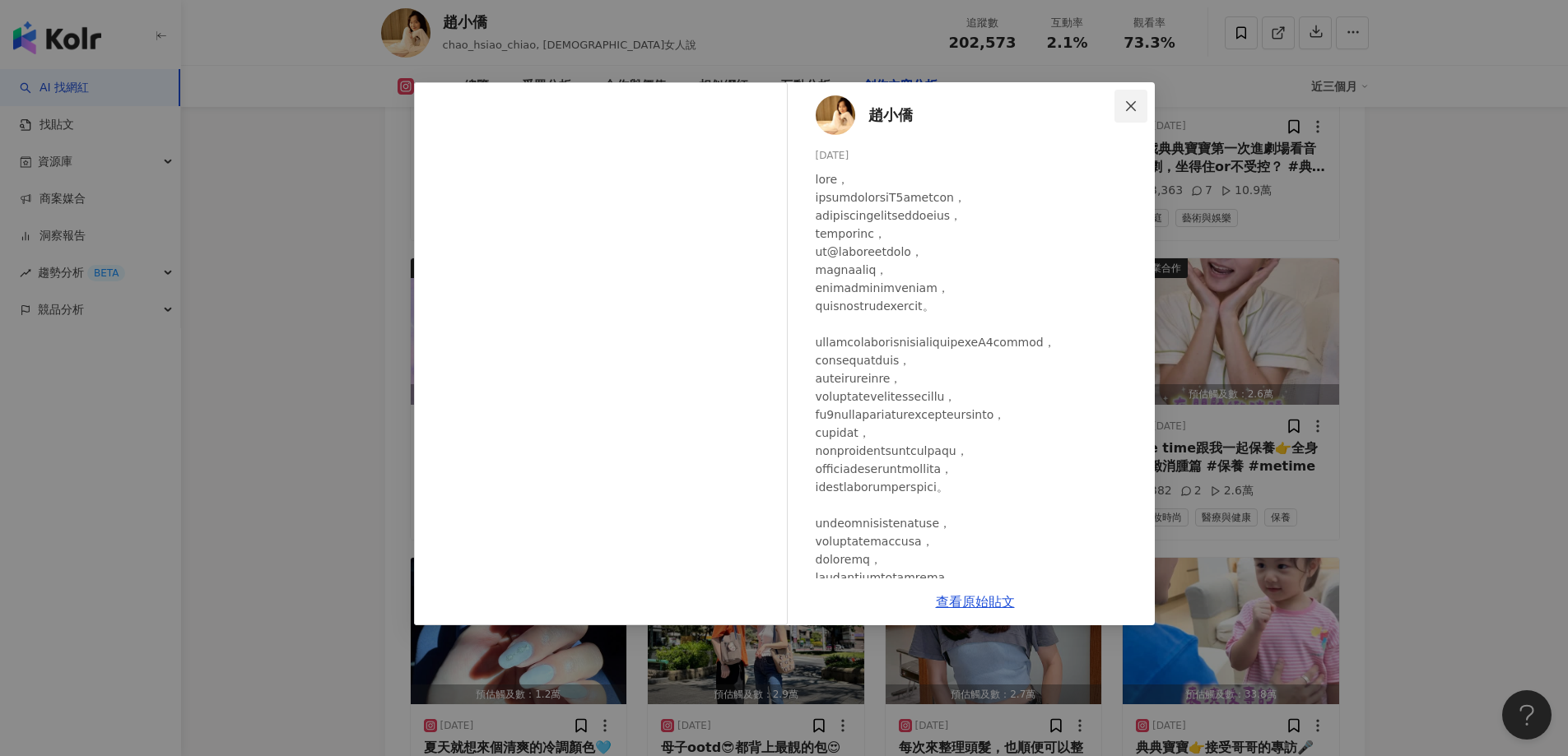
click at [1132, 110] on icon "close" at bounding box center [1130, 106] width 13 height 13
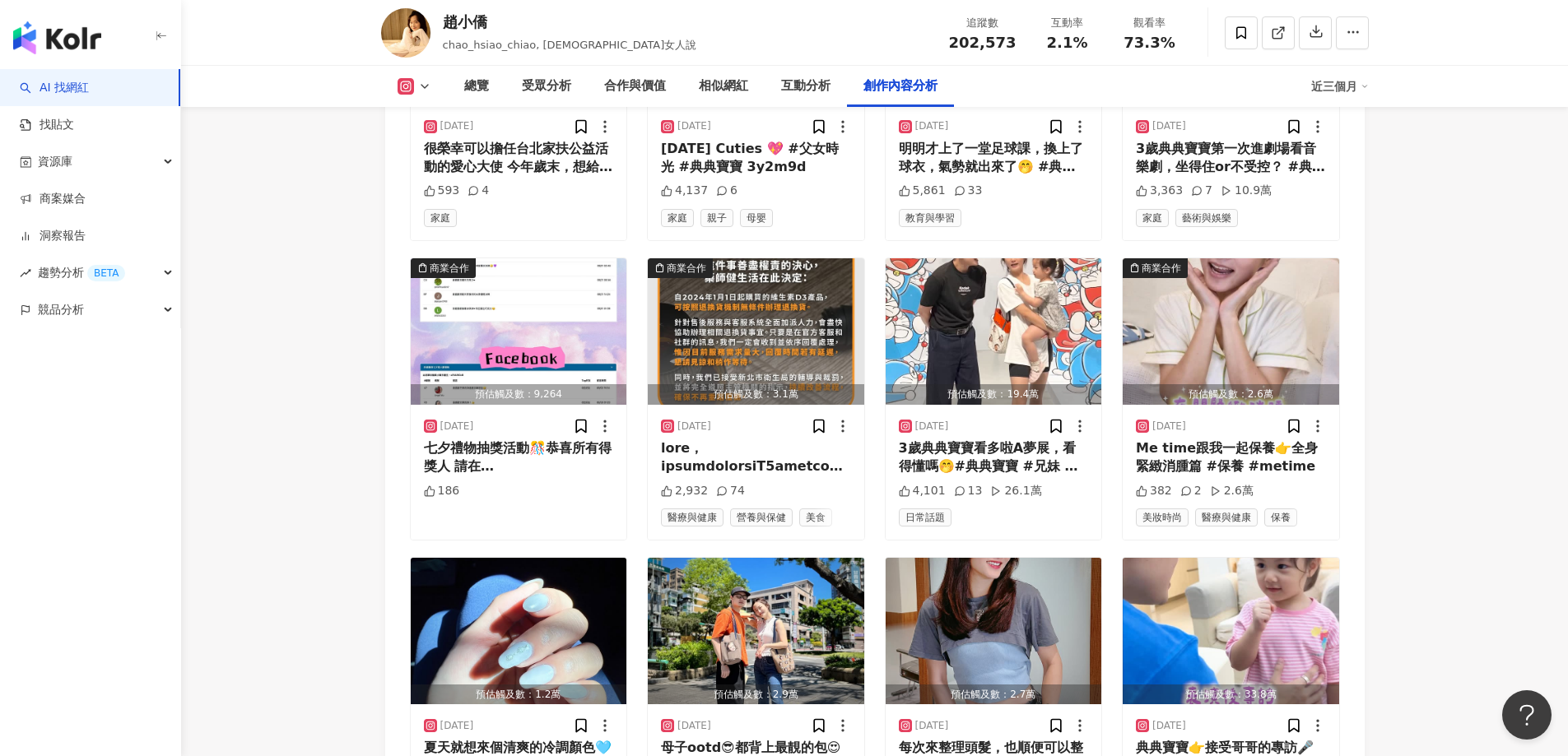
click at [604, 22] on div "趙小僑 chao_hsiao_chiao, 趙小僑女人說 追蹤數 202,573 互動率 2.1% 觀看率 73.3%" at bounding box center [874, 32] width 1053 height 65
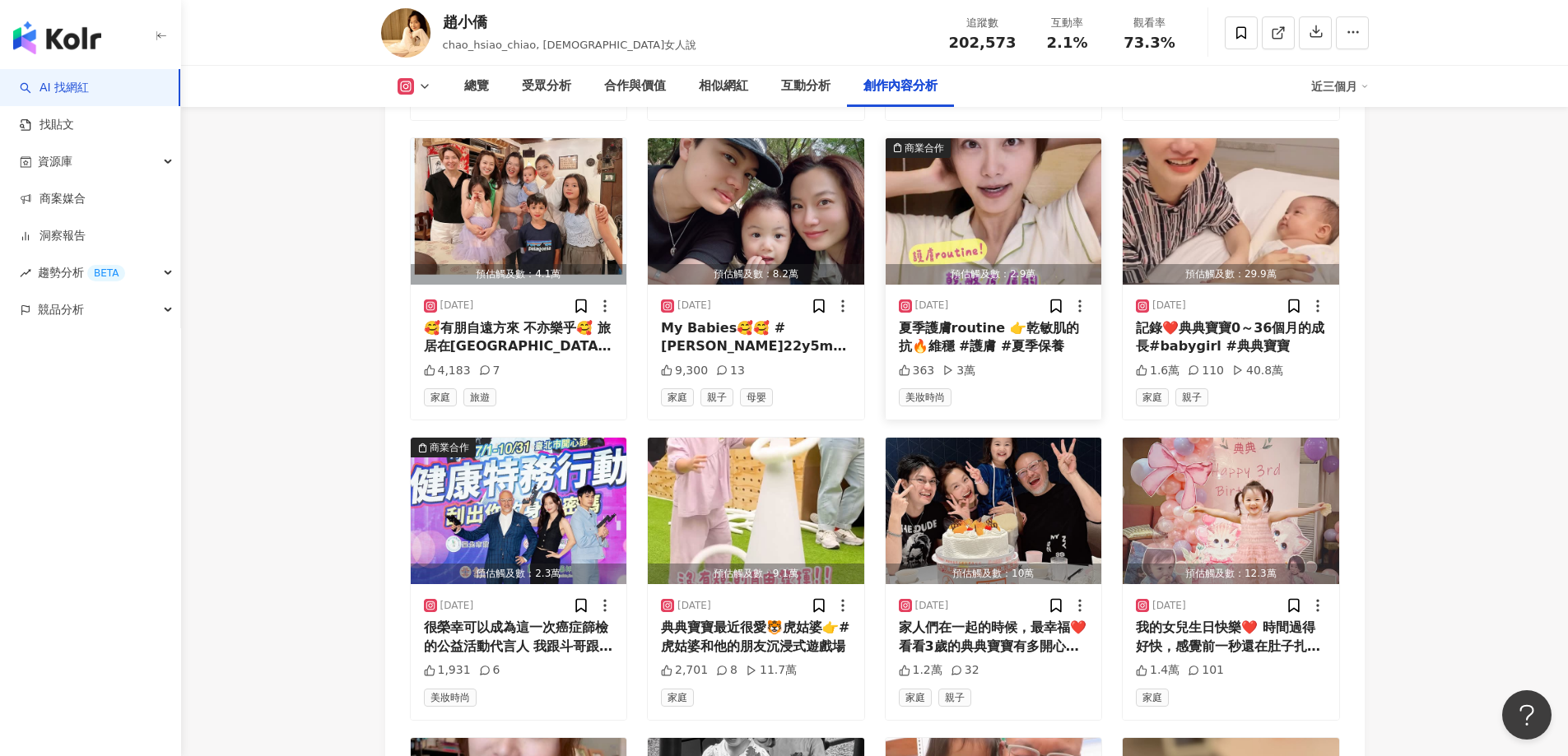
scroll to position [7052, 0]
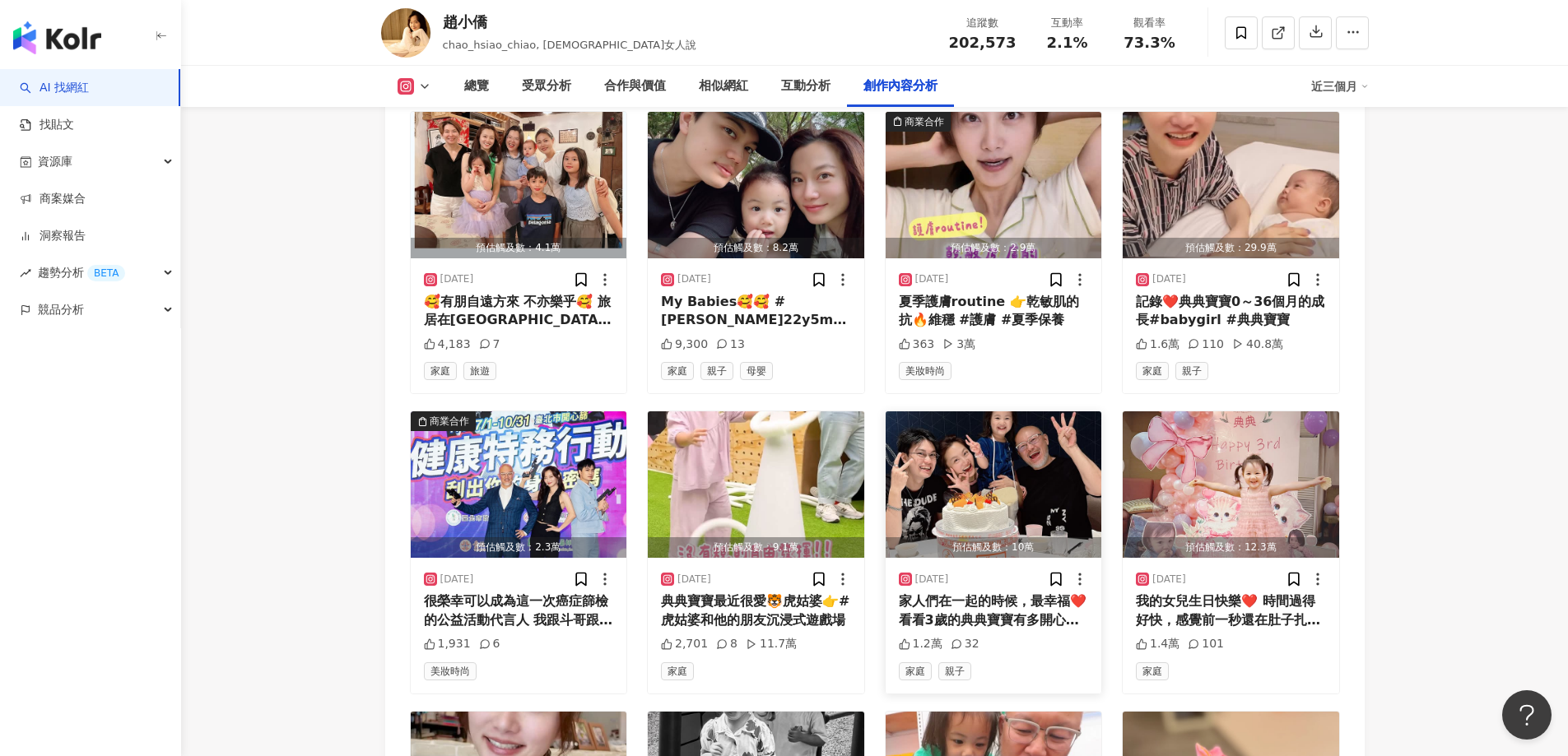
click at [1004, 593] on div "家人們在一起的時候，最幸福❤️ 看看3歲的典典寶寶有多開心☺️ #全家福 #我們 #典典寶寶 @liuziquantroy @renzoliu1118" at bounding box center [994, 611] width 190 height 37
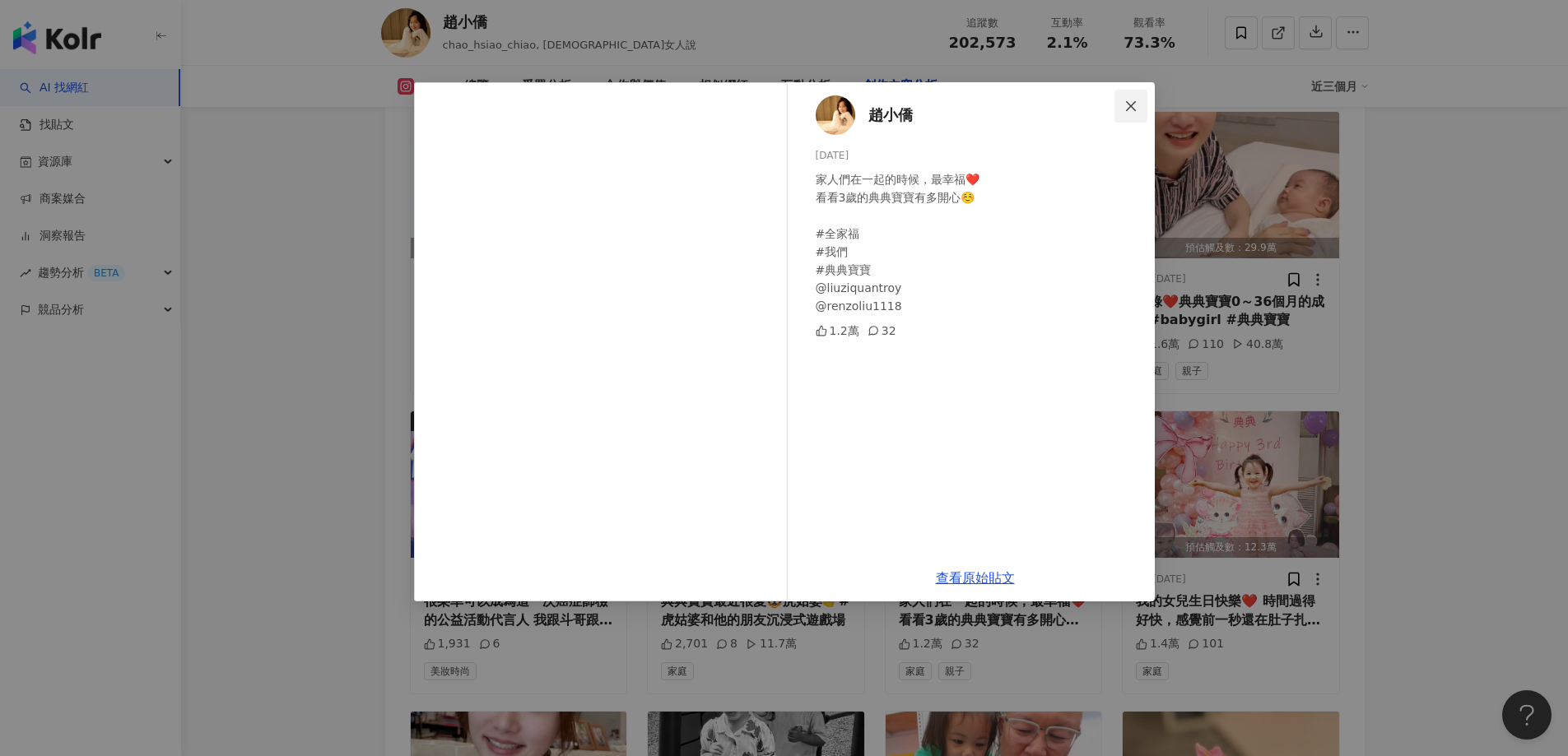
click at [1130, 106] on icon "close" at bounding box center [1131, 106] width 10 height 10
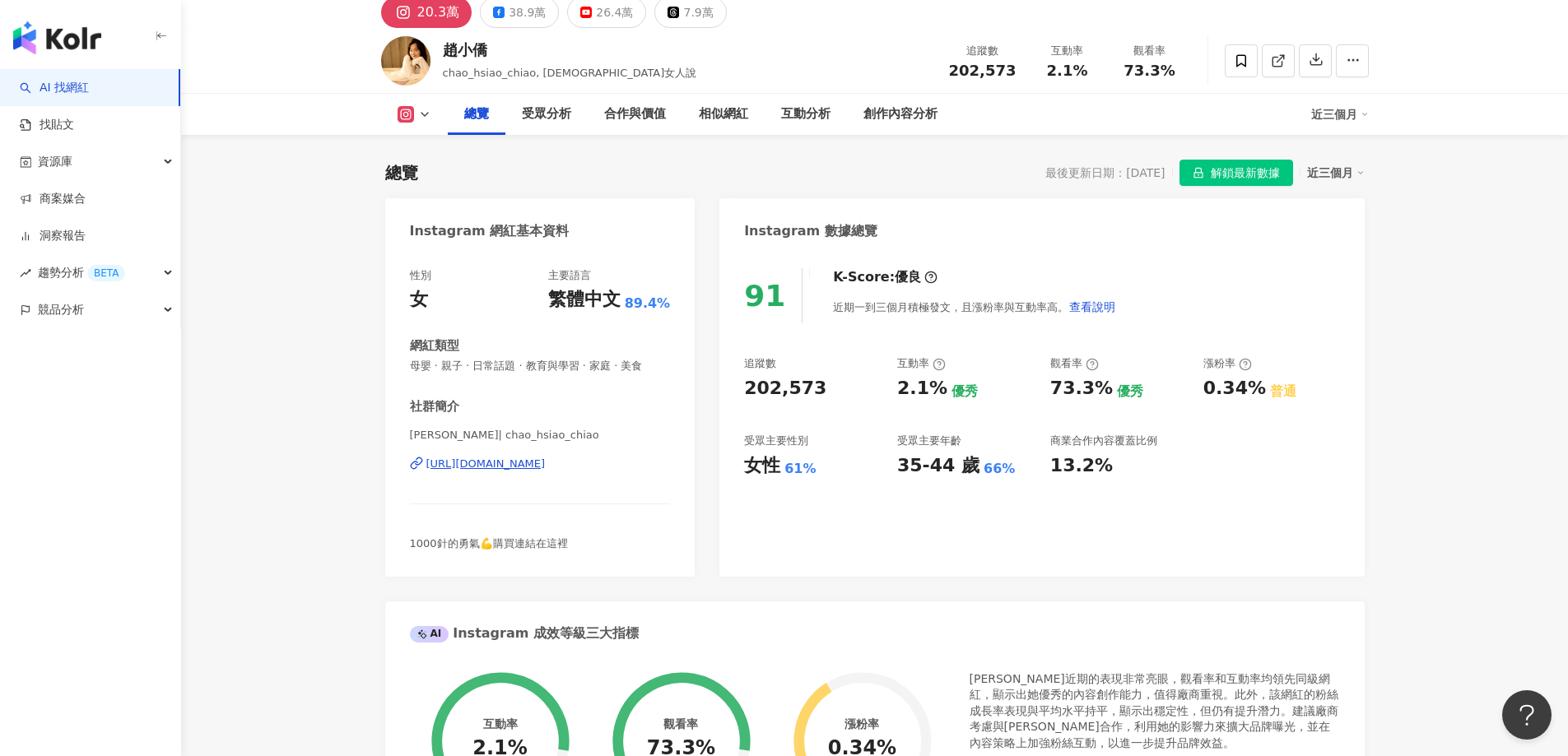
scroll to position [0, 0]
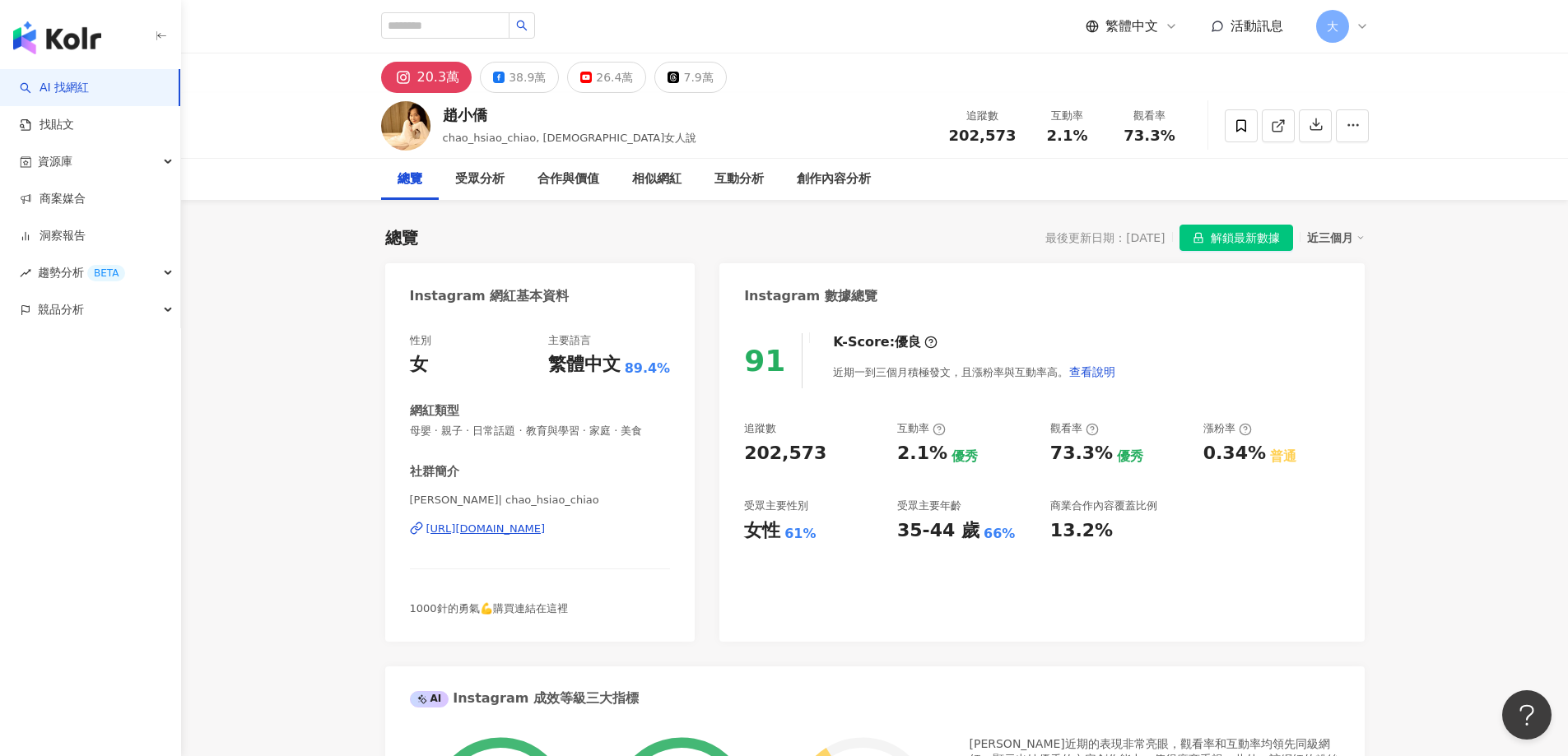
click at [405, 126] on img at bounding box center [406, 125] width 49 height 49
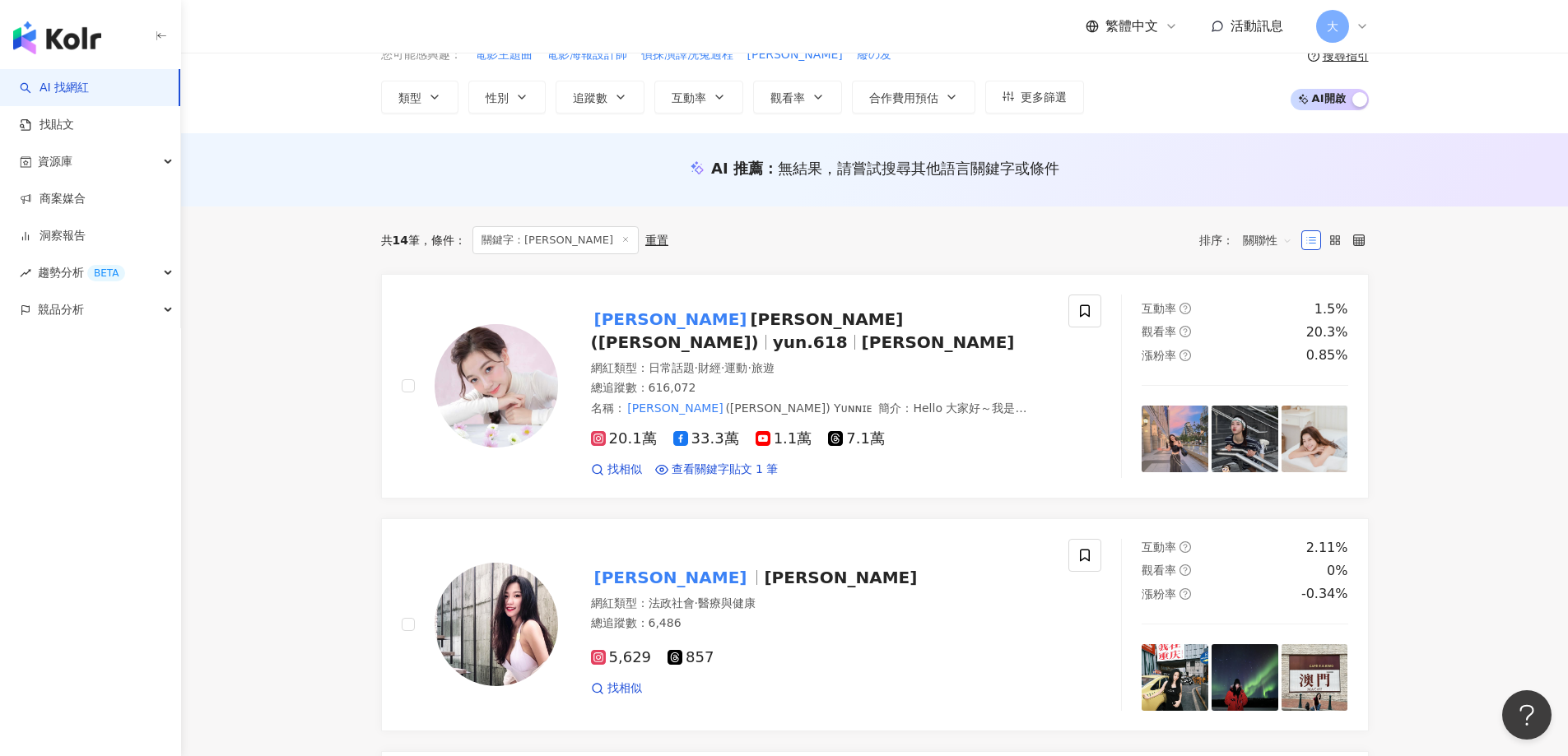
scroll to position [246, 0]
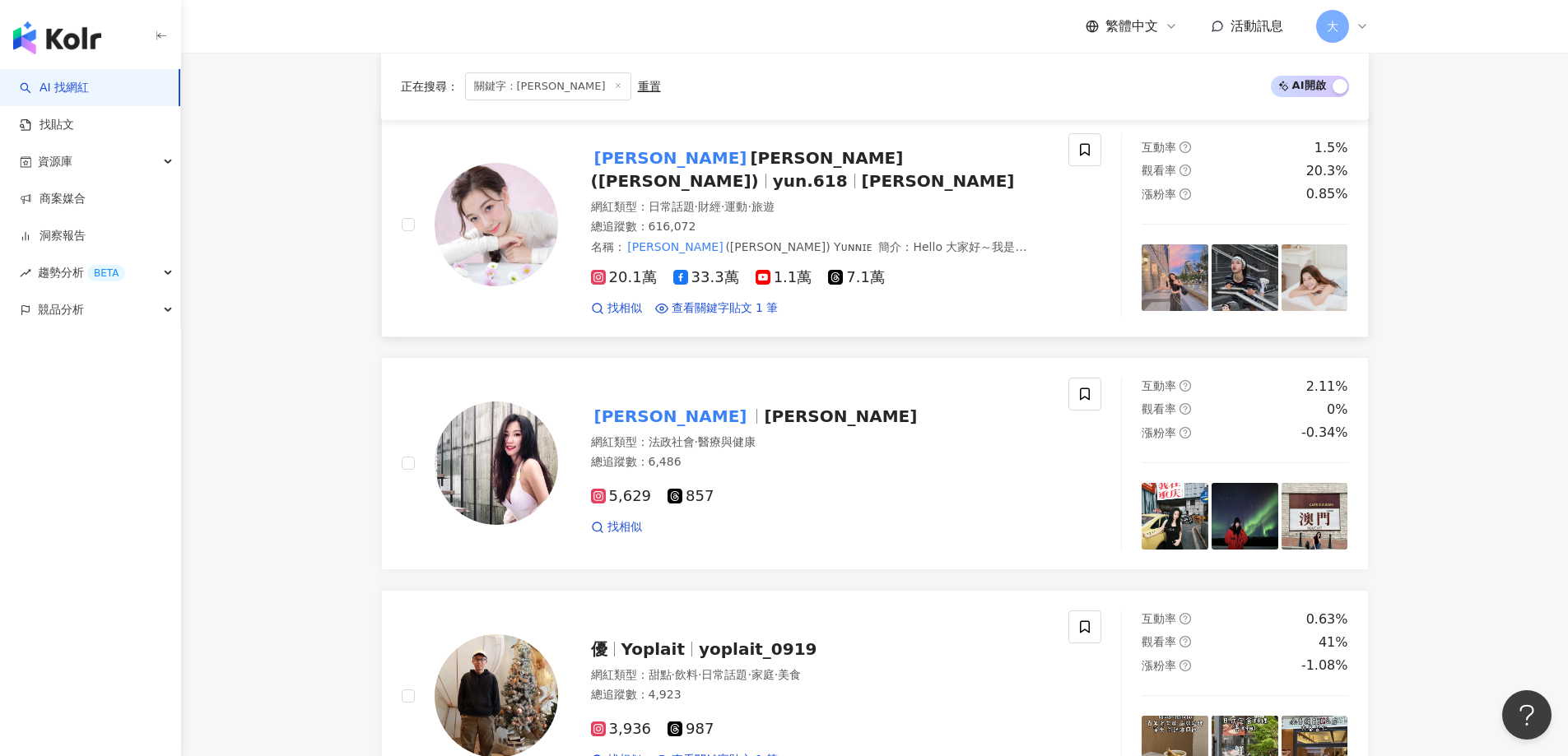
click at [529, 252] on img at bounding box center [496, 225] width 123 height 123
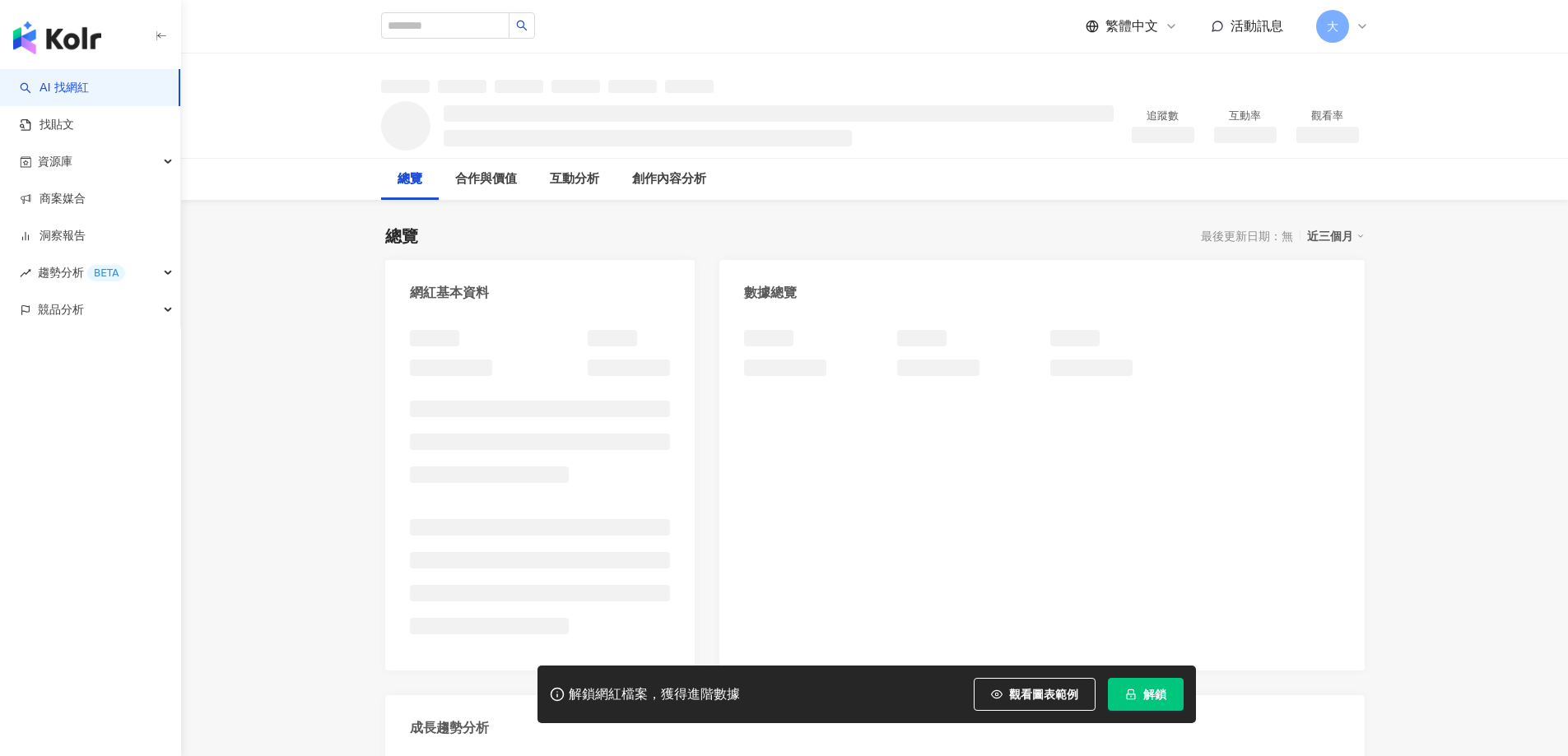
scroll to position [82, 0]
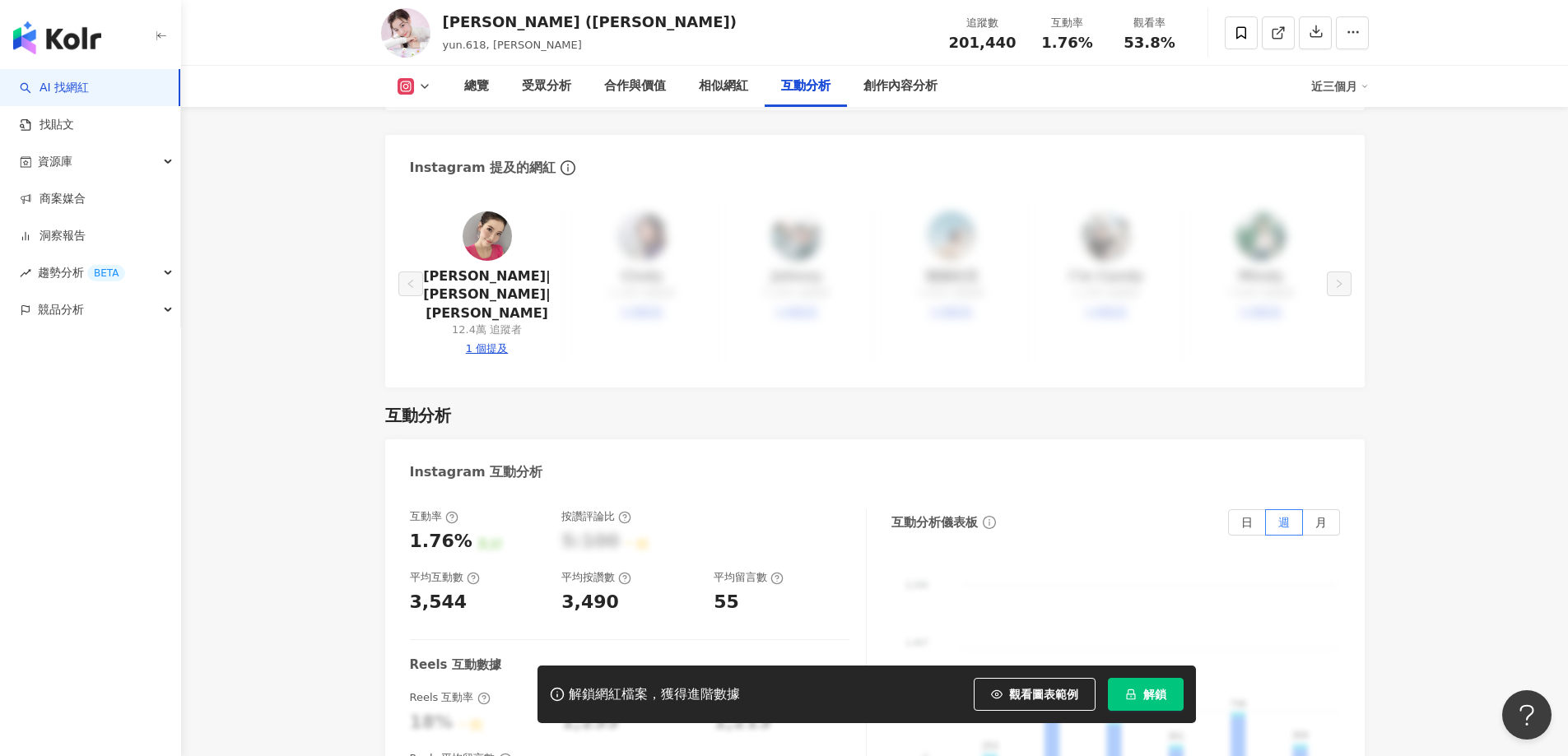
scroll to position [3209, 0]
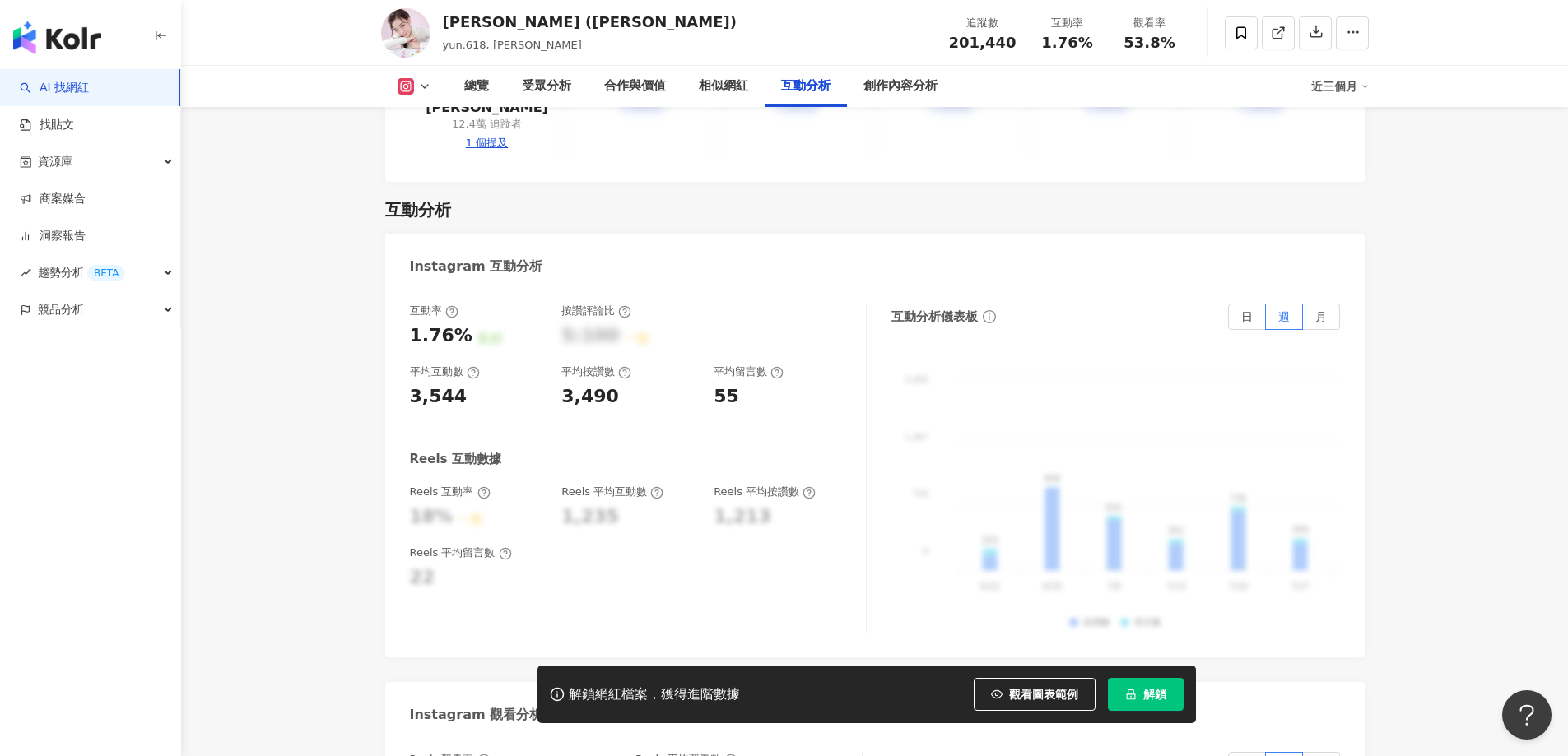
click at [1244, 303] on div "互動分析儀表板 日 週 月 2,200 2,200 1,467 1,467 733 733 0 0 253 958 631 361 736 369 807 1…" at bounding box center [1115, 467] width 448 height 330
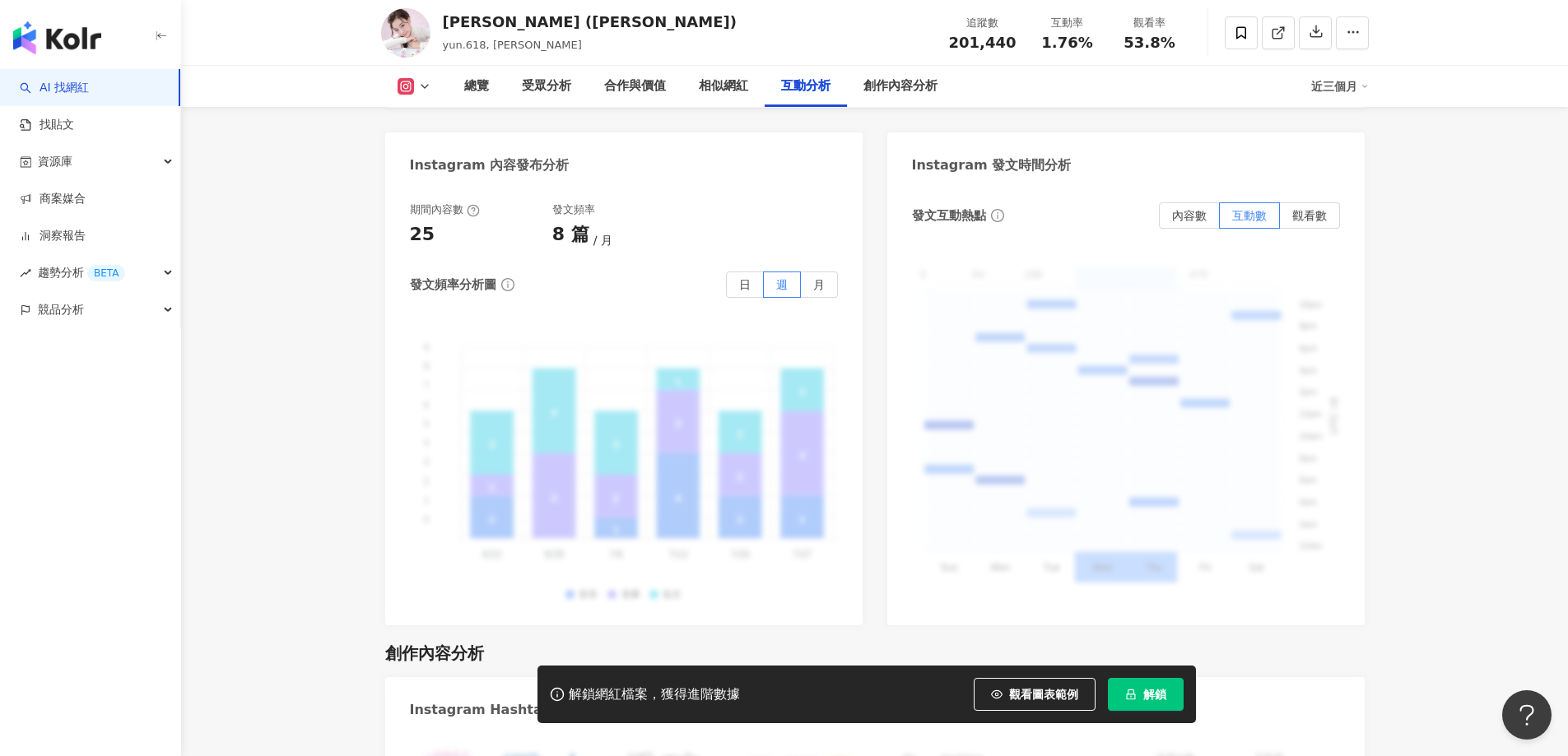
scroll to position [4197, 0]
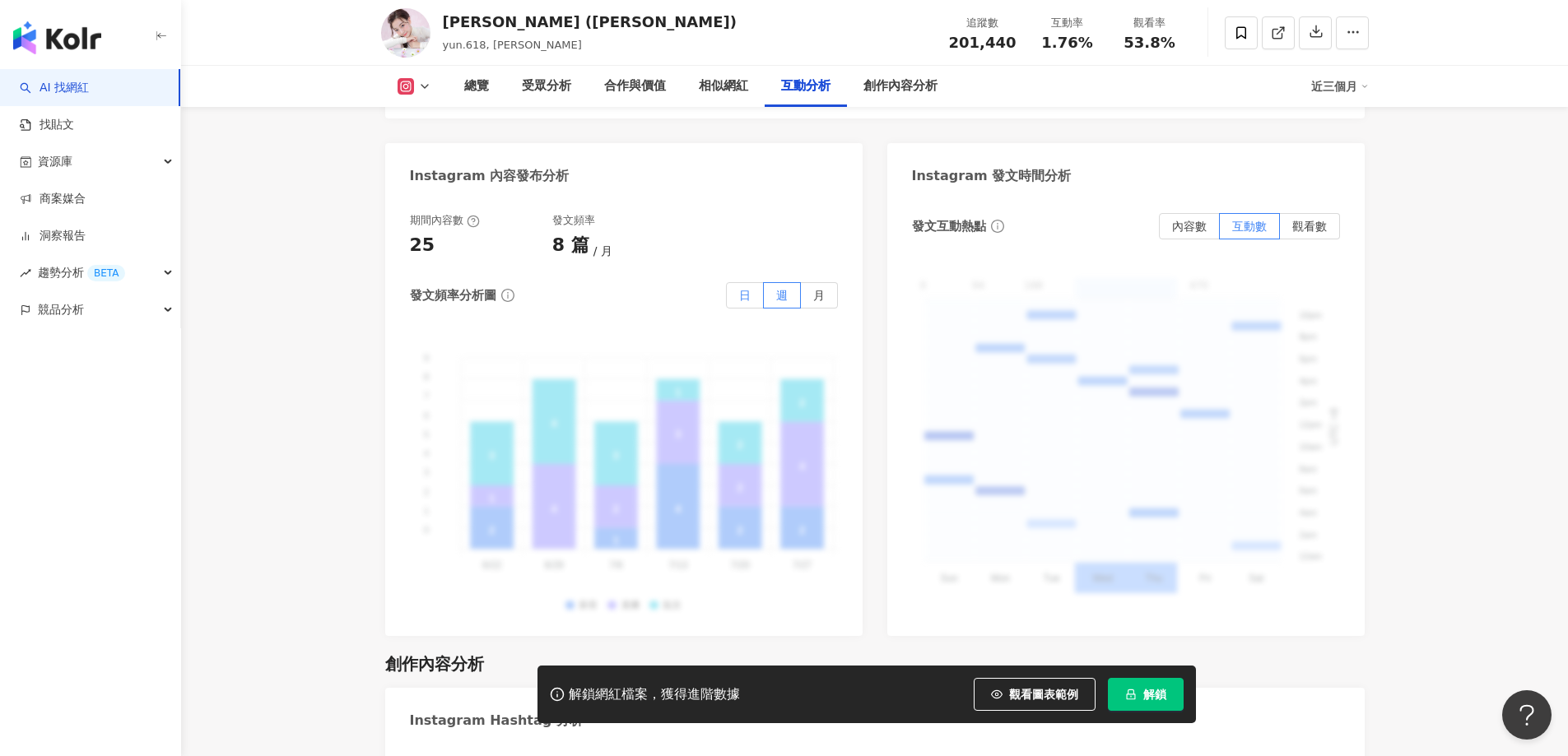
click at [741, 289] on span "日" at bounding box center [744, 294] width 12 height 13
click at [802, 283] on label "月" at bounding box center [820, 295] width 37 height 26
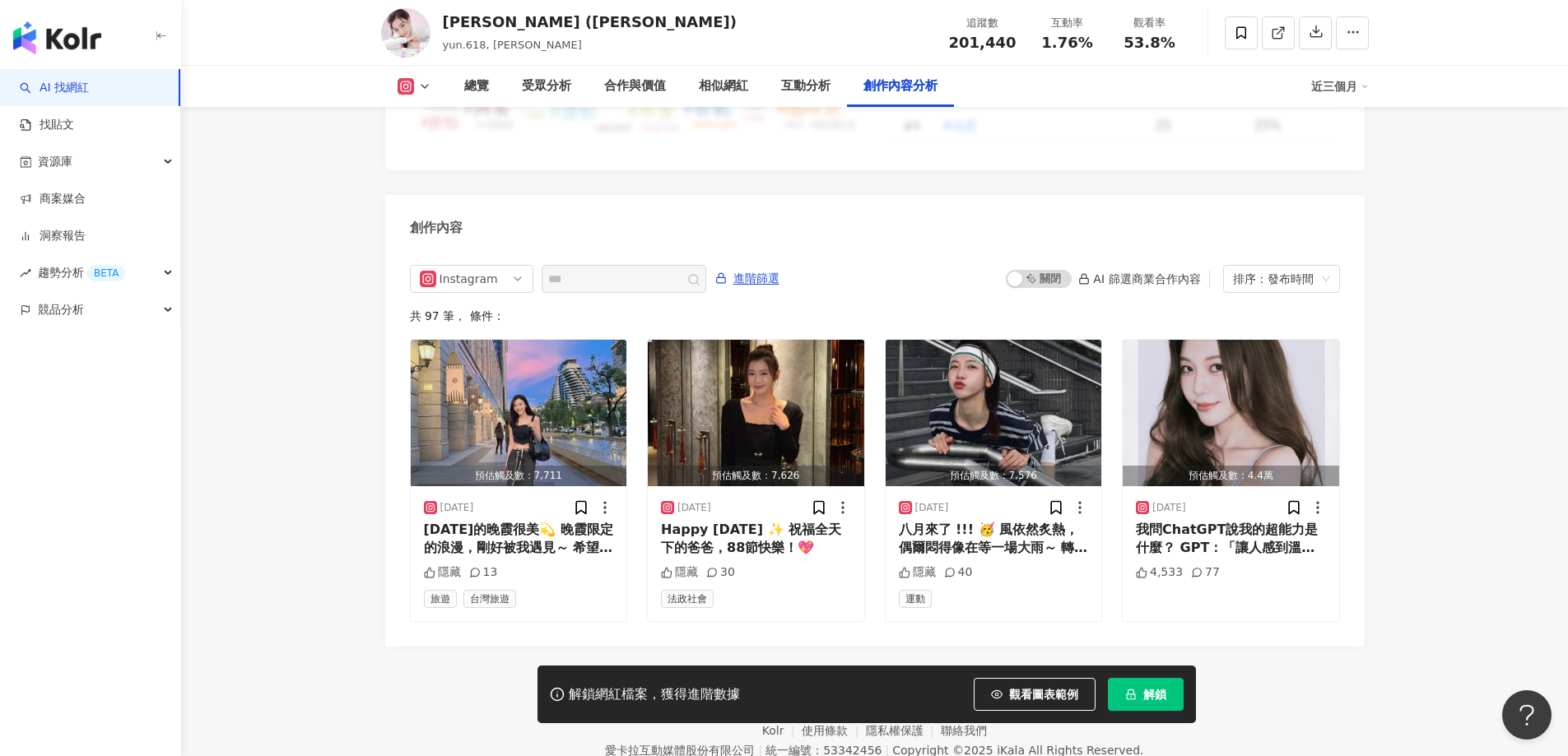
scroll to position [5011, 0]
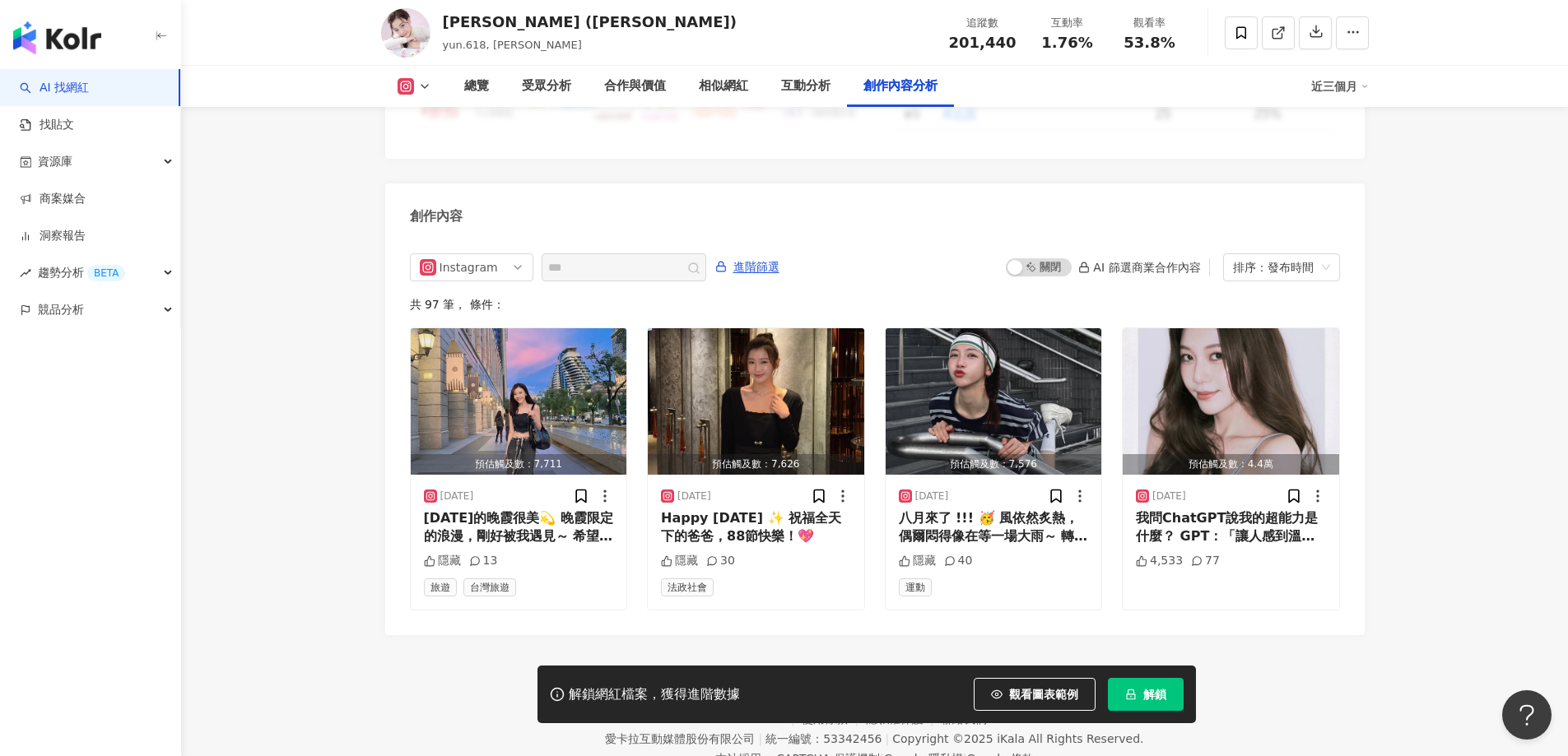
click at [818, 635] on footer "Kolr 使用條款 隱私權保護 聯絡我們 愛卡拉互動媒體股份有限公司 | 統一編號：53342456 | Copyright © 2025 iKala All…" at bounding box center [874, 726] width 1387 height 183
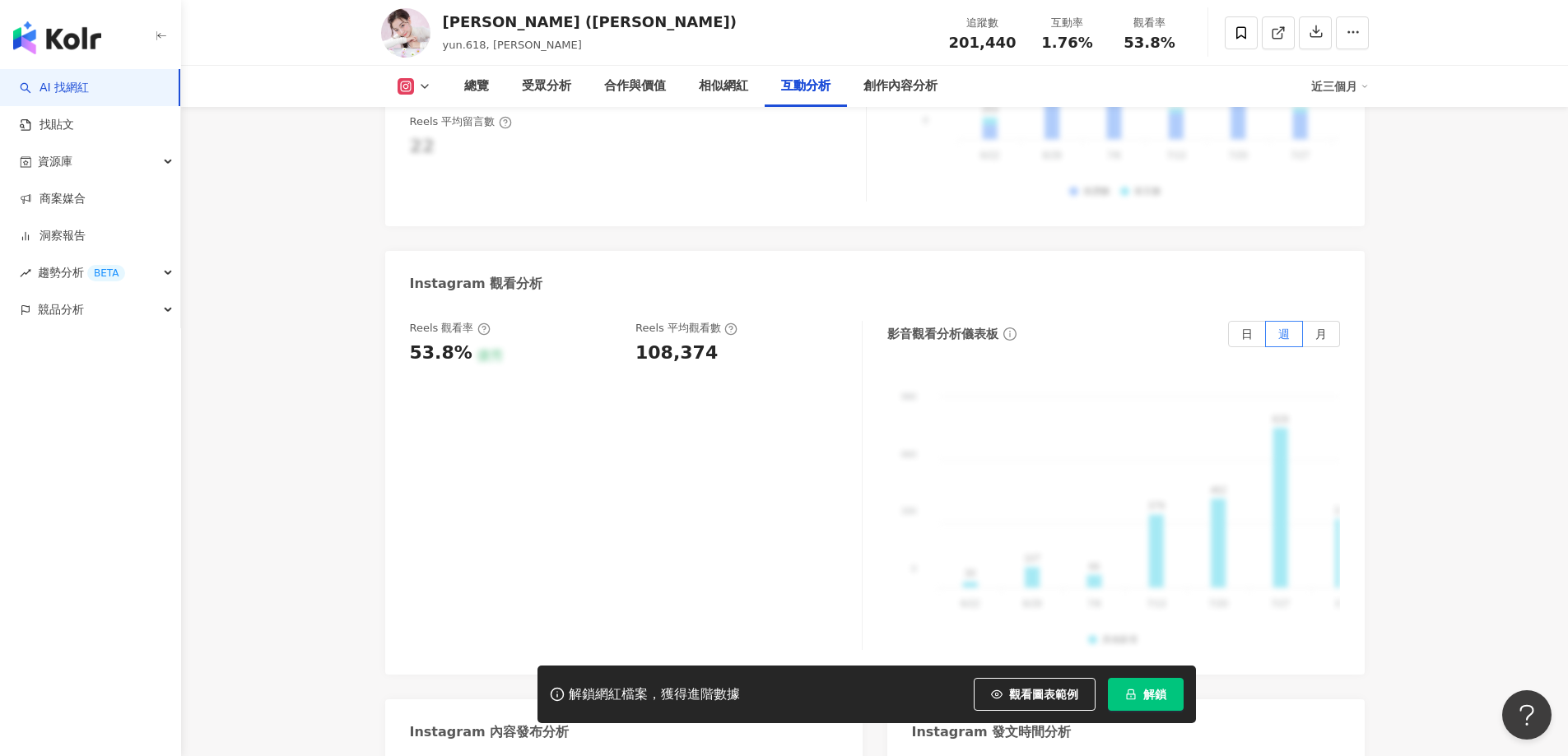
scroll to position [3448, 0]
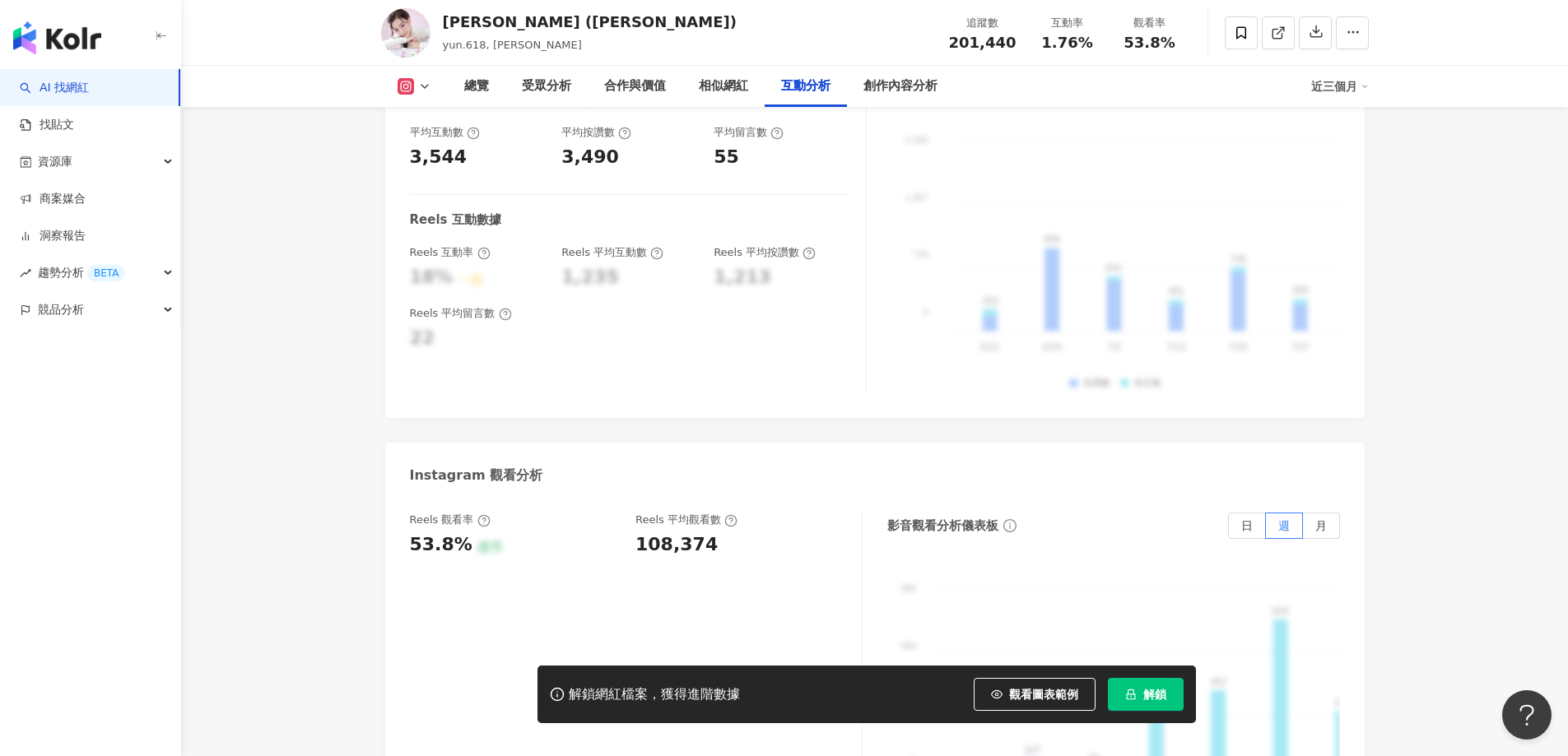
click at [418, 44] on img at bounding box center [406, 32] width 49 height 49
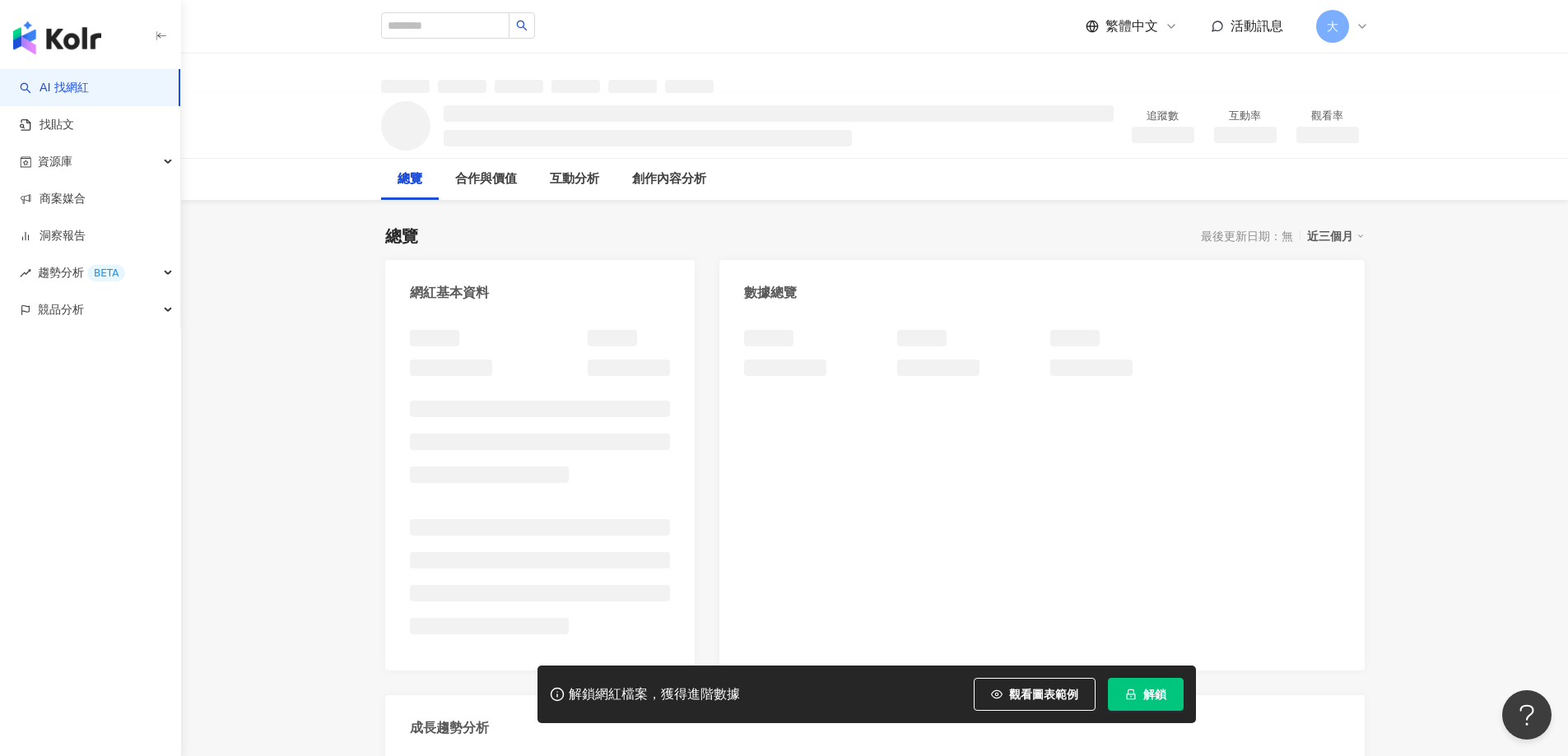
click at [68, 38] on img "button" at bounding box center [57, 38] width 88 height 33
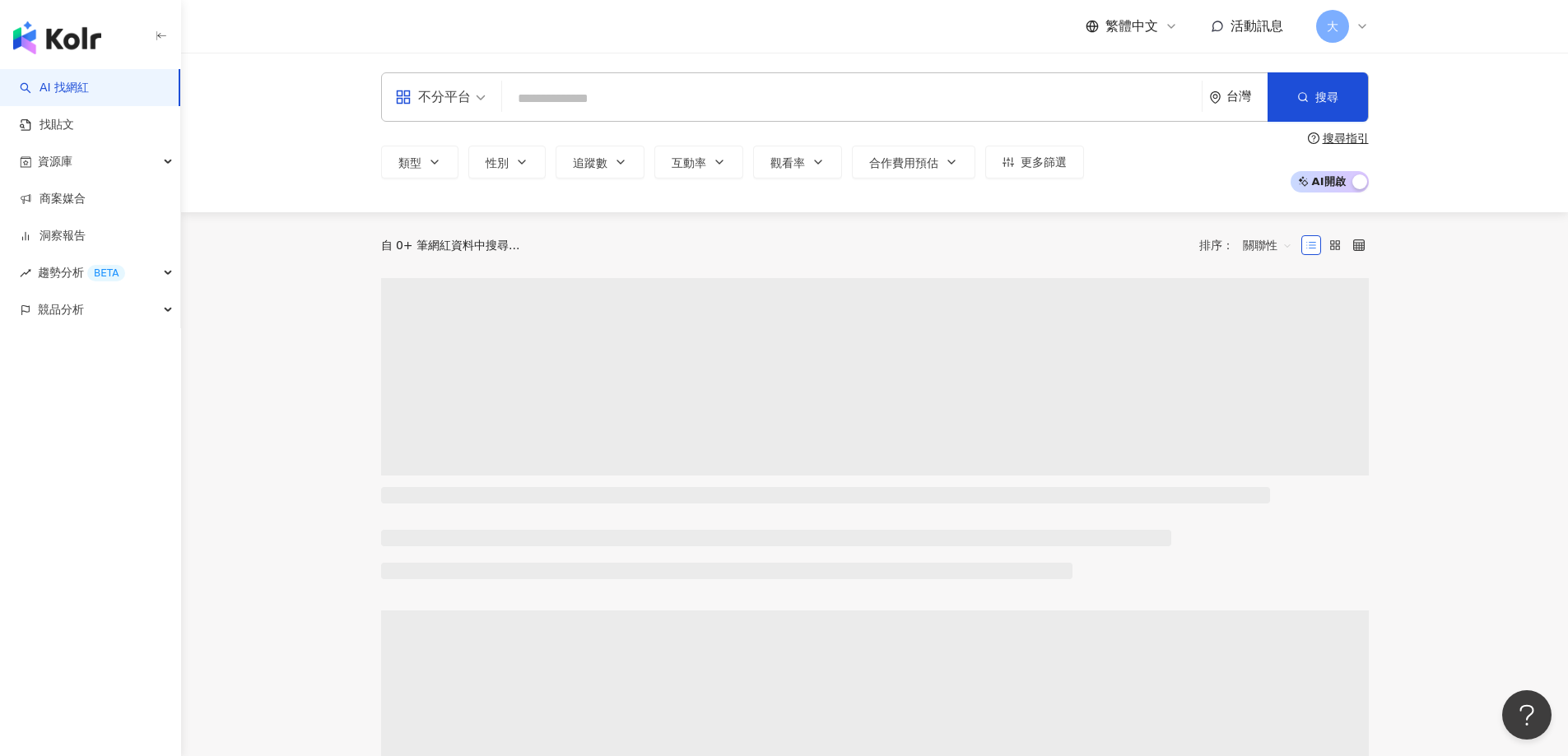
click at [594, 107] on input "search" at bounding box center [852, 99] width 687 height 31
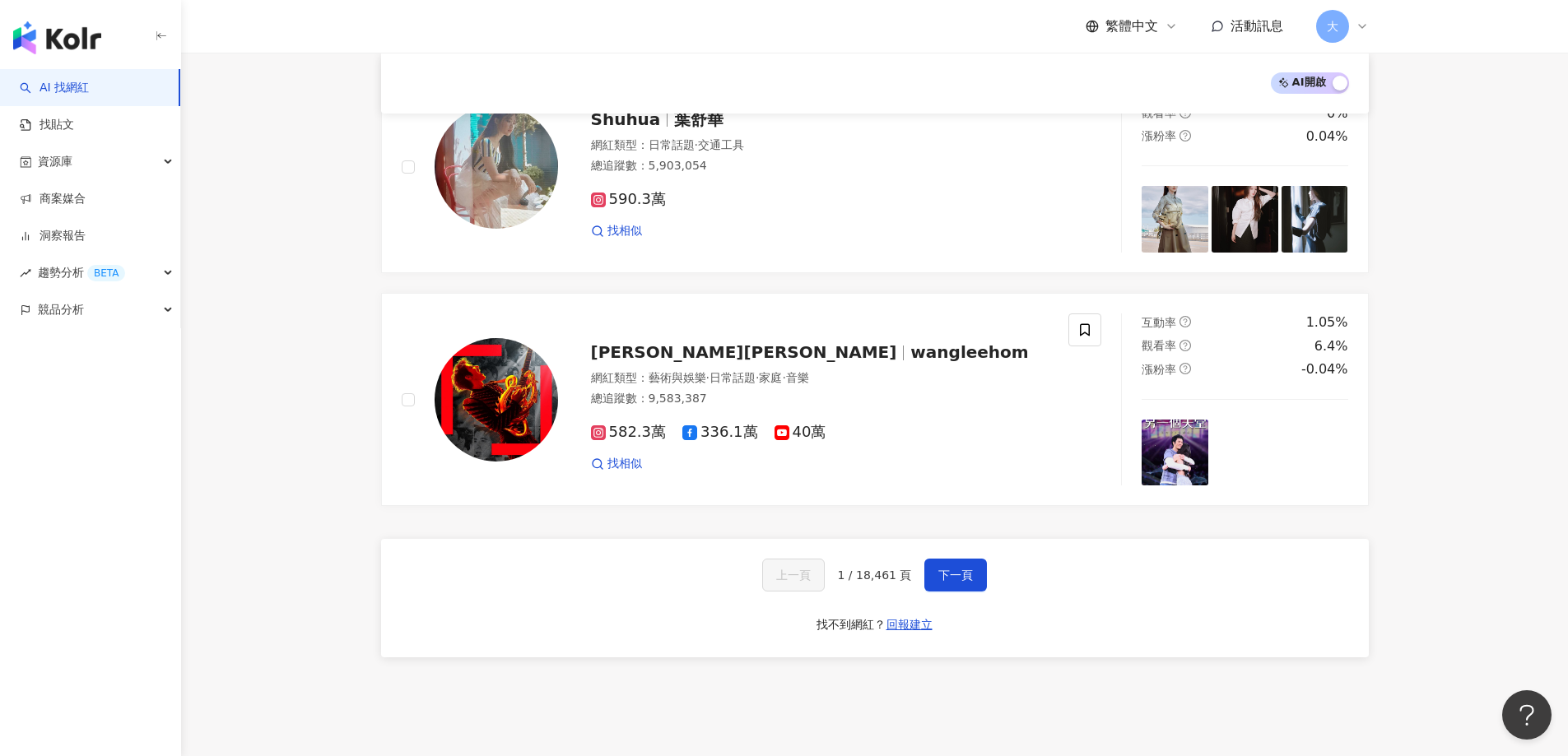
scroll to position [2673, 0]
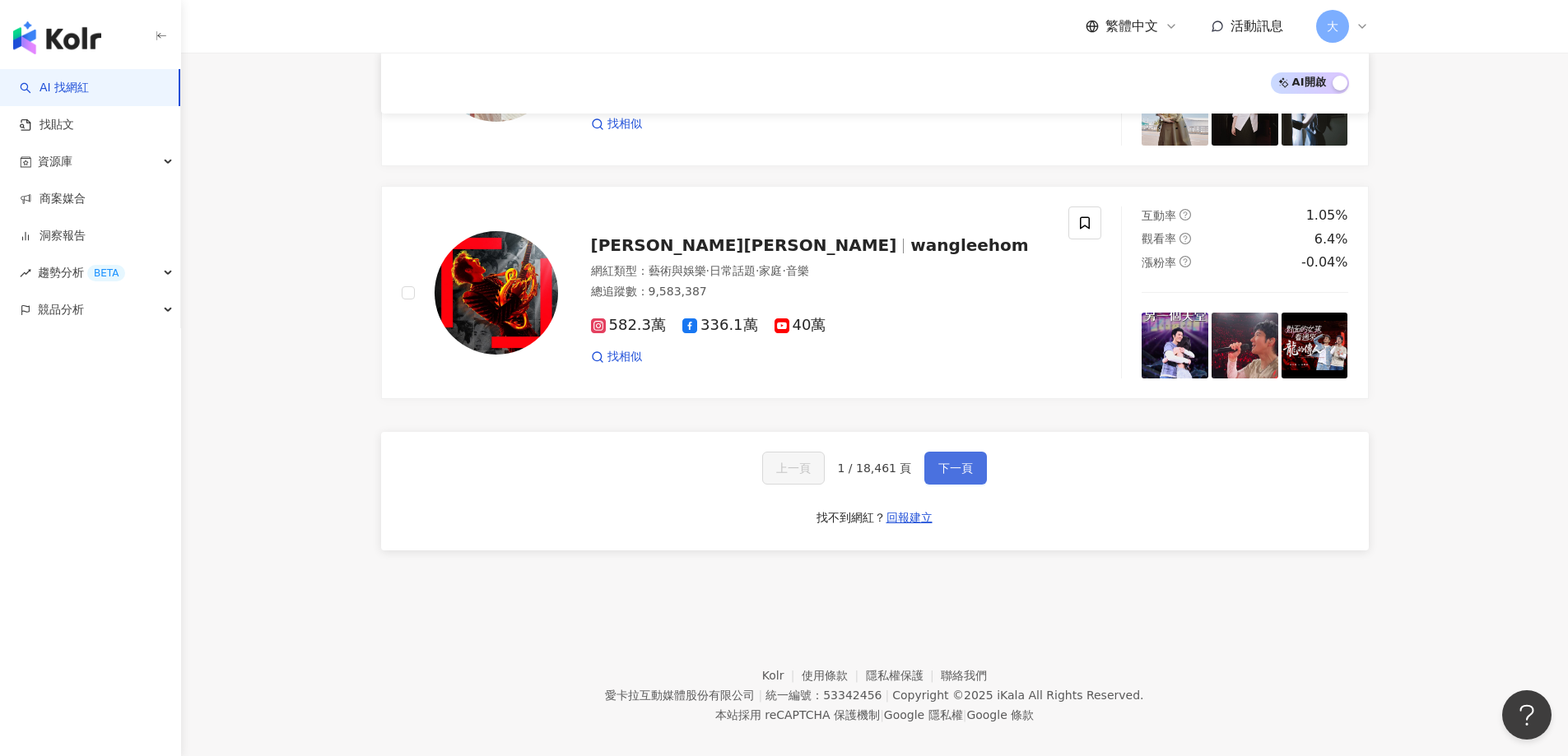
click at [944, 460] on button "下一頁" at bounding box center [956, 468] width 63 height 33
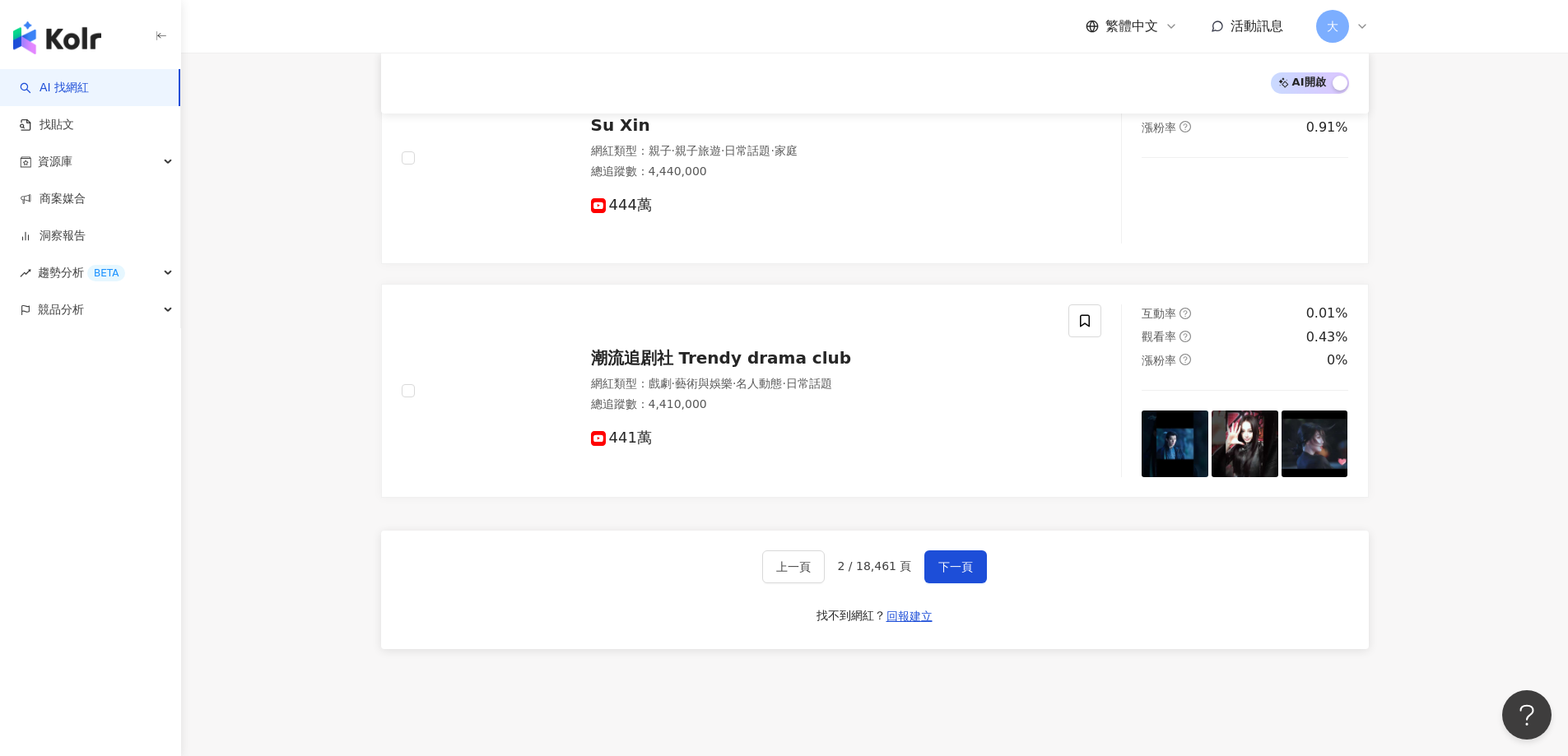
scroll to position [2721, 0]
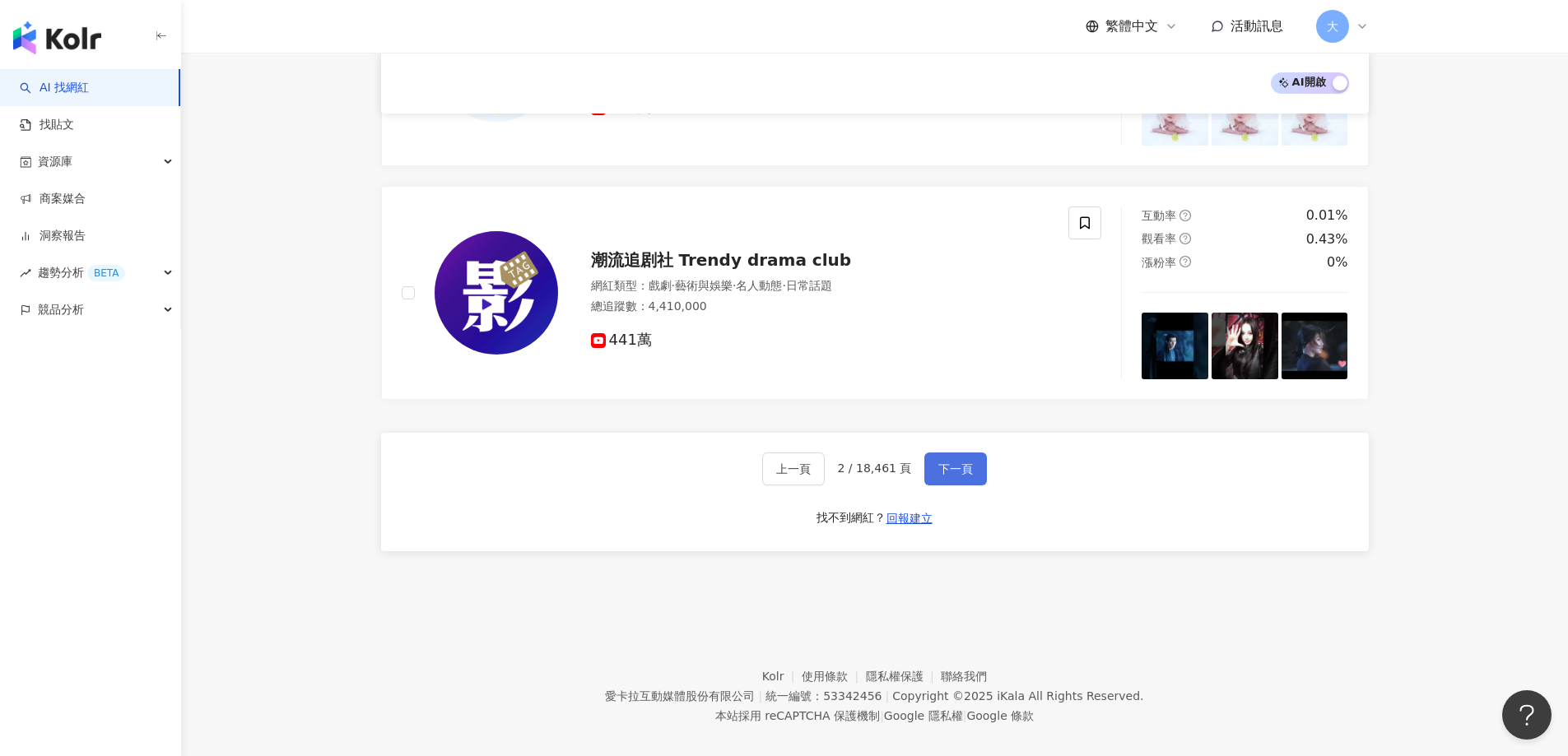
click at [943, 463] on span "下一頁" at bounding box center [955, 468] width 34 height 13
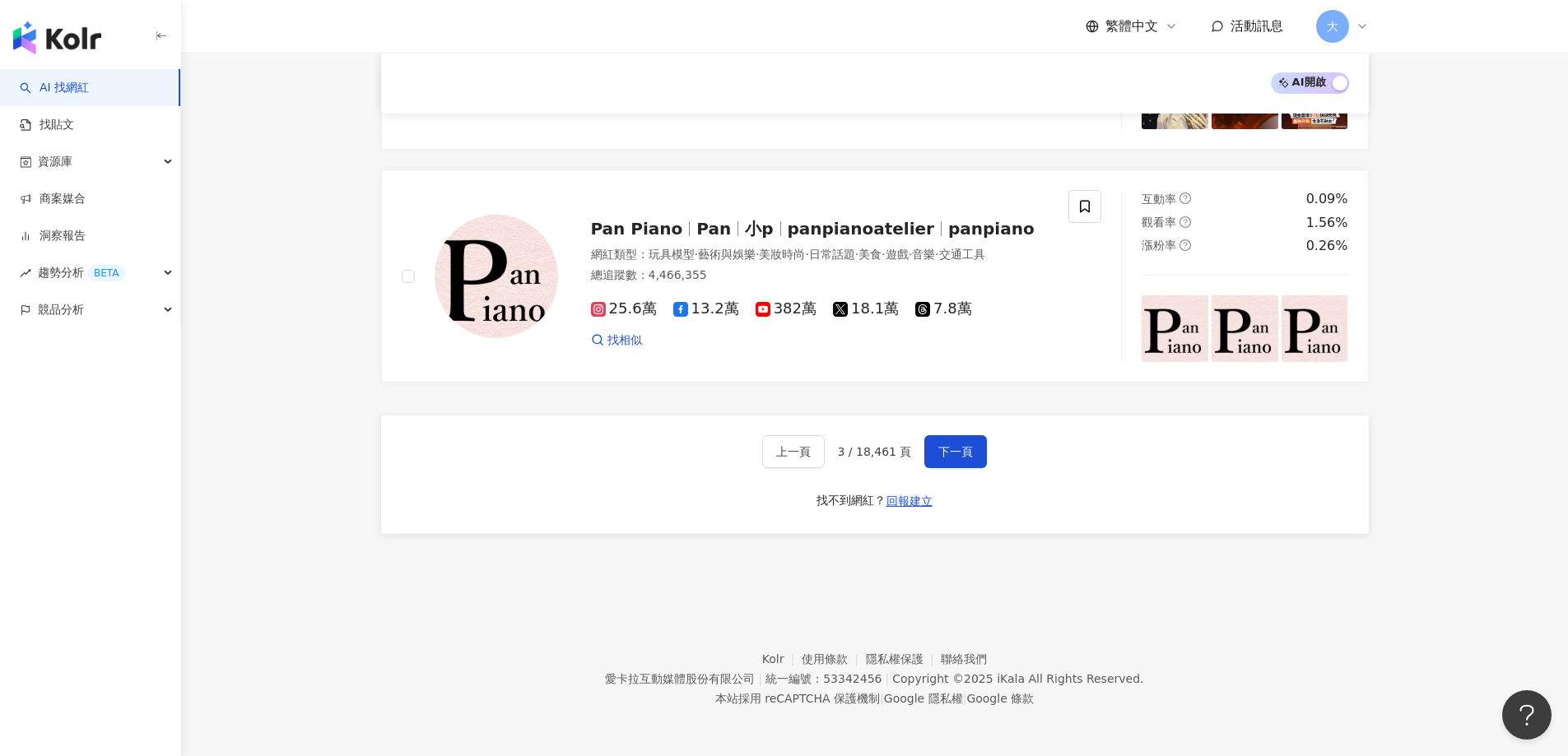
scroll to position [2673, 0]
click at [930, 437] on button "下一頁" at bounding box center [956, 450] width 63 height 33
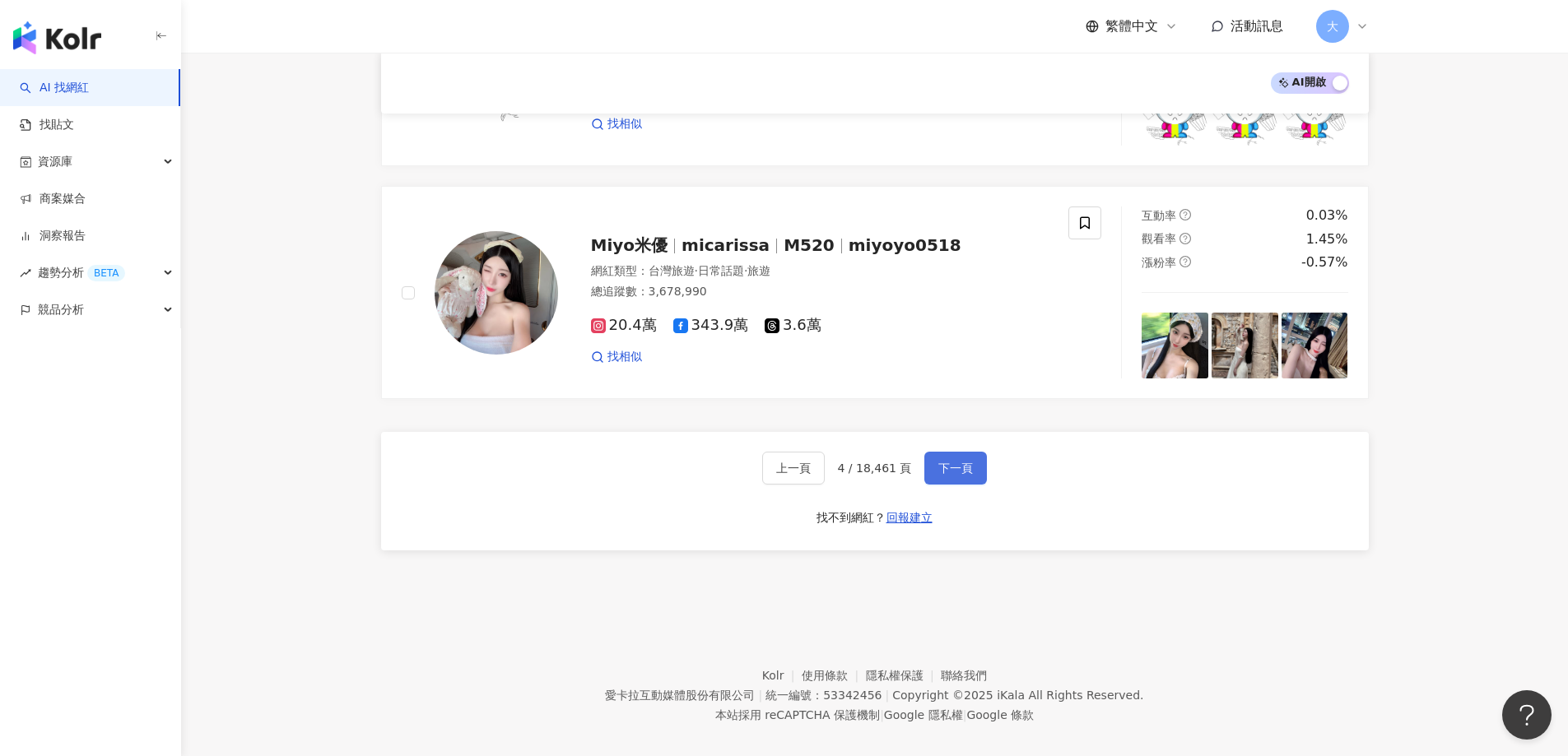
click at [947, 462] on span "下一頁" at bounding box center [955, 467] width 34 height 13
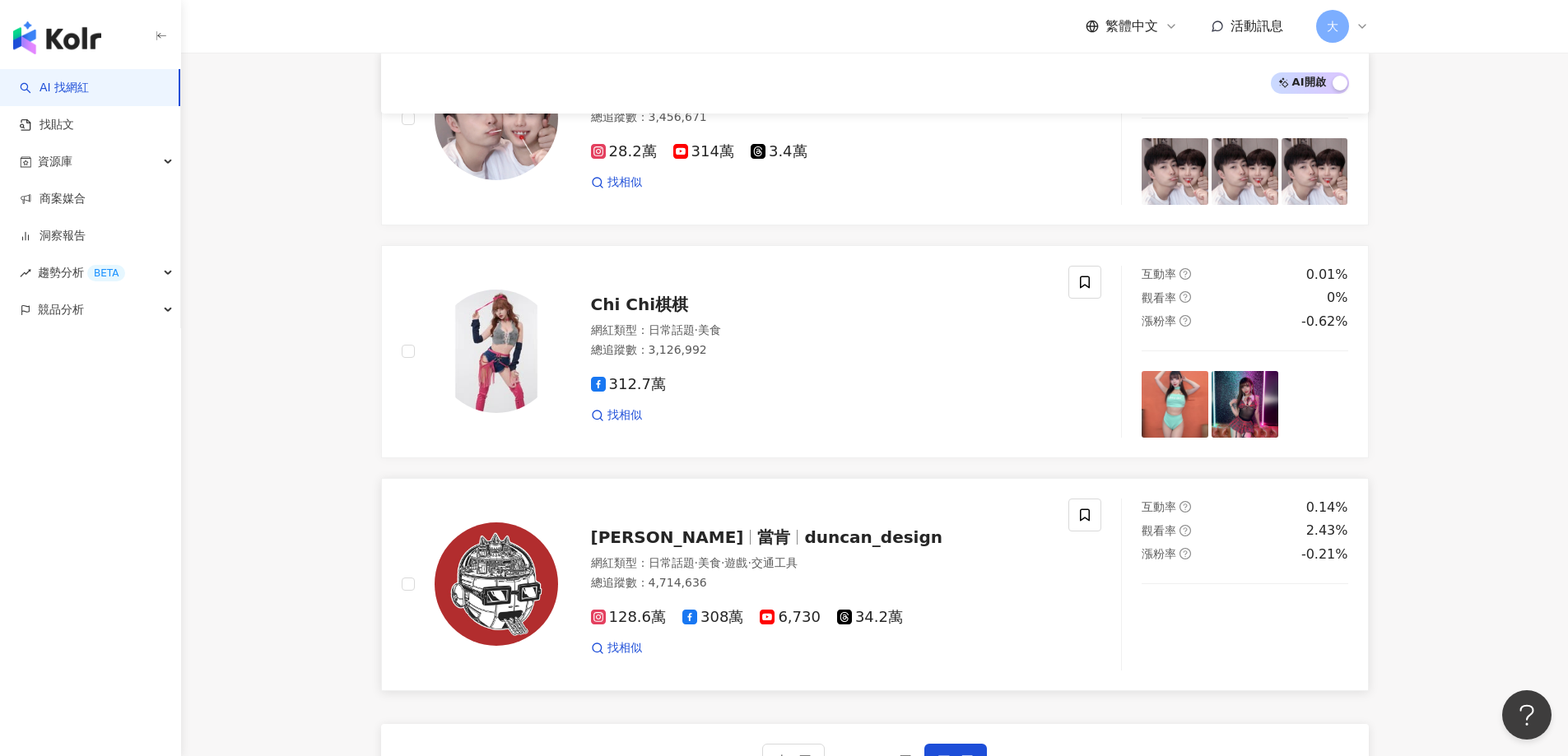
scroll to position [2715, 0]
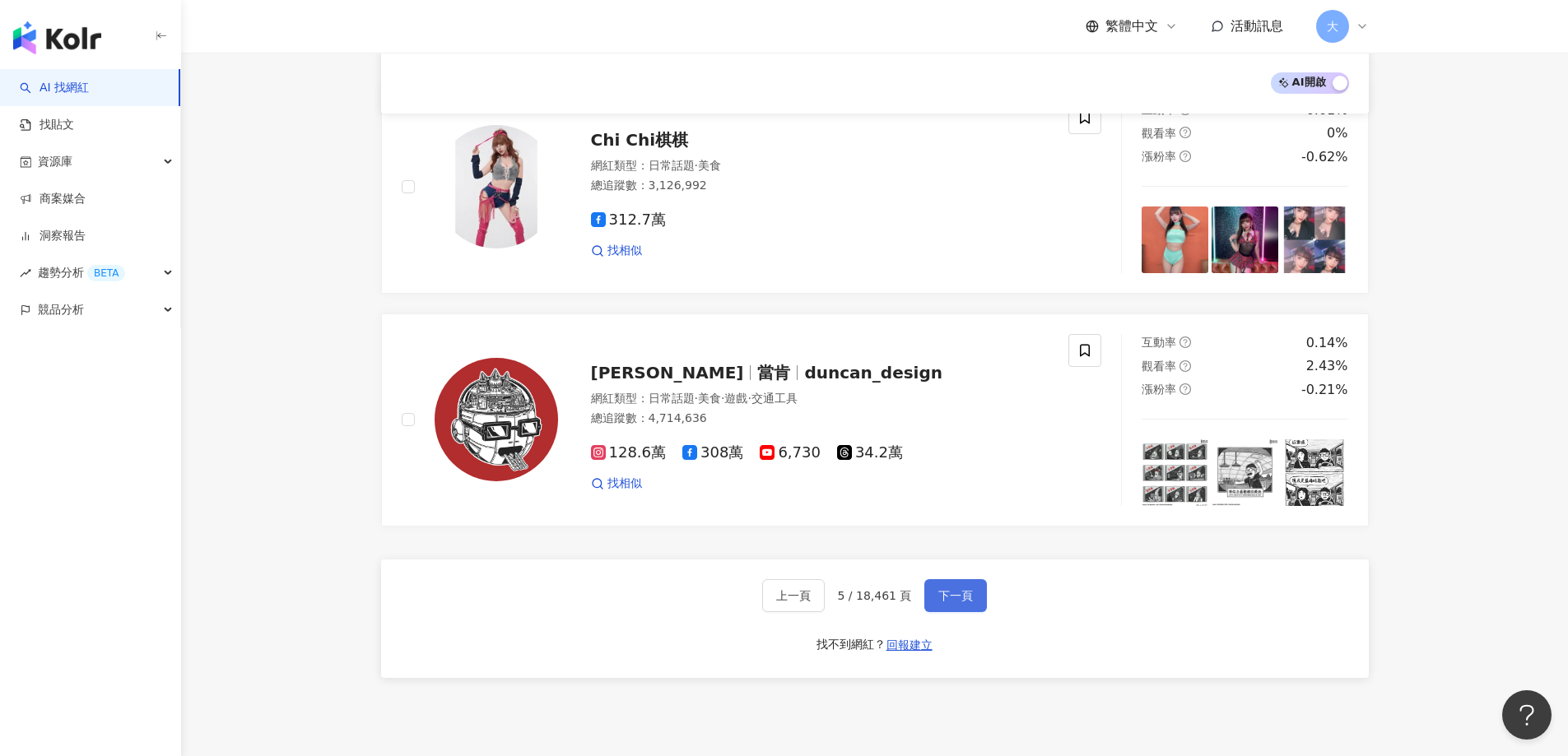
click at [929, 603] on button "下一頁" at bounding box center [956, 596] width 63 height 33
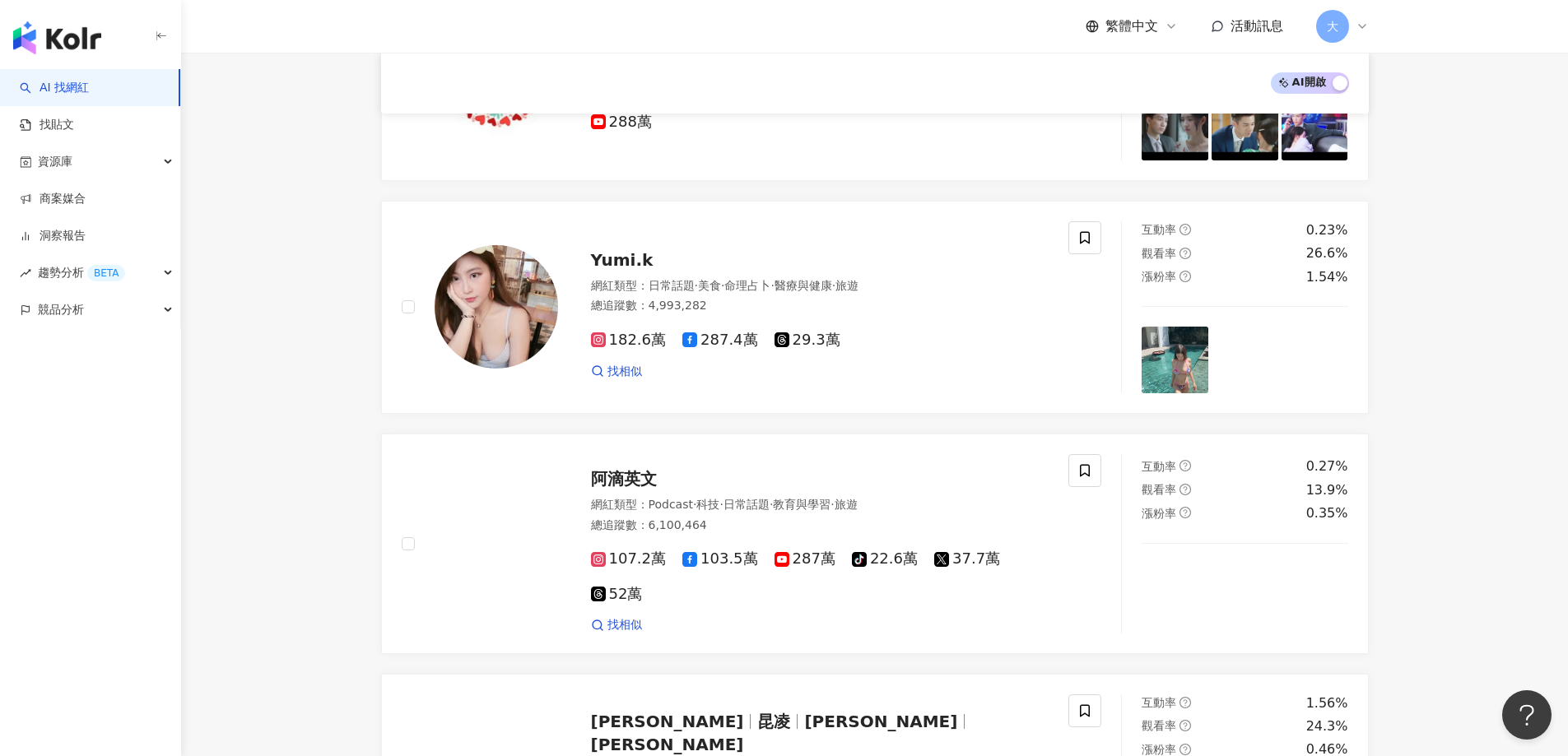
scroll to position [2040, 0]
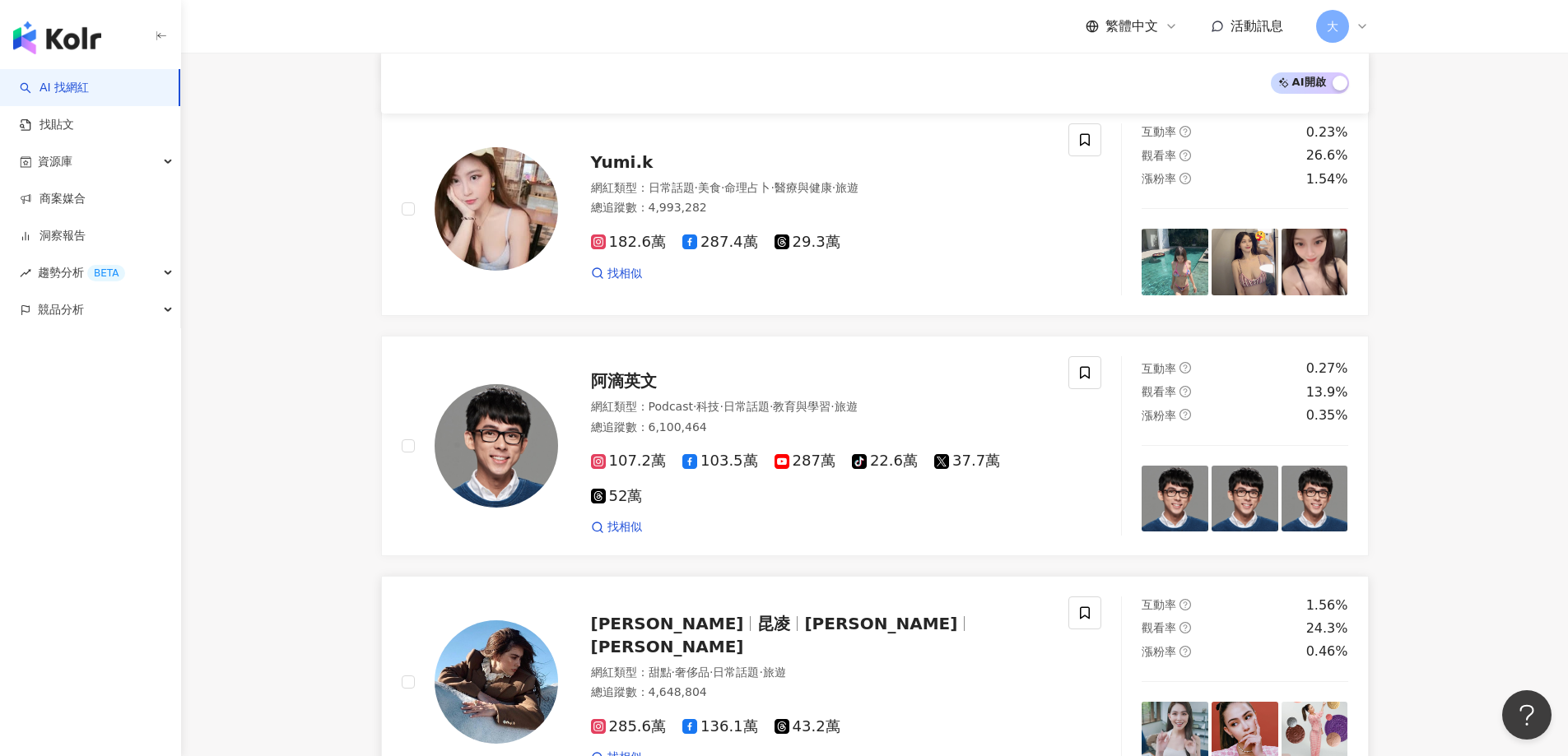
click at [482, 662] on img at bounding box center [496, 682] width 123 height 123
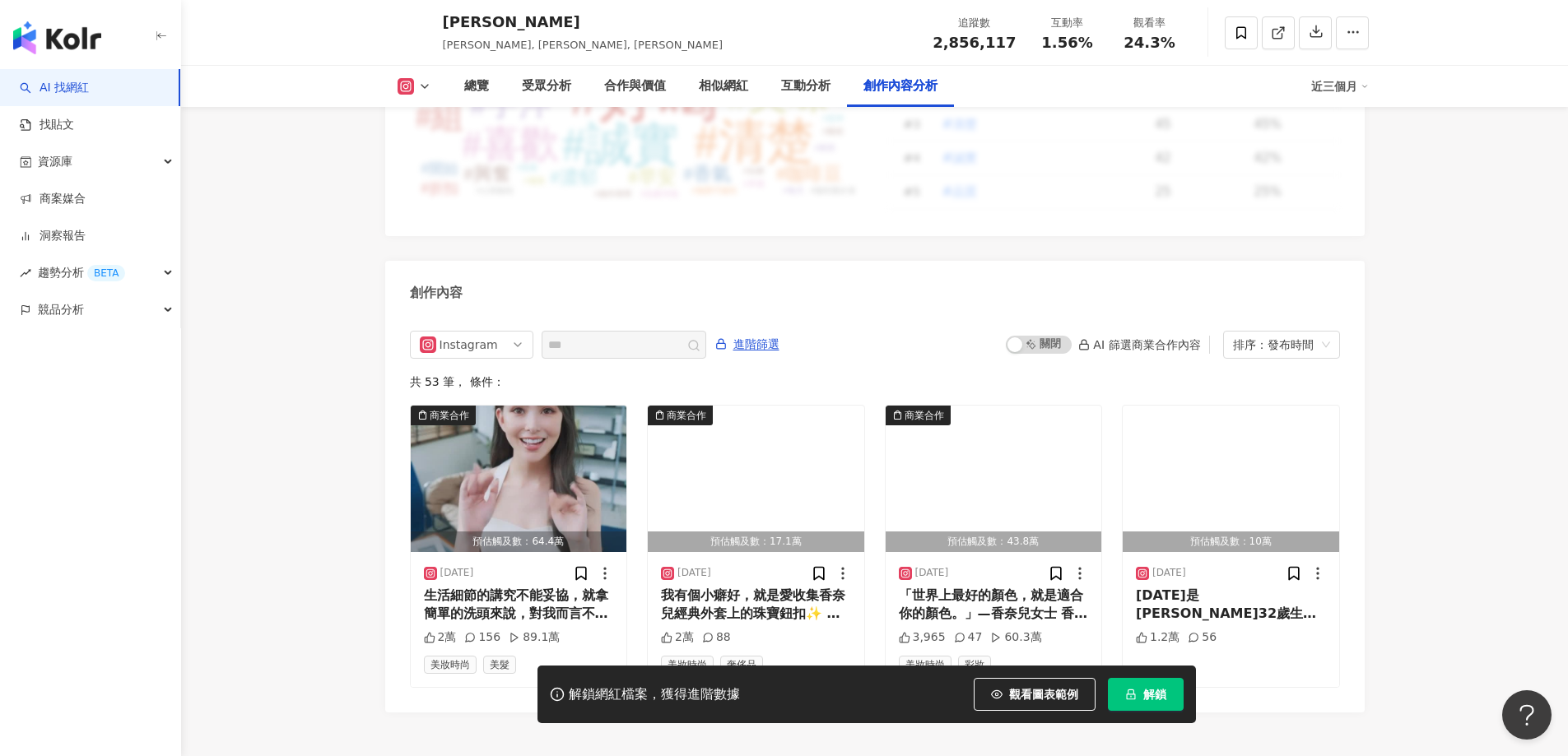
scroll to position [4855, 0]
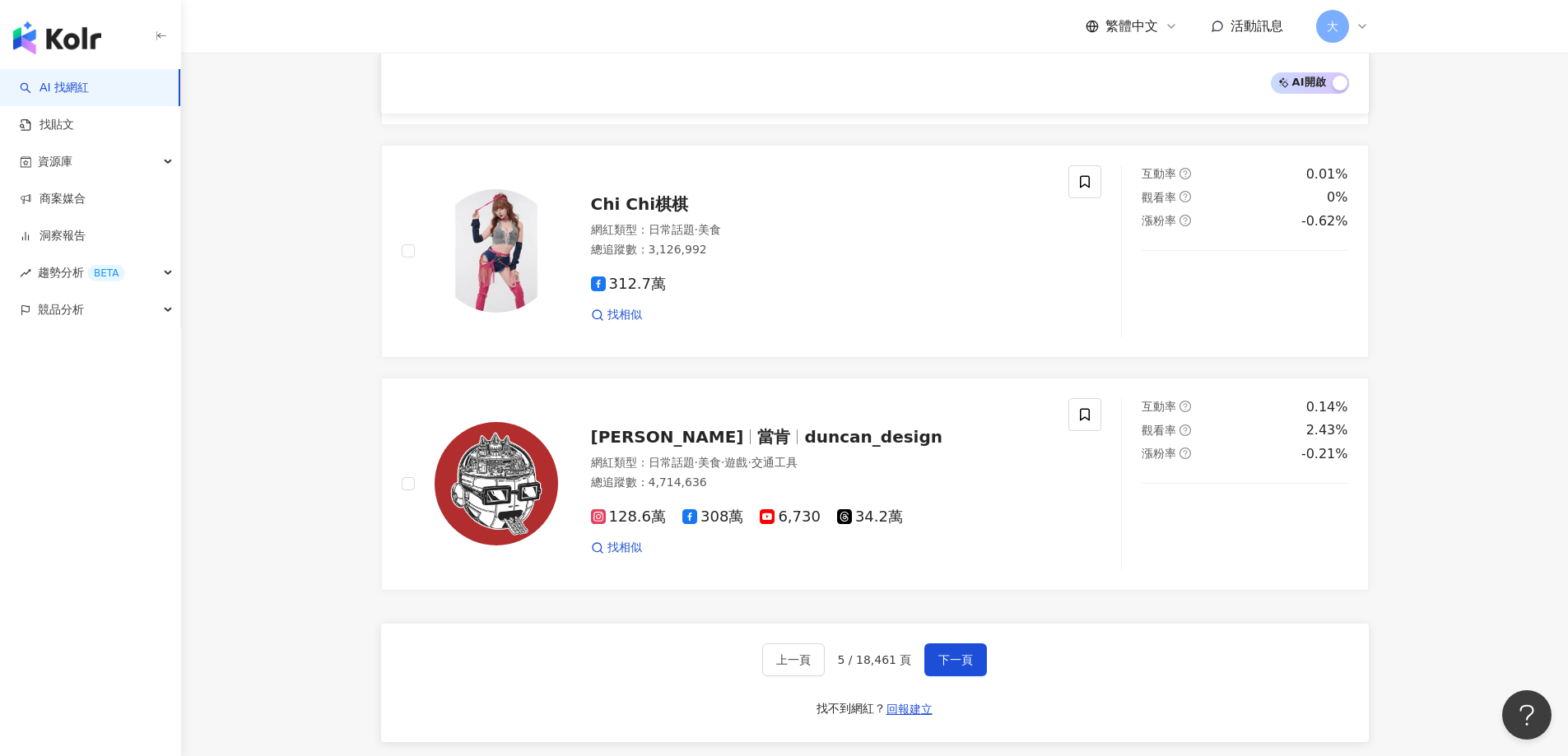
scroll to position [2861, 0]
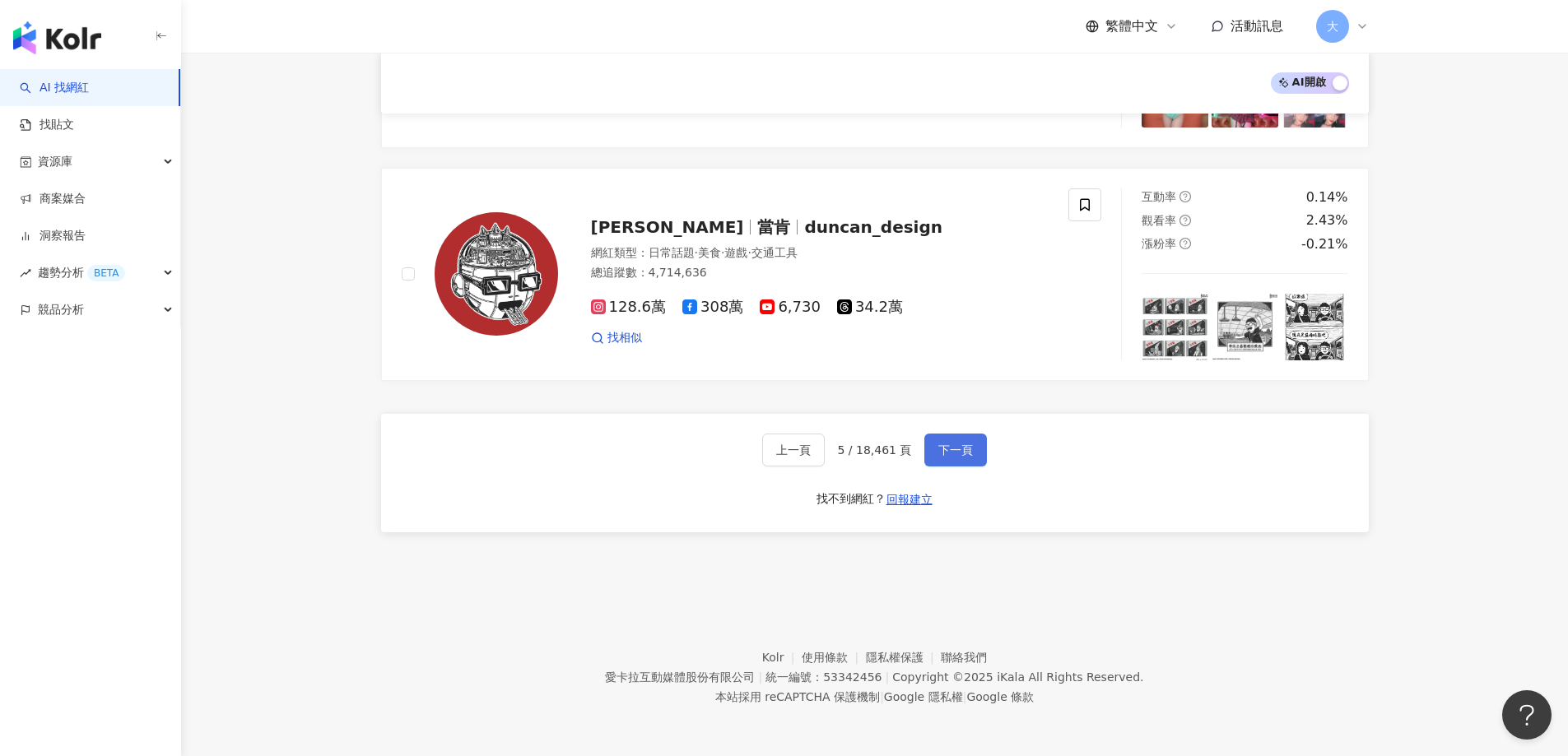
click at [946, 456] on span "下一頁" at bounding box center [955, 449] width 34 height 13
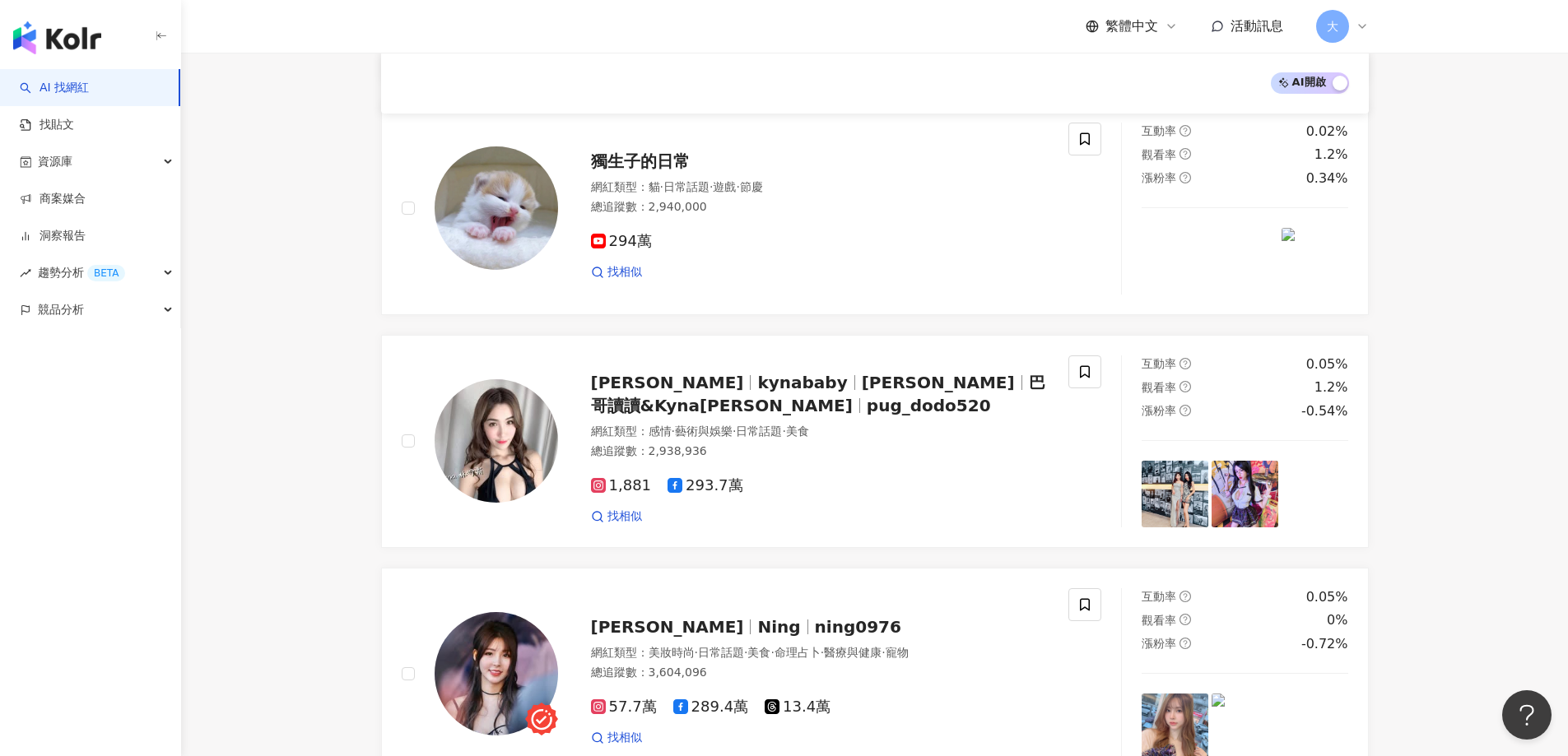
scroll to position [2679, 0]
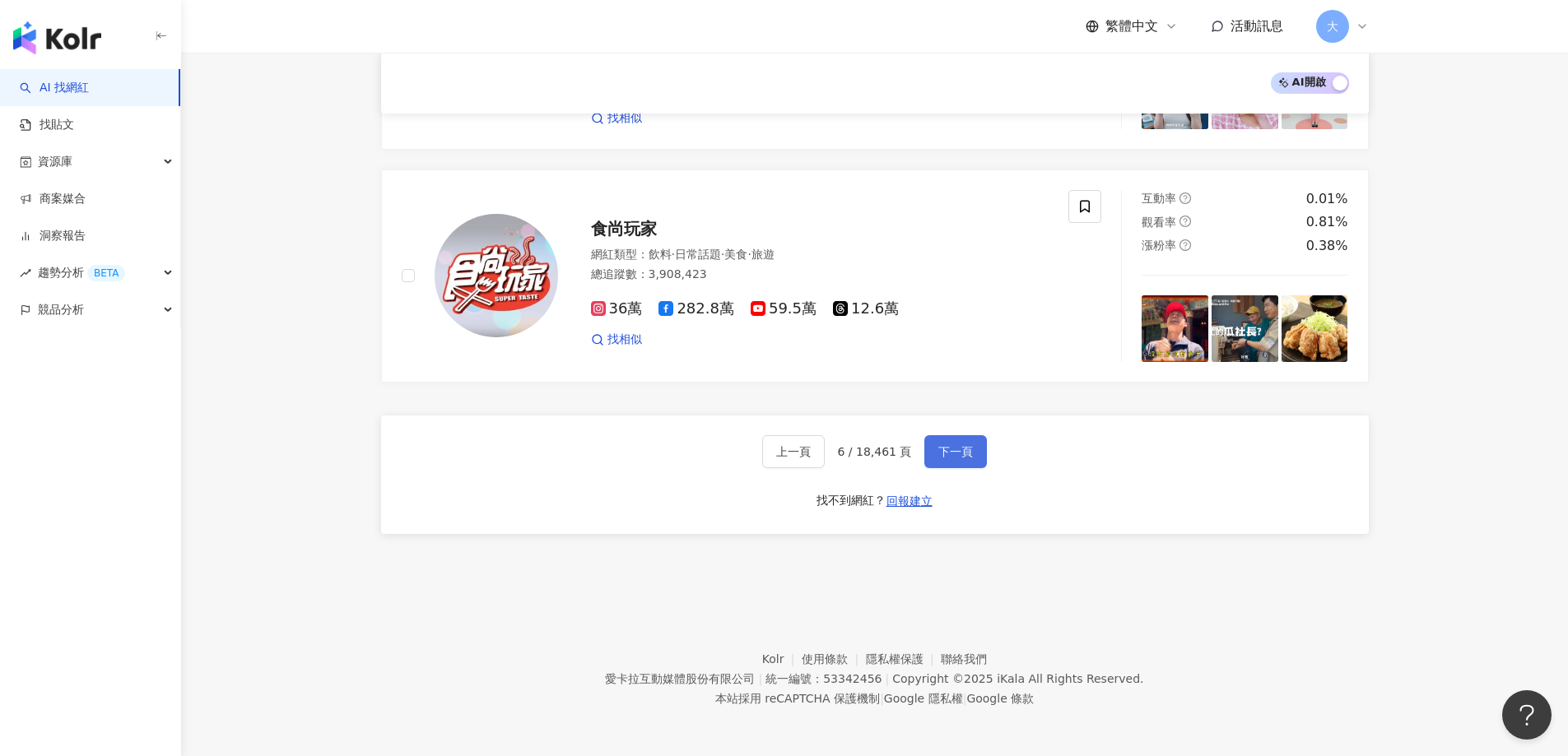
click at [946, 454] on span "下一頁" at bounding box center [955, 451] width 34 height 13
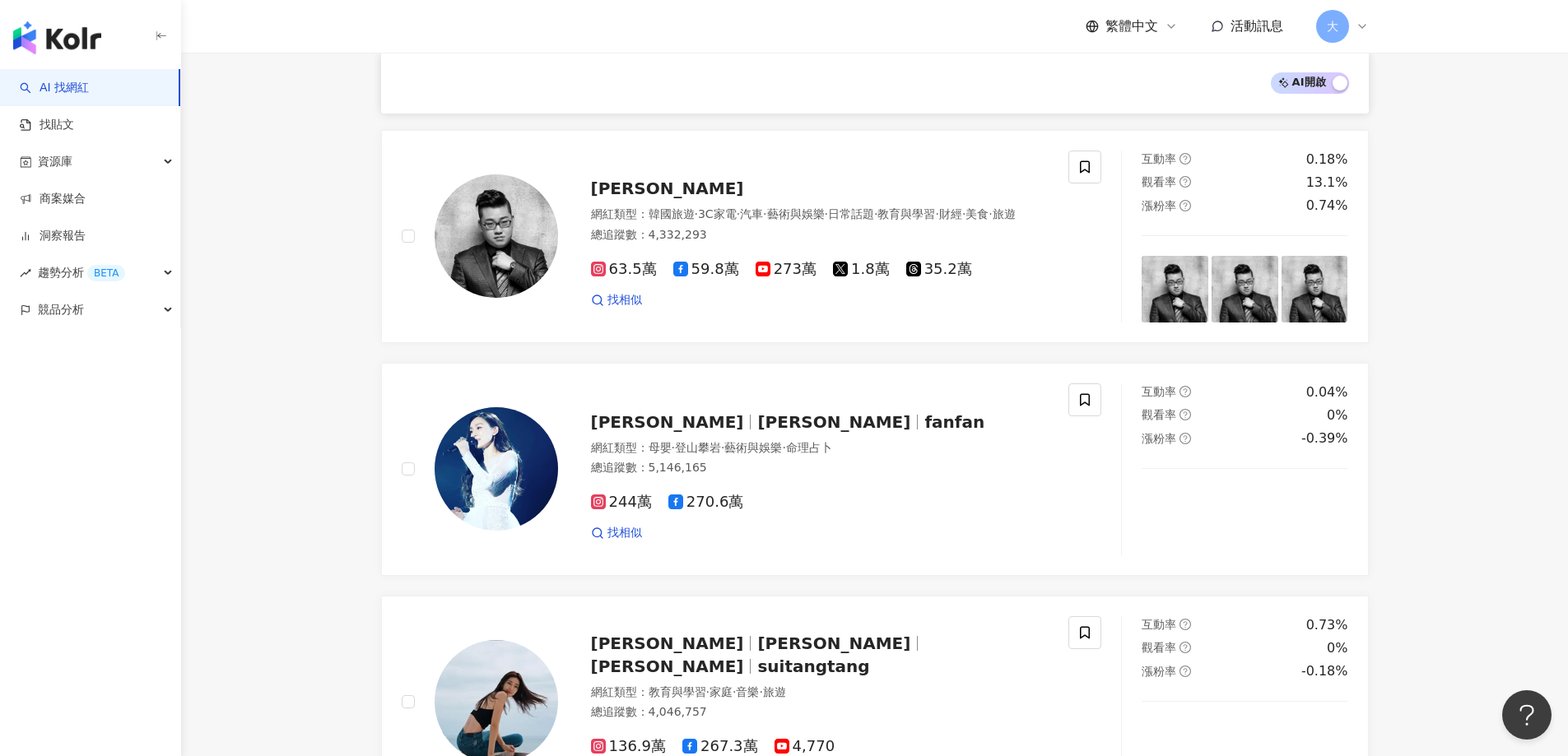
scroll to position [1975, 0]
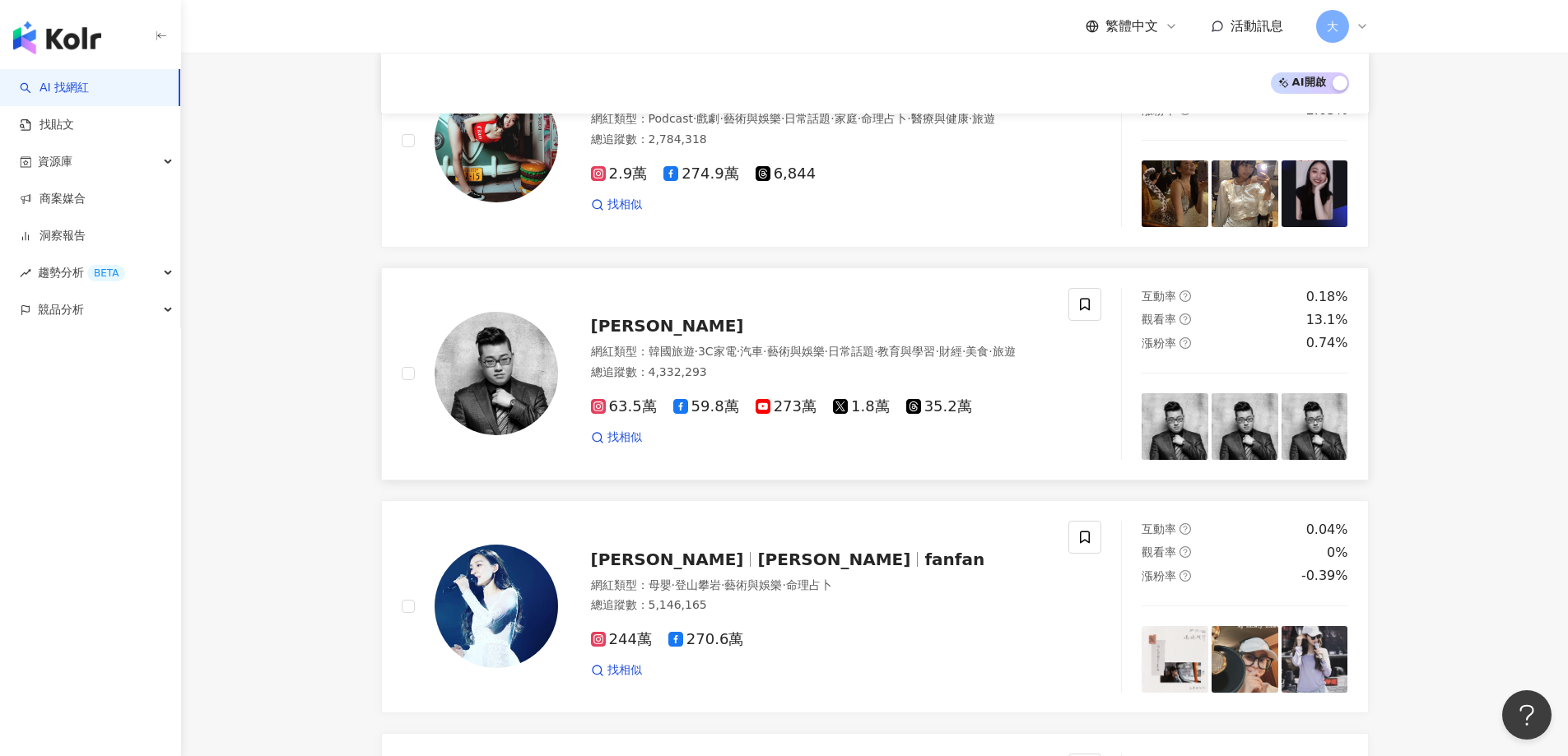
click at [594, 365] on div "總追蹤數 ： 4,332,293" at bounding box center [820, 373] width 459 height 17
click at [765, 42] on div "繁體中文 活動訊息 大" at bounding box center [875, 26] width 988 height 53
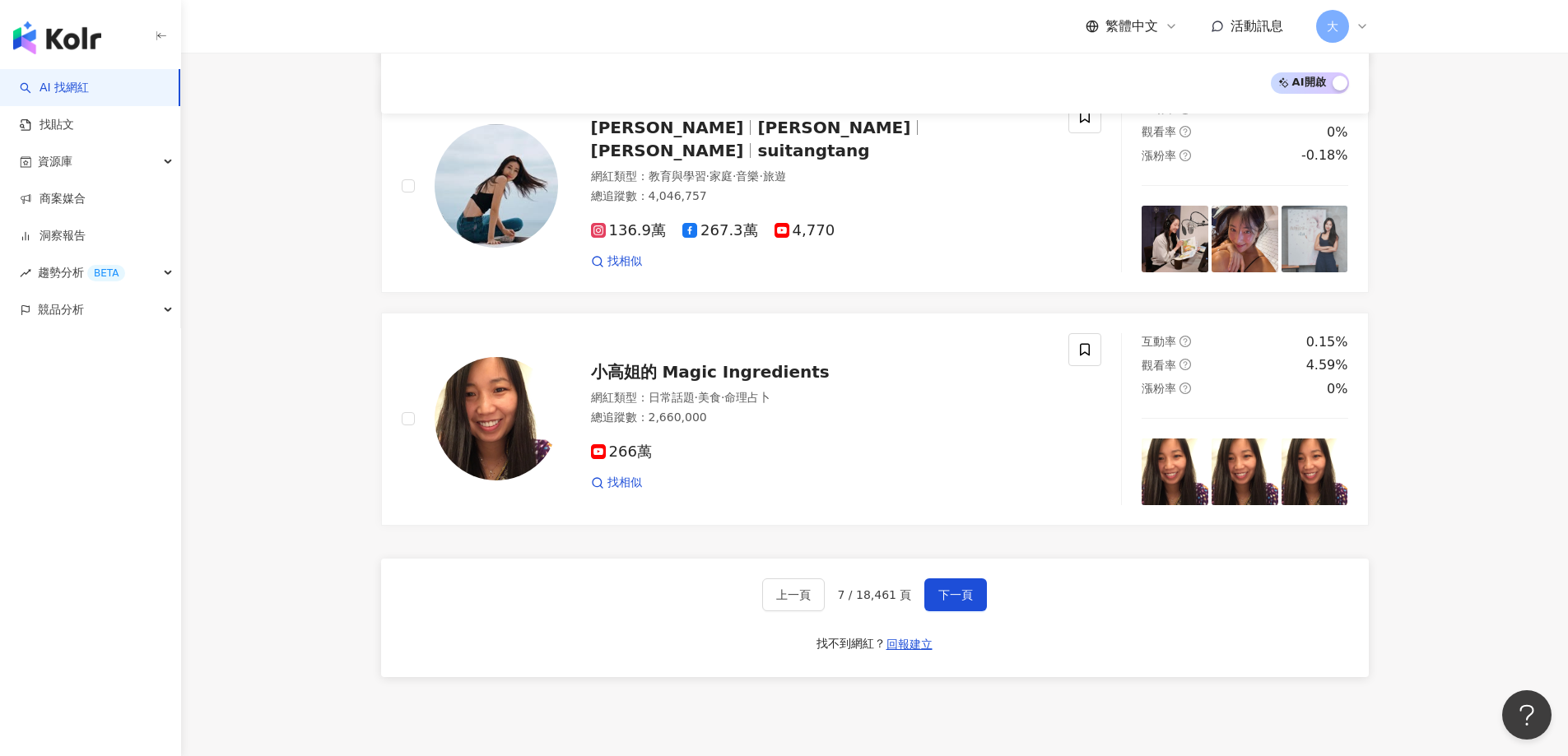
scroll to position [2708, 0]
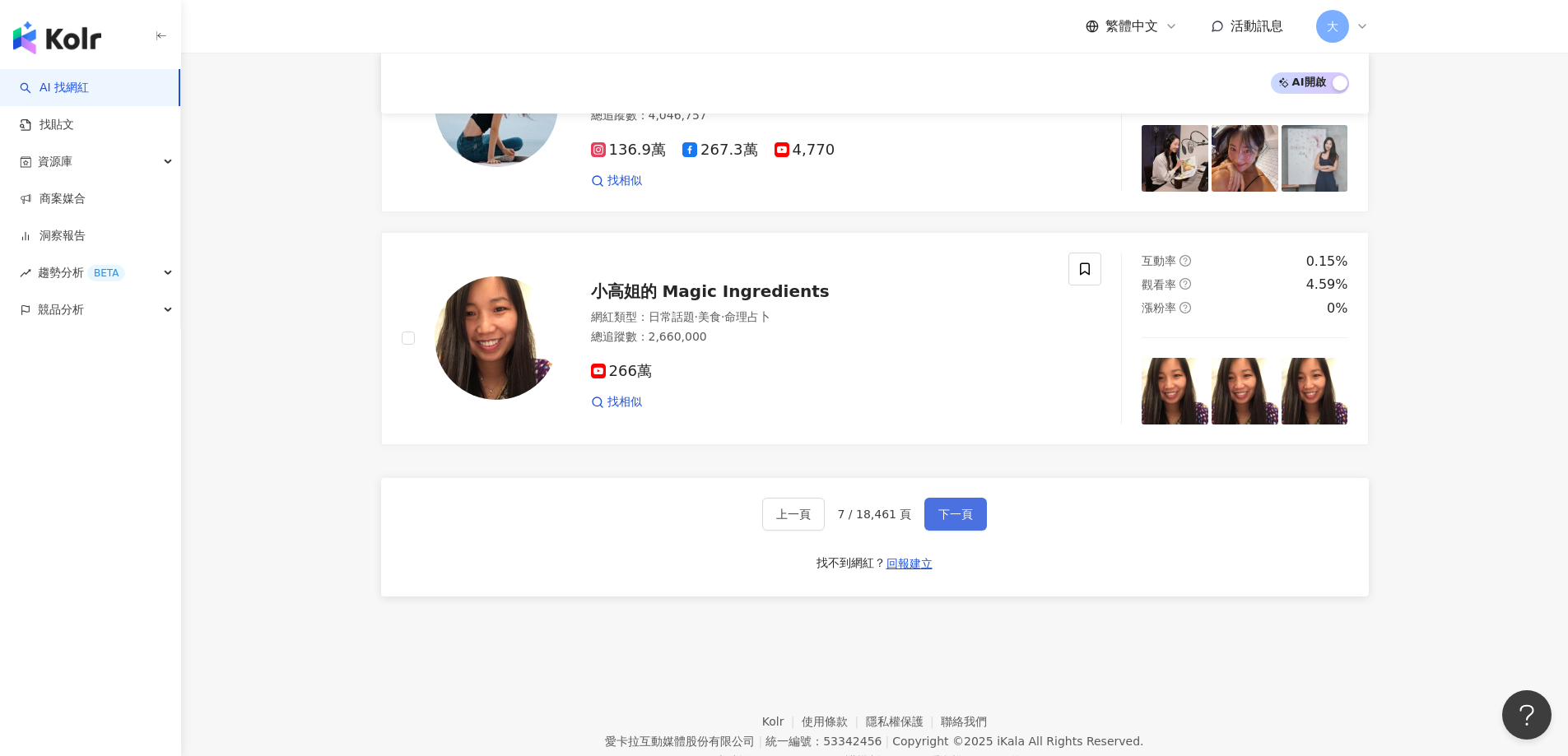
click at [952, 498] on button "下一頁" at bounding box center [956, 514] width 63 height 33
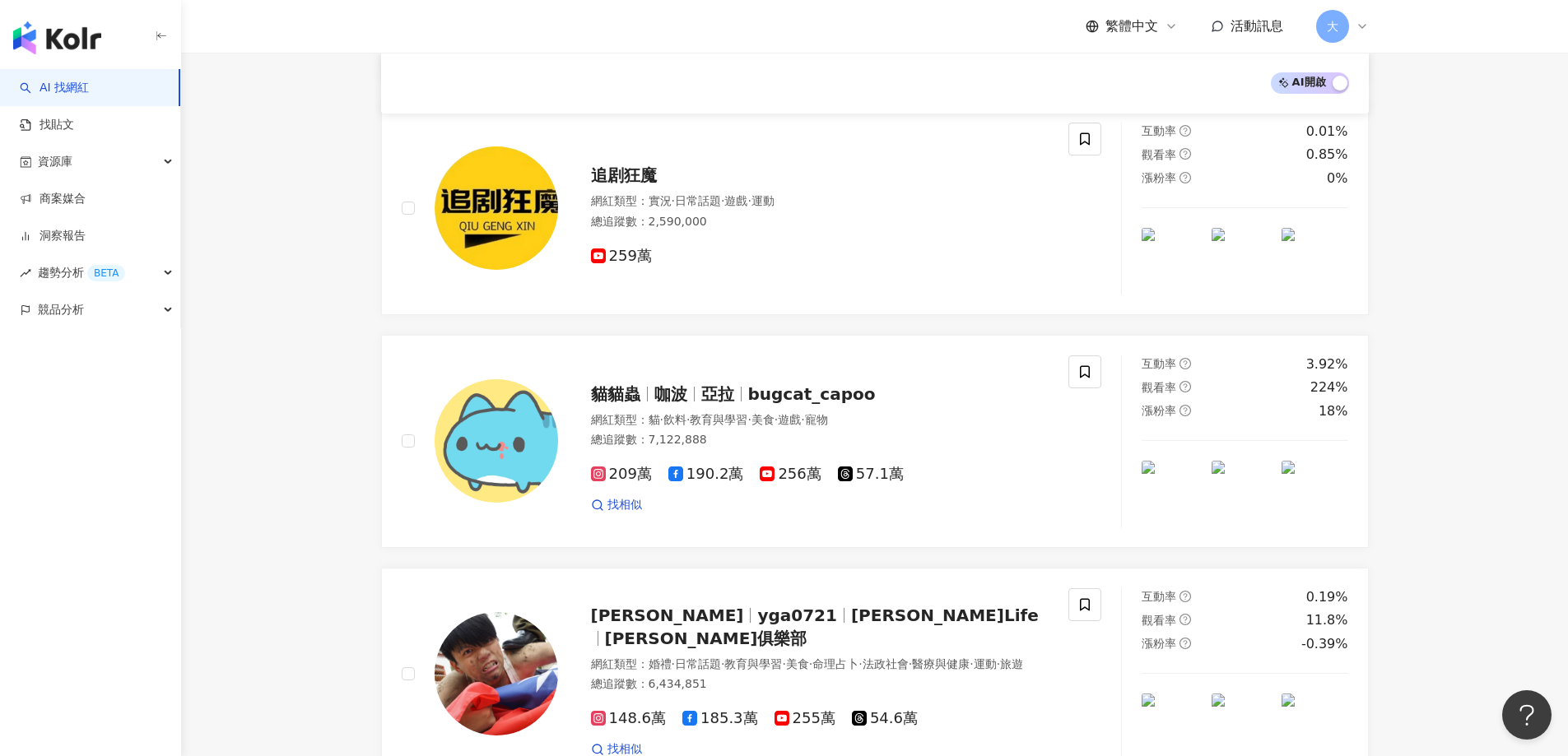
scroll to position [2673, 0]
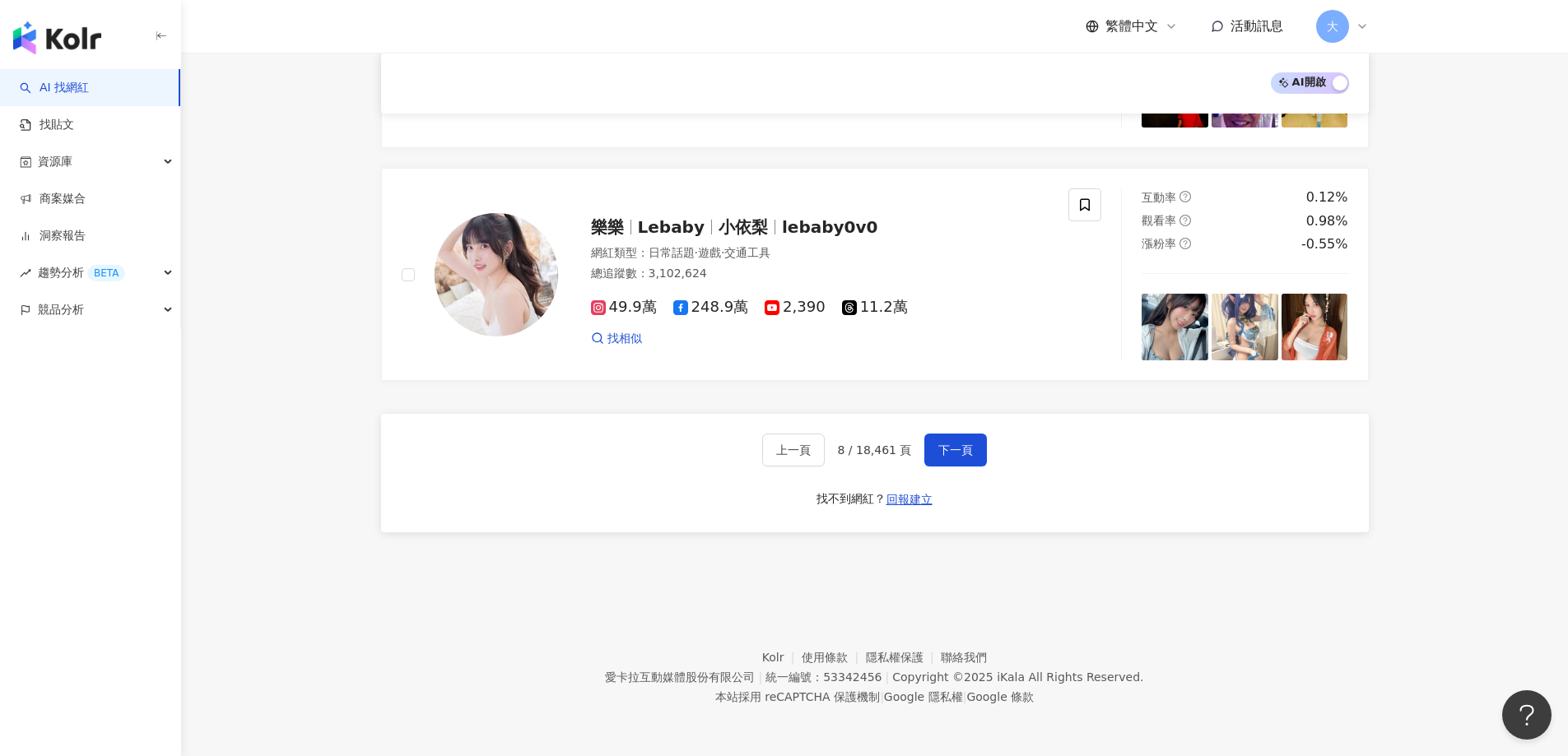
drag, startPoint x: 1204, startPoint y: 653, endPoint x: 1148, endPoint y: 617, distance: 66.6
click at [1205, 648] on footer "Kolr 使用條款 隱私權保護 聯絡我們 愛卡拉互動媒體股份有限公司 | 統一編號：53342456 | Copyright © 2025 iKala All…" at bounding box center [874, 664] width 1387 height 183
click at [957, 452] on span "下一頁" at bounding box center [955, 449] width 34 height 13
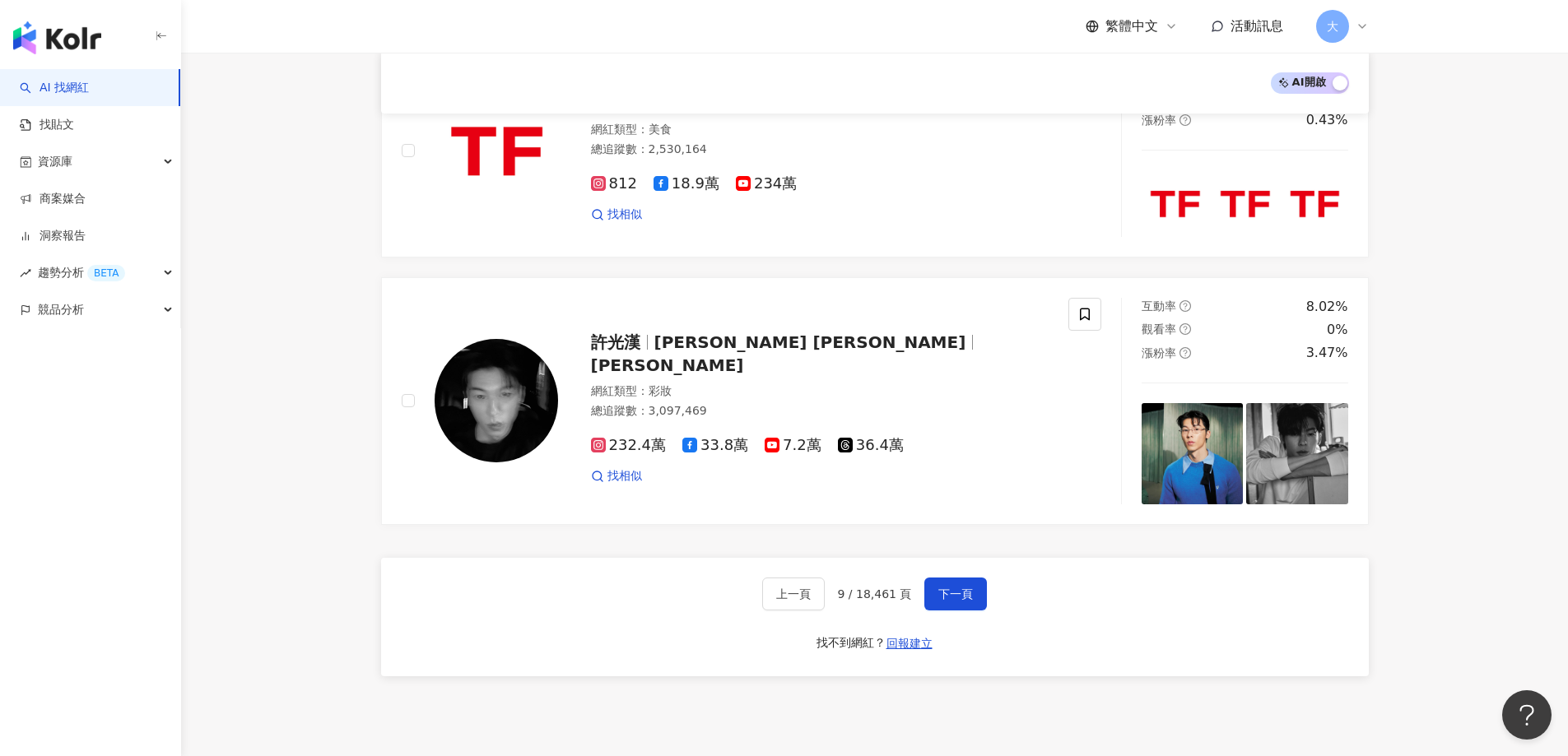
scroll to position [2708, 0]
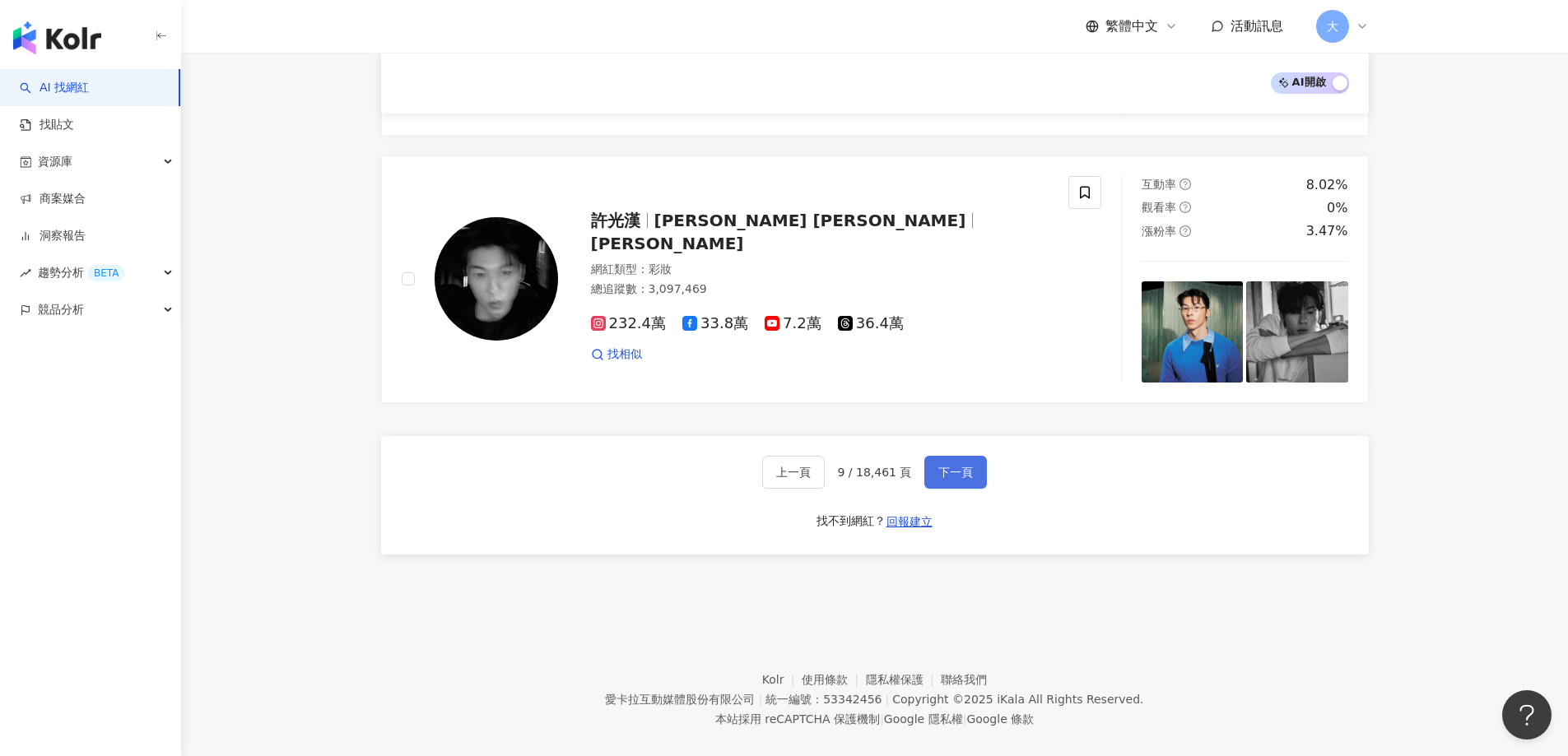
click at [967, 466] on span "下一頁" at bounding box center [955, 471] width 34 height 13
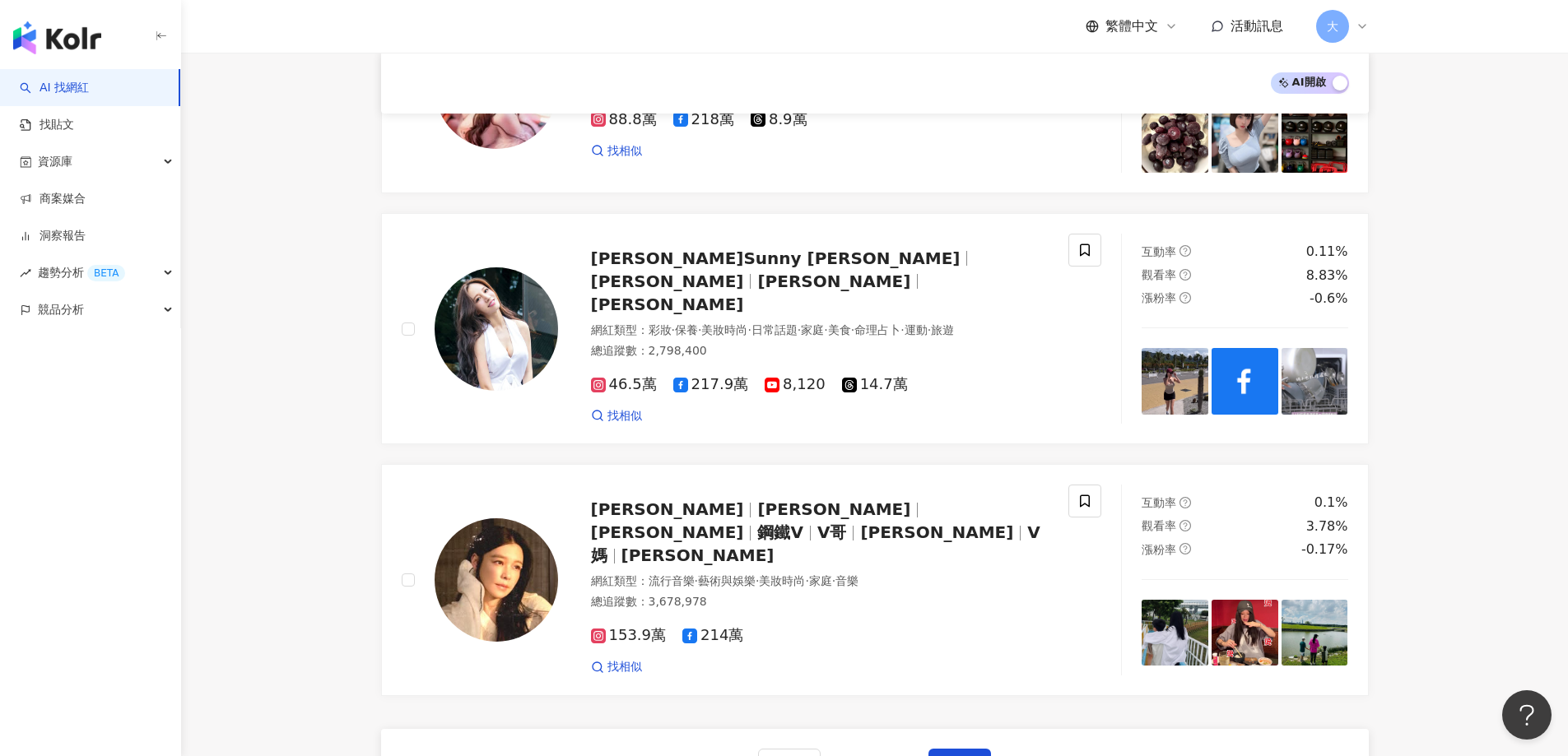
scroll to position [2551, 0]
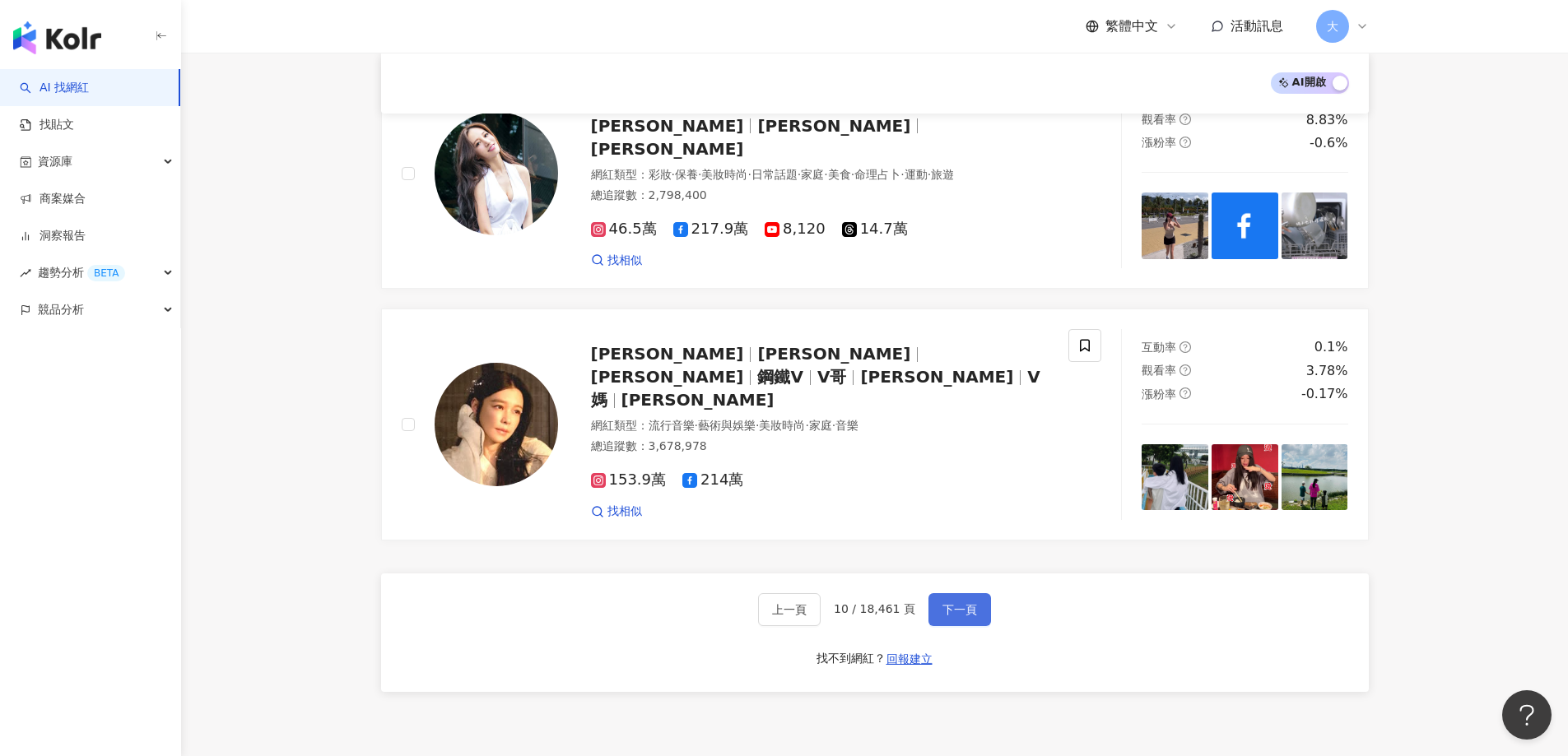
click at [971, 603] on span "下一頁" at bounding box center [959, 609] width 34 height 13
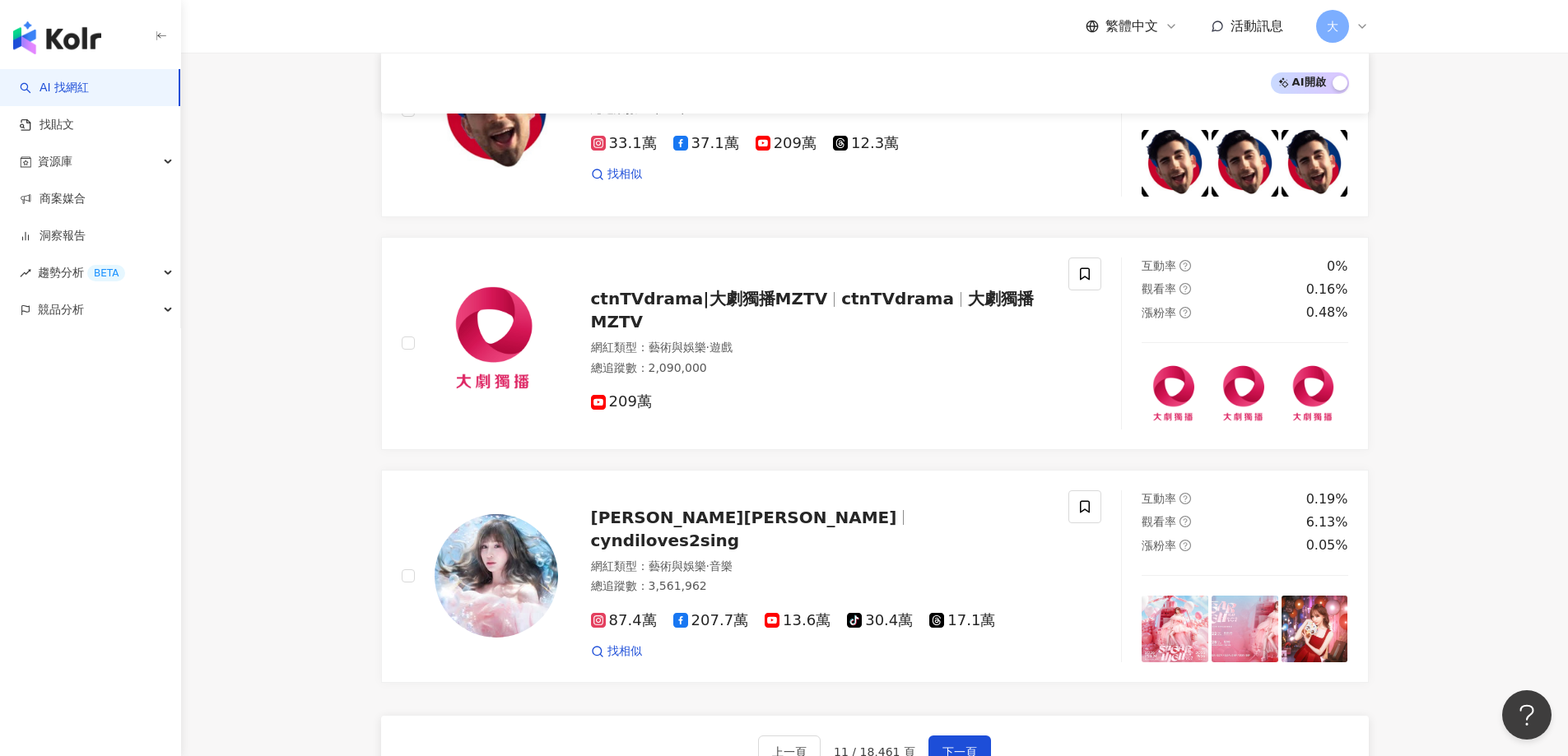
scroll to position [2628, 0]
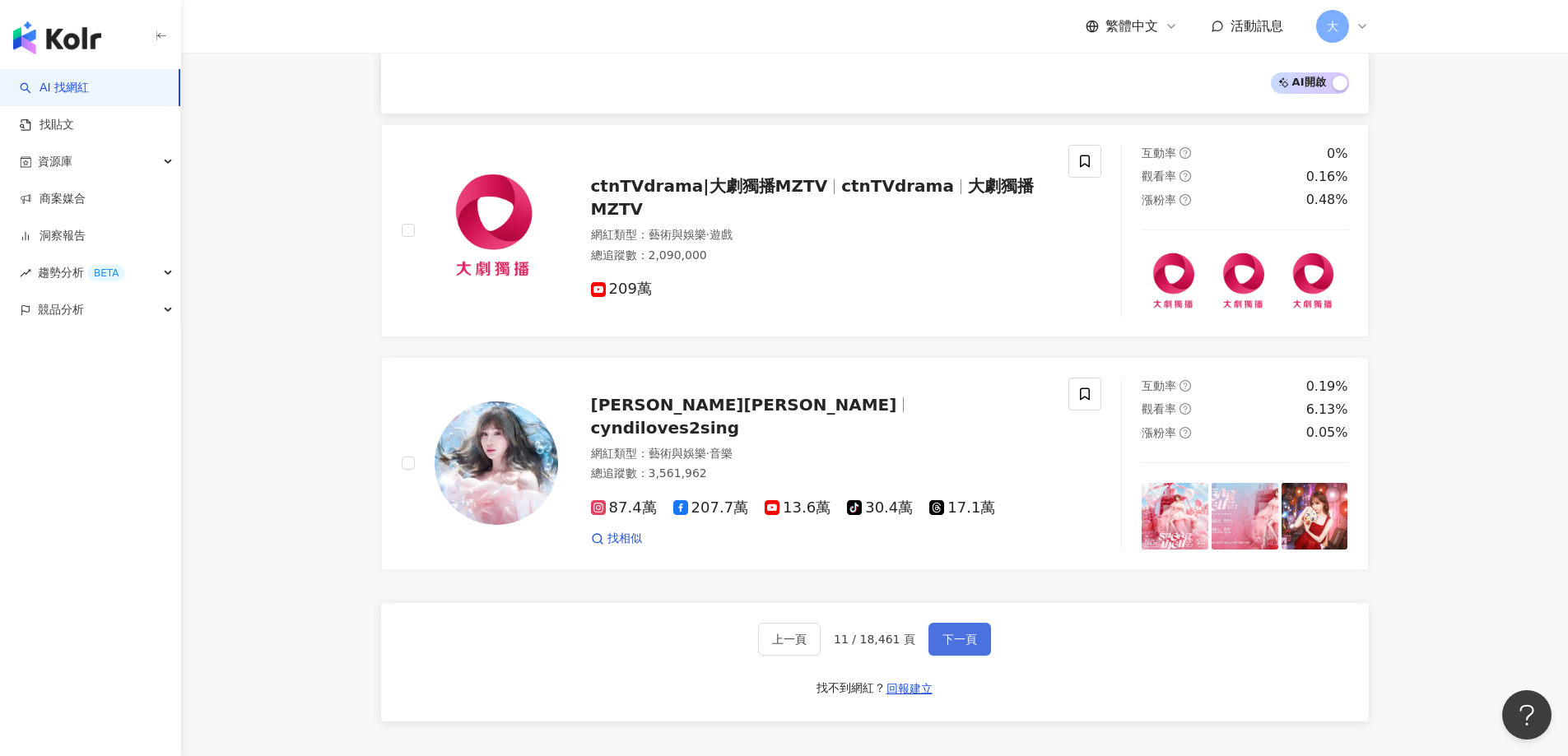
click at [967, 653] on button "下一頁" at bounding box center [960, 640] width 63 height 33
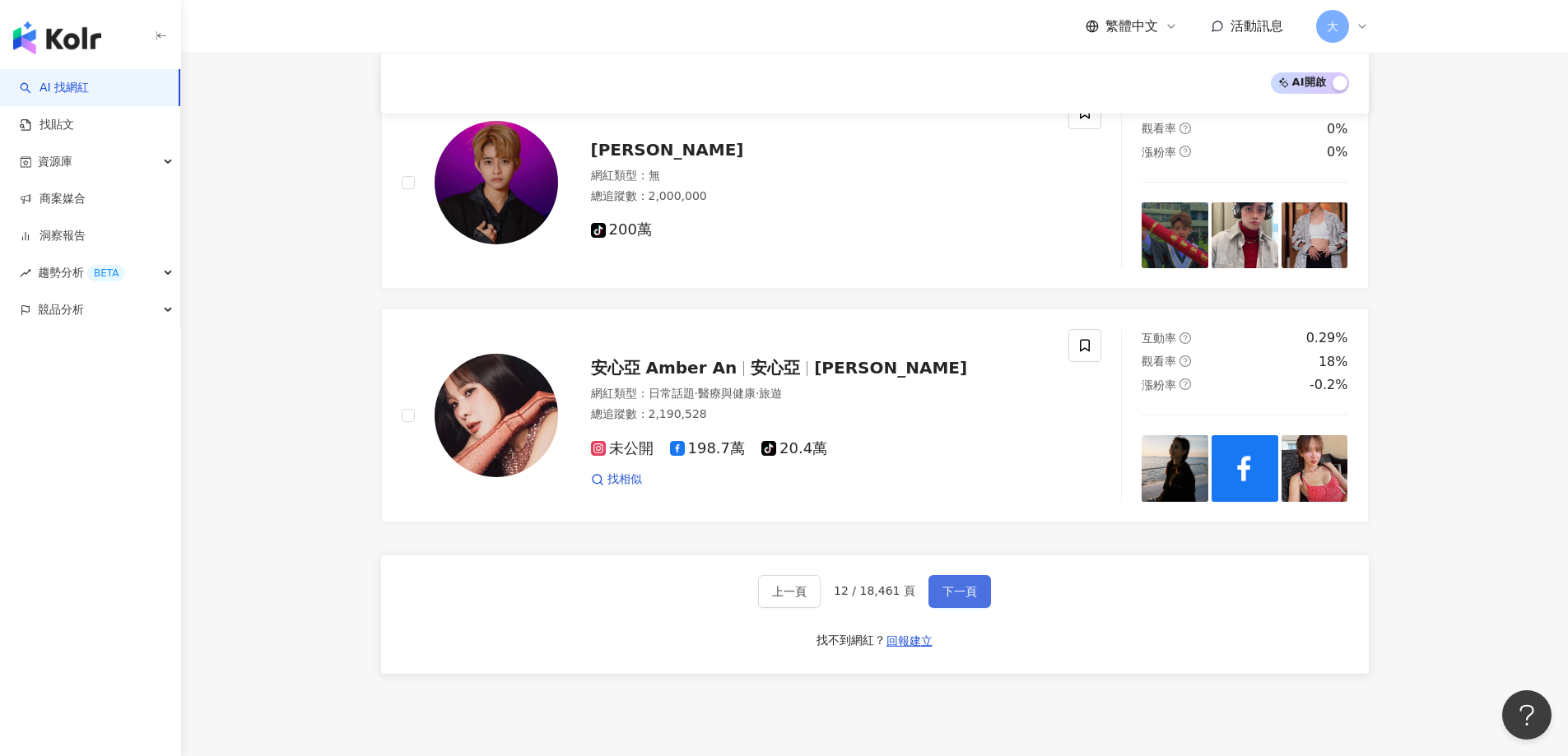
click at [942, 593] on span "下一頁" at bounding box center [959, 591] width 34 height 13
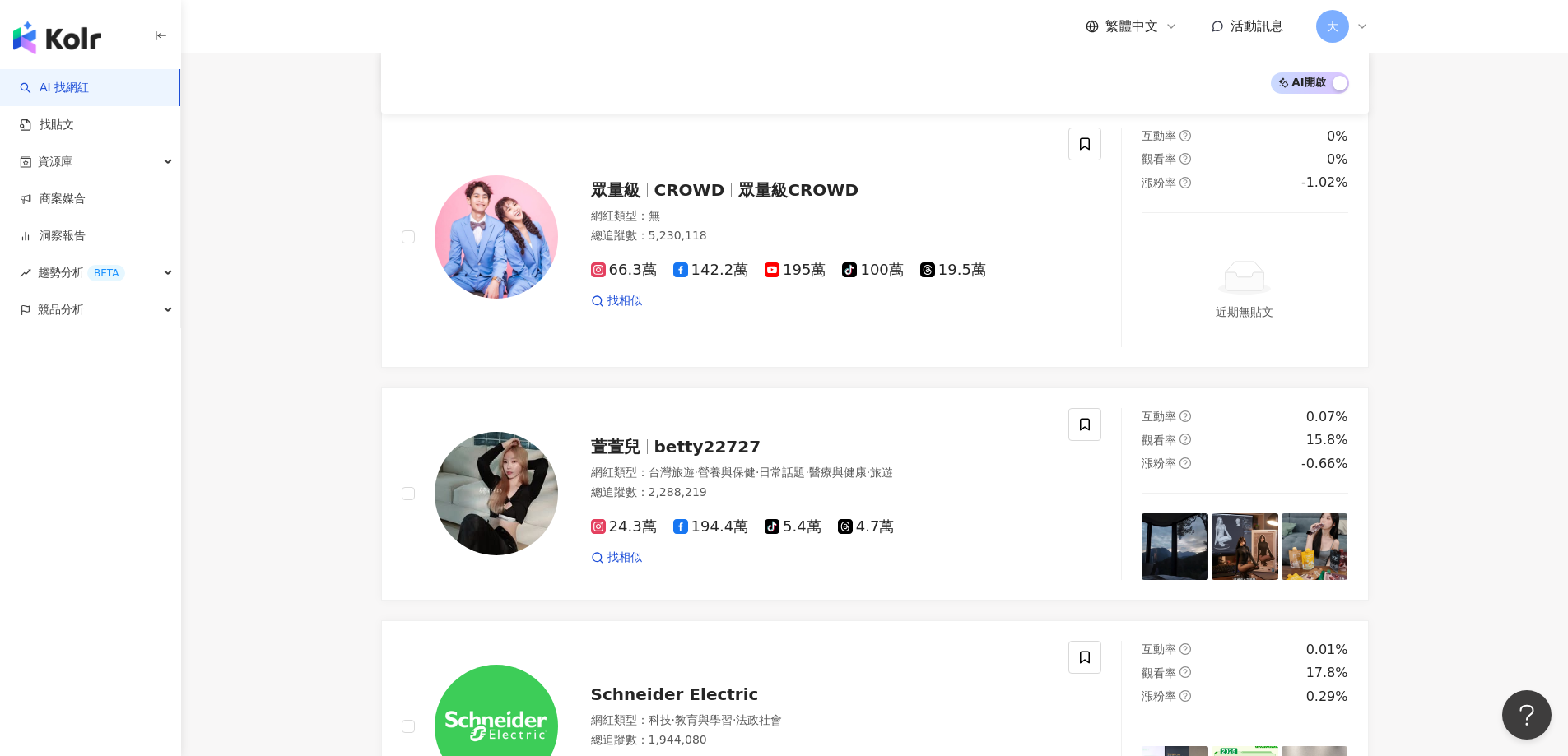
scroll to position [407, 0]
click at [526, 280] on img at bounding box center [496, 236] width 123 height 123
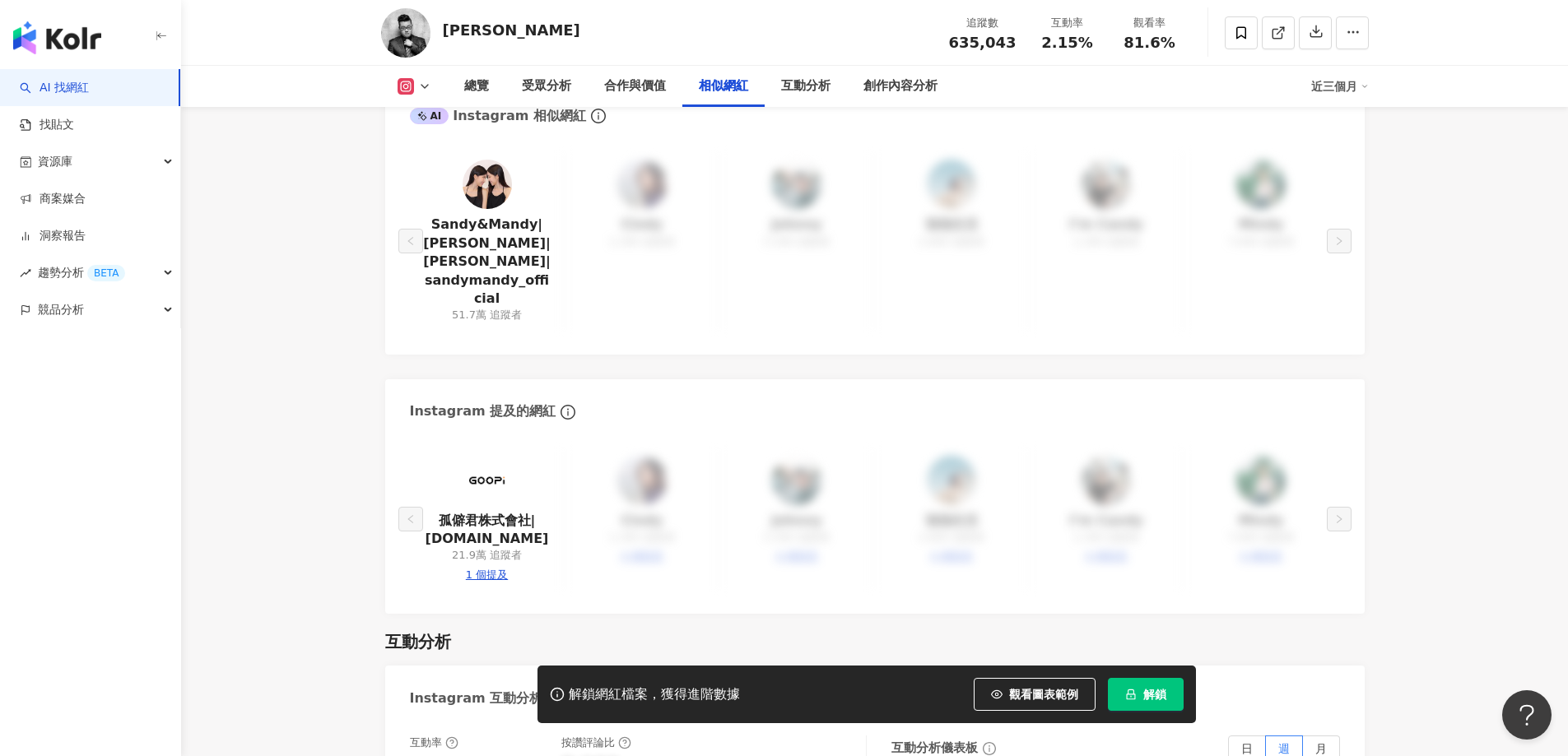
scroll to position [2962, 0]
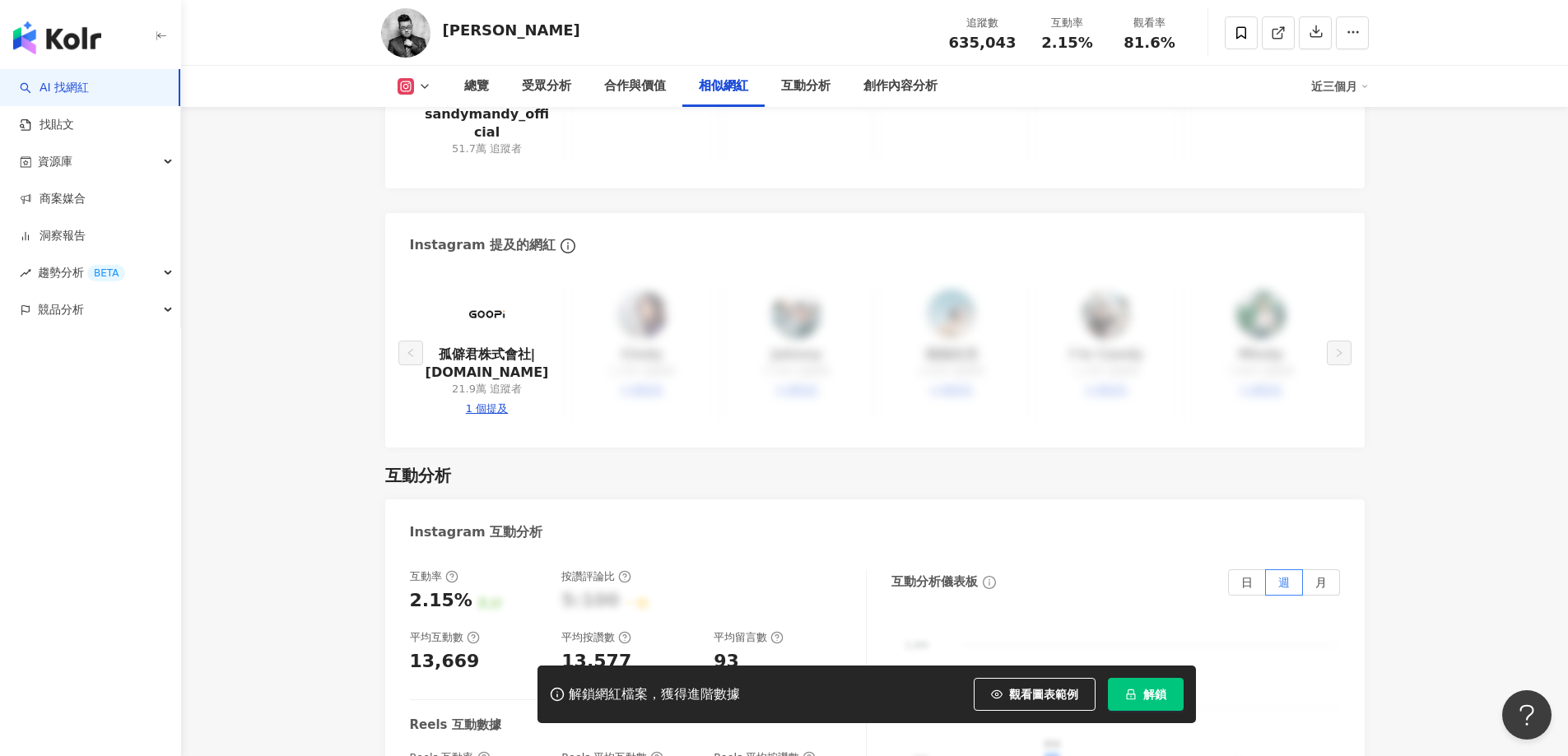
click at [1277, 267] on div "孤僻君株式會社|goopi.co 21.9萬 追蹤者 1 個提及 Cindy 1,300 追蹤者 4 個提及 Johnny 5,300 追蹤者 4 個提及 強…" at bounding box center [874, 357] width 979 height 181
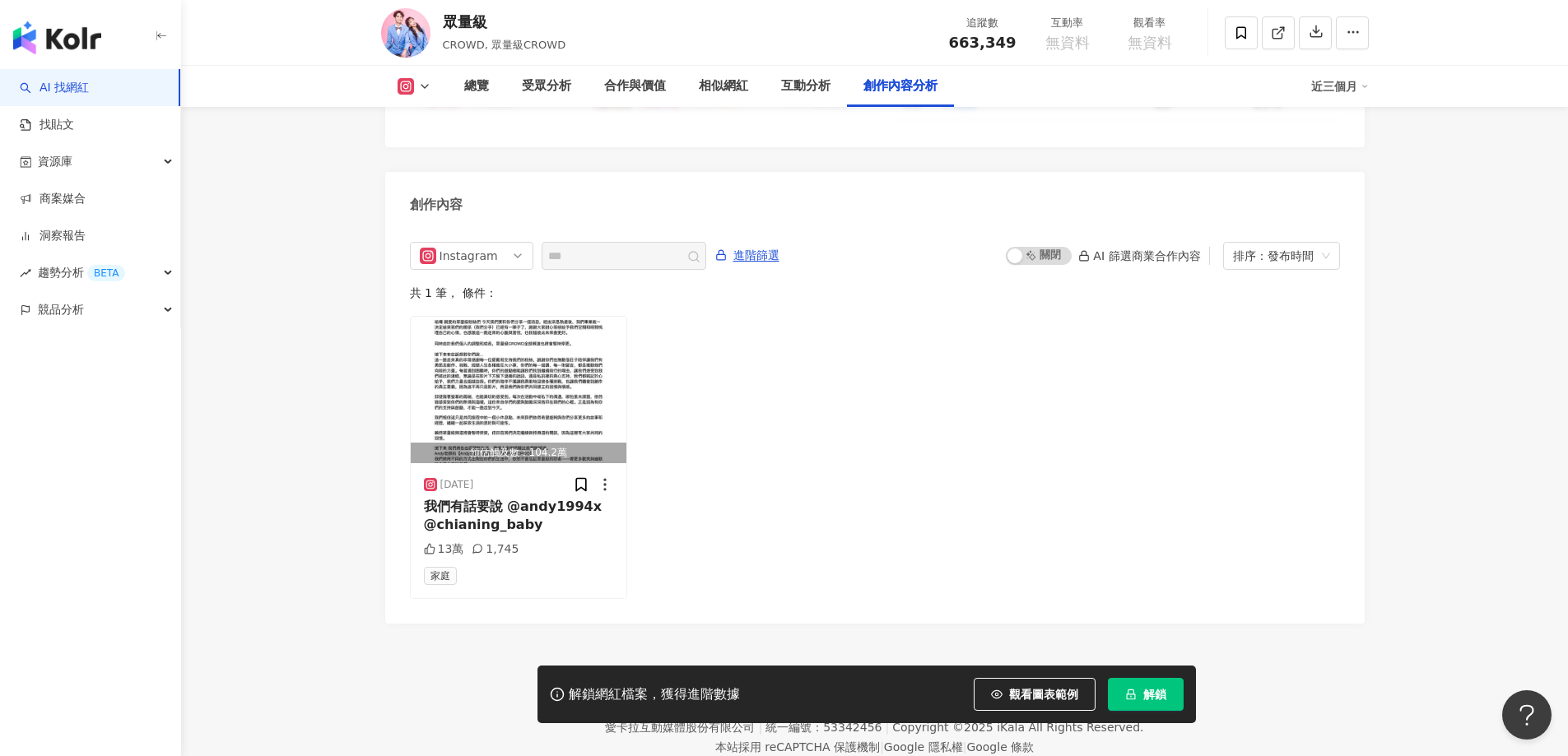
scroll to position [4999, 0]
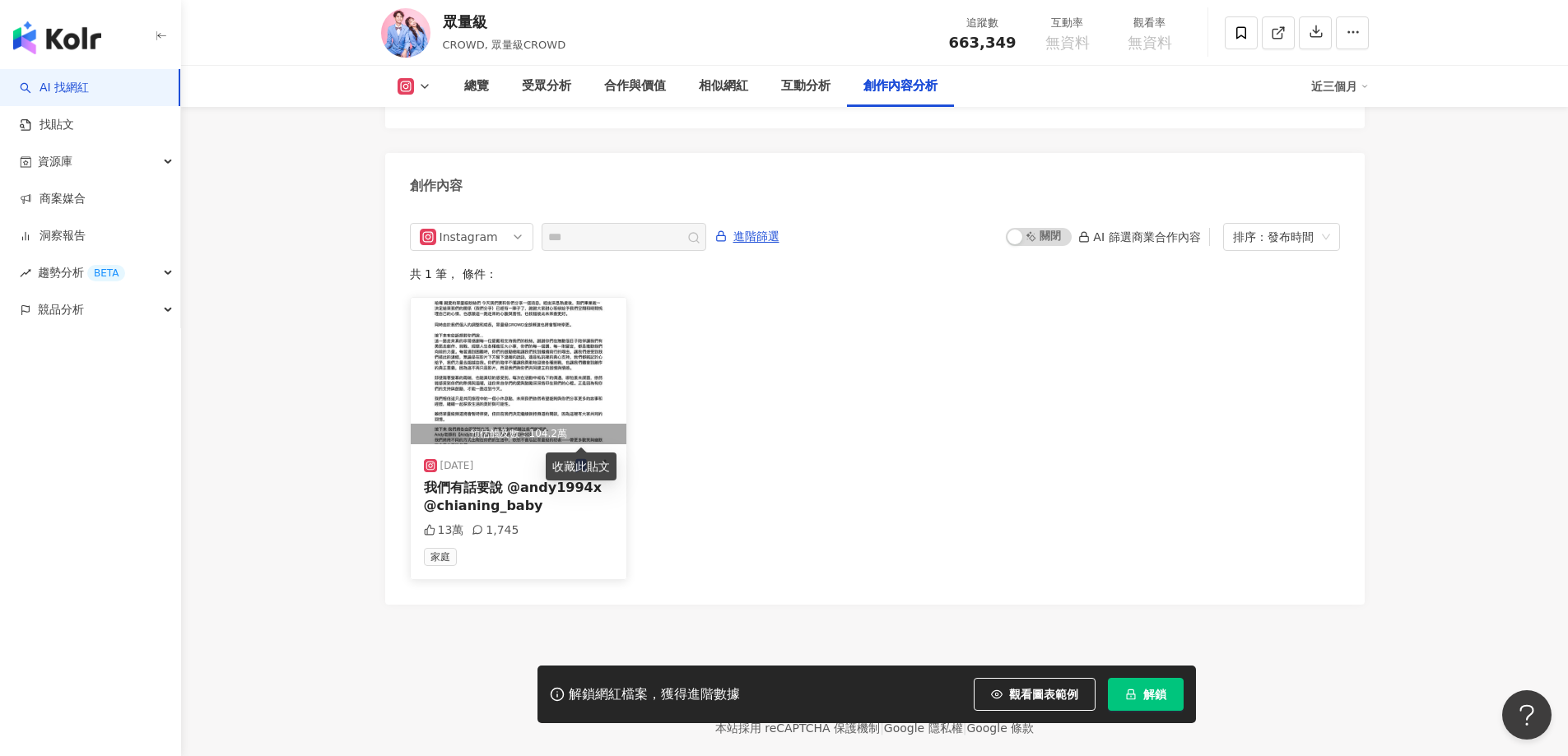
click at [503, 423] on div "預估觸及數：104.2萬" at bounding box center [518, 433] width 216 height 21
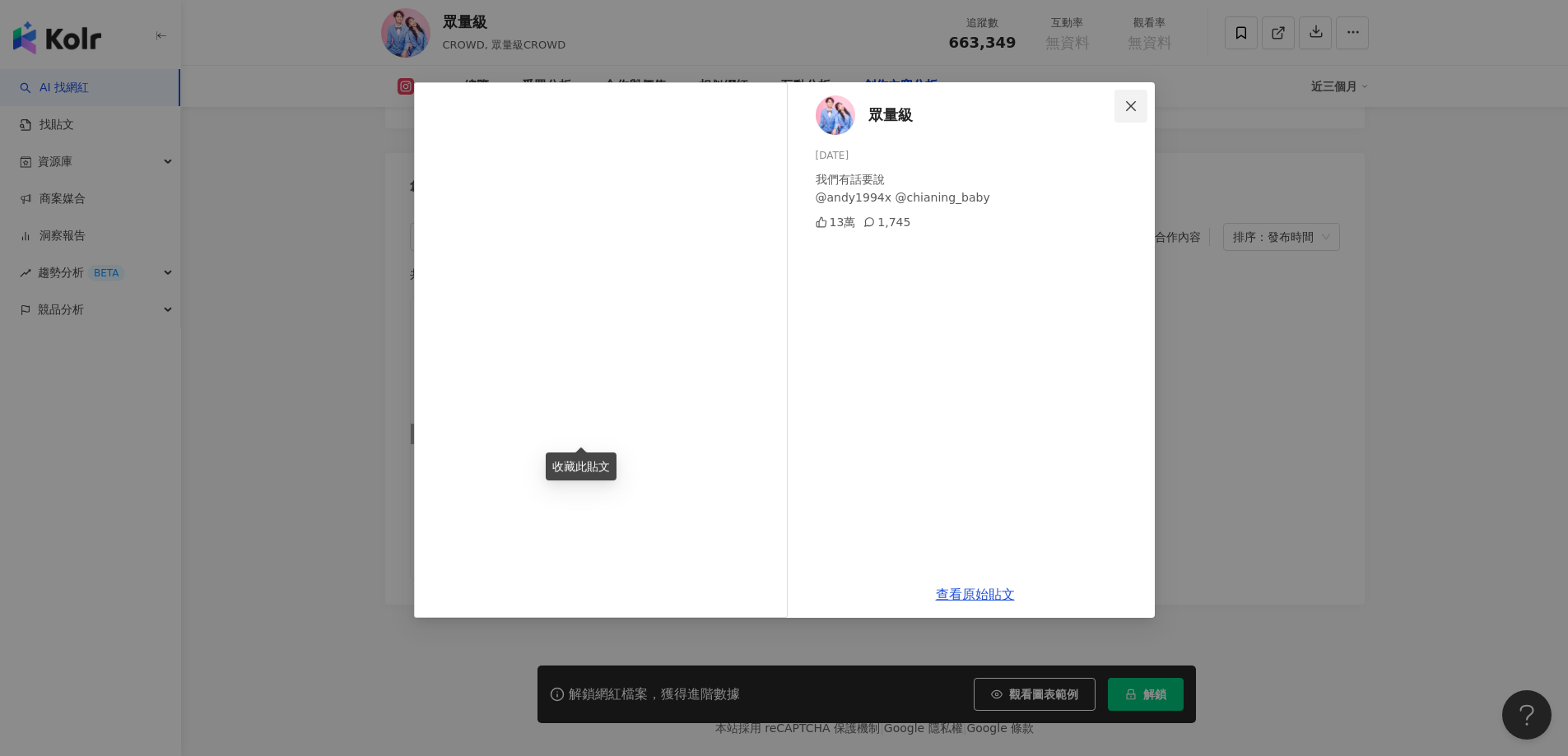
click at [1135, 113] on button "Close" at bounding box center [1131, 107] width 33 height 33
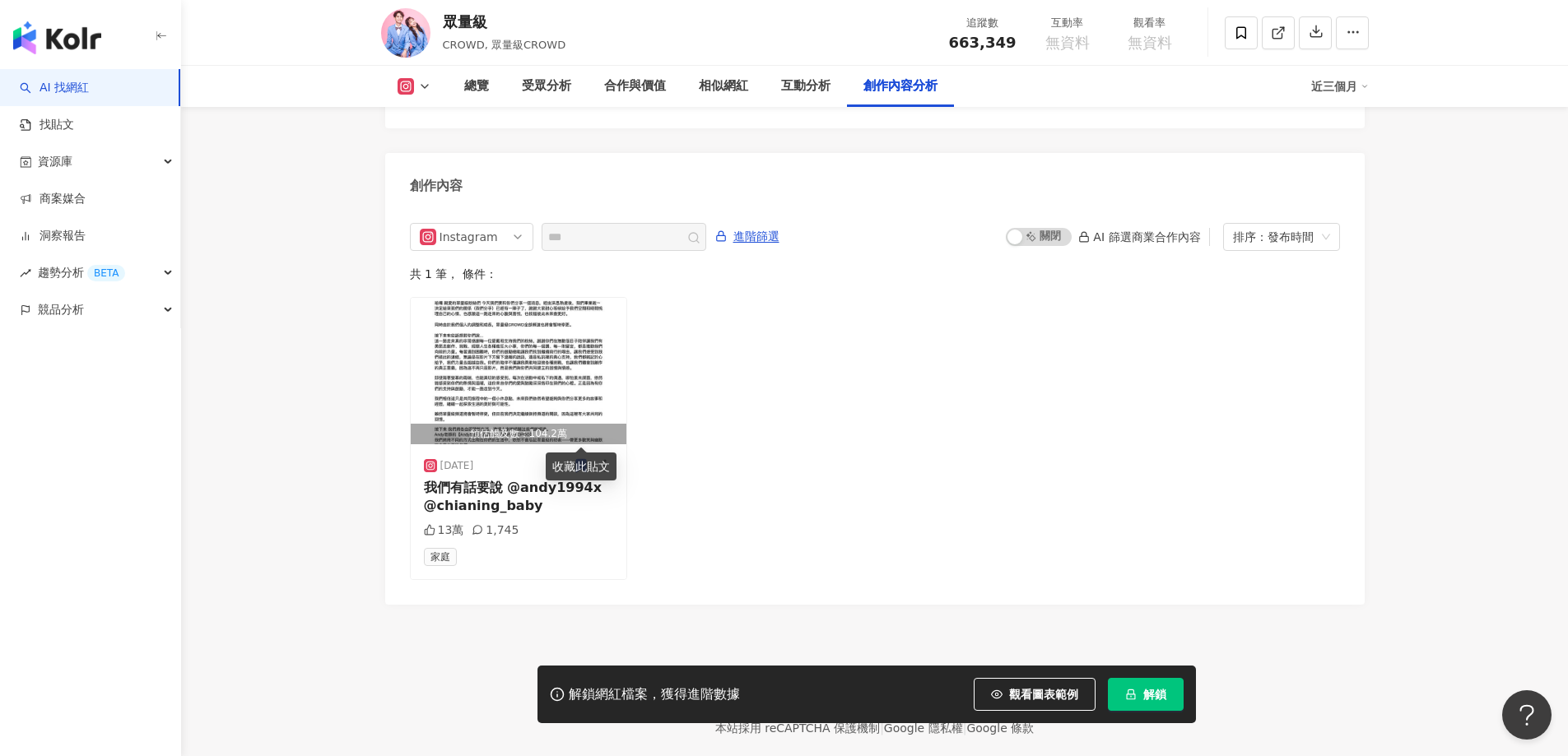
click at [829, 552] on div "Instagram 進階篩選 啟動 關閉 AI 篩選商業合作內容 排序：發布時間 共 1 筆 ， 條件： 預估觸及數：104.2萬 [DATE] 我們有話要說…" at bounding box center [874, 405] width 979 height 398
click at [621, 466] on div "[DATE] 我們有話要說 @andy1994x @chianing_baby 13萬 1,745 家庭" at bounding box center [518, 511] width 216 height 135
click at [577, 459] on icon at bounding box center [581, 465] width 10 height 13
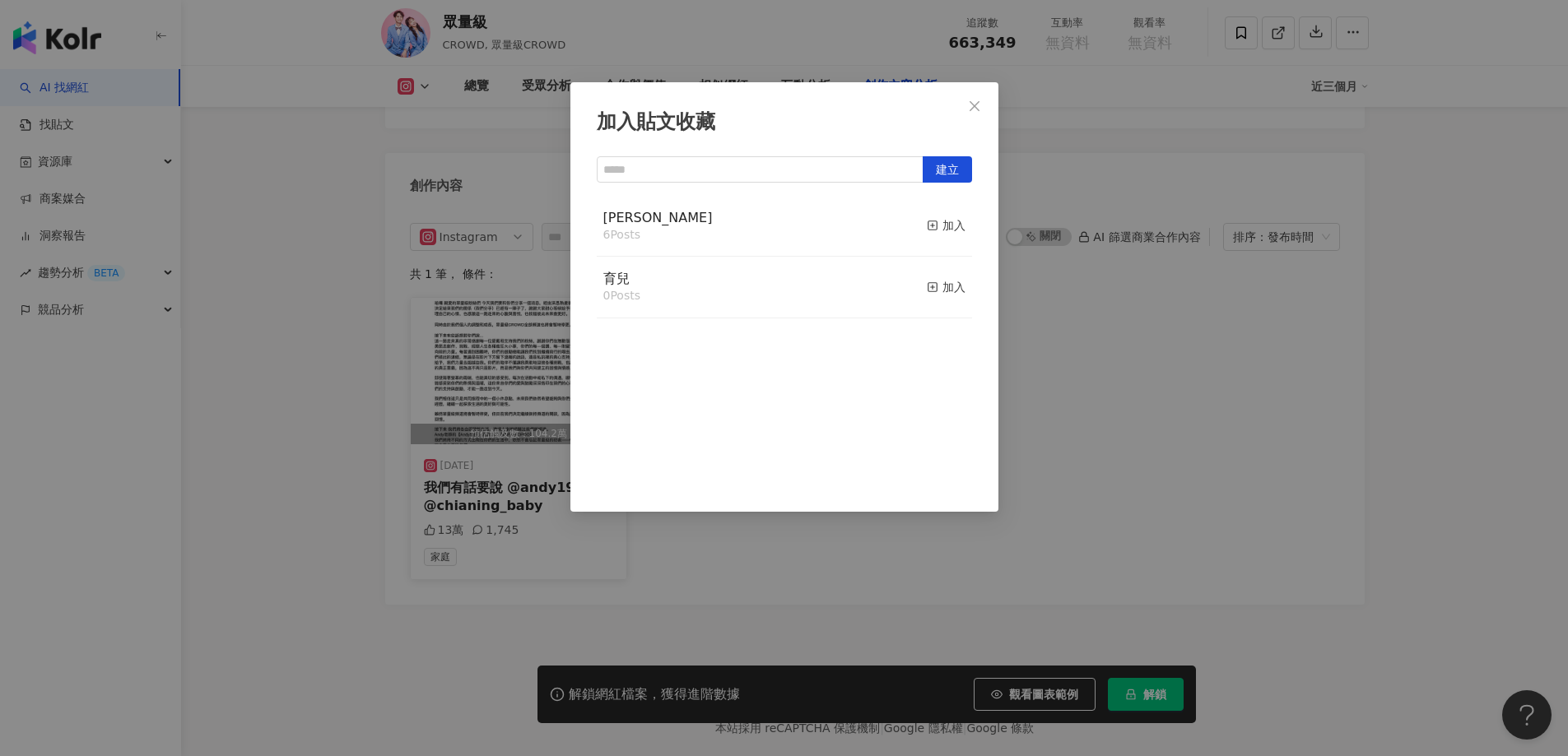
click at [1074, 406] on div "加入貼文收藏 建立 [PERSON_NAME] 6 Posts 加入 育兒 0 Posts 加入" at bounding box center [784, 378] width 1568 height 756
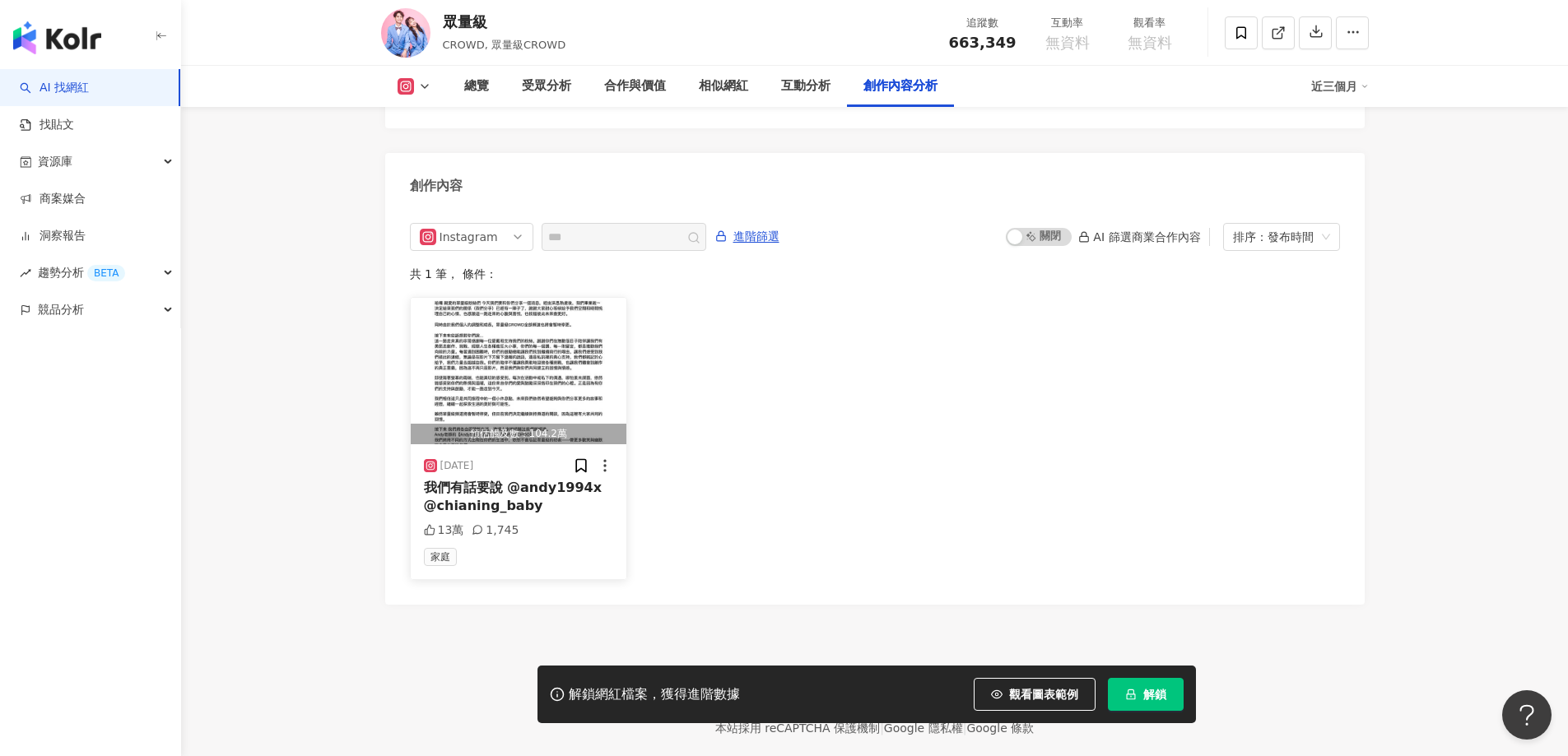
click at [548, 522] on div "13萬 1,745" at bounding box center [518, 530] width 190 height 17
click at [557, 366] on img "button" at bounding box center [518, 372] width 216 height 147
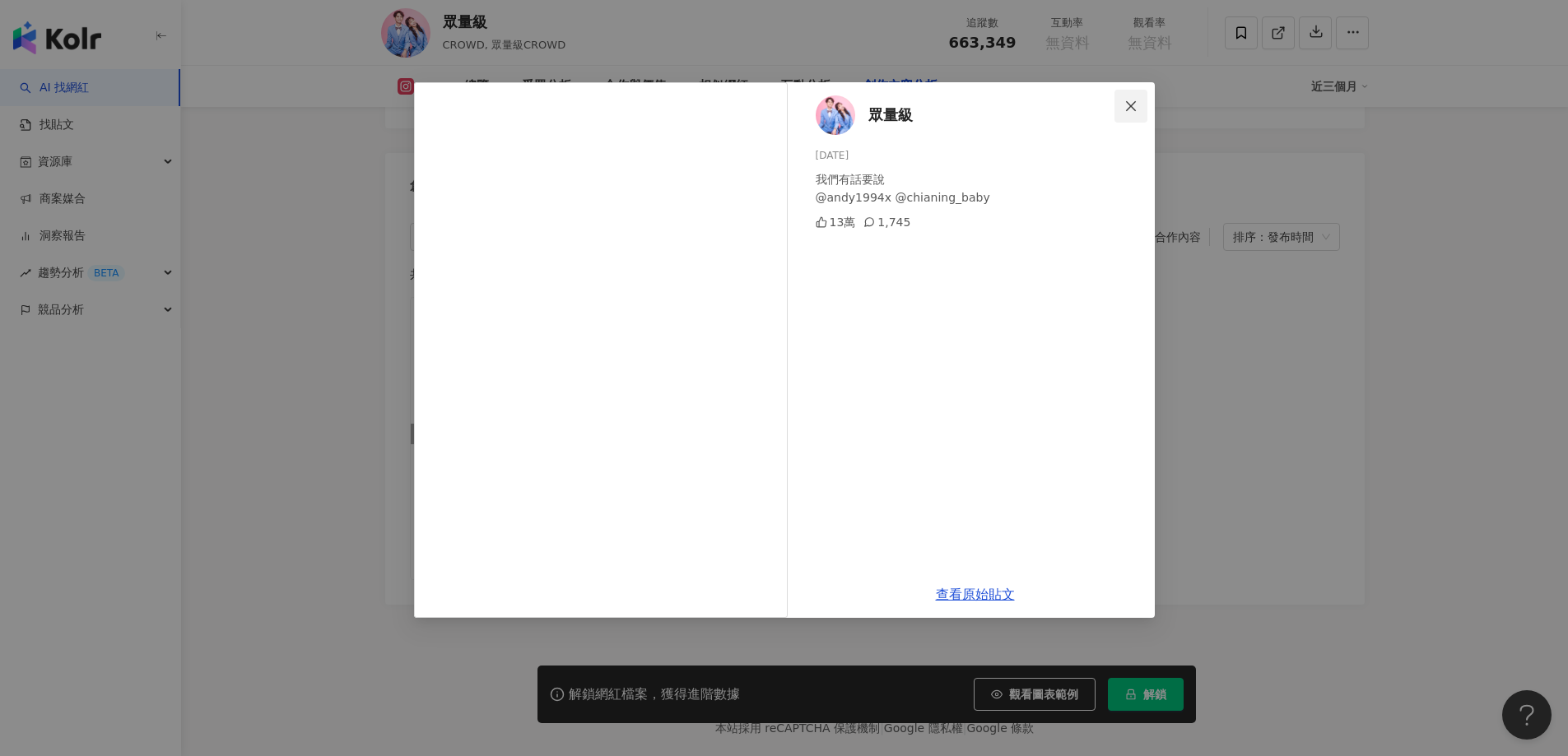
click at [1137, 105] on icon "close" at bounding box center [1130, 106] width 13 height 13
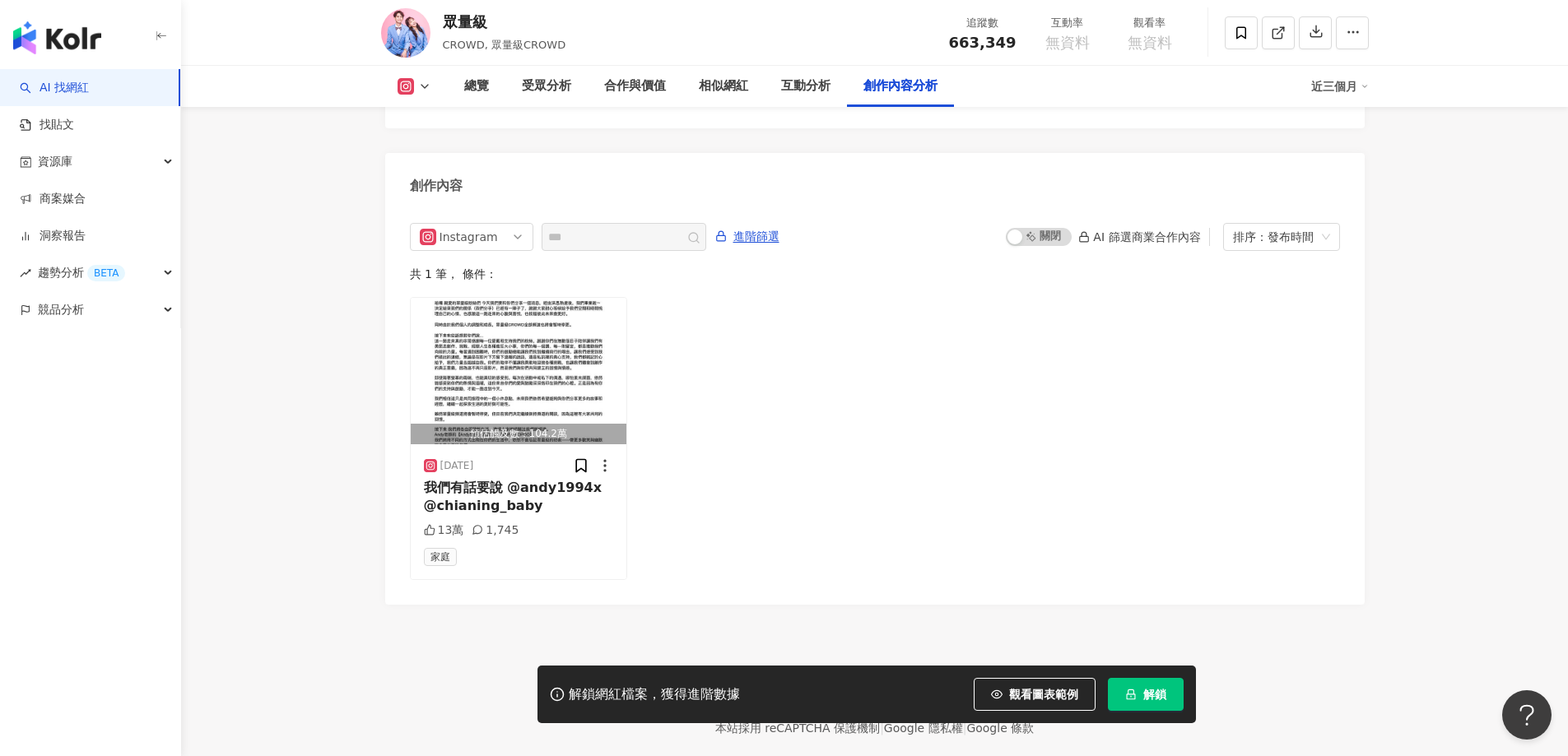
click at [1276, 465] on div "預估觸及數：104.2萬 [DATE] 我們有話要說 @andy1994x @chianing_baby 13萬 1,745 家庭" at bounding box center [874, 438] width 930 height 283
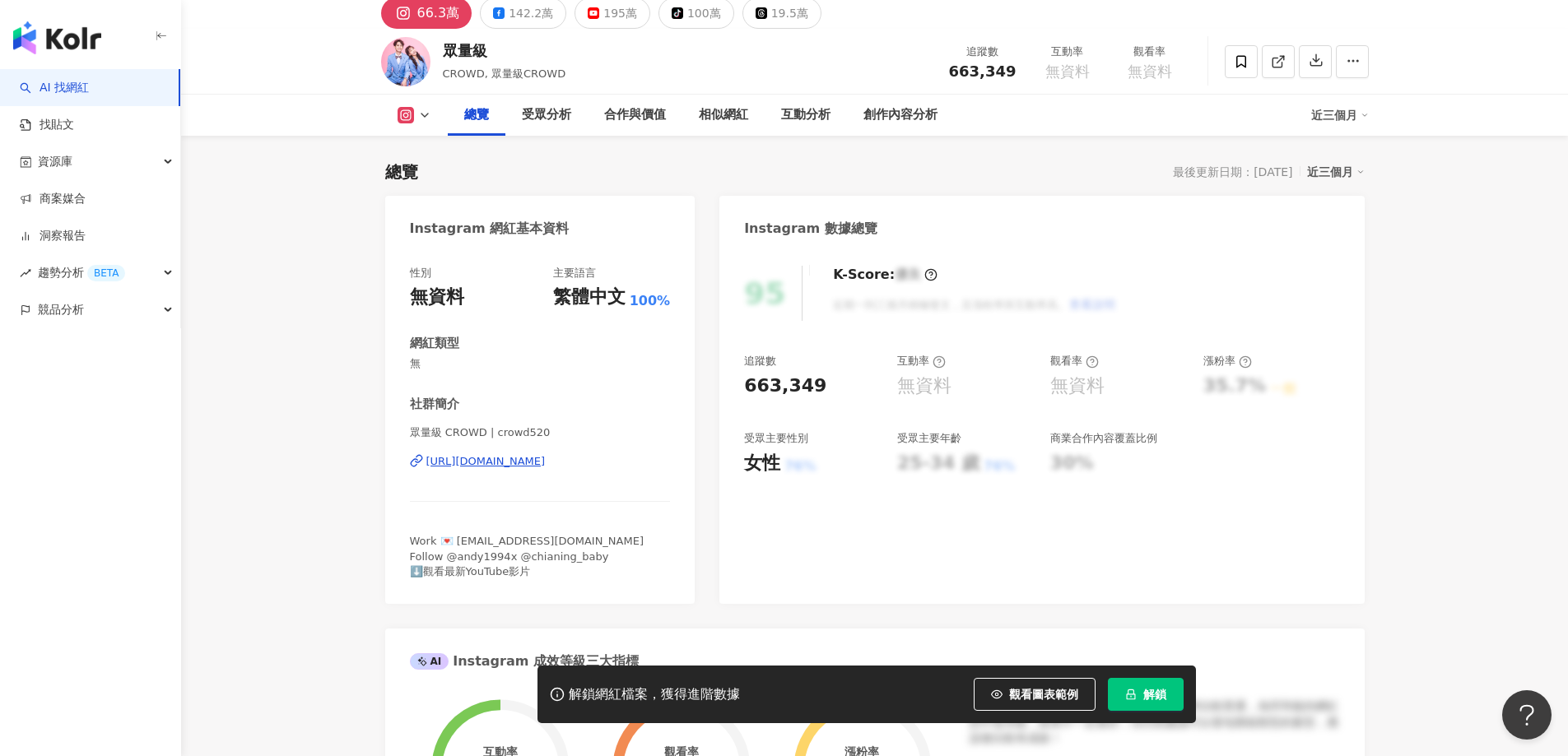
click at [394, 77] on img at bounding box center [406, 62] width 49 height 49
click at [49, 80] on link "AI 找網紅" at bounding box center [54, 88] width 69 height 17
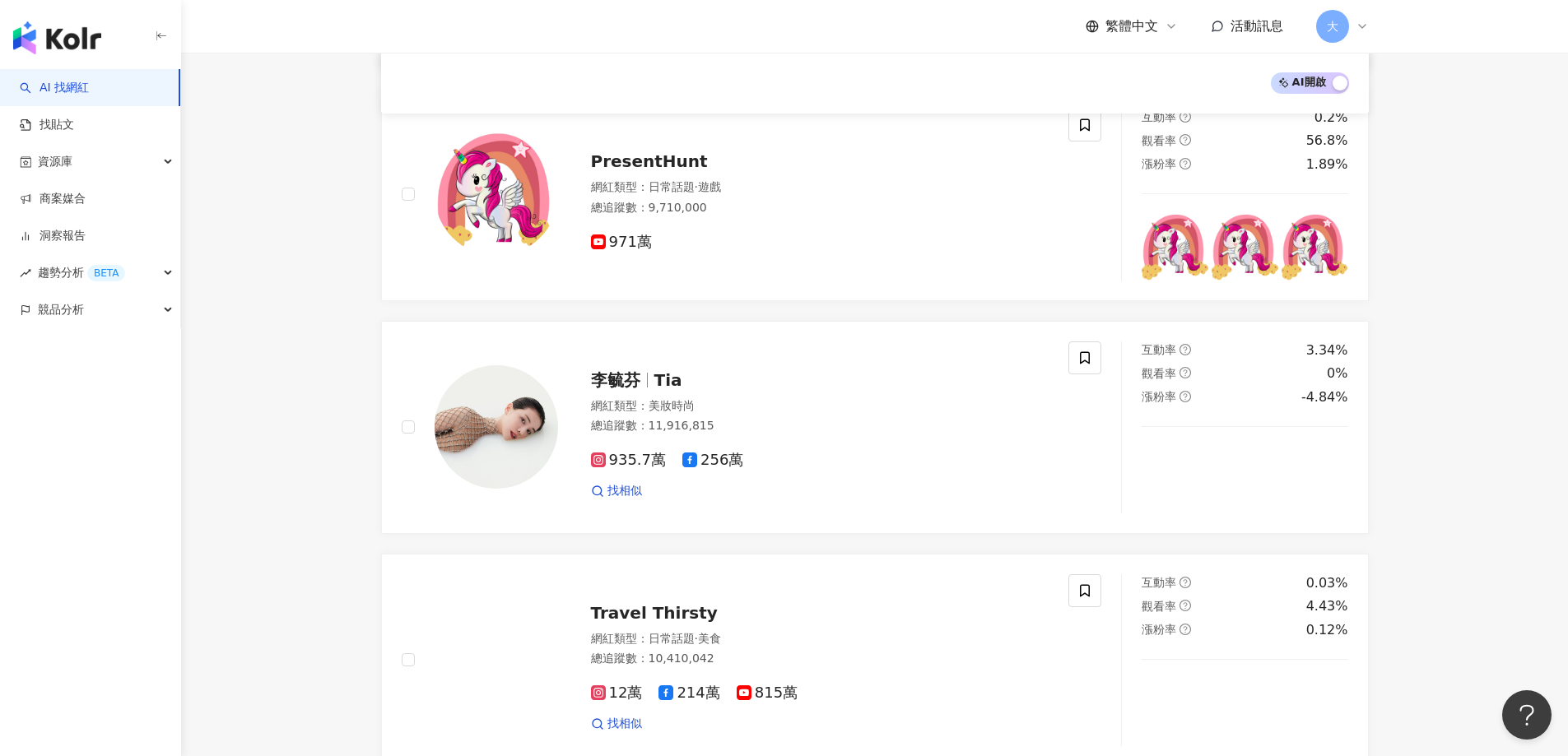
scroll to position [658, 0]
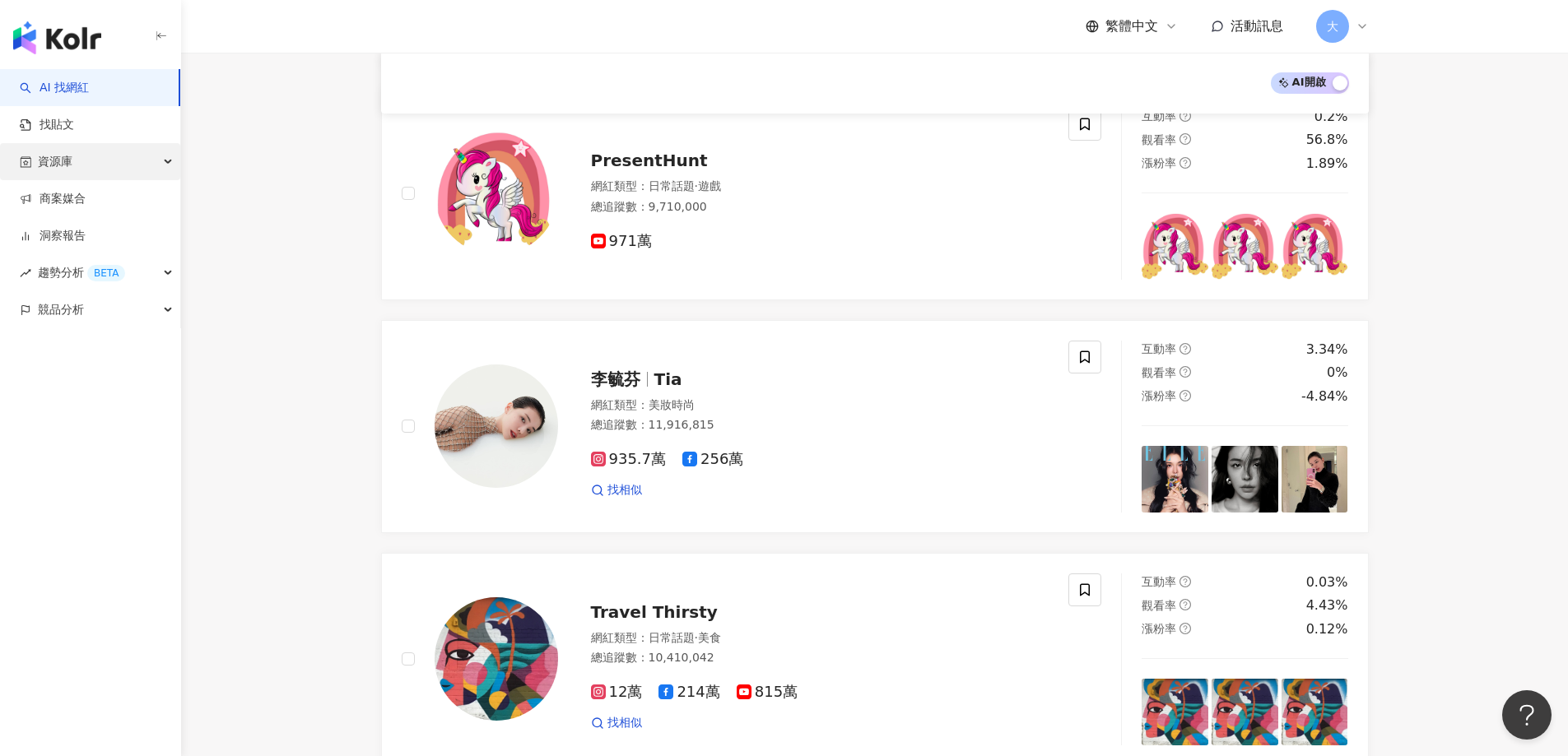
click at [64, 163] on span "資源庫" at bounding box center [55, 161] width 34 height 37
click at [66, 191] on link "網紅管理" at bounding box center [62, 199] width 46 height 17
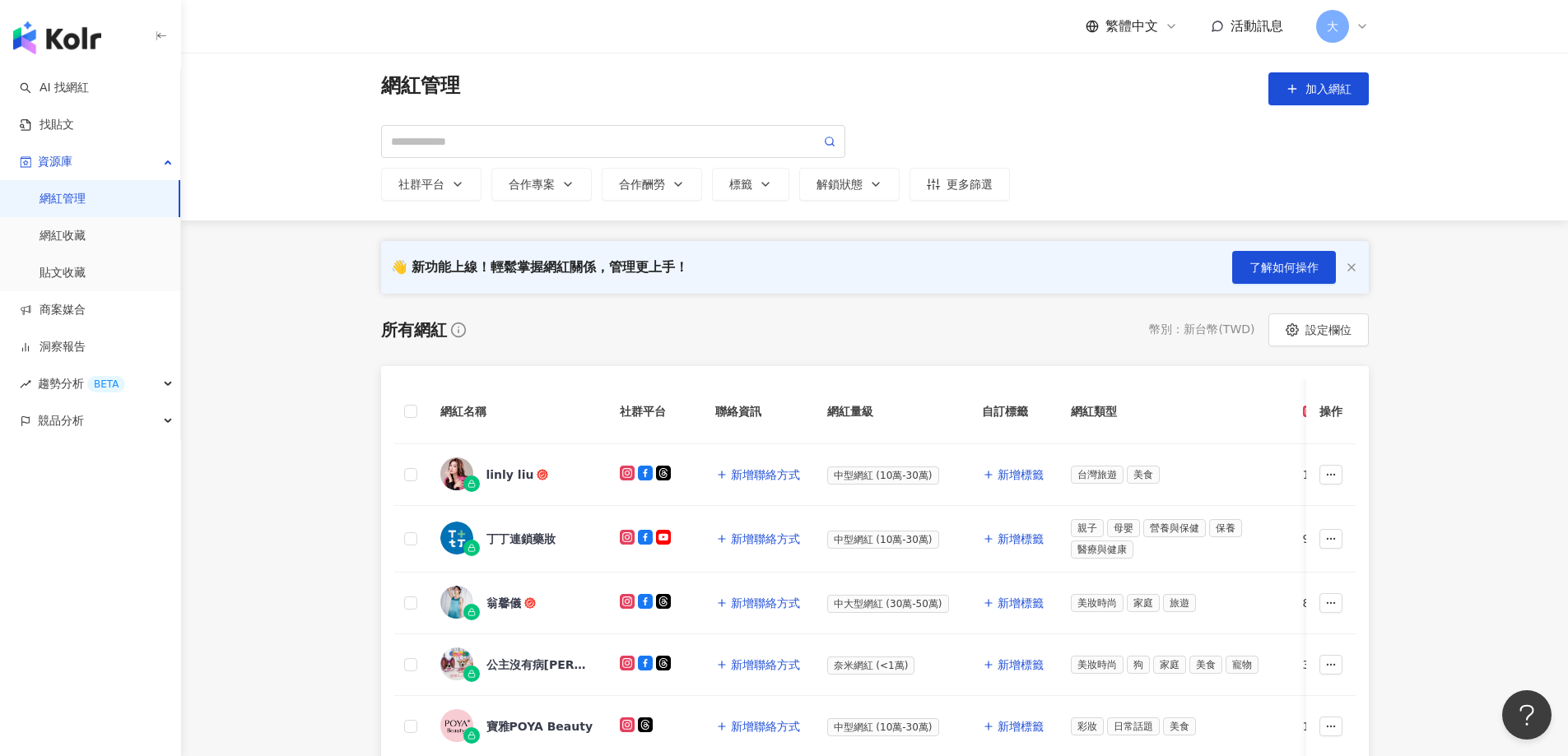
click at [1070, 287] on div "👋 新功能上線！輕鬆掌握網紅關係，管理更上手！ 了解如何操作" at bounding box center [875, 267] width 988 height 53
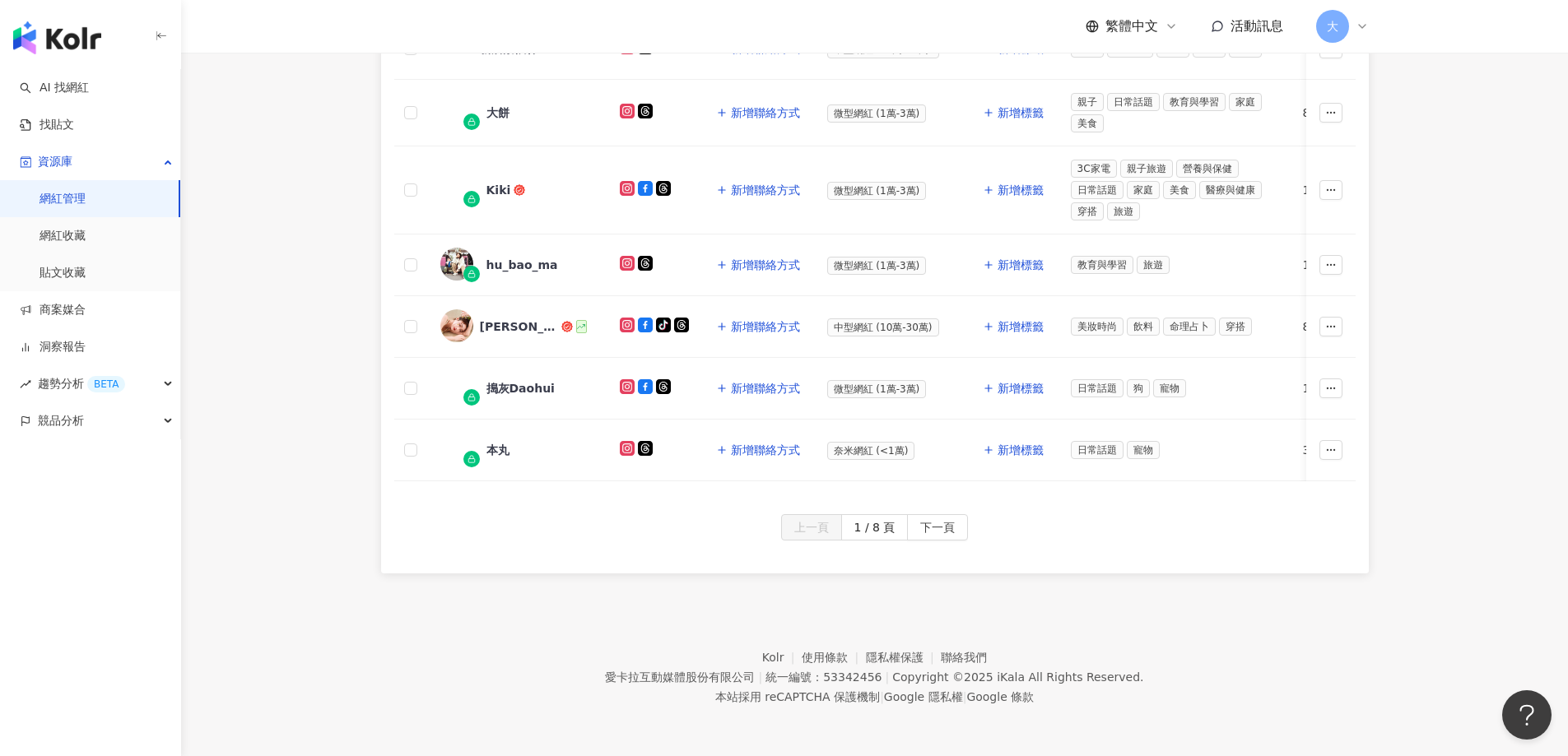
scroll to position [744, 0]
click at [936, 538] on span "下一頁" at bounding box center [937, 528] width 34 height 26
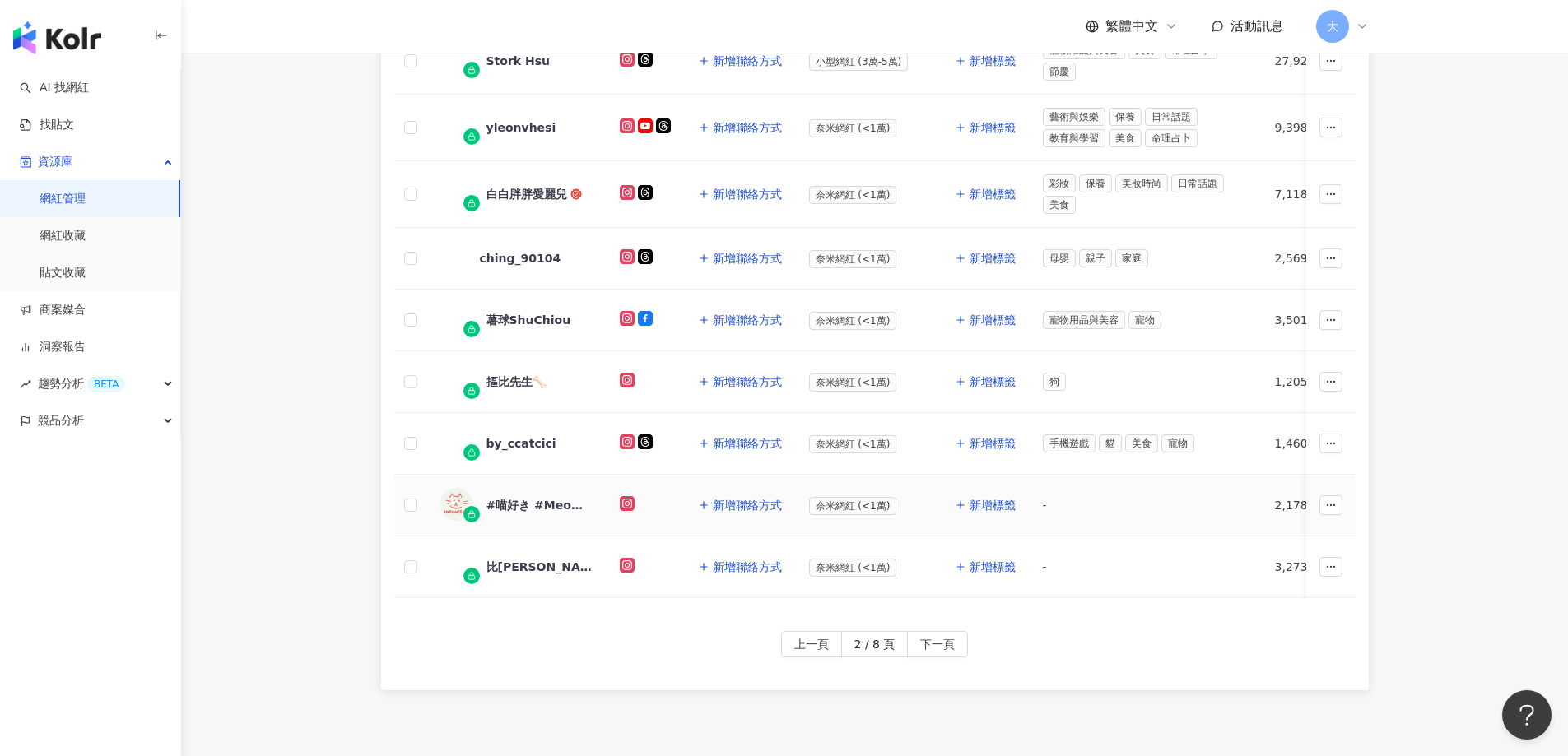
scroll to position [646, 0]
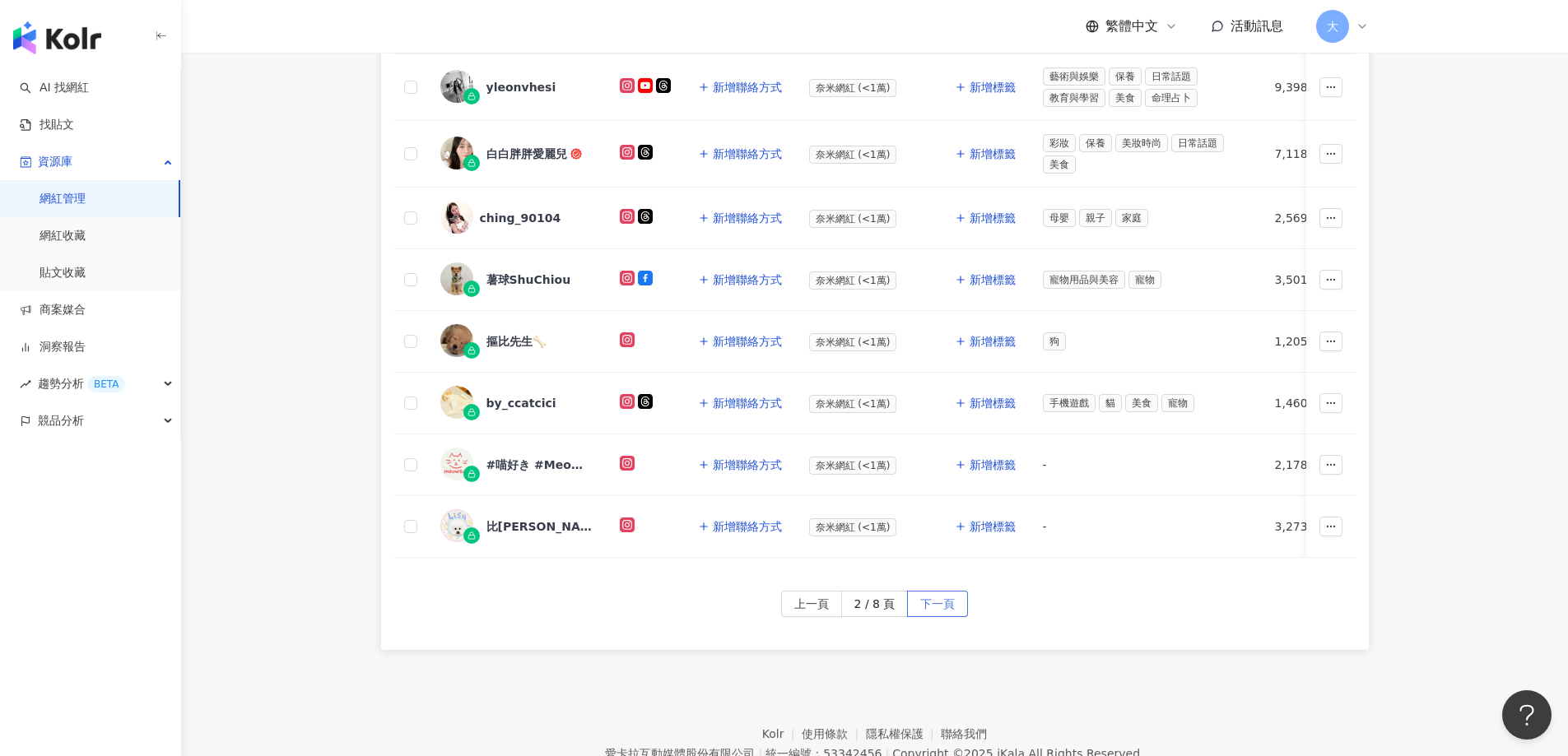
click at [952, 615] on span "下一頁" at bounding box center [937, 604] width 34 height 26
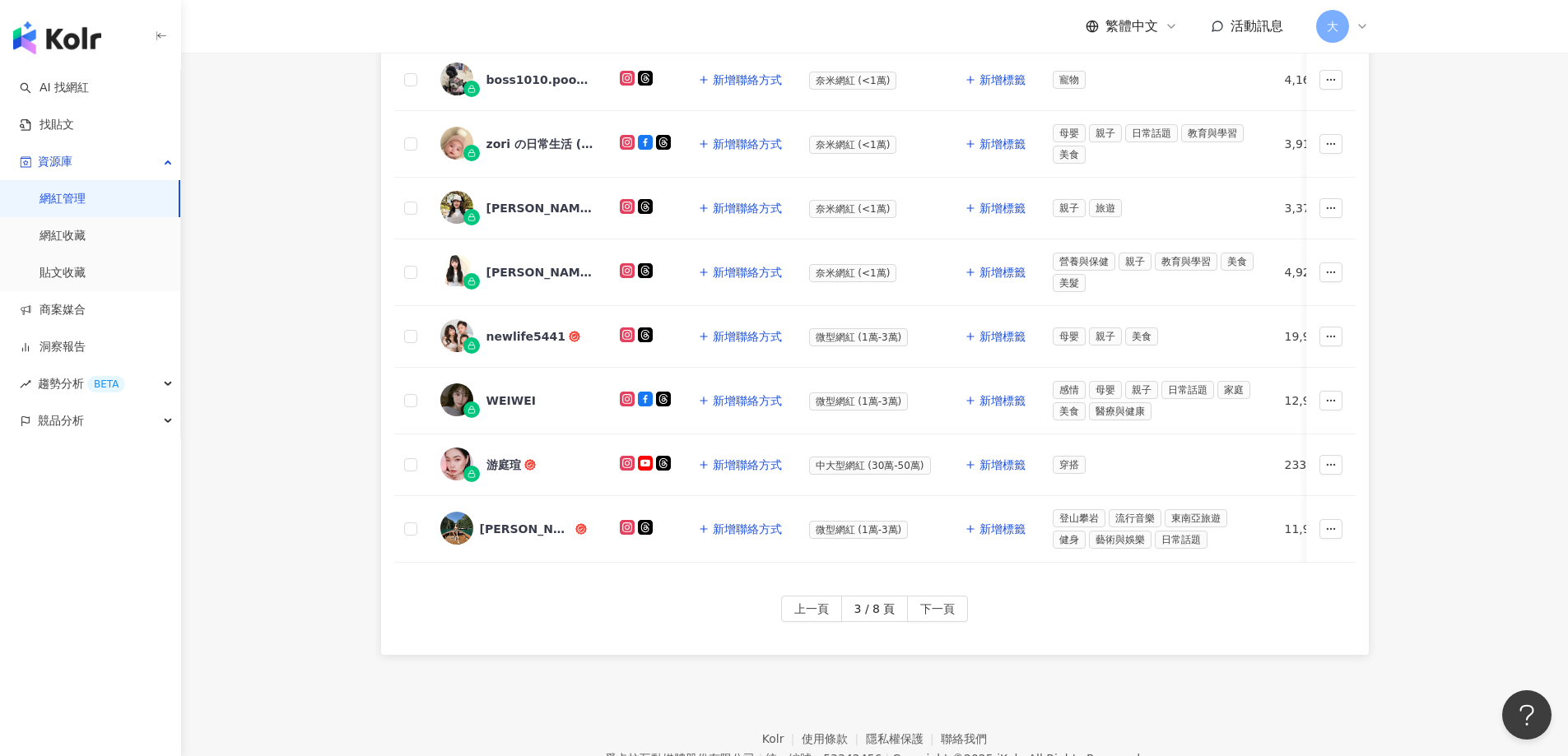
click at [930, 631] on div "上一頁 3 / 8 頁 下一頁" at bounding box center [875, 625] width 988 height 60
click at [944, 618] on span "下一頁" at bounding box center [937, 609] width 34 height 26
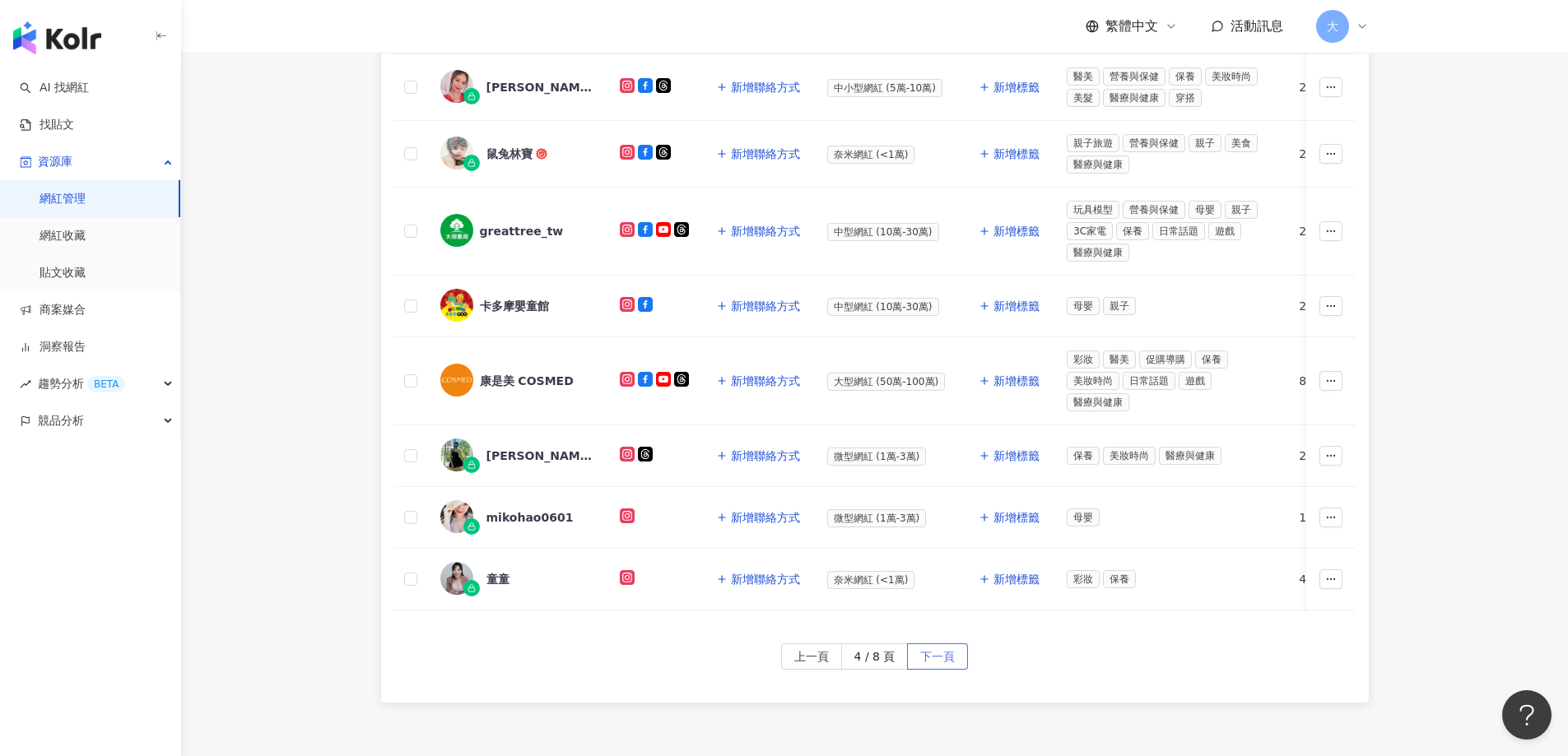
click at [951, 671] on span "下一頁" at bounding box center [937, 657] width 34 height 26
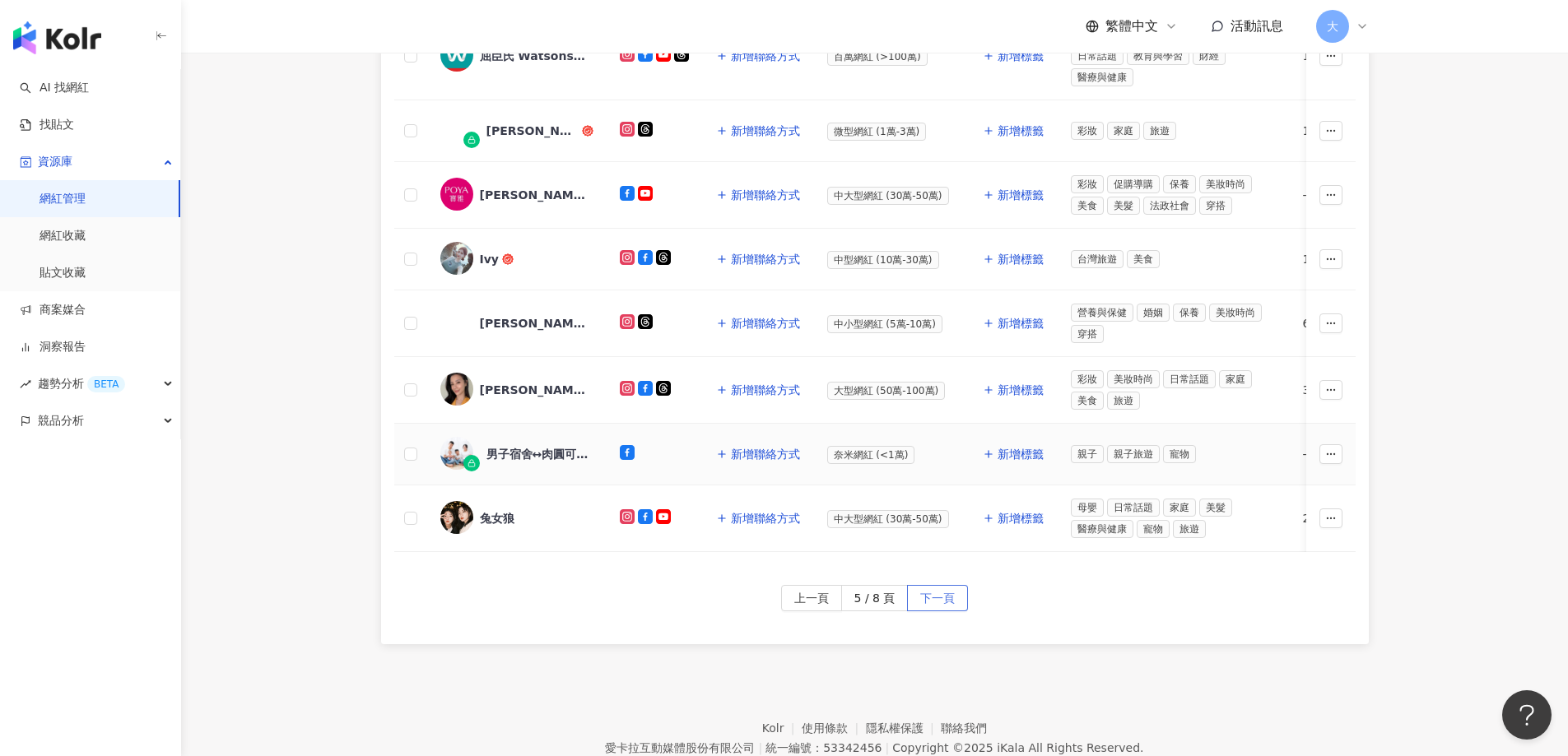
scroll to position [729, 0]
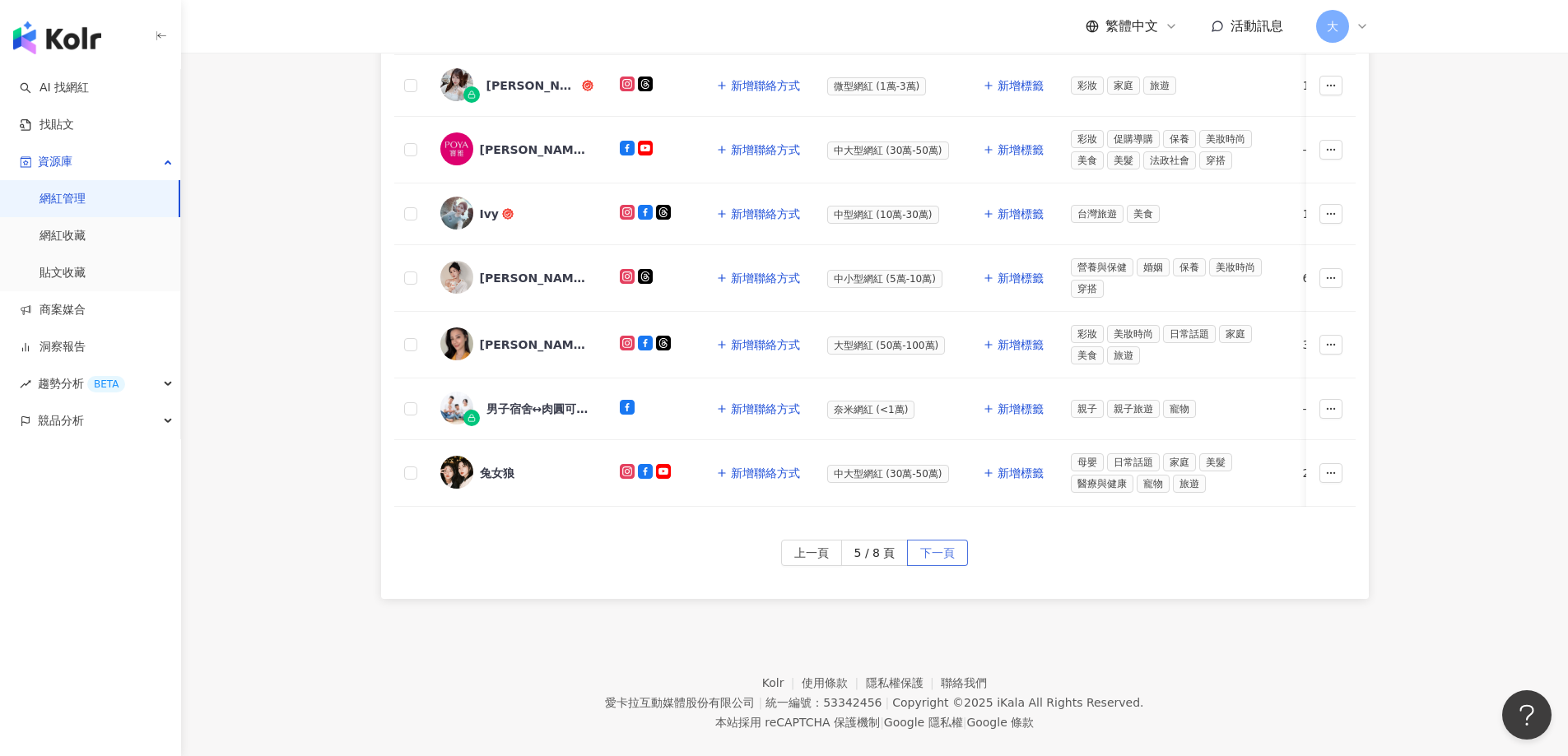
click at [938, 566] on span "下一頁" at bounding box center [937, 554] width 34 height 26
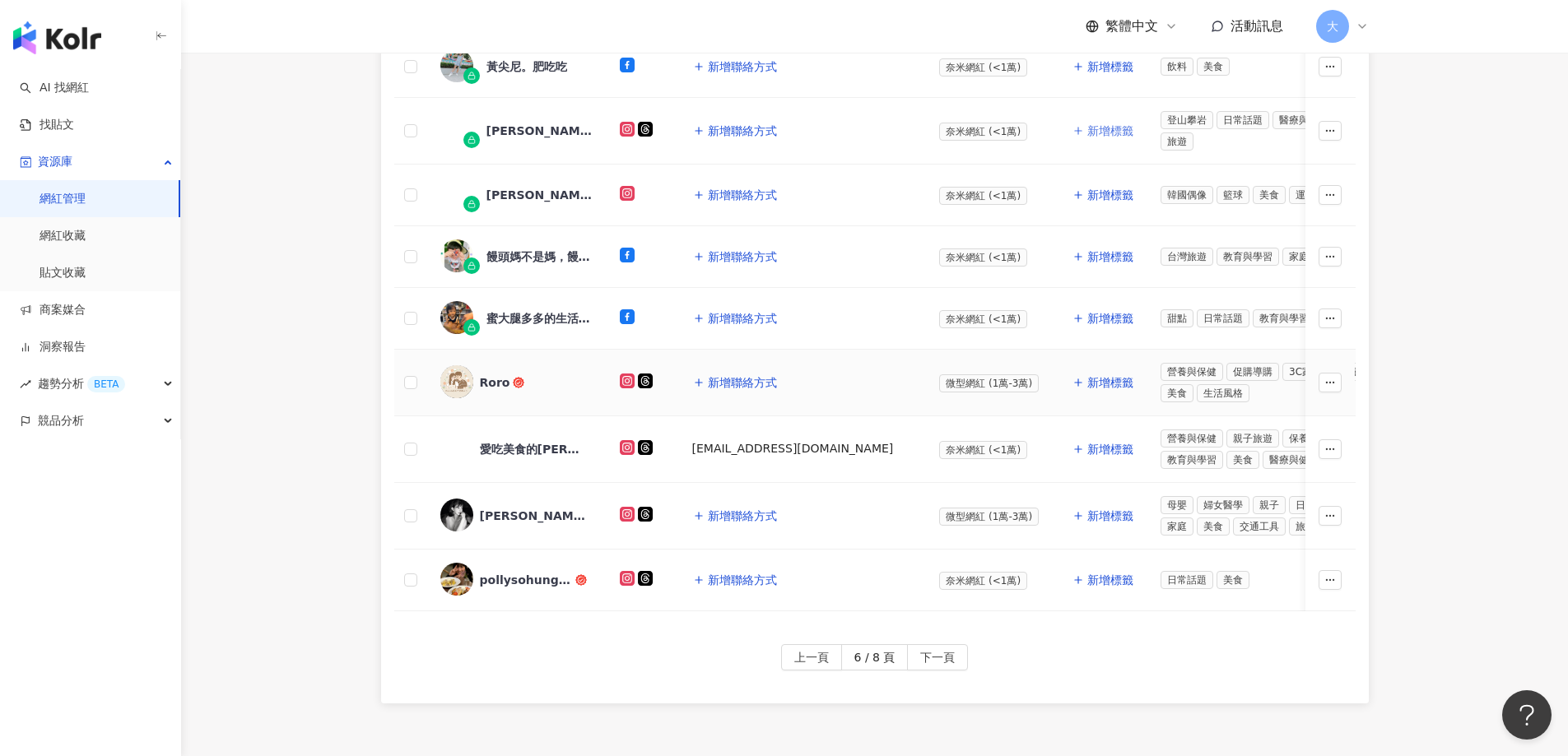
scroll to position [646, 0]
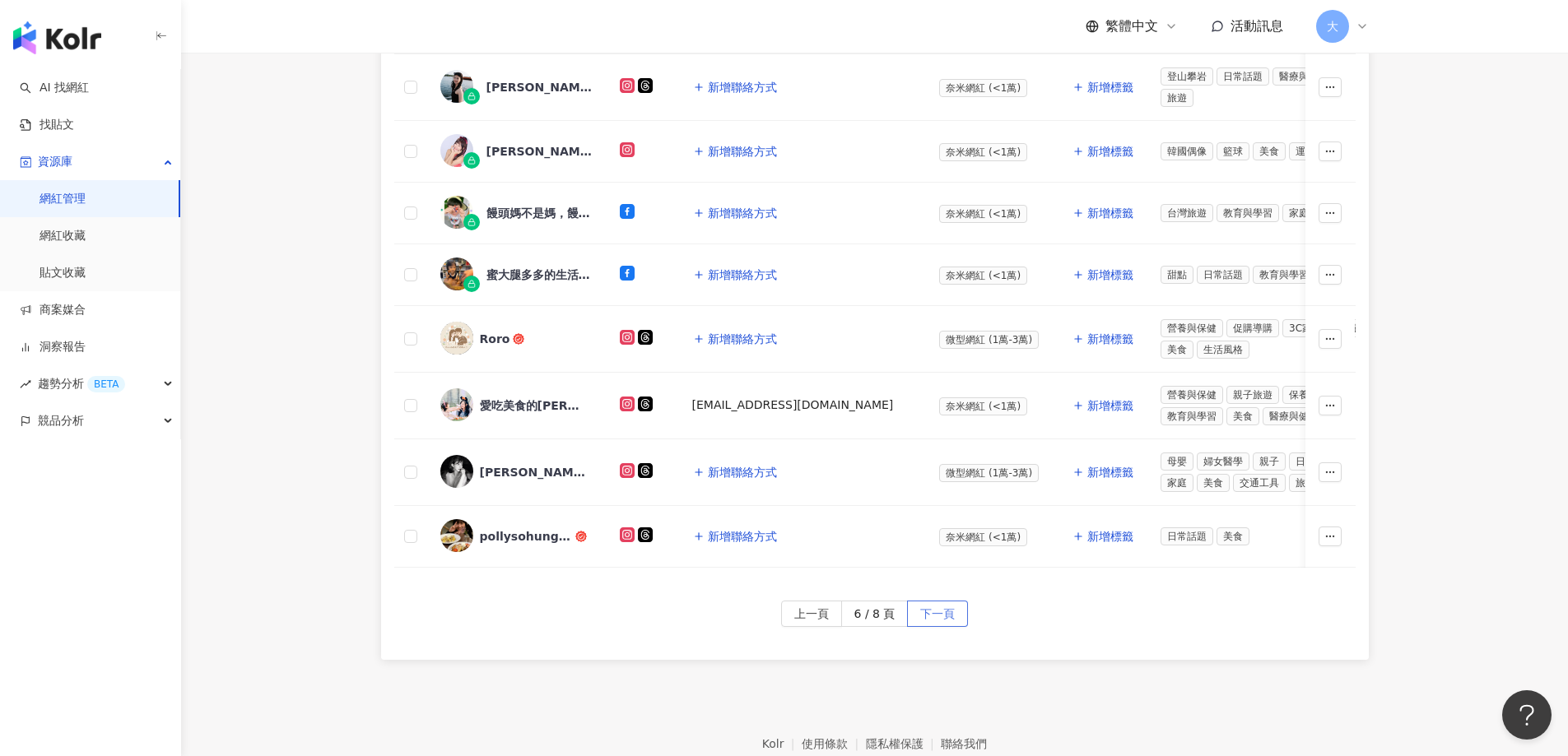
click at [944, 628] on span "下一頁" at bounding box center [937, 614] width 34 height 26
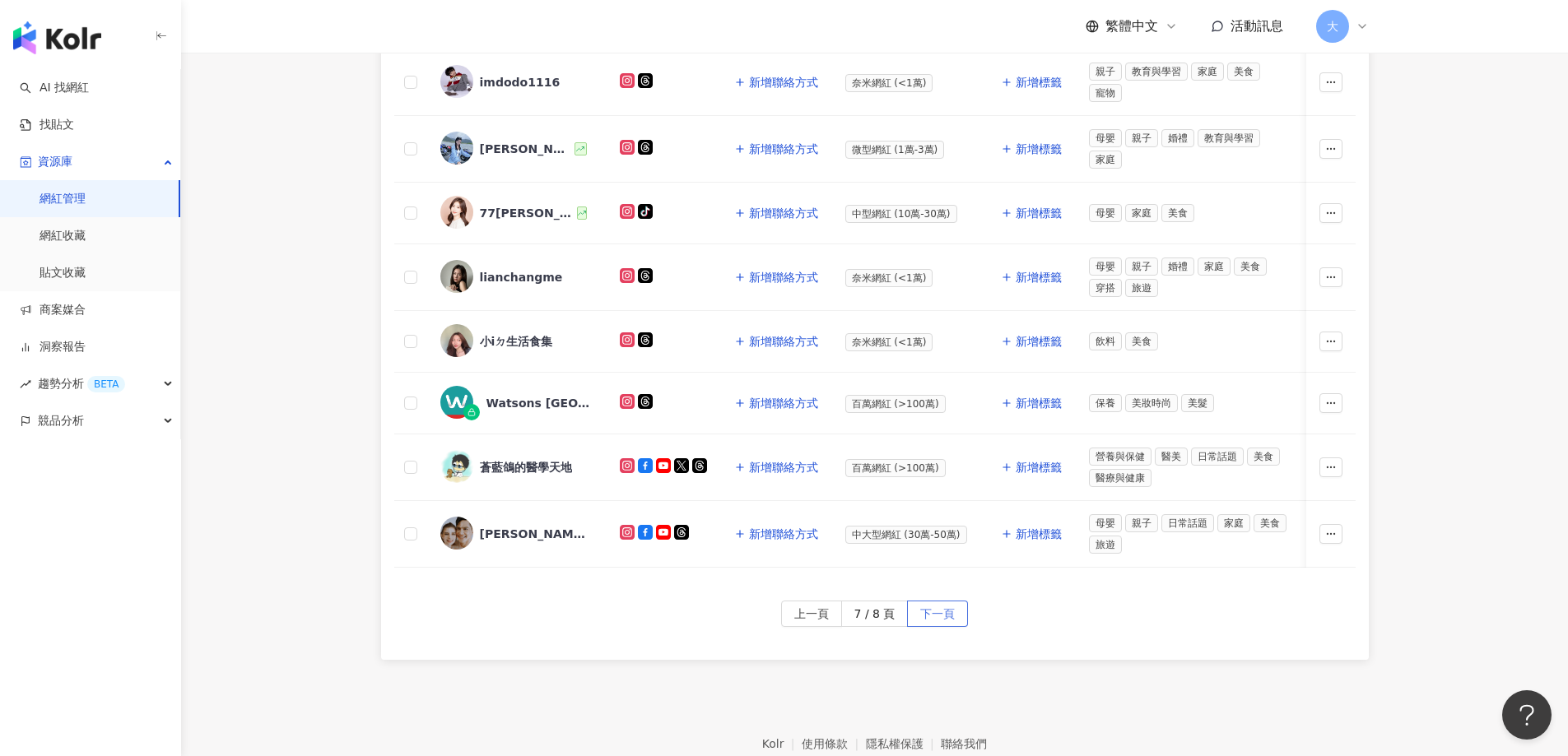
click at [962, 625] on button "下一頁" at bounding box center [937, 613] width 61 height 26
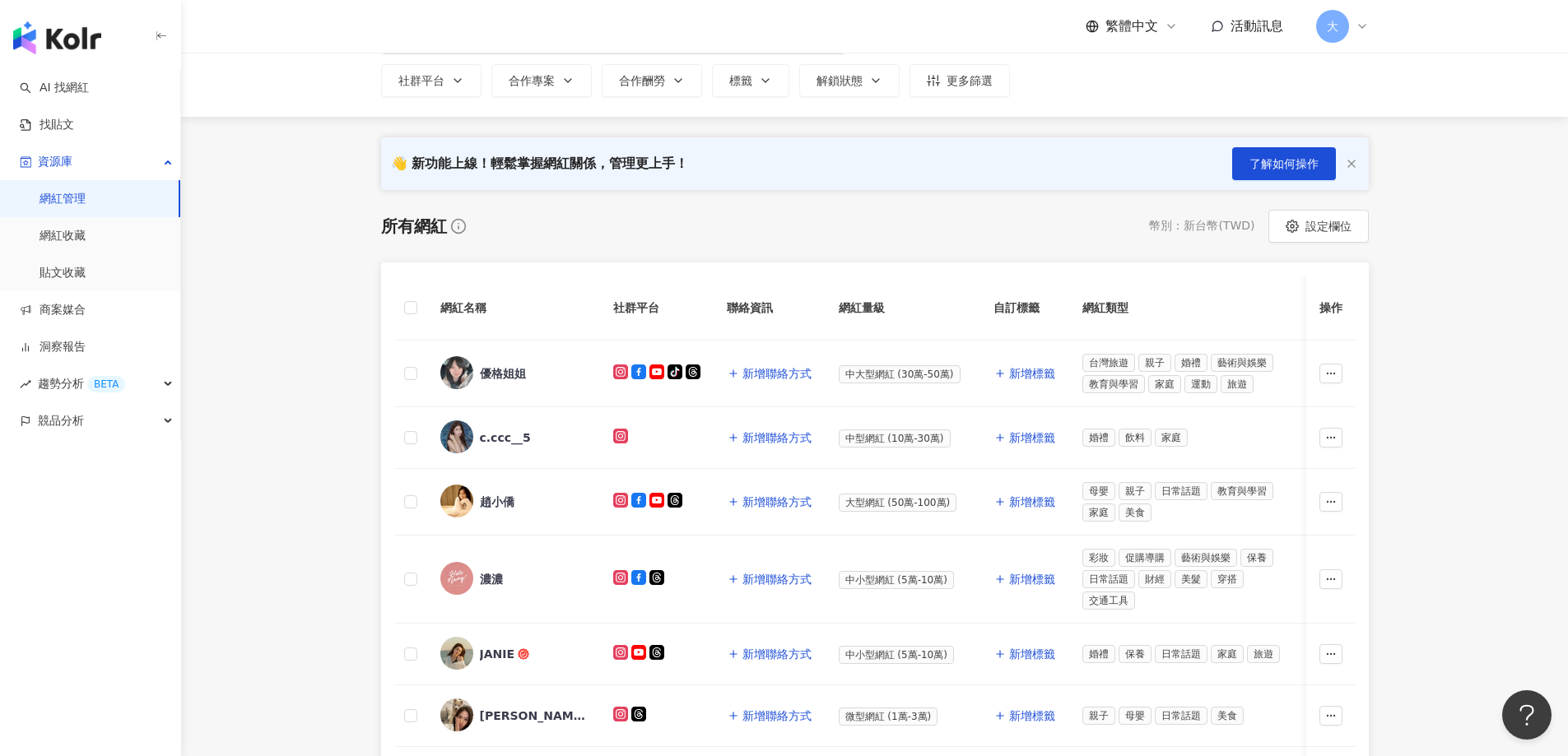
scroll to position [0, 0]
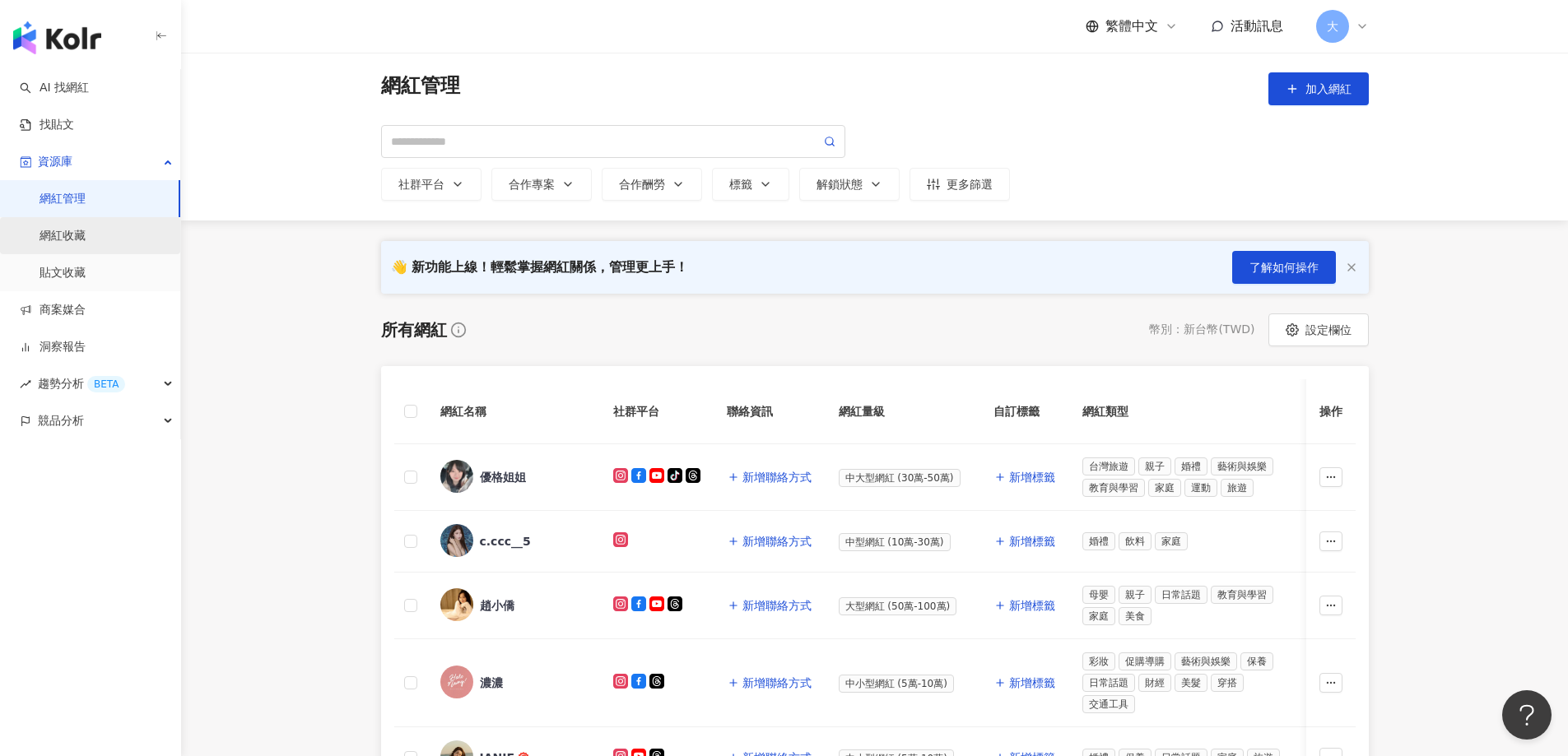
click at [85, 238] on link "網紅收藏" at bounding box center [62, 236] width 46 height 17
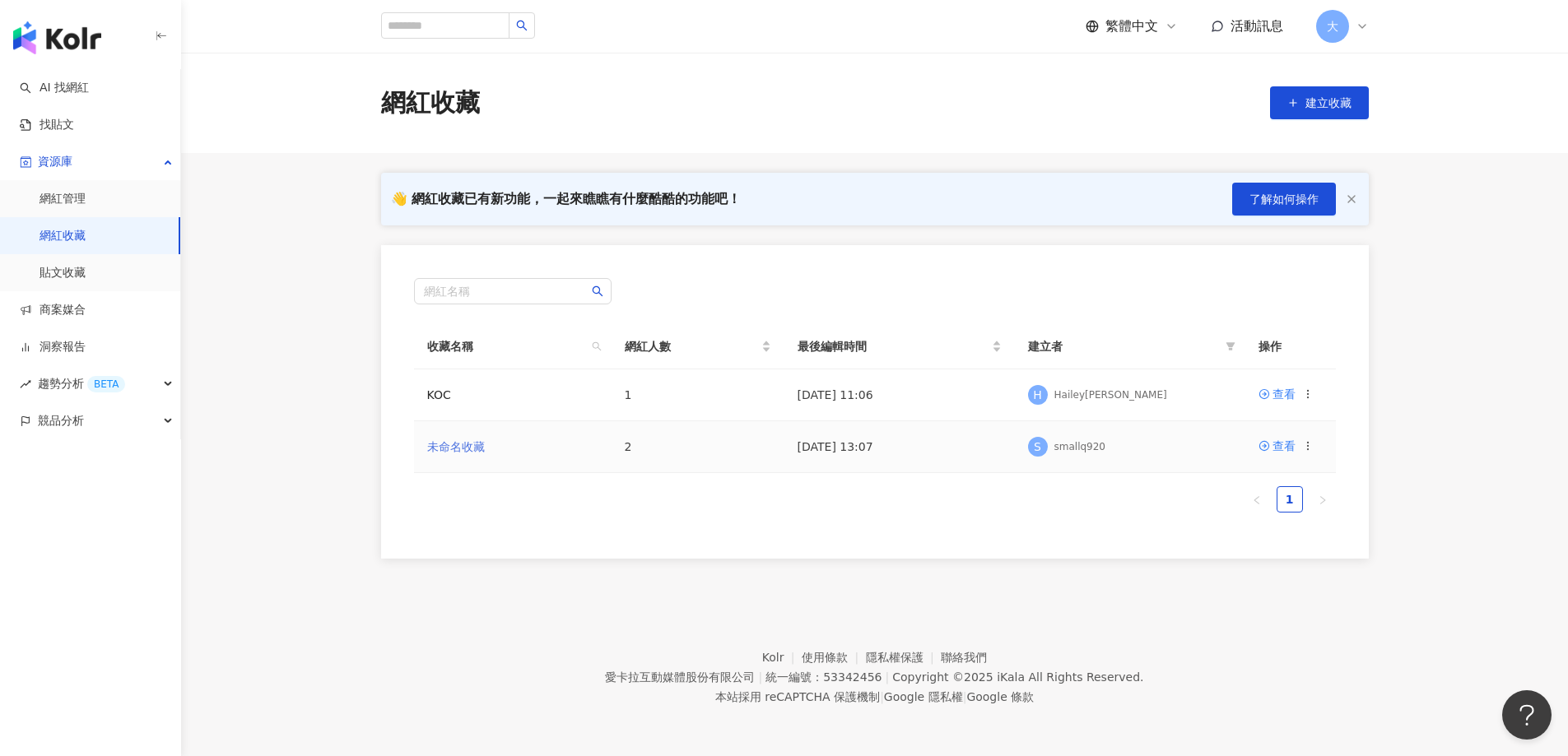
click at [468, 443] on link "未命名收藏" at bounding box center [456, 446] width 58 height 13
click at [491, 405] on td "KOC" at bounding box center [513, 395] width 198 height 52
click at [437, 395] on link "KOC" at bounding box center [439, 394] width 23 height 13
click at [85, 269] on link "貼文收藏" at bounding box center [62, 273] width 46 height 17
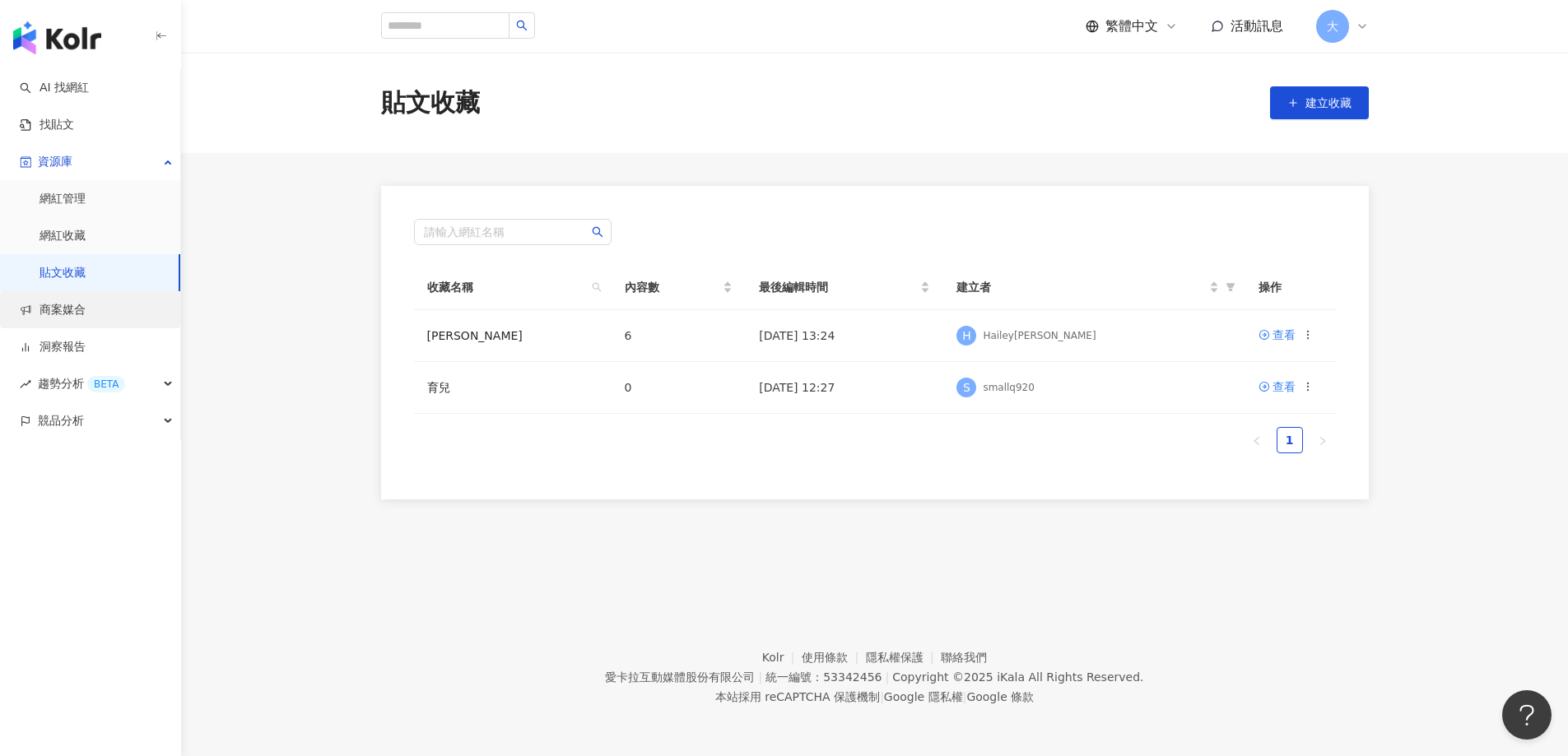
click at [85, 303] on link "商案媒合" at bounding box center [52, 310] width 66 height 17
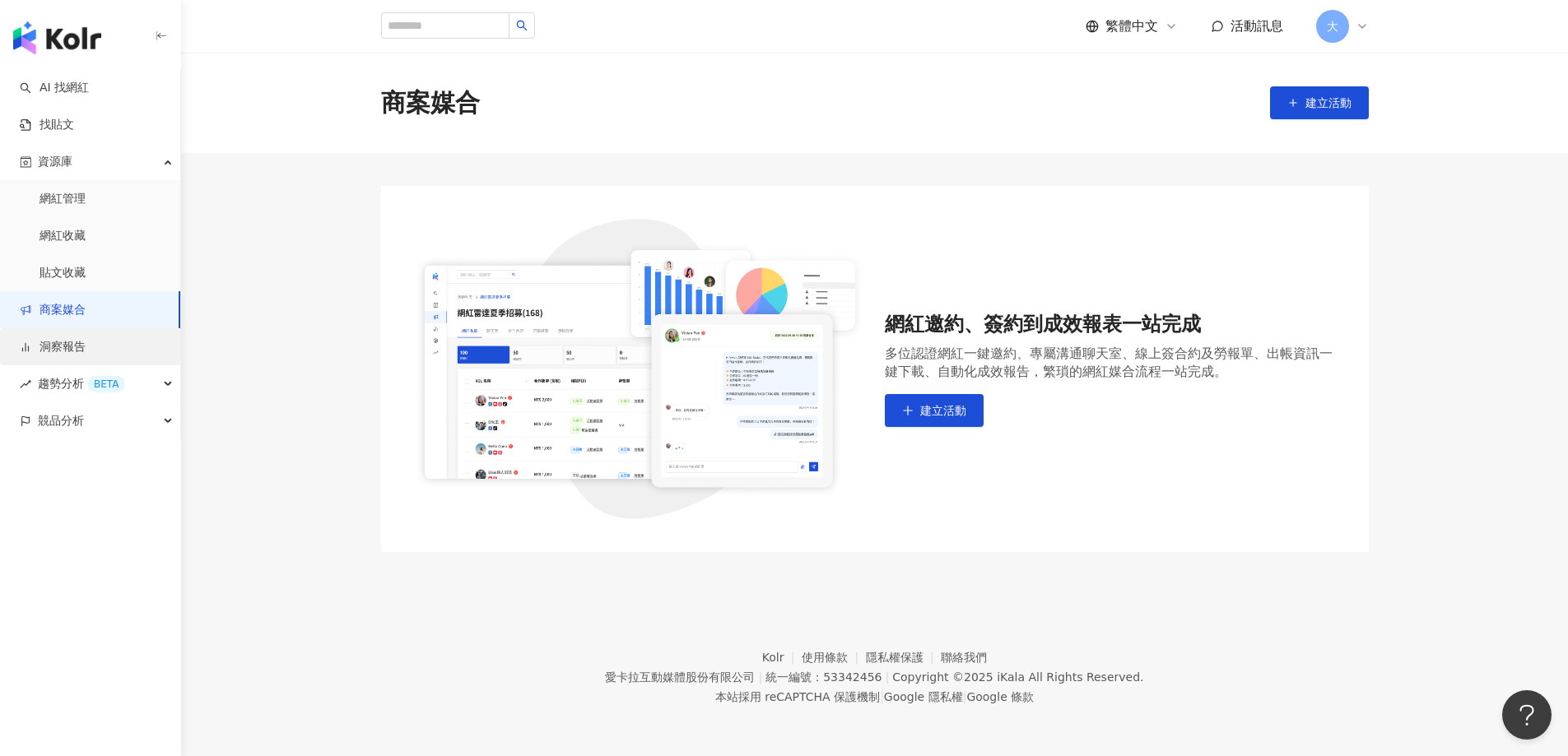
click at [85, 350] on link "洞察報告" at bounding box center [52, 347] width 66 height 17
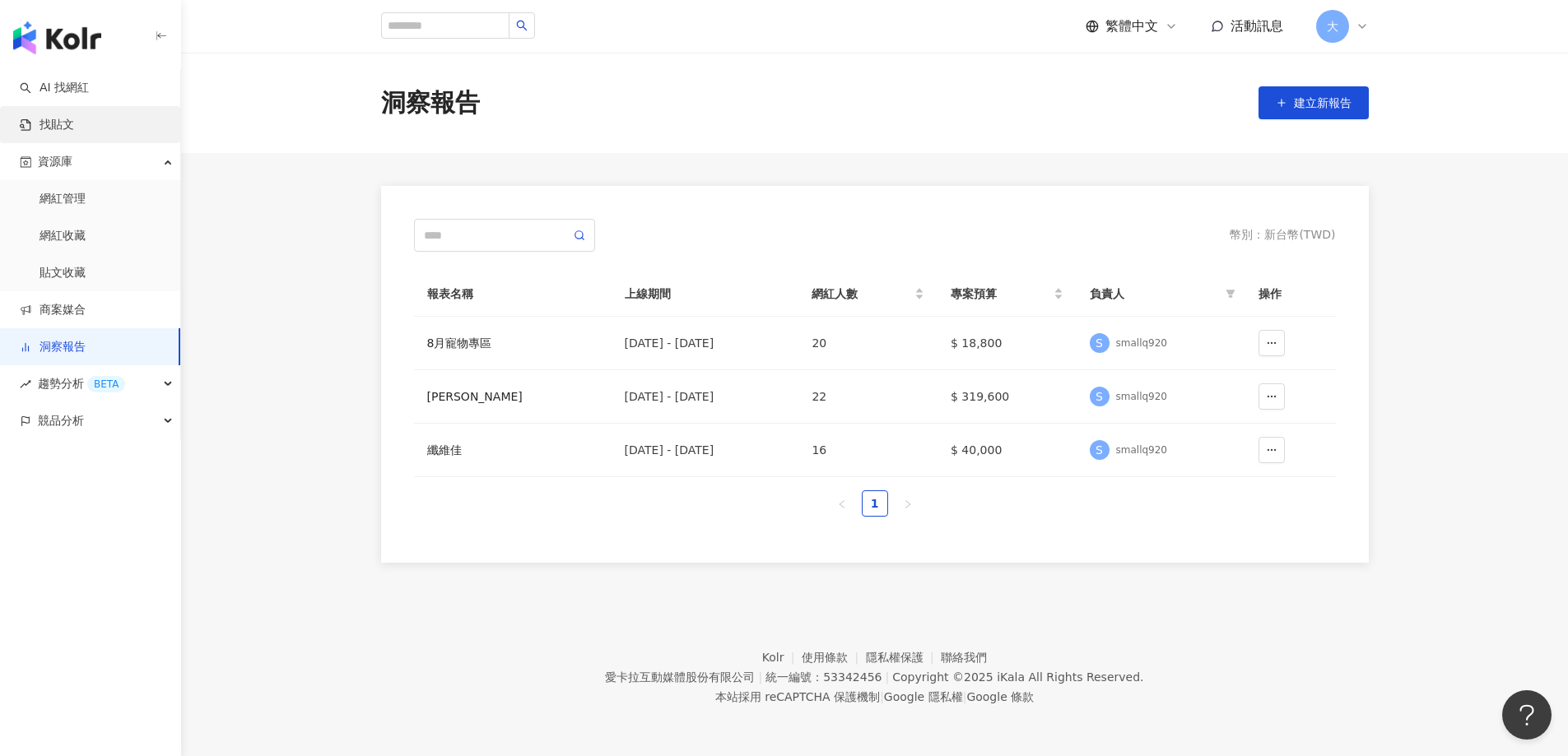
click at [74, 124] on link "找貼文" at bounding box center [47, 124] width 55 height 17
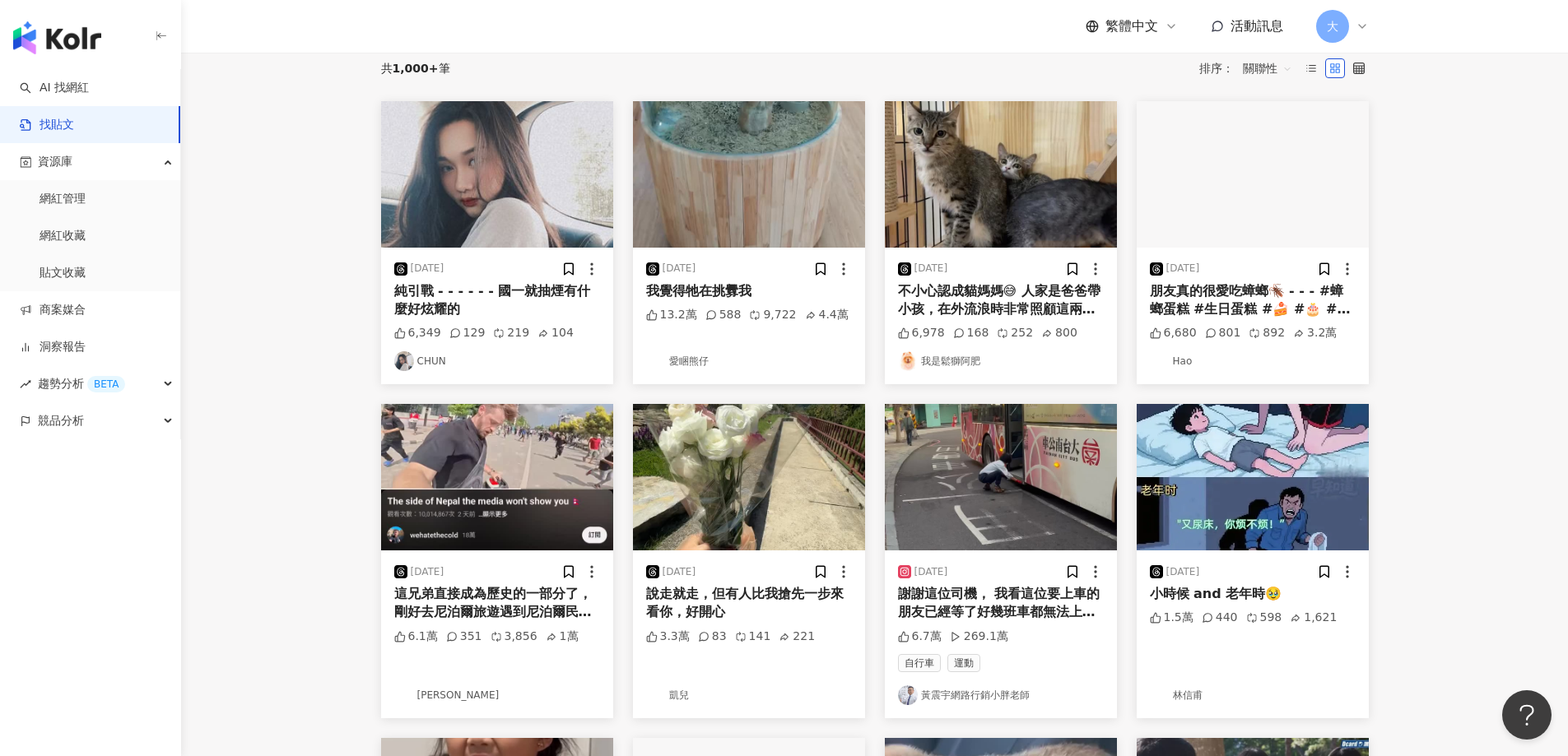
scroll to position [412, 0]
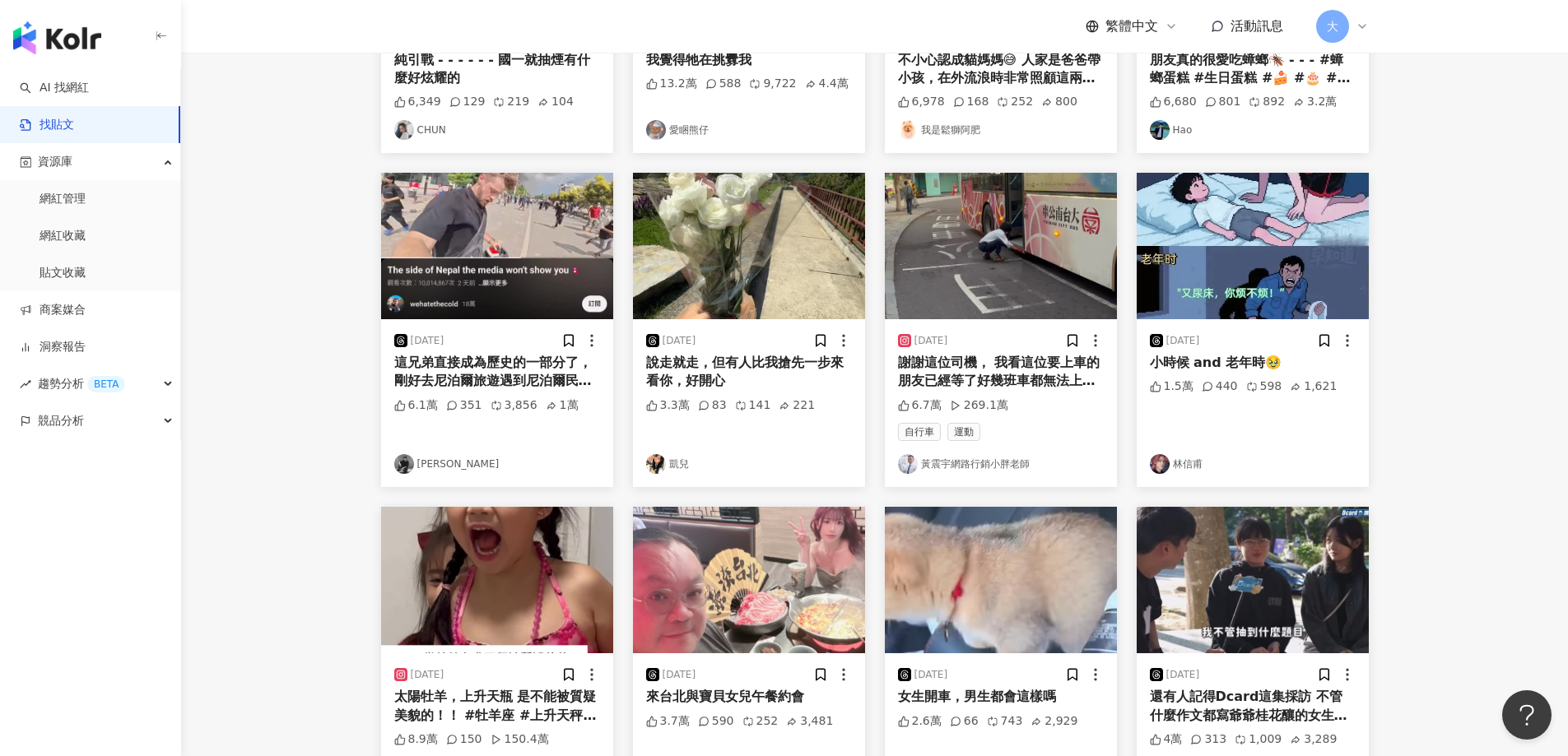
click at [785, 247] on img "button" at bounding box center [748, 246] width 232 height 147
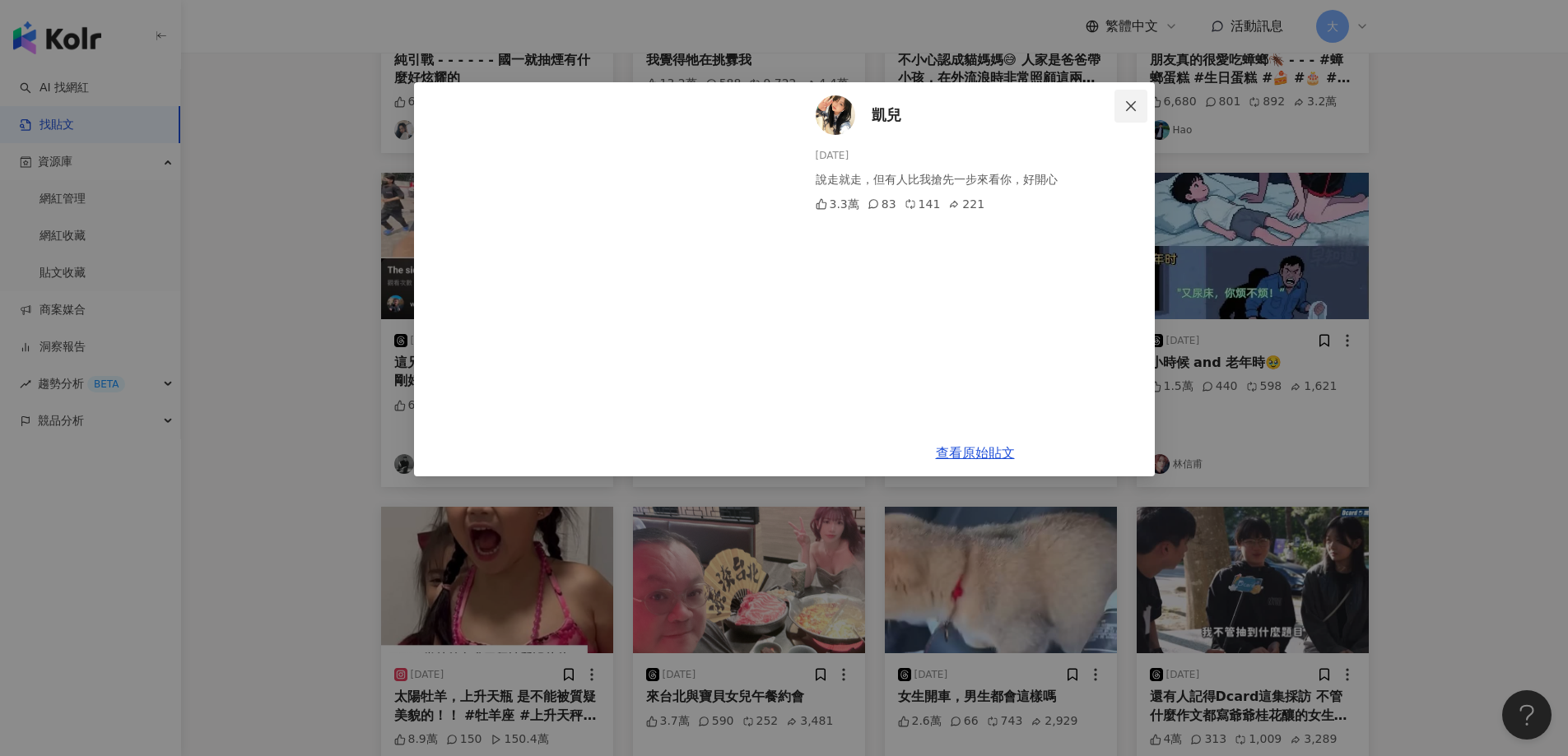
click at [1128, 111] on icon "close" at bounding box center [1130, 106] width 13 height 13
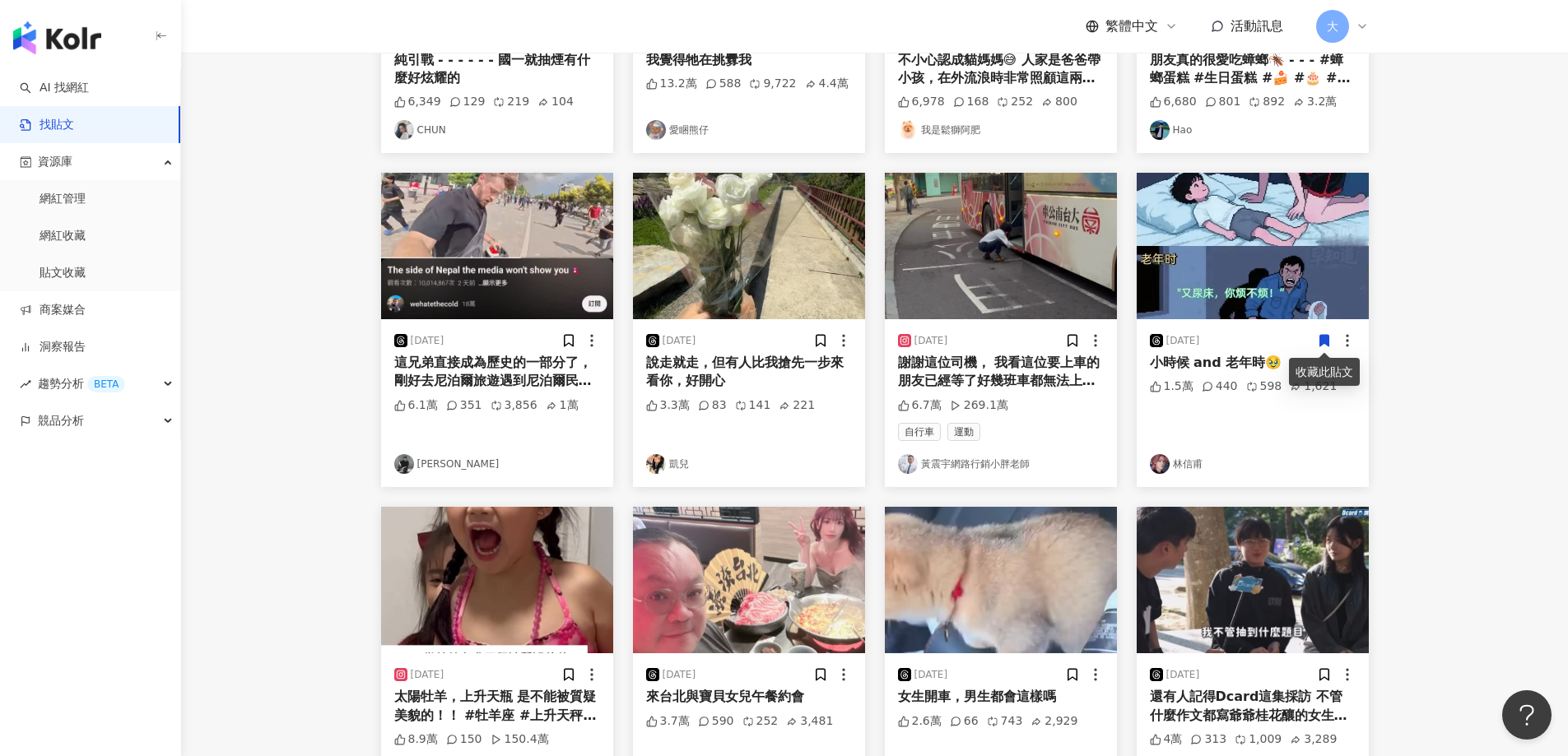
click at [561, 391] on div "[DATE] 這兄弟直接成為歷史的一部分了，剛好去尼泊爾旅遊遇到尼泊爾民眾攻佔國會大廈🤣🤣直接錄下全過程，留言區也是超好笑，每個都在說這是只能做一次的影片內容…" at bounding box center [497, 403] width 232 height 168
click at [526, 367] on div "這兄弟直接成為歷史的一部分了，剛好去尼泊爾旅遊遇到尼泊爾民眾攻佔國會大廈🤣🤣直接錄下全過程，留言區也是超好笑，每個都在說這是只能做一次的影片內容，一生就只有一…" at bounding box center [497, 373] width 205 height 37
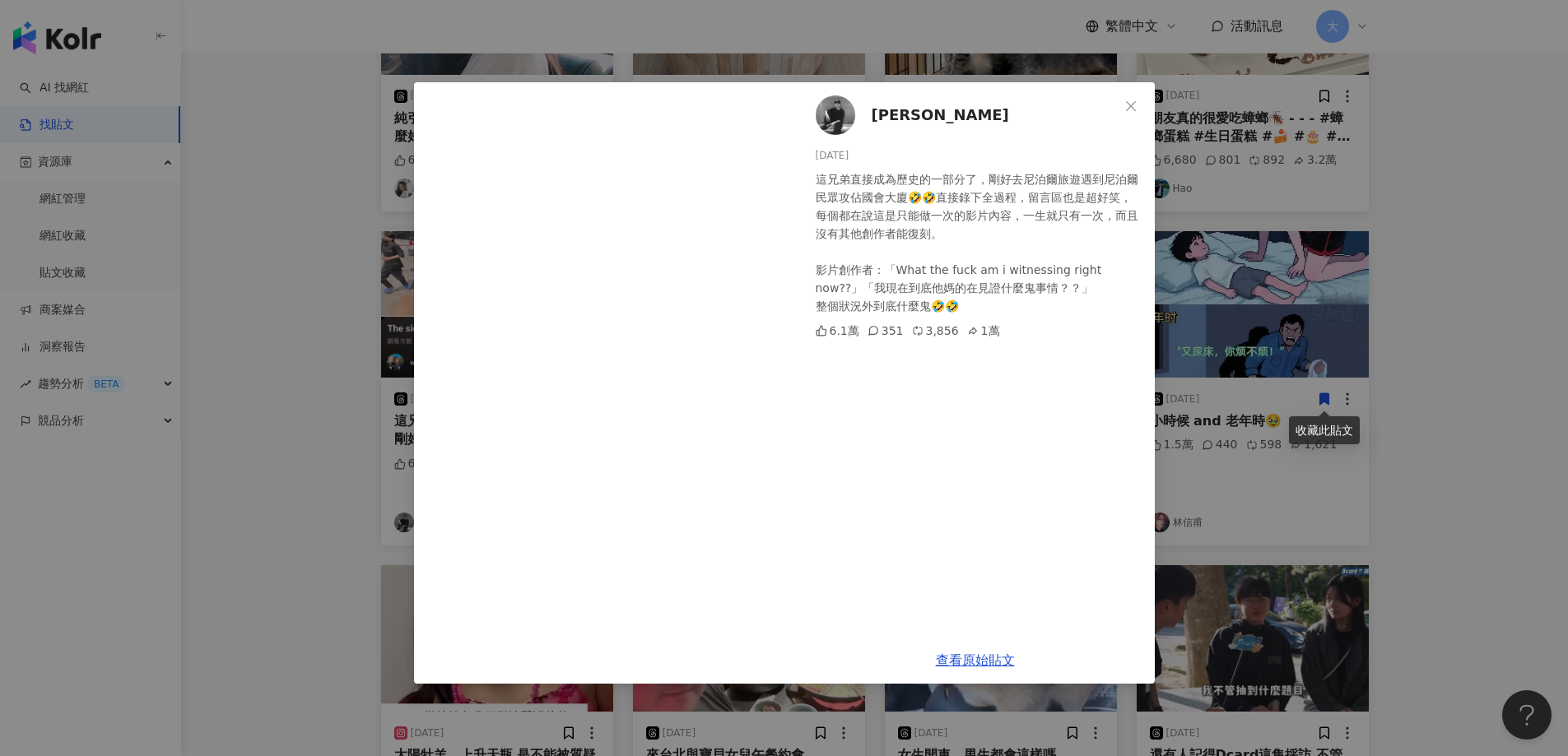
scroll to position [330, 0]
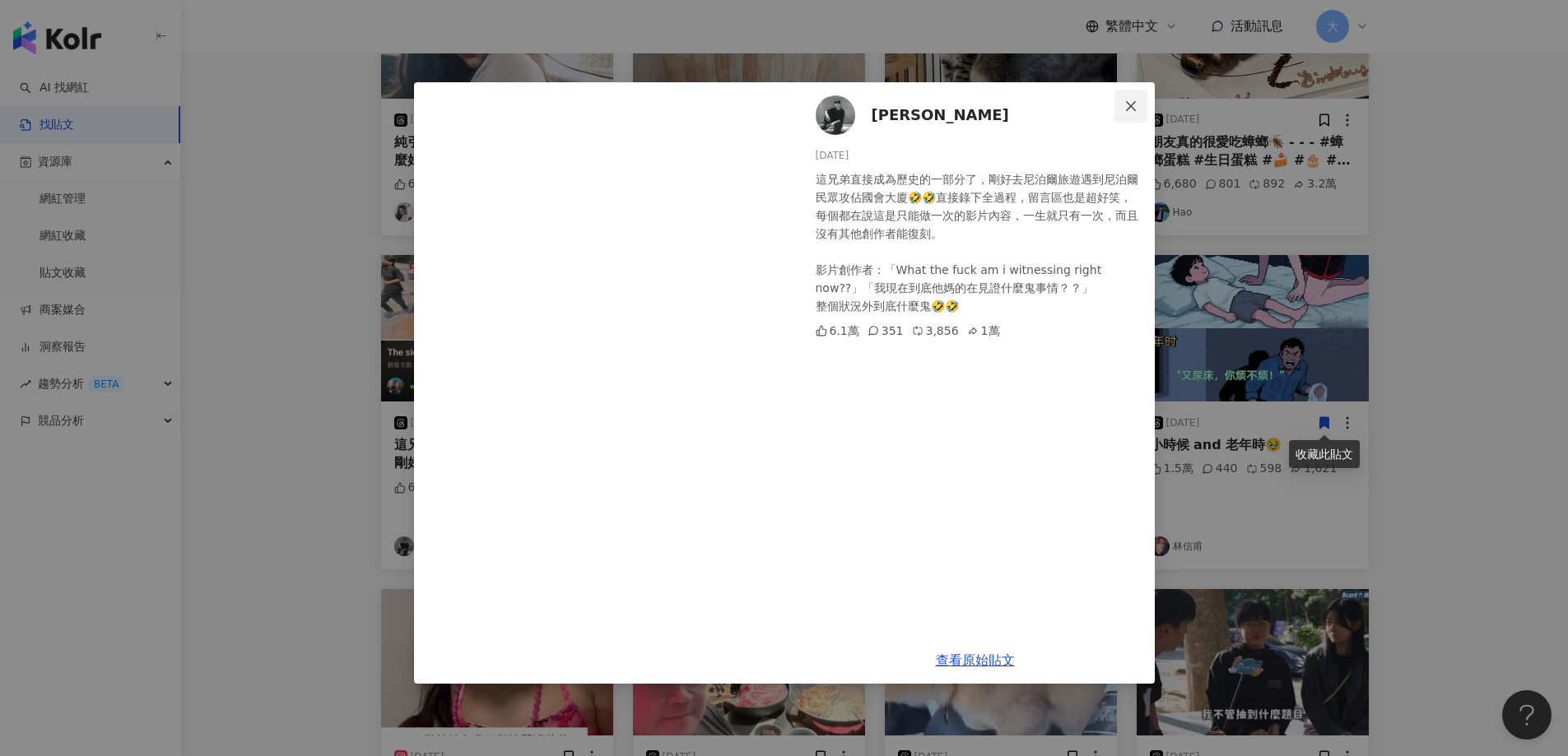
click at [1135, 106] on icon "close" at bounding box center [1130, 106] width 13 height 13
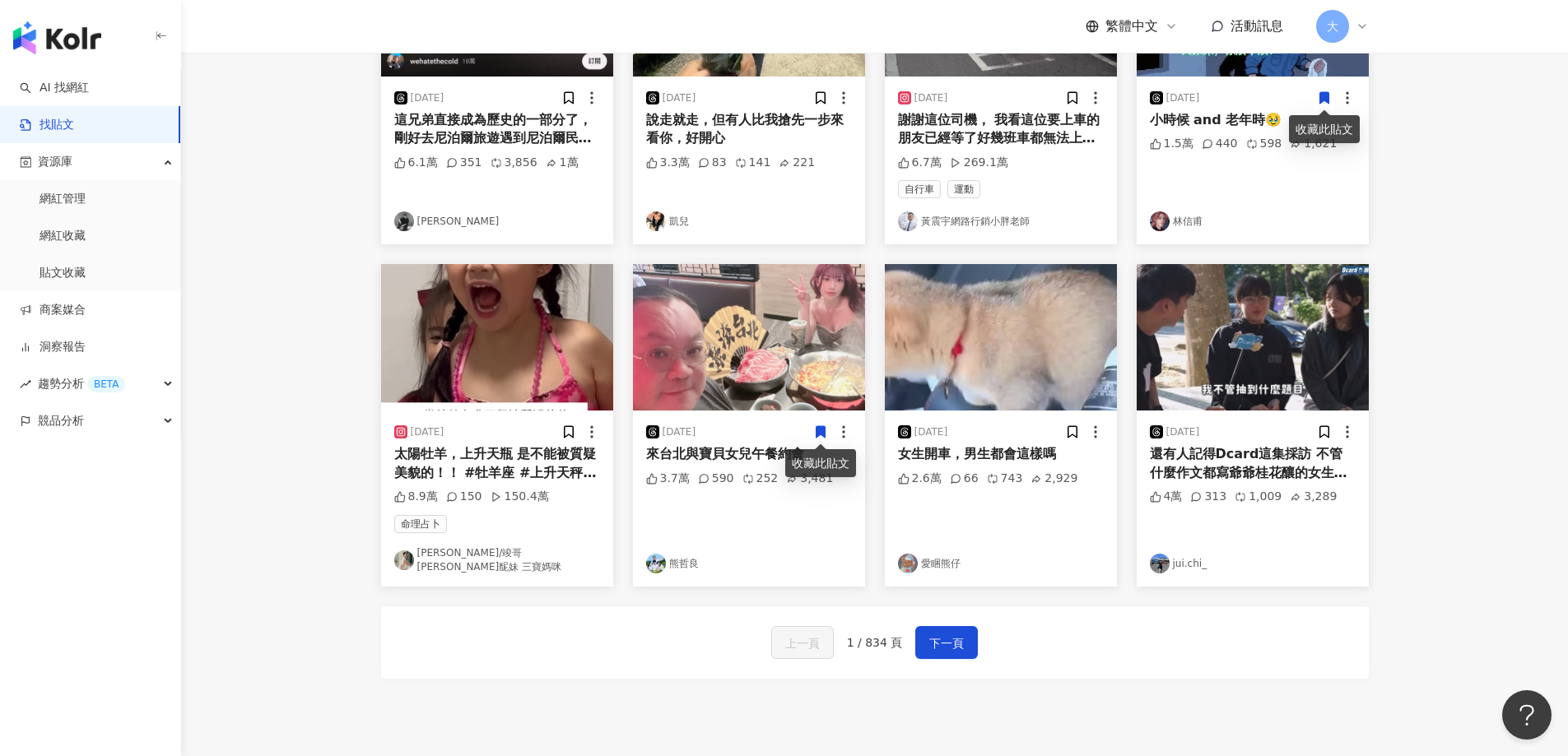
scroll to position [658, 0]
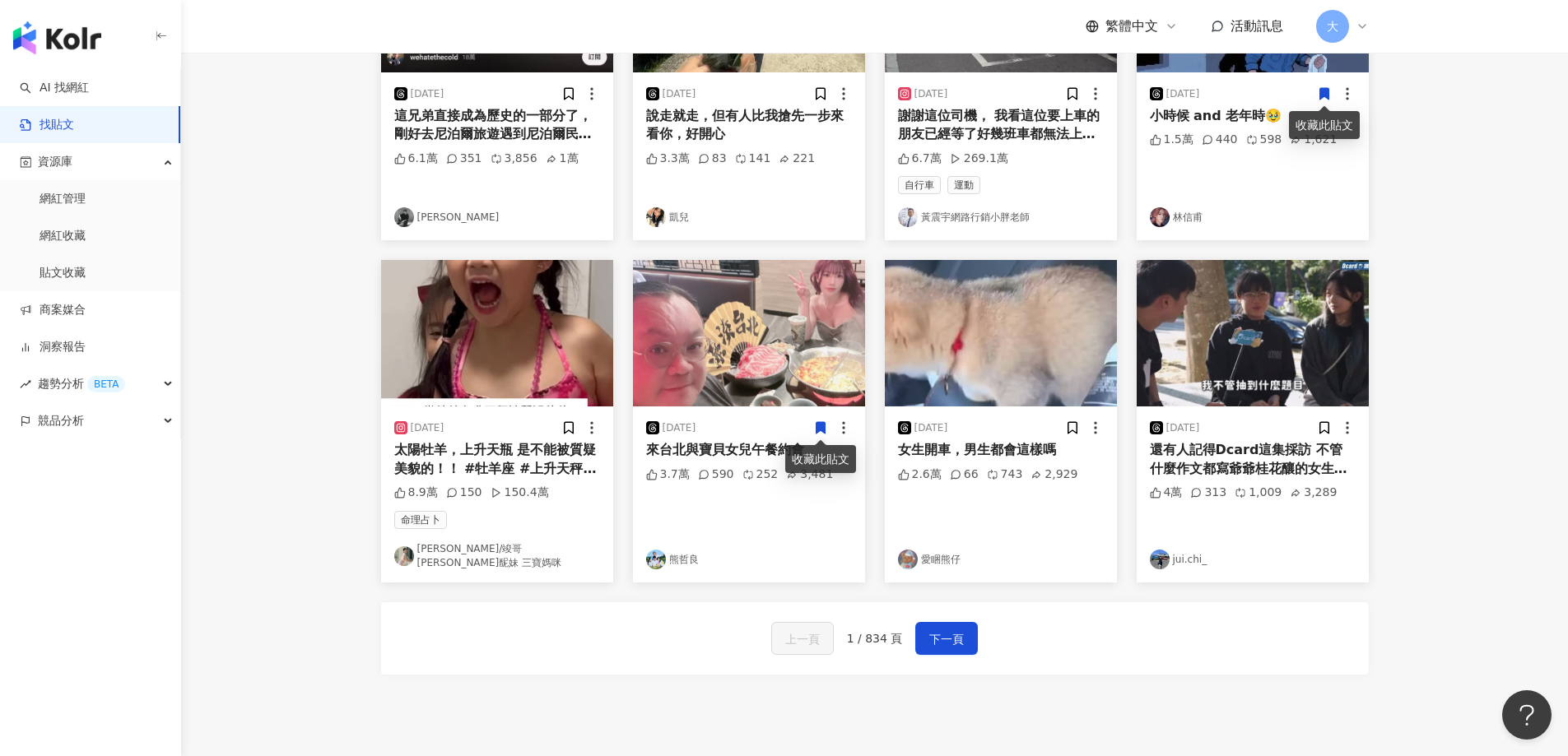
click at [687, 467] on div "3.7萬" at bounding box center [667, 474] width 44 height 17
click at [676, 320] on img "button" at bounding box center [748, 334] width 232 height 147
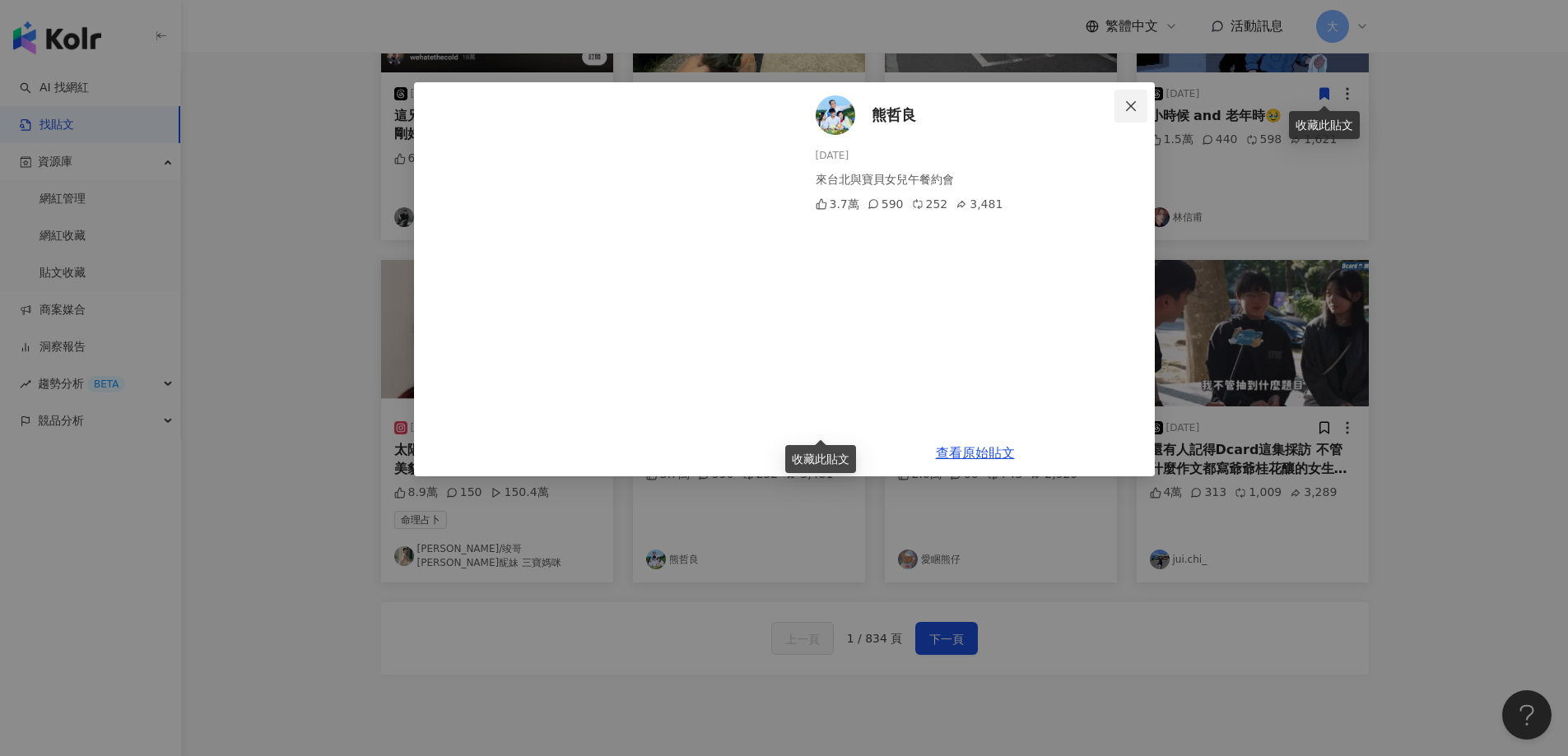
click at [1138, 108] on span "Close" at bounding box center [1131, 106] width 33 height 13
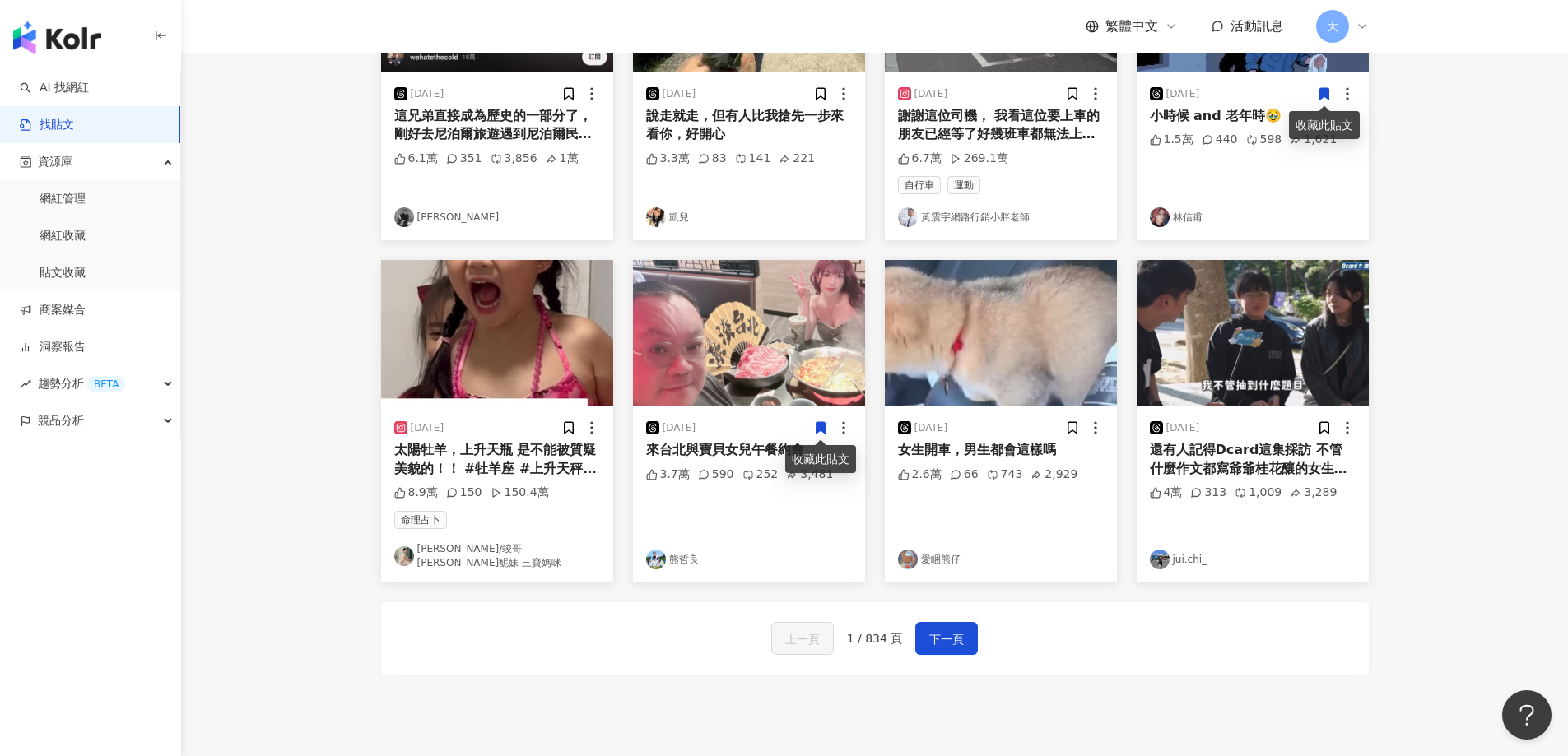
click at [963, 363] on img "button" at bounding box center [1000, 334] width 232 height 147
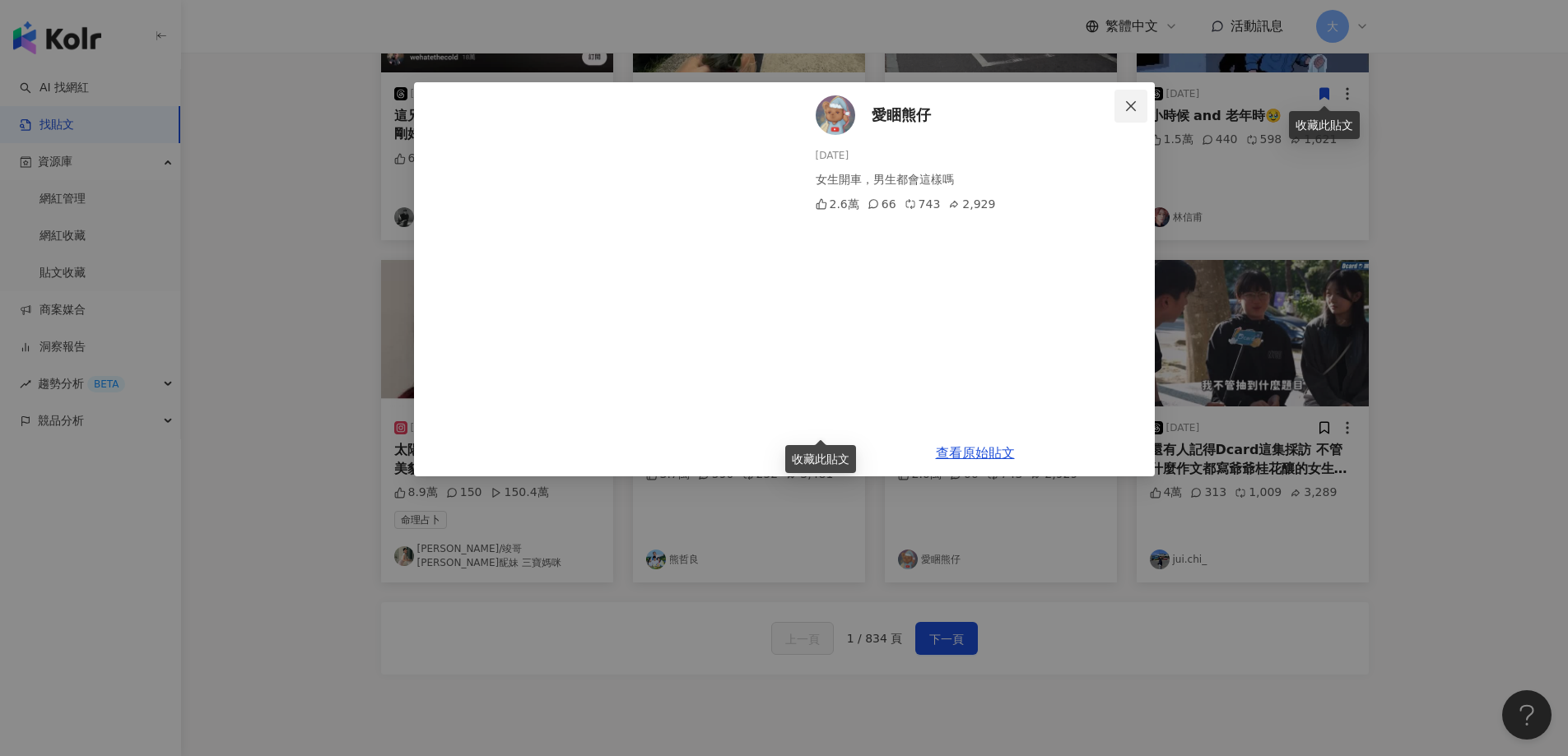
click at [1129, 101] on icon "close" at bounding box center [1130, 106] width 13 height 13
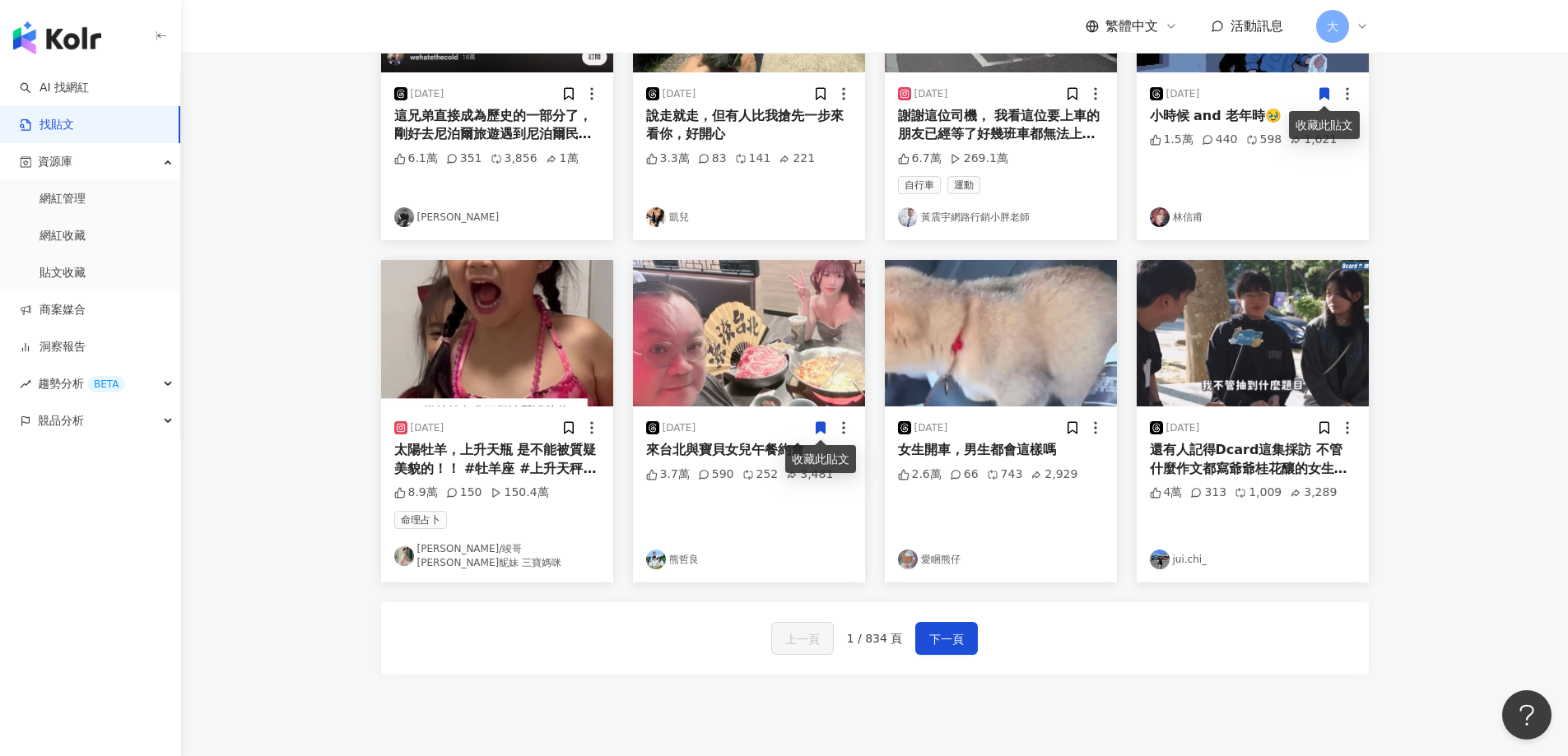
click at [1456, 241] on main "不分平台 台灣 搜尋 您可能感興趣： 電影主題曲 電影海報設計師 肌肉增長 筋肉恢復 搜尋指引 內容形式 類型 追蹤數 發文時間 商業合作 官方帳號 排除 共…" at bounding box center [874, 55] width 1387 height 1321
click at [936, 633] on span "下一頁" at bounding box center [946, 640] width 34 height 20
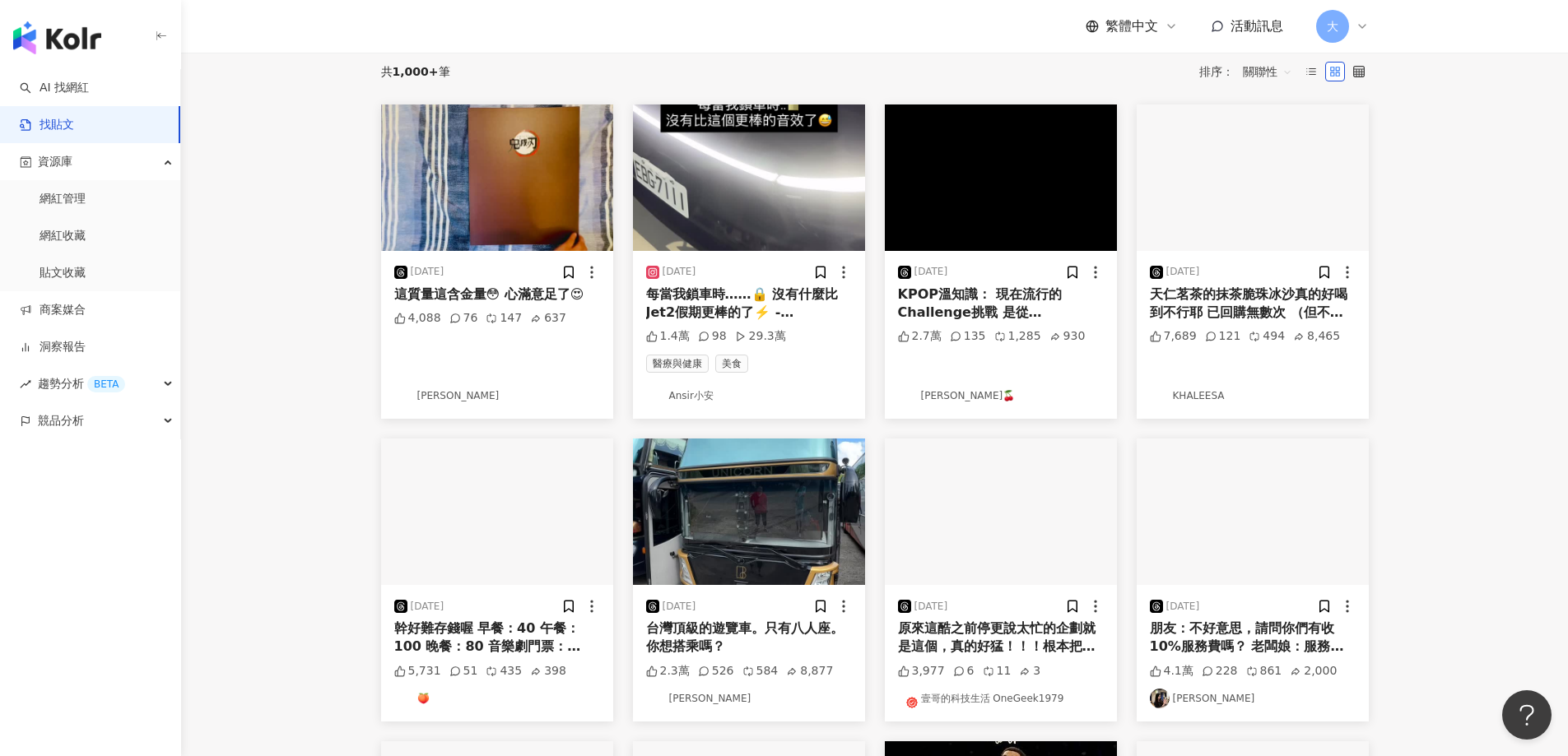
scroll to position [215, 0]
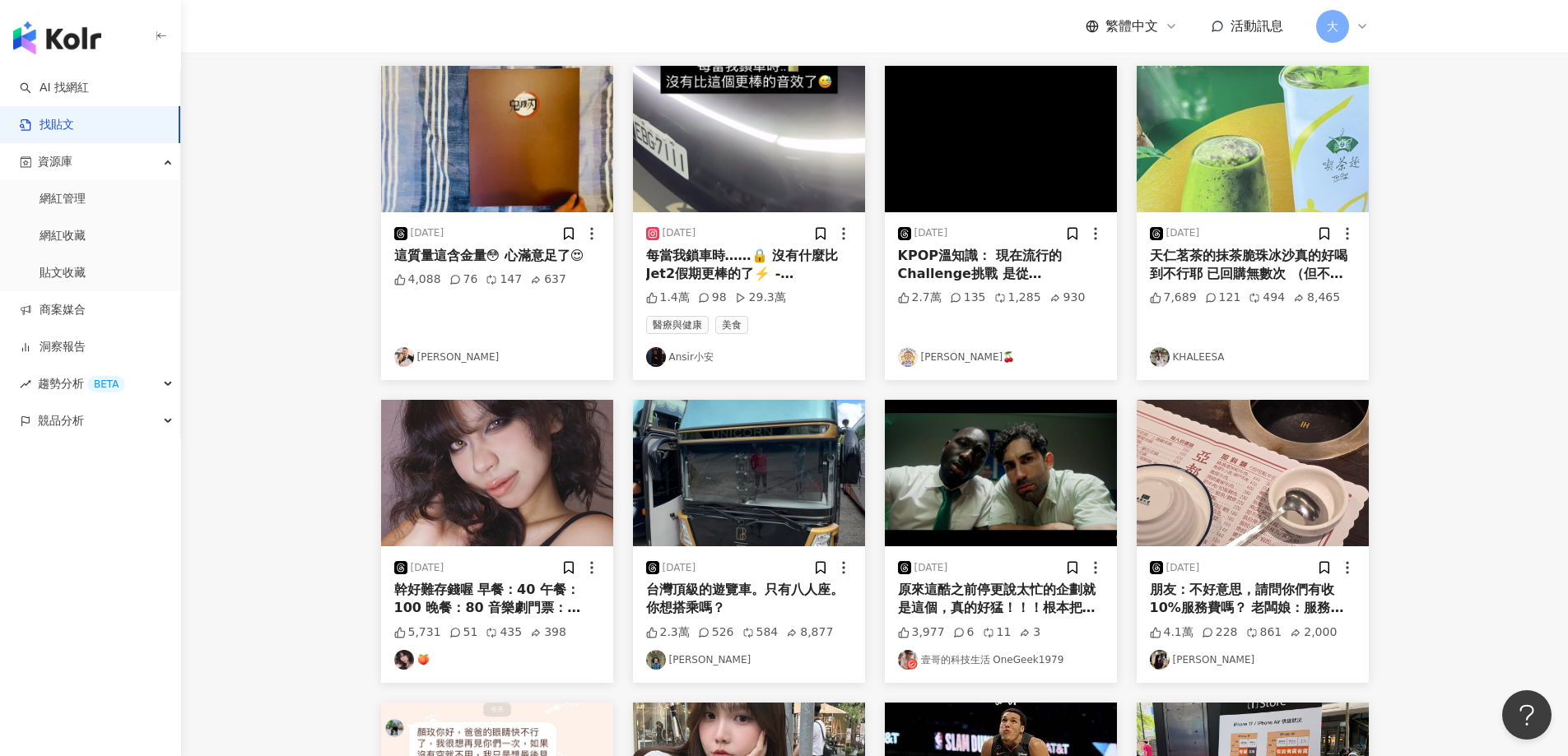
click at [1304, 293] on div "8,465" at bounding box center [1317, 297] width 47 height 17
click at [1307, 272] on div "天仁茗茶的抹茶脆珠冰沙真的好喝到不行耶 已回購無數次 （但不是每家店都有🥲" at bounding box center [1252, 265] width 205 height 37
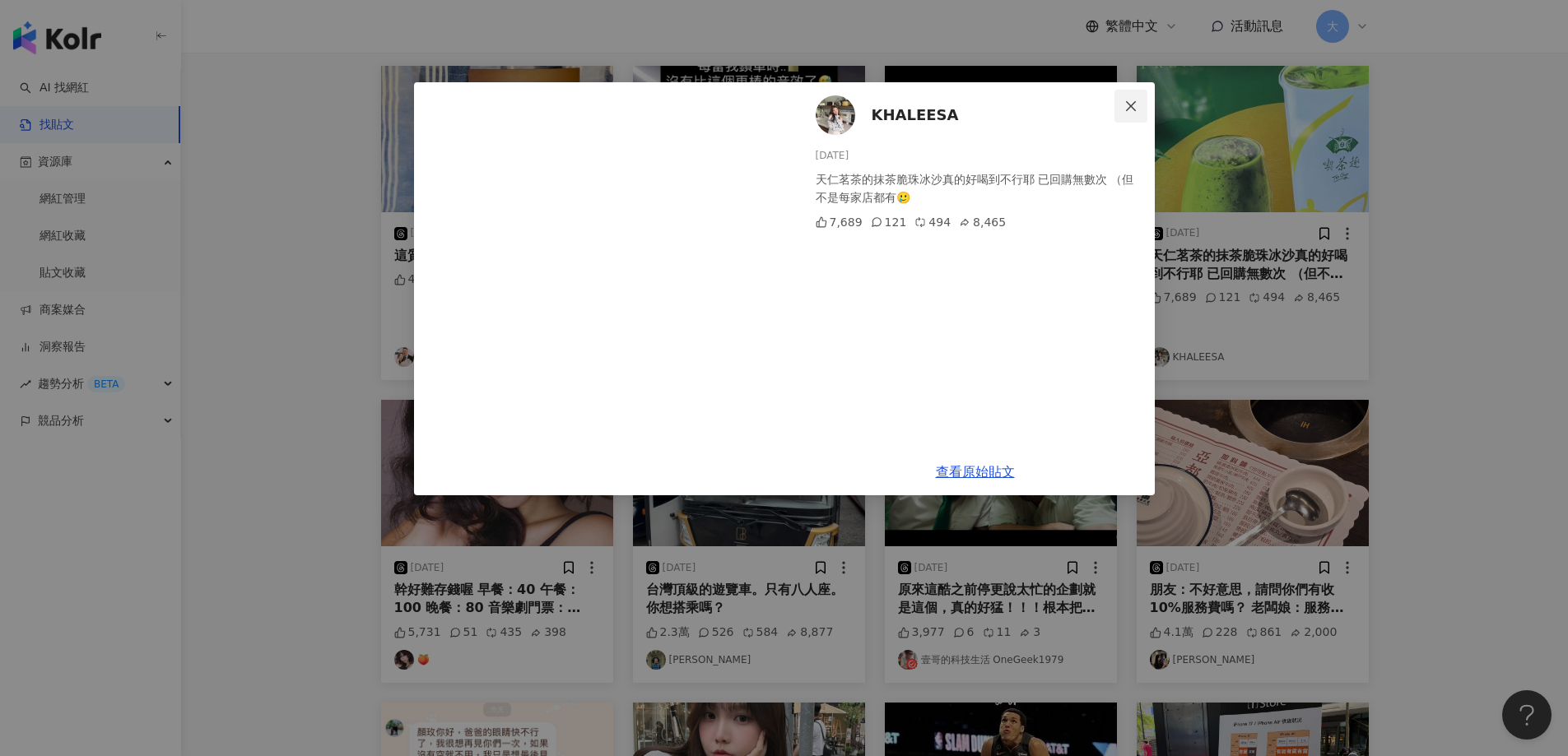
click at [1125, 103] on icon "close" at bounding box center [1130, 106] width 13 height 13
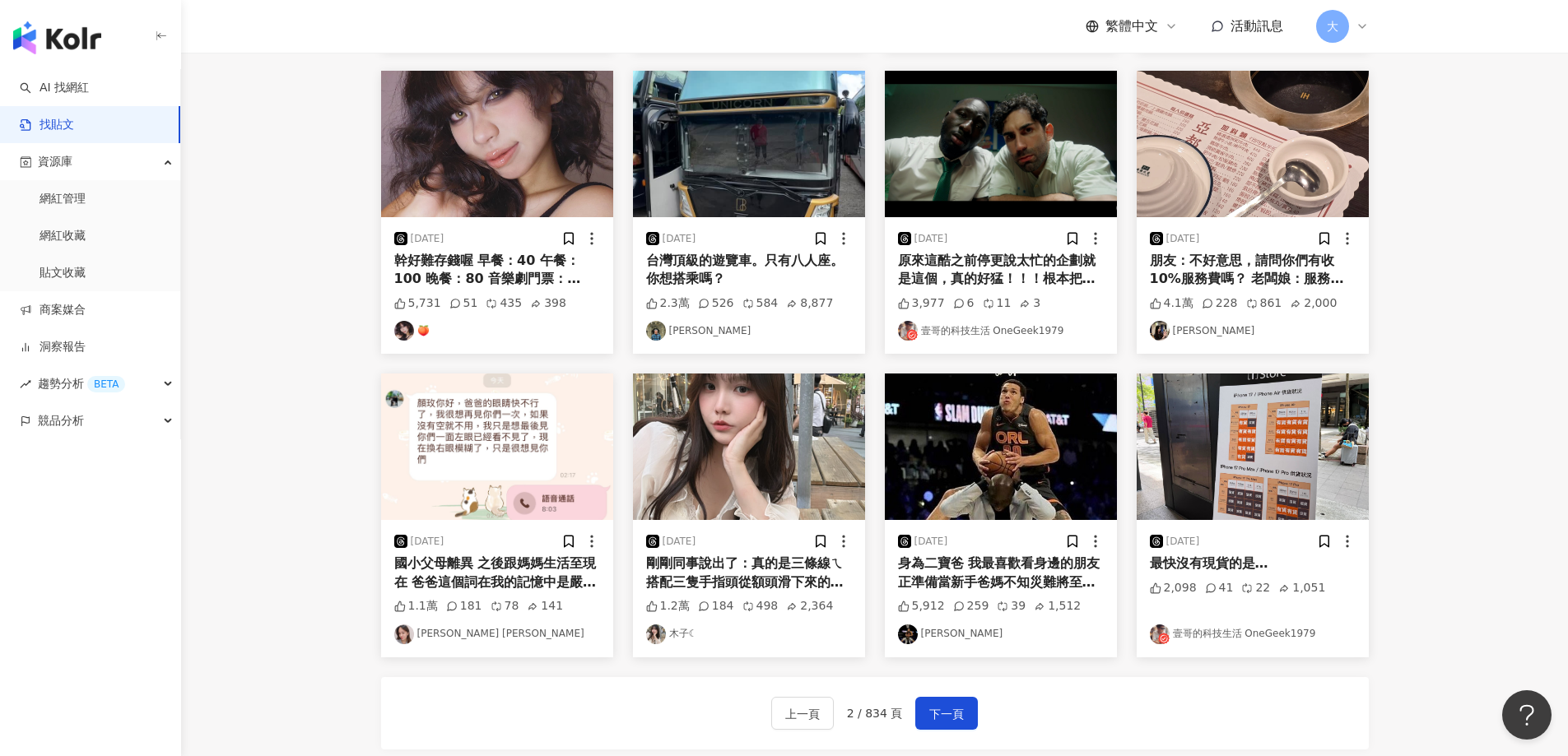
scroll to position [762, 0]
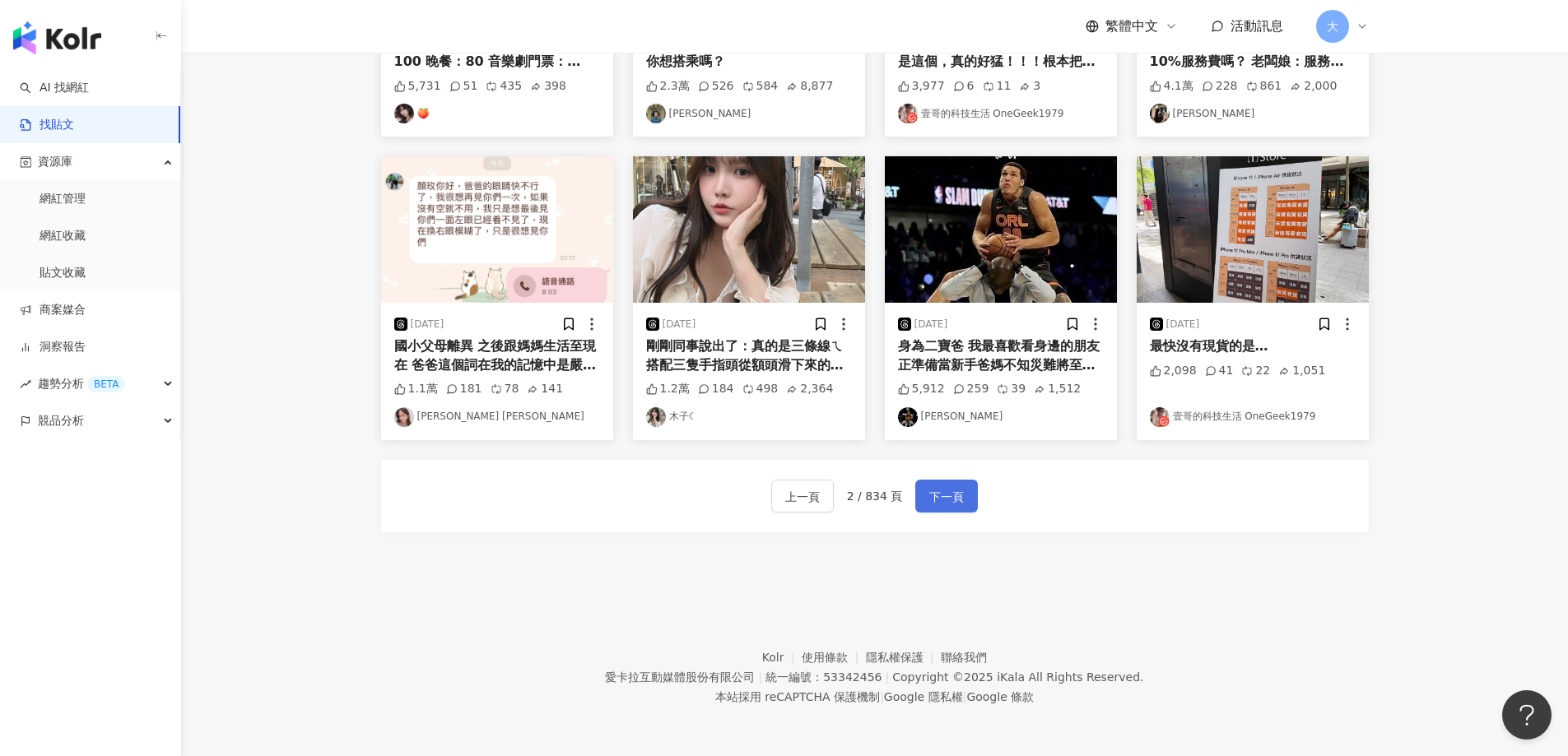
click at [941, 493] on span "下一頁" at bounding box center [946, 497] width 34 height 20
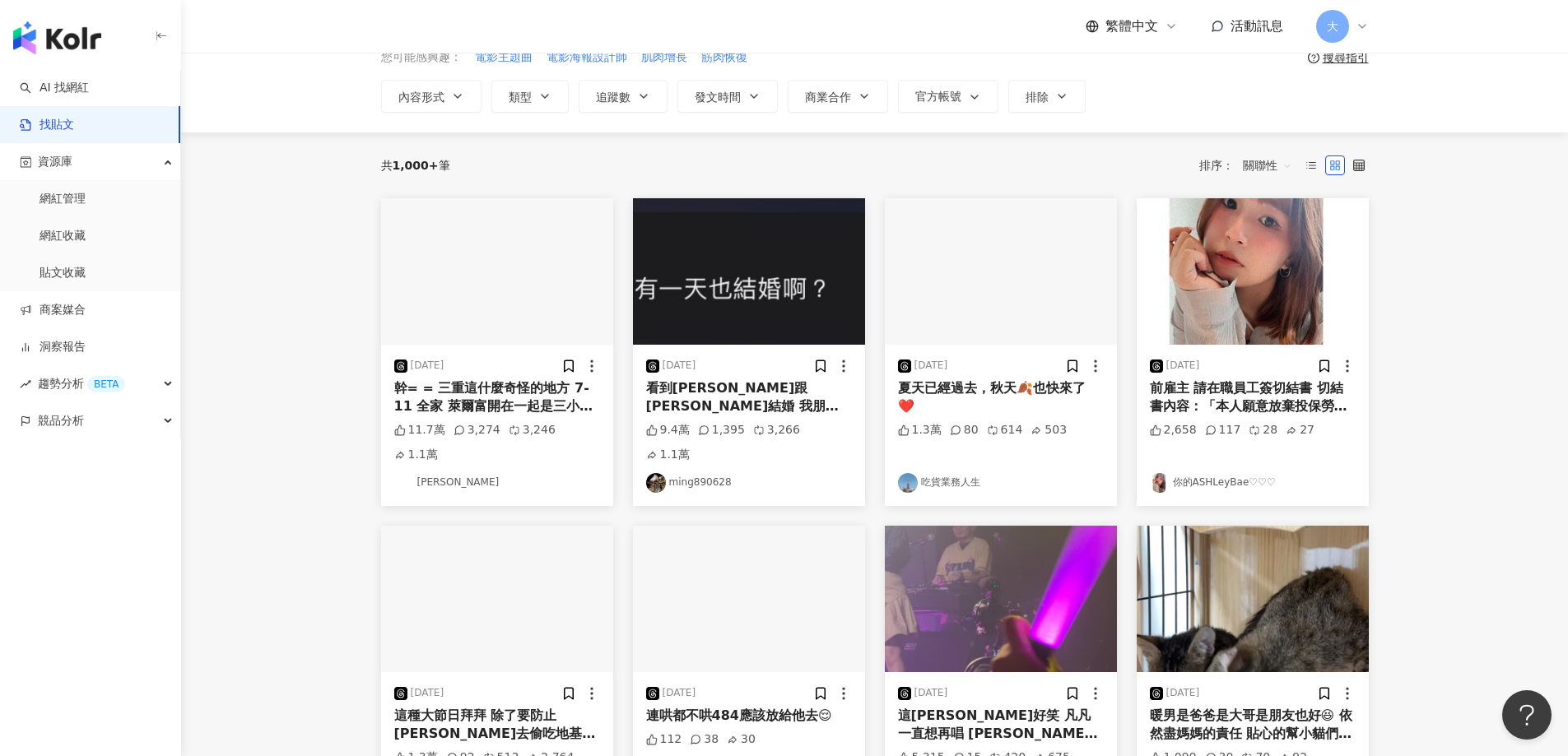
scroll to position [82, 0]
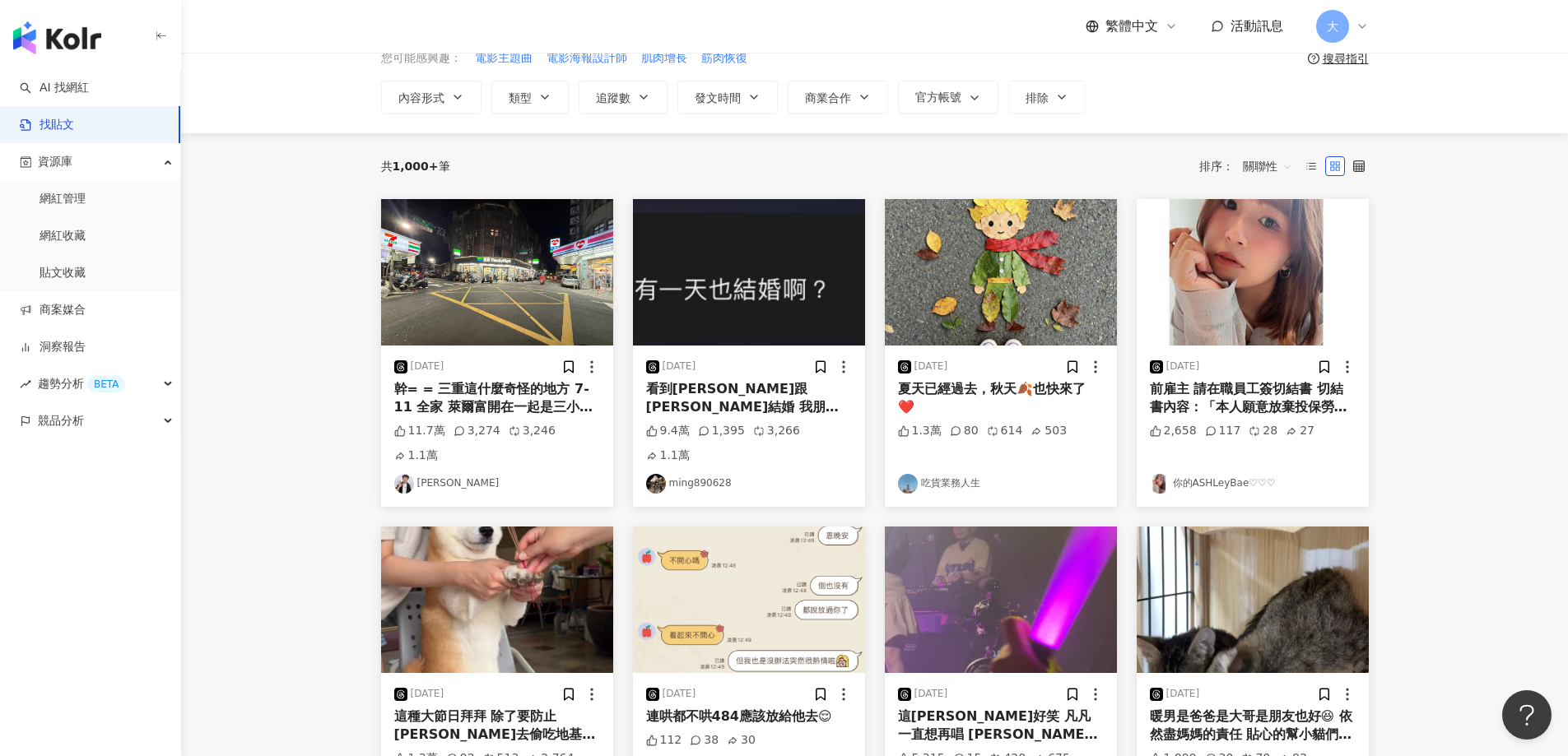
click at [979, 303] on img "button" at bounding box center [1000, 273] width 232 height 147
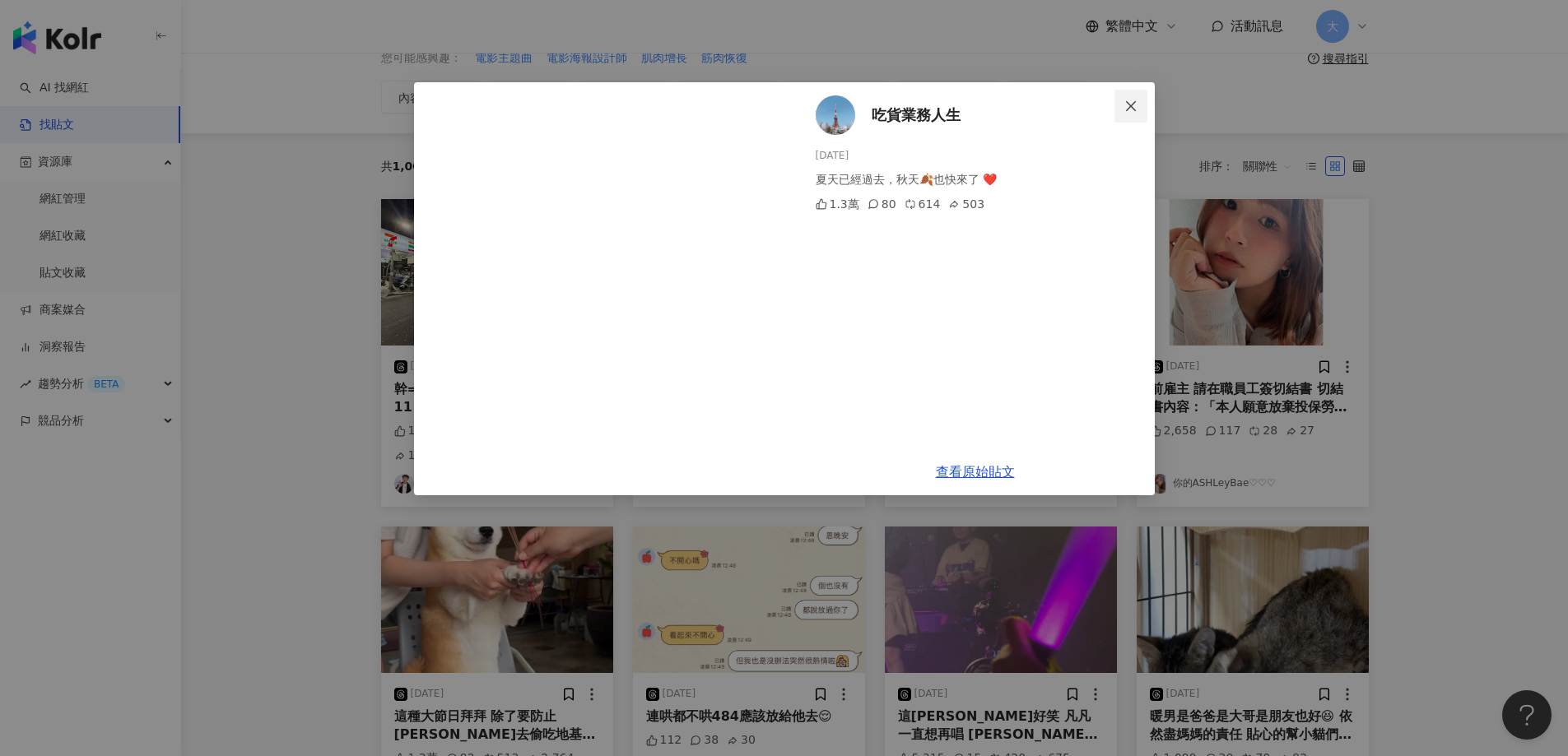
click at [1127, 103] on icon "close" at bounding box center [1130, 106] width 13 height 13
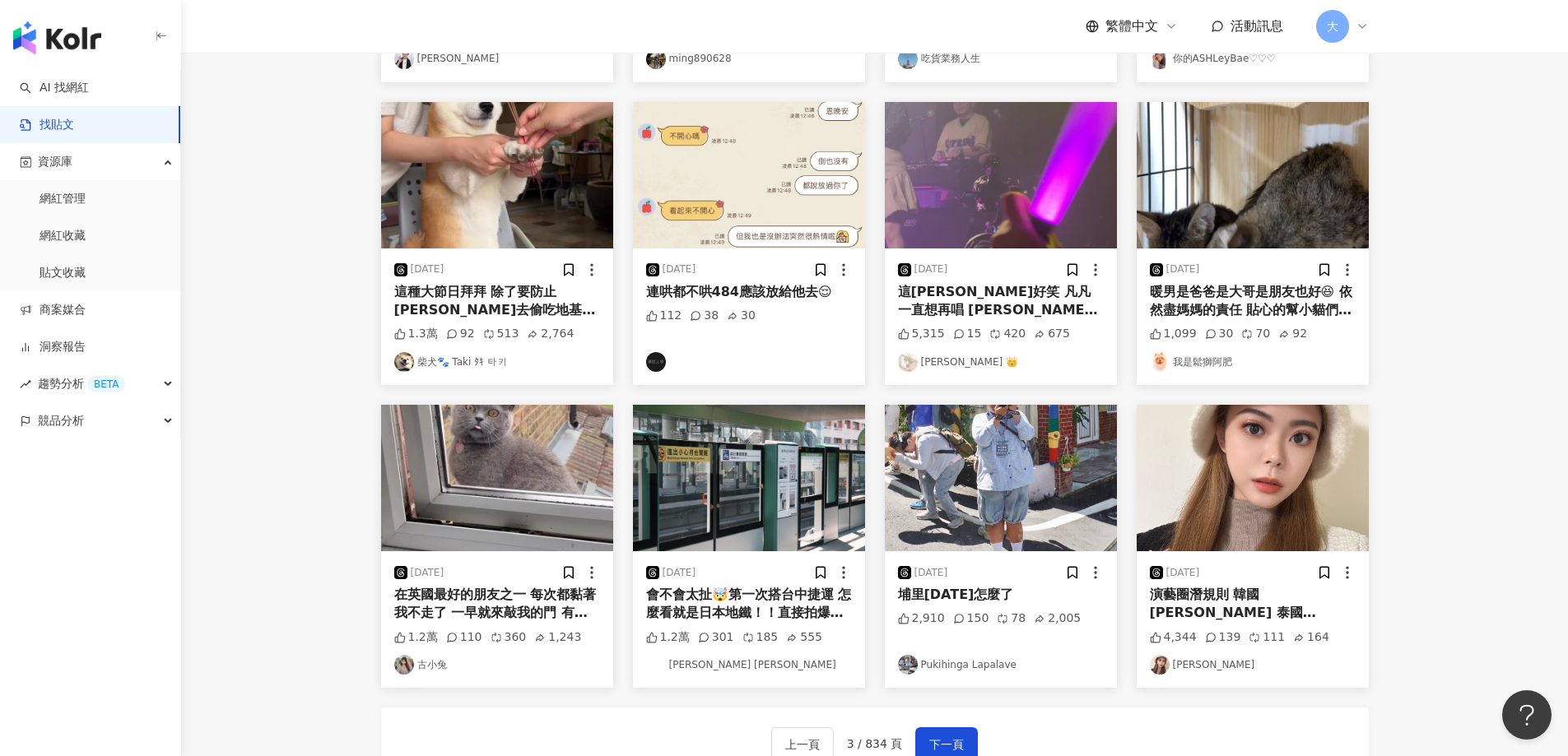
scroll to position [658, 0]
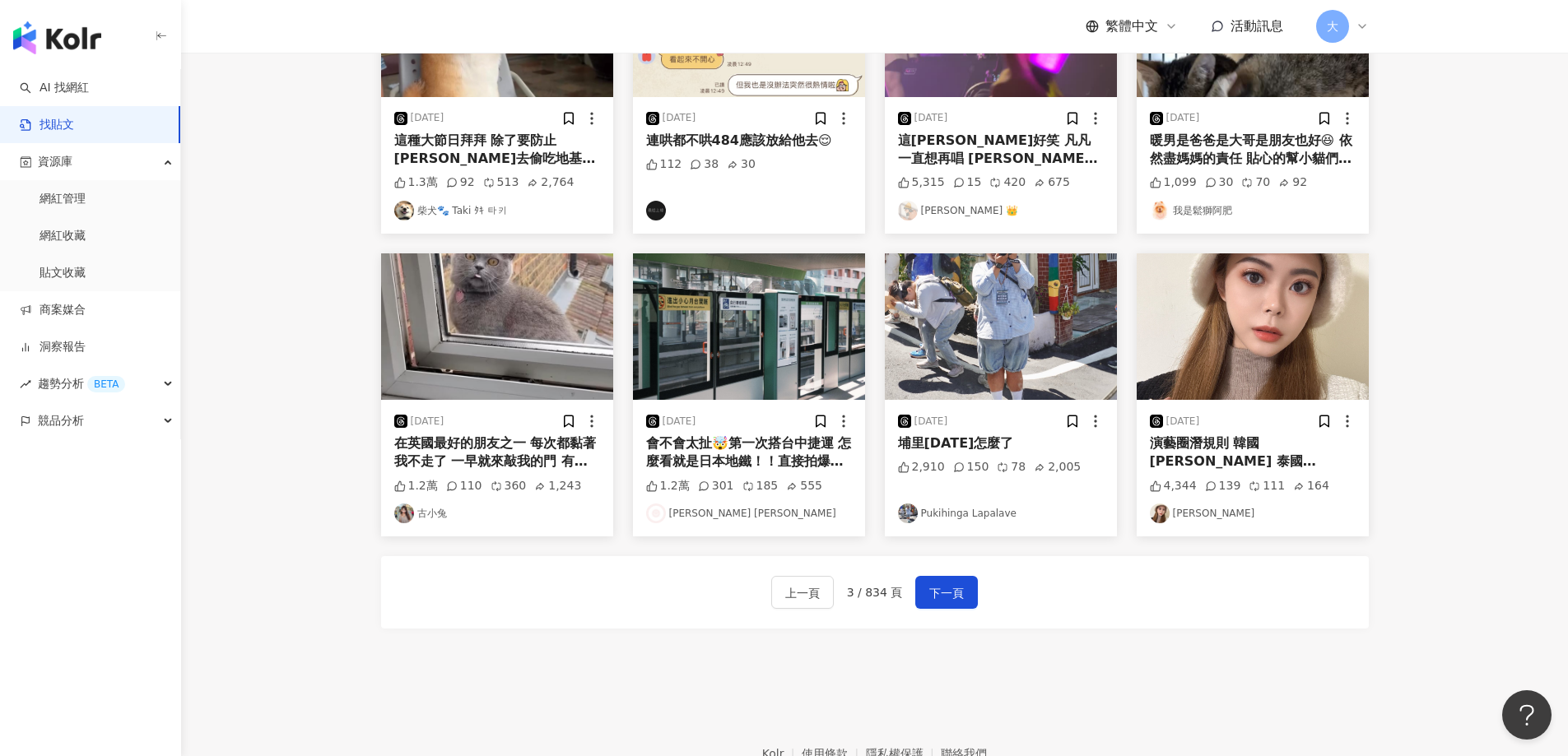
click at [772, 434] on div "會不會太扯🤯第一次搭台中捷運 怎麼看就是日本地鐵！！直接拍爆❤️‍🔥🔥🔥" at bounding box center [748, 453] width 205 height 37
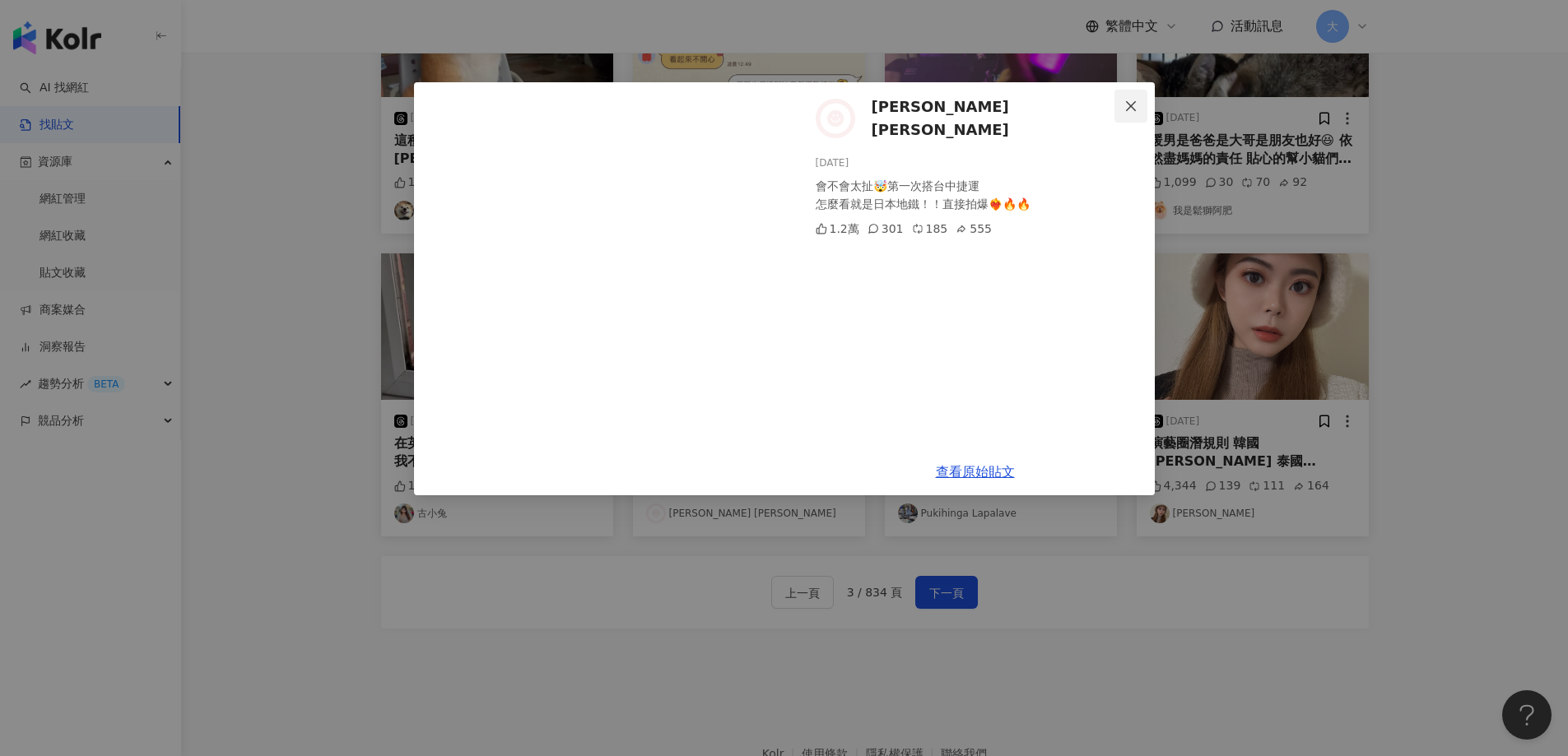
click at [1127, 105] on icon "close" at bounding box center [1130, 106] width 13 height 13
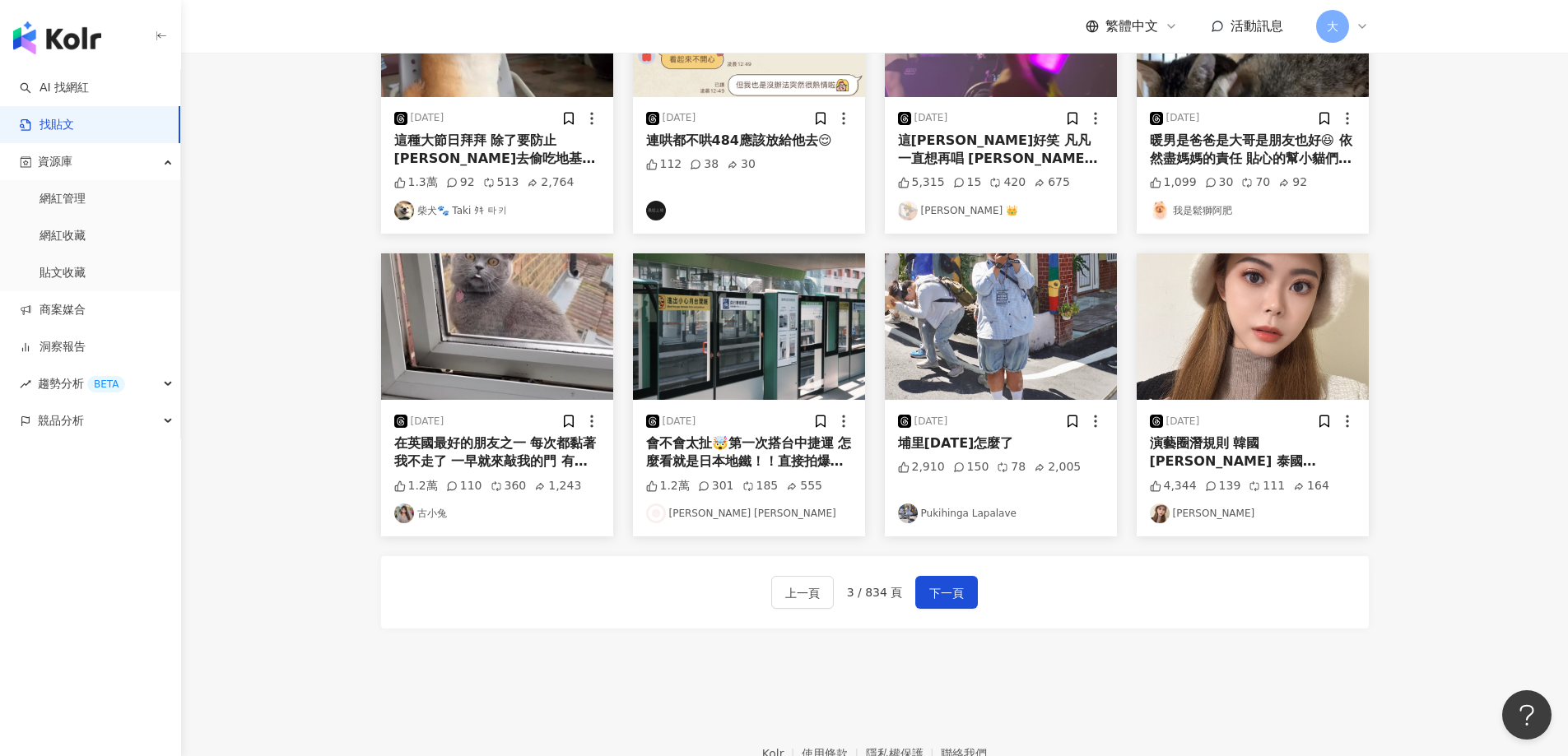
click at [702, 480] on icon at bounding box center [703, 486] width 12 height 12
click at [709, 478] on div "301" at bounding box center [715, 486] width 36 height 17
click at [739, 474] on div "[DATE] 會不會太扯🤯第一次搭台中捷運 怎麼看就是日本地鐵！！直接拍爆❤️‍🔥🔥🔥 1.2萬 301 185 555 [PERSON_NAME] [PER…" at bounding box center [748, 468] width 232 height 137
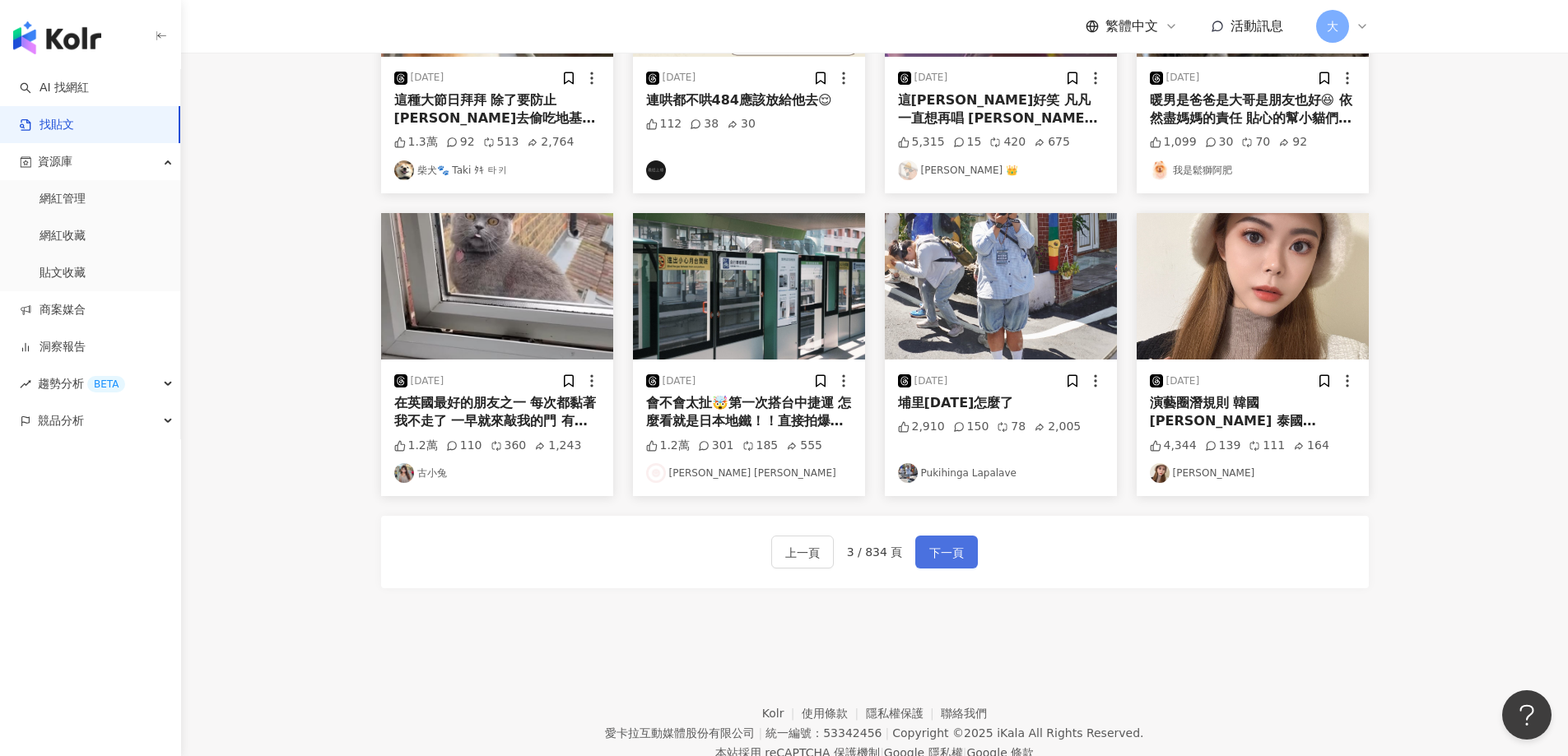
scroll to position [731, 0]
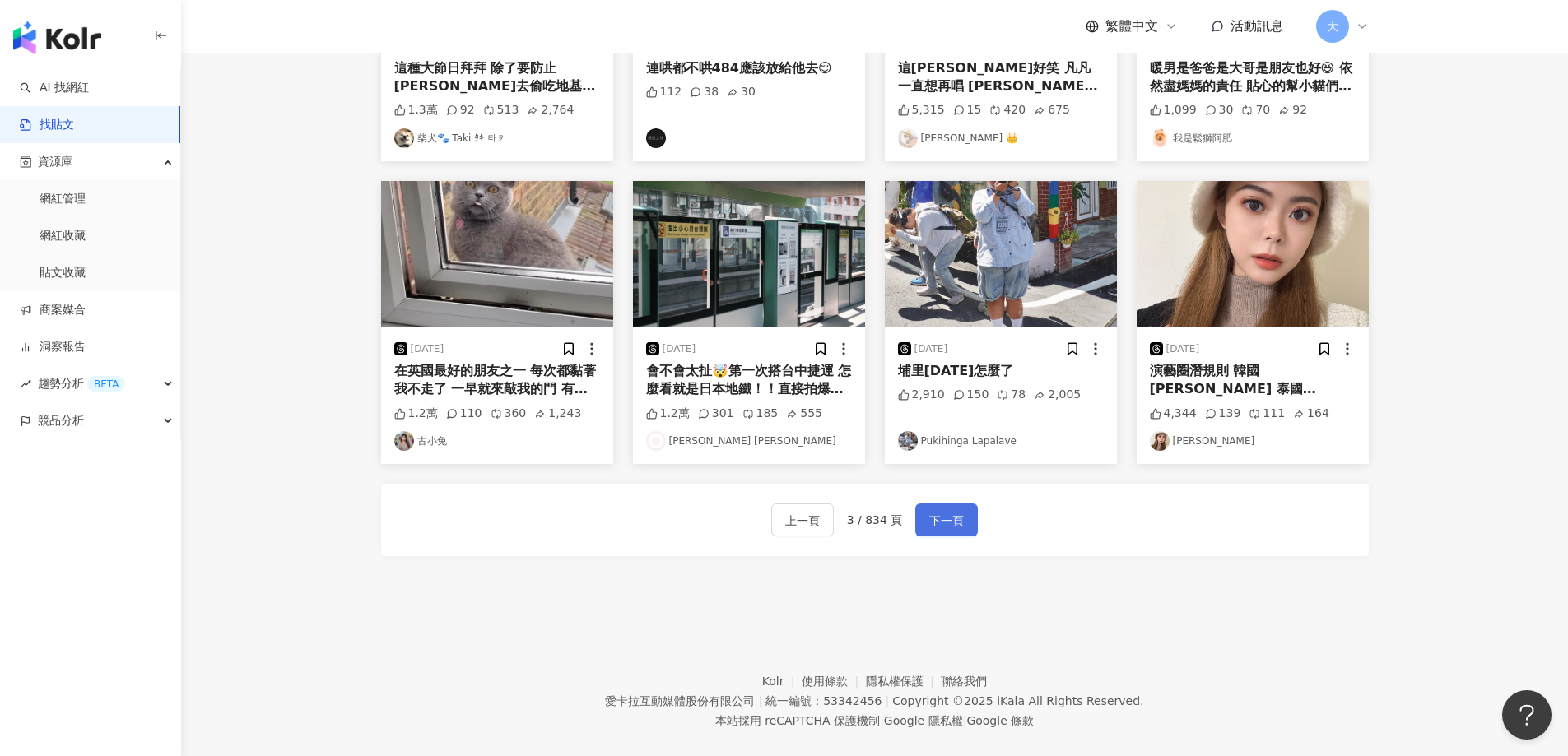
click at [920, 509] on button "下一頁" at bounding box center [947, 520] width 63 height 33
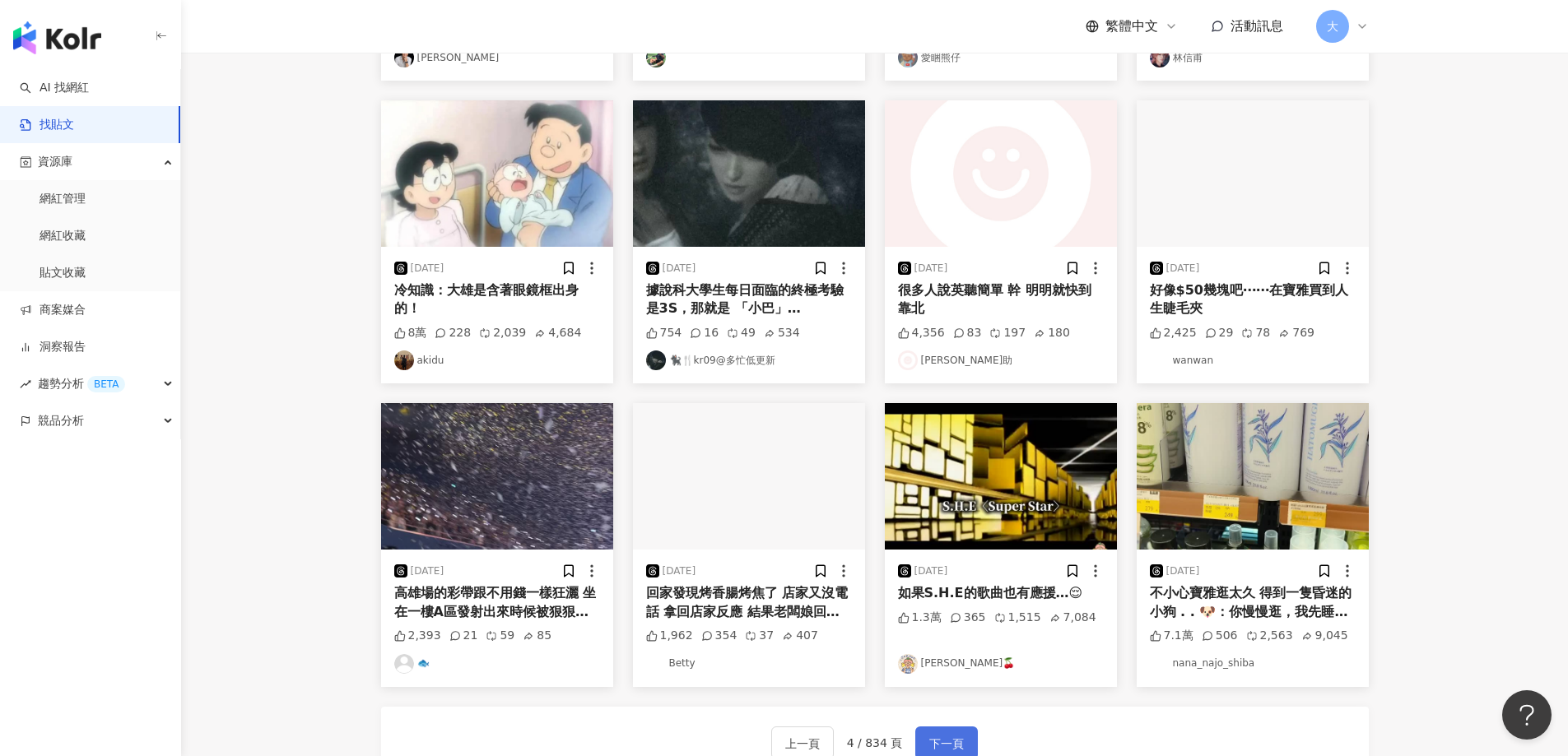
scroll to position [566, 0]
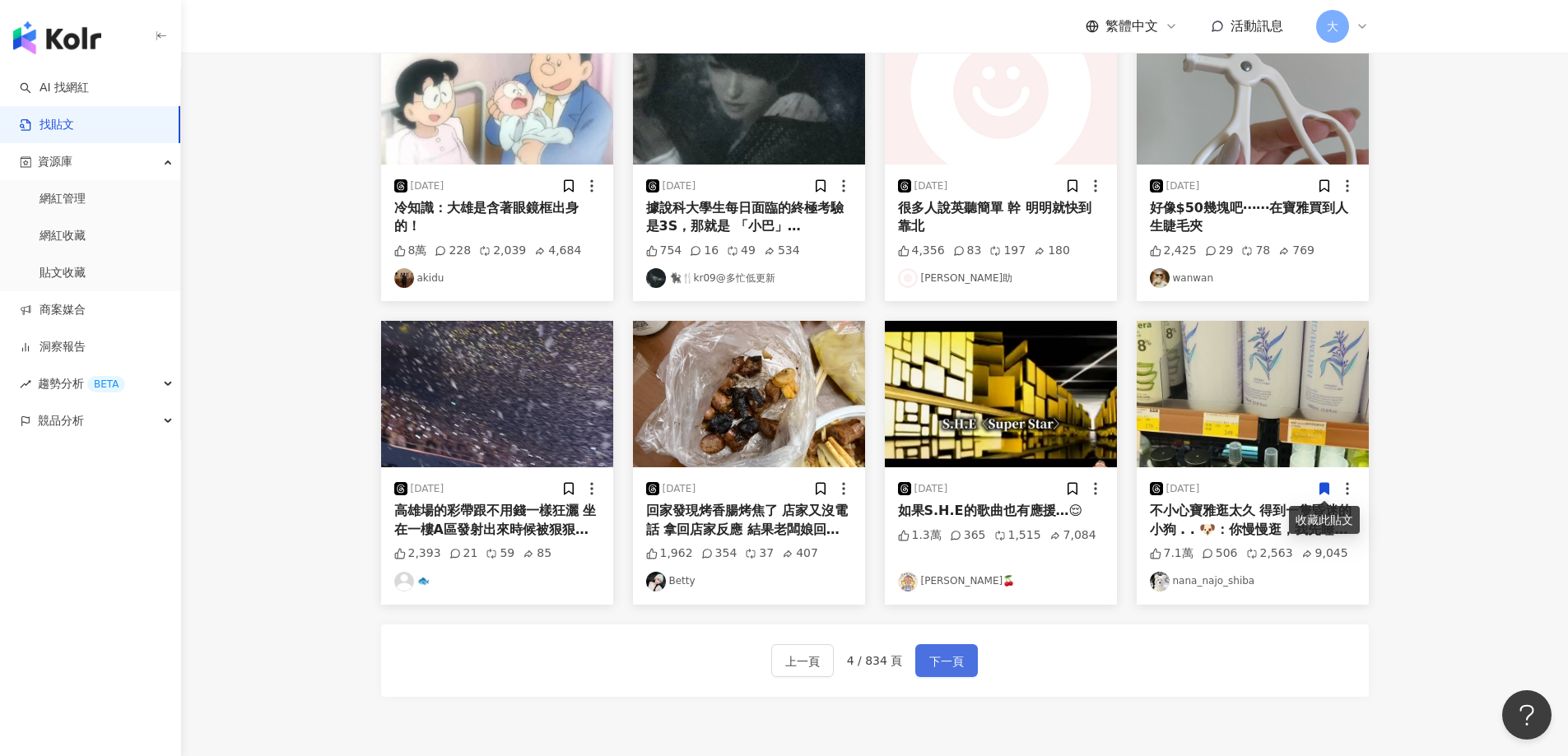
click at [945, 651] on span "下一頁" at bounding box center [946, 661] width 34 height 20
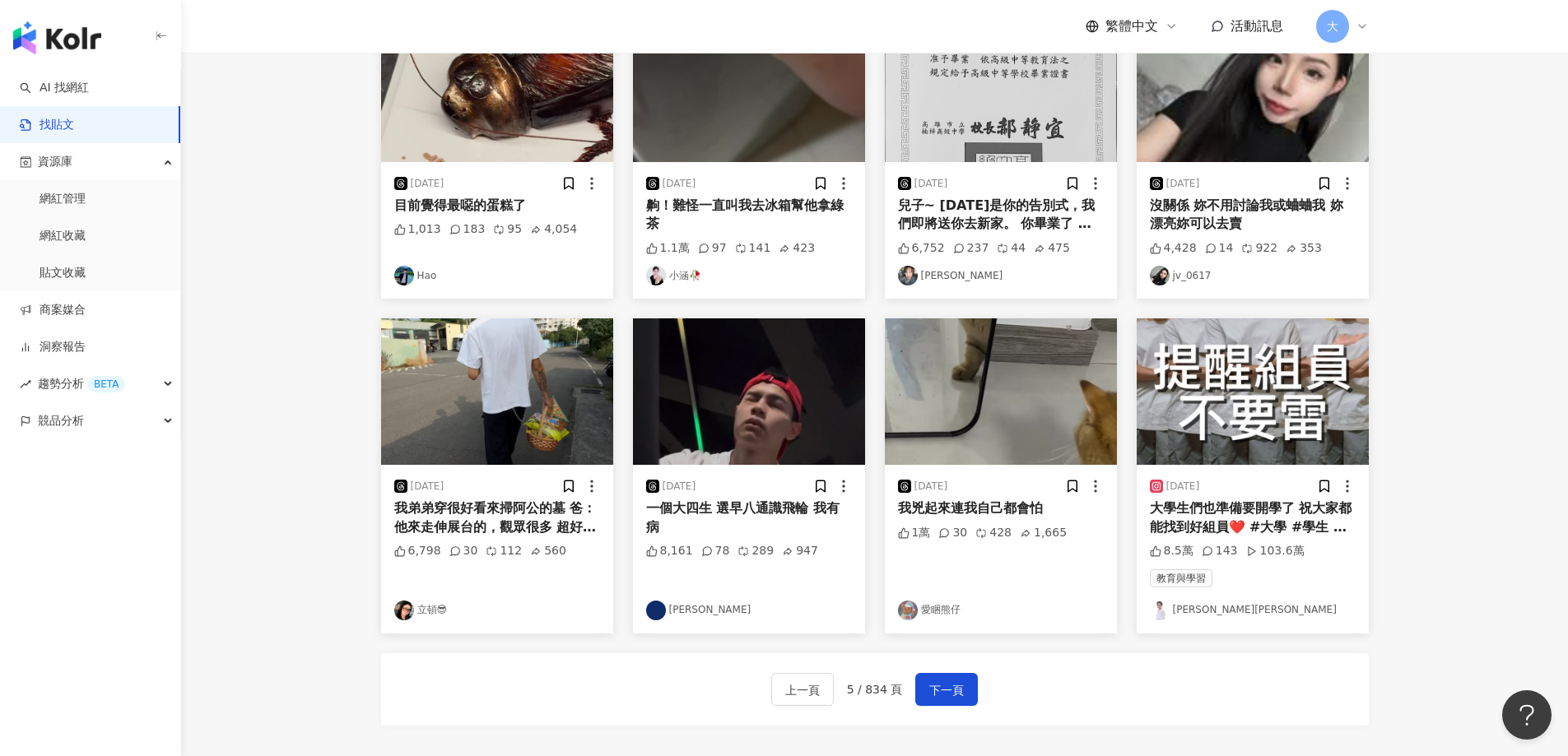
scroll to position [598, 0]
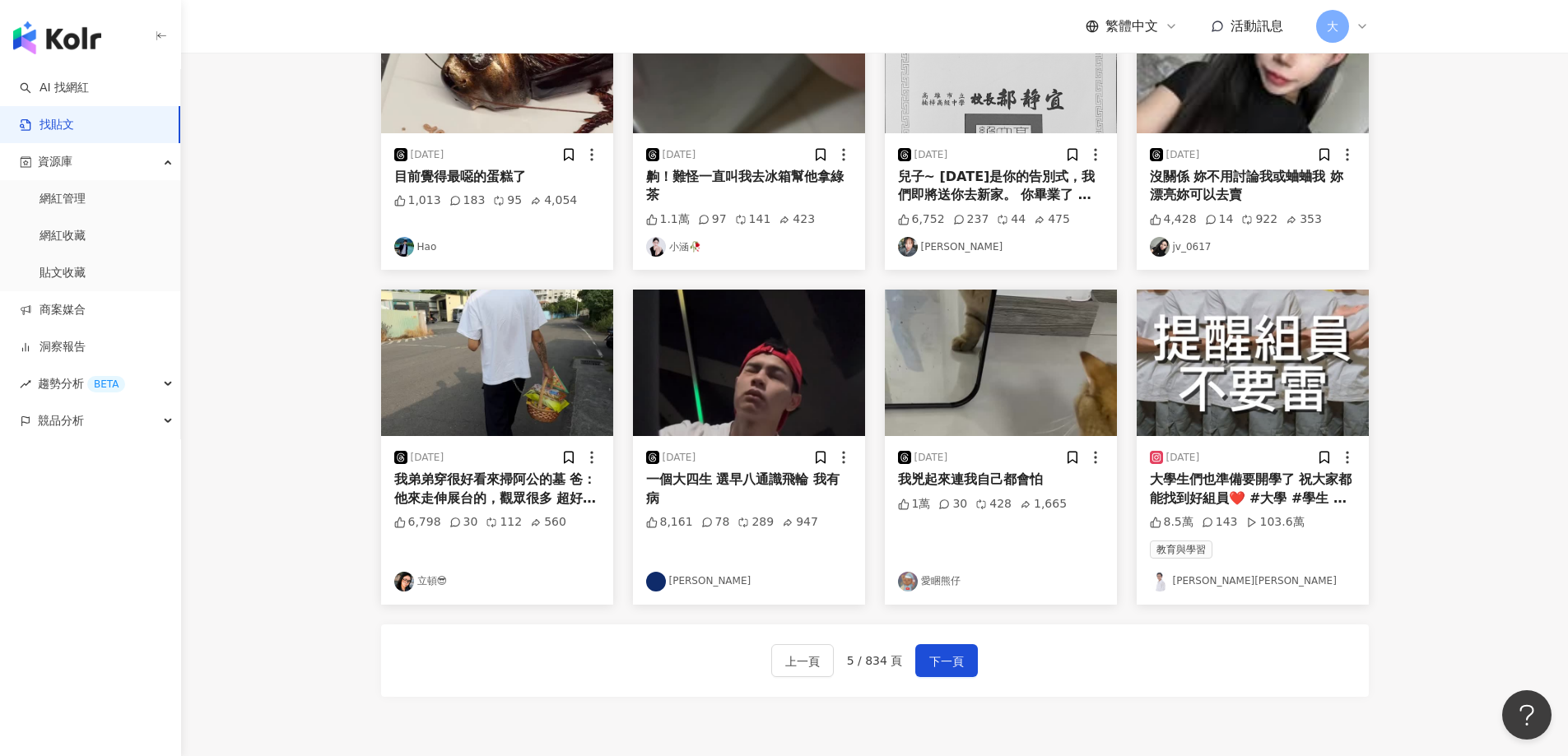
click at [760, 479] on div "一個大四生 選早八通識飛輪 我有病" at bounding box center [748, 489] width 205 height 37
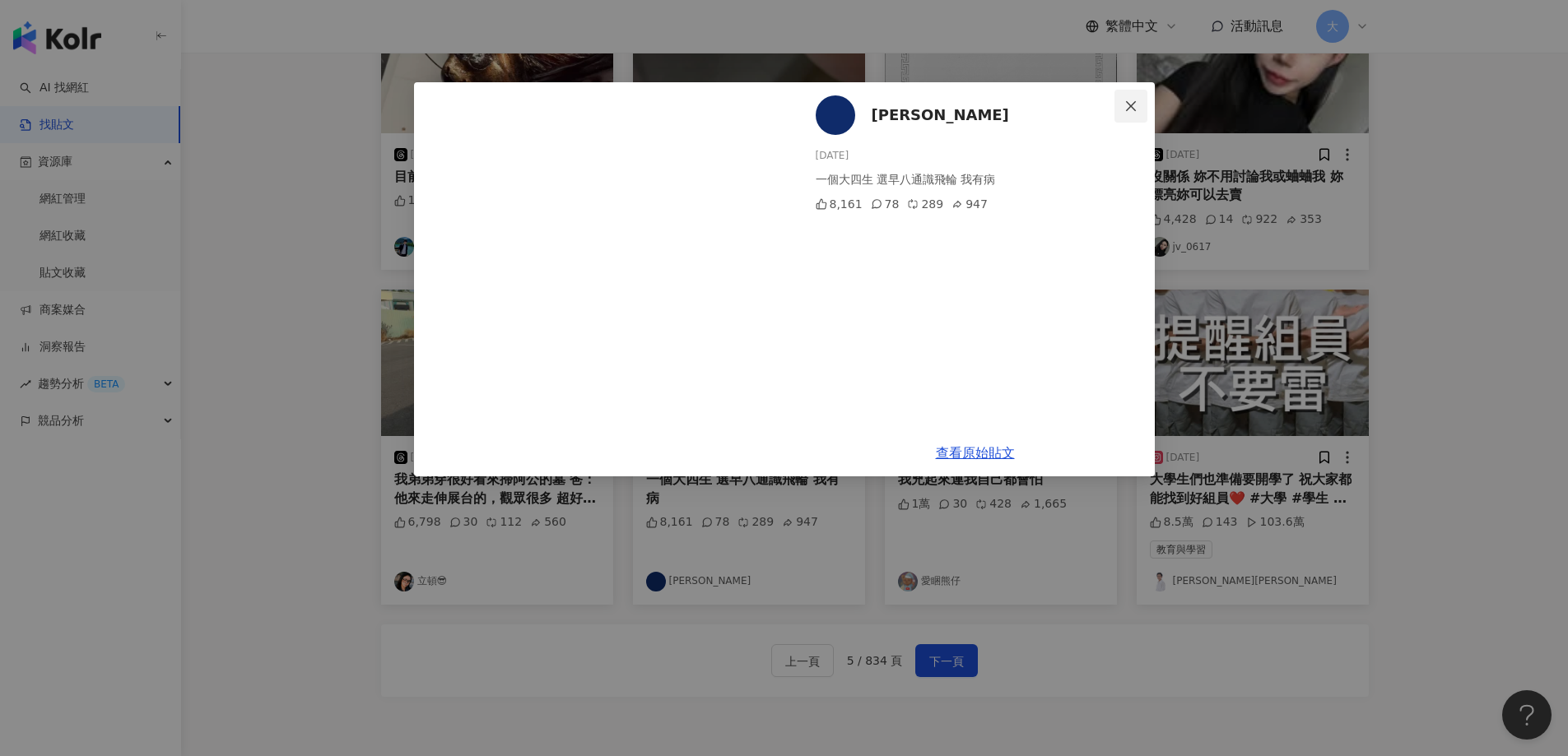
click at [1138, 107] on span "Close" at bounding box center [1131, 106] width 33 height 13
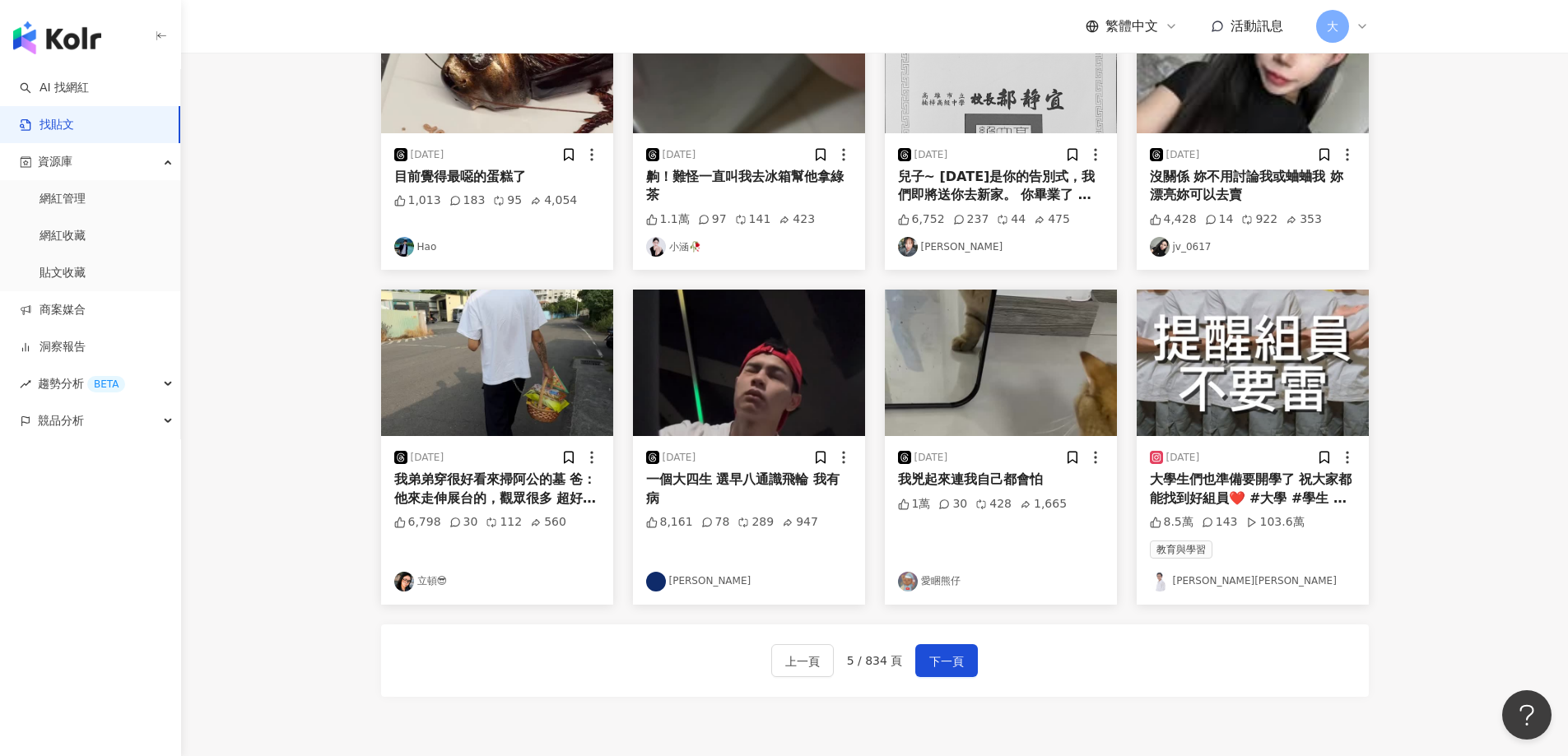
click at [478, 495] on div "我弟弟穿很好看來掃阿公的墓 爸：他來走伸展台的，觀眾很多 超好笑 有夠靠北" at bounding box center [497, 489] width 205 height 37
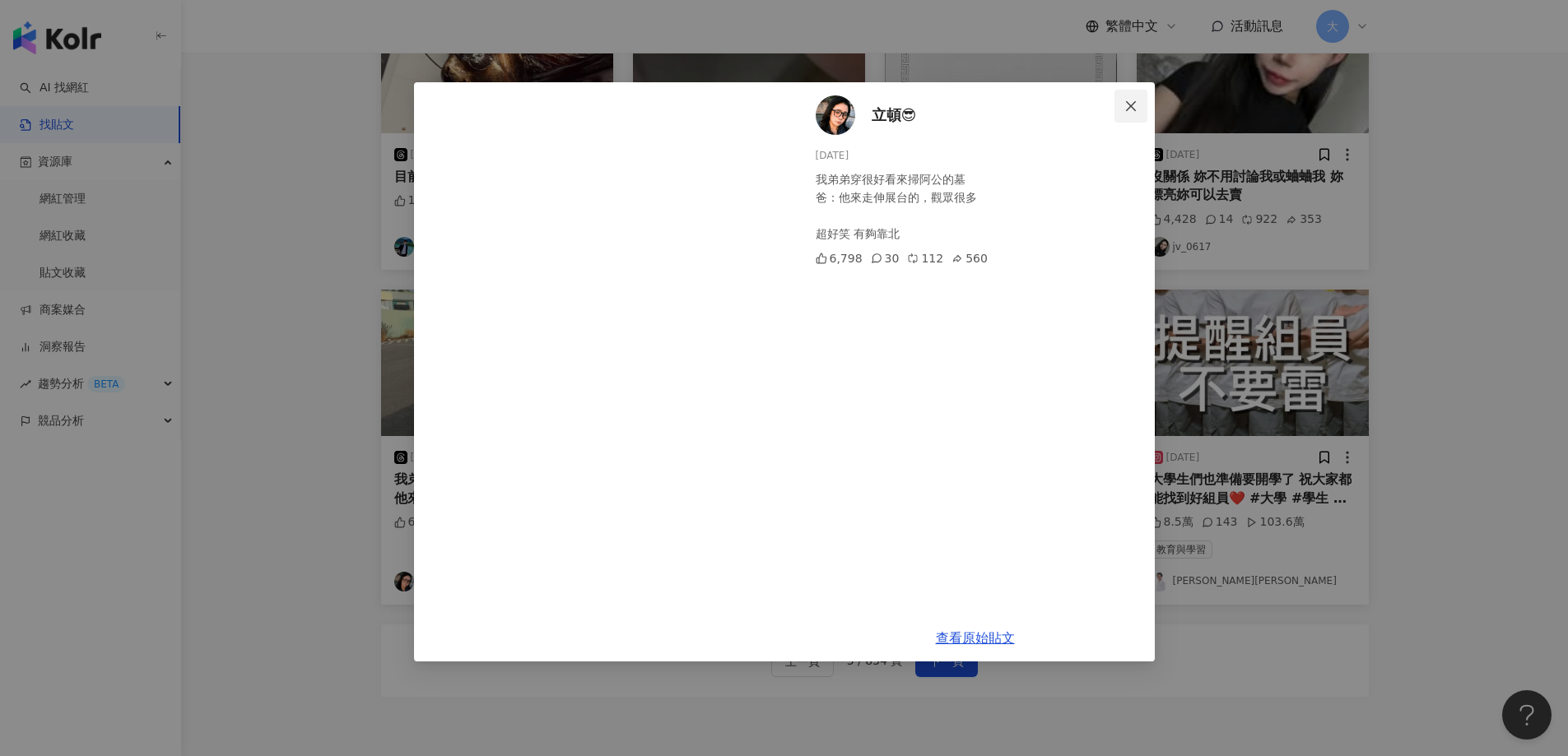
click at [1121, 107] on span "Close" at bounding box center [1131, 106] width 33 height 13
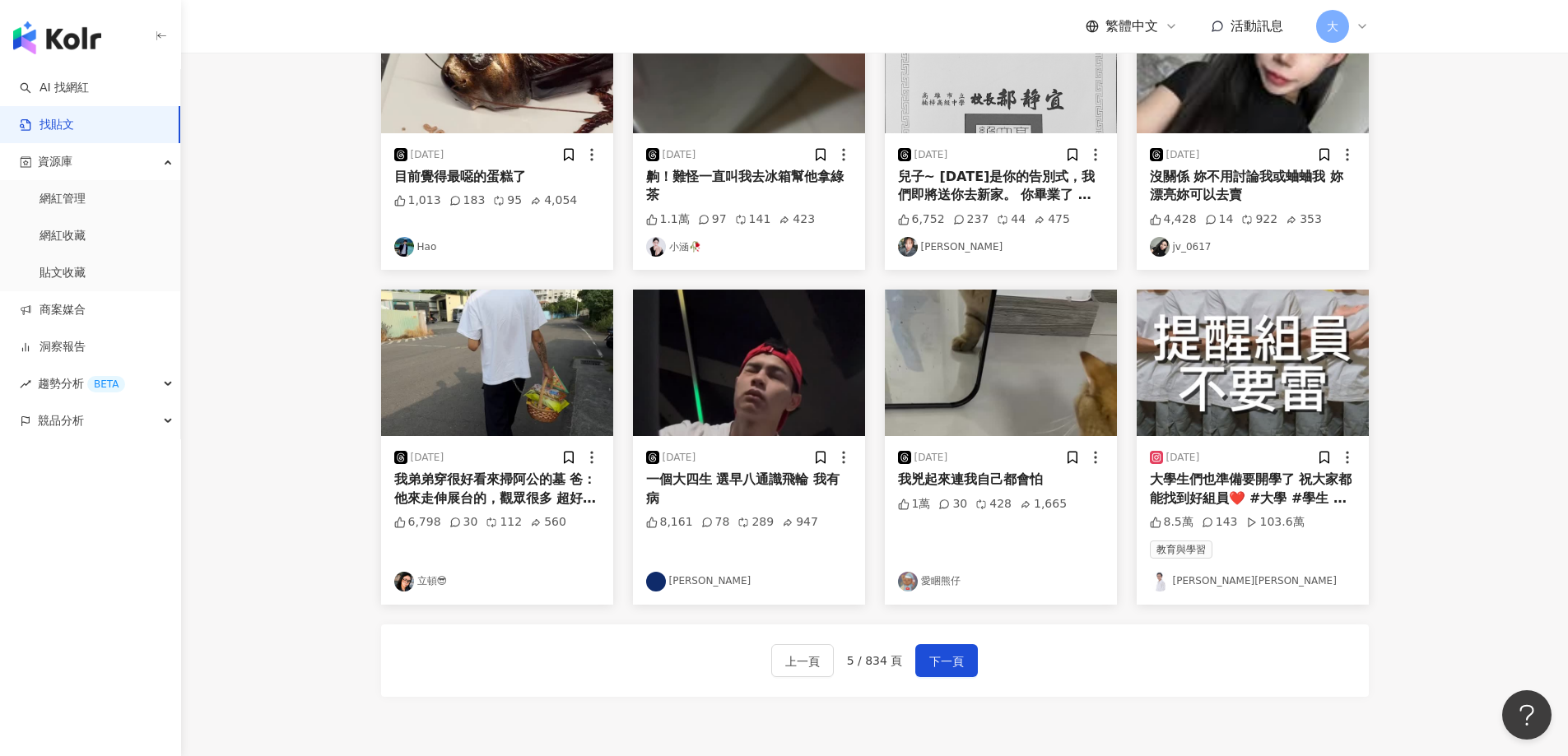
scroll to position [104, 0]
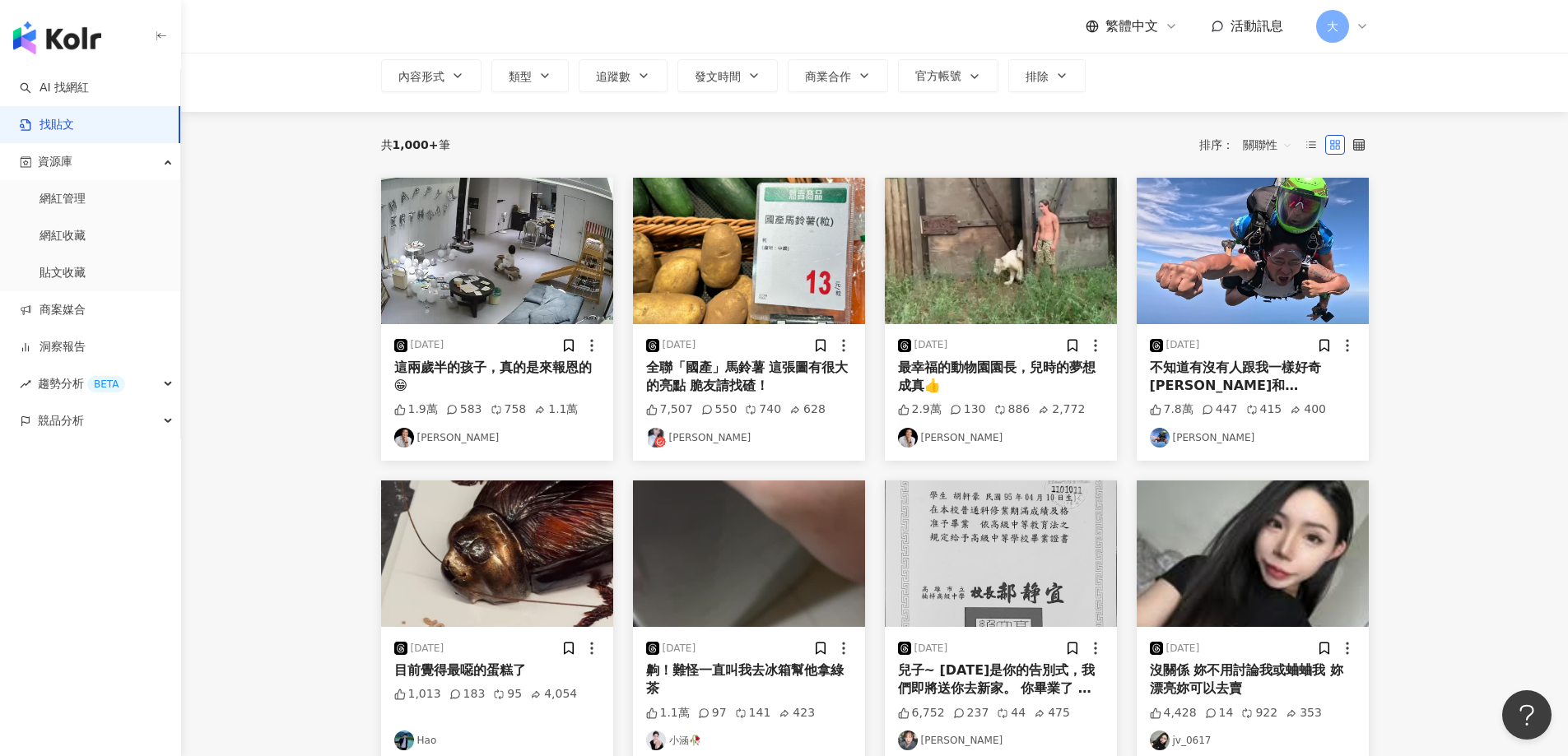
click at [85, 52] on img "button" at bounding box center [57, 38] width 88 height 33
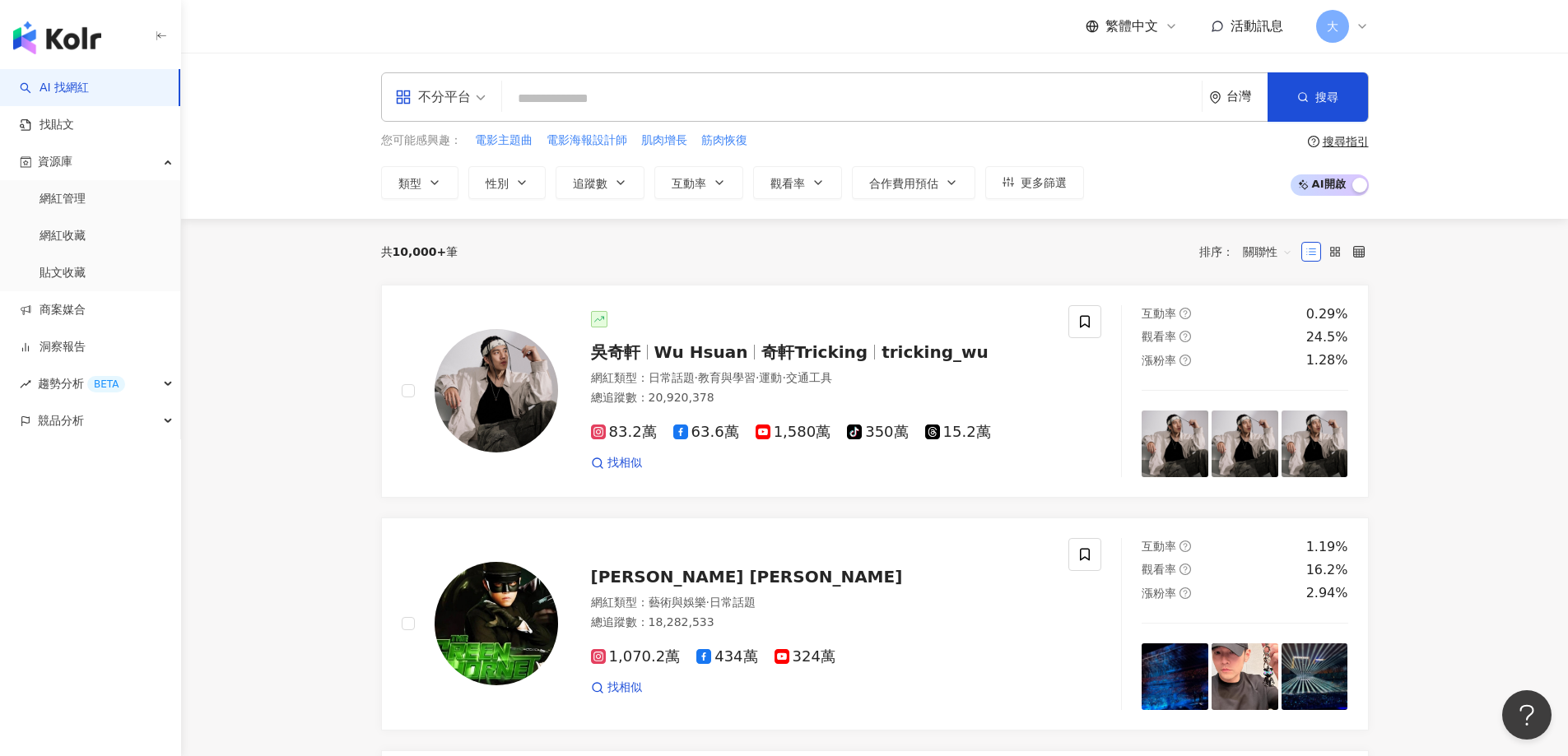
click at [288, 52] on header "繁體中文 活動訊息 大" at bounding box center [874, 26] width 1387 height 54
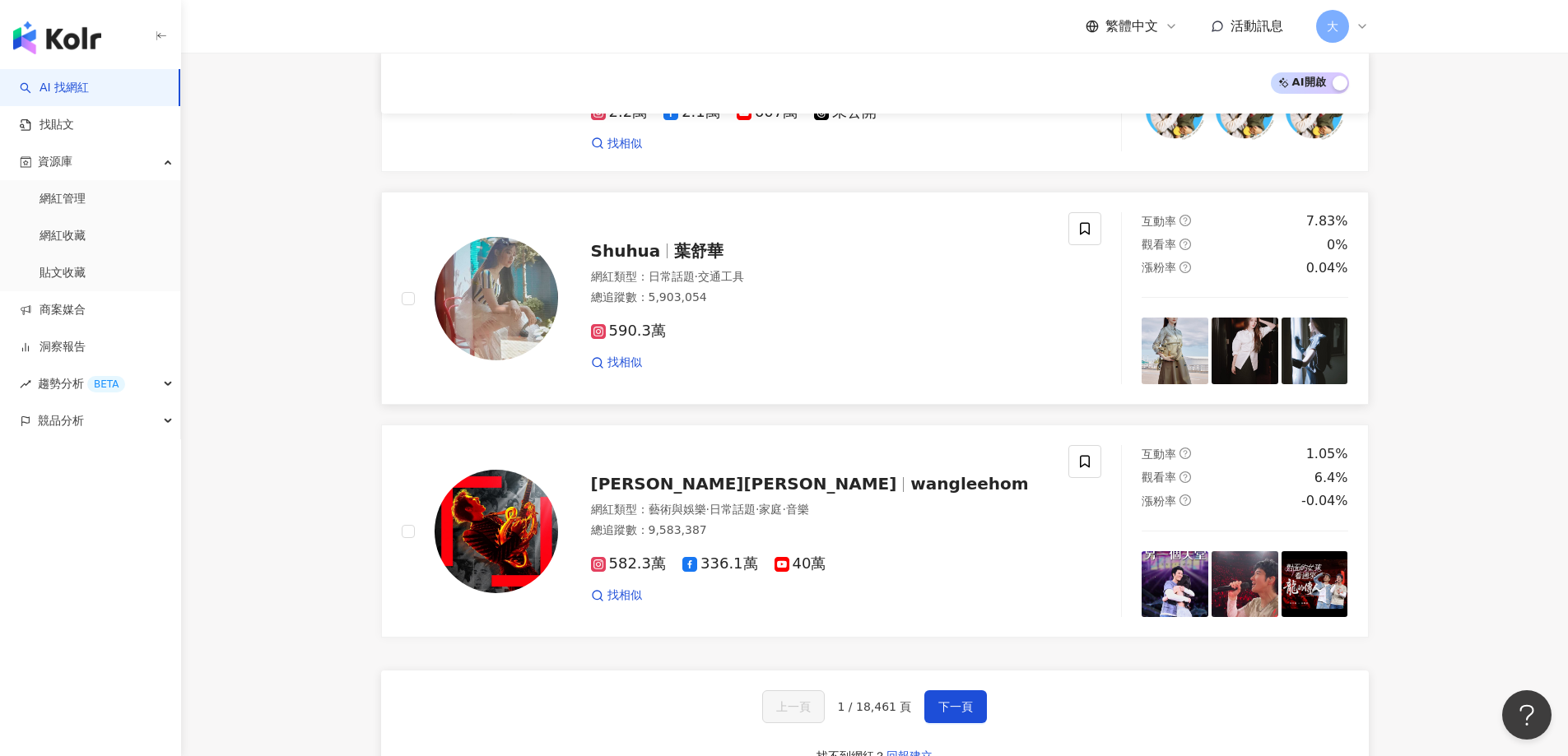
scroll to position [2551, 0]
